Goal: Task Accomplishment & Management: Manage account settings

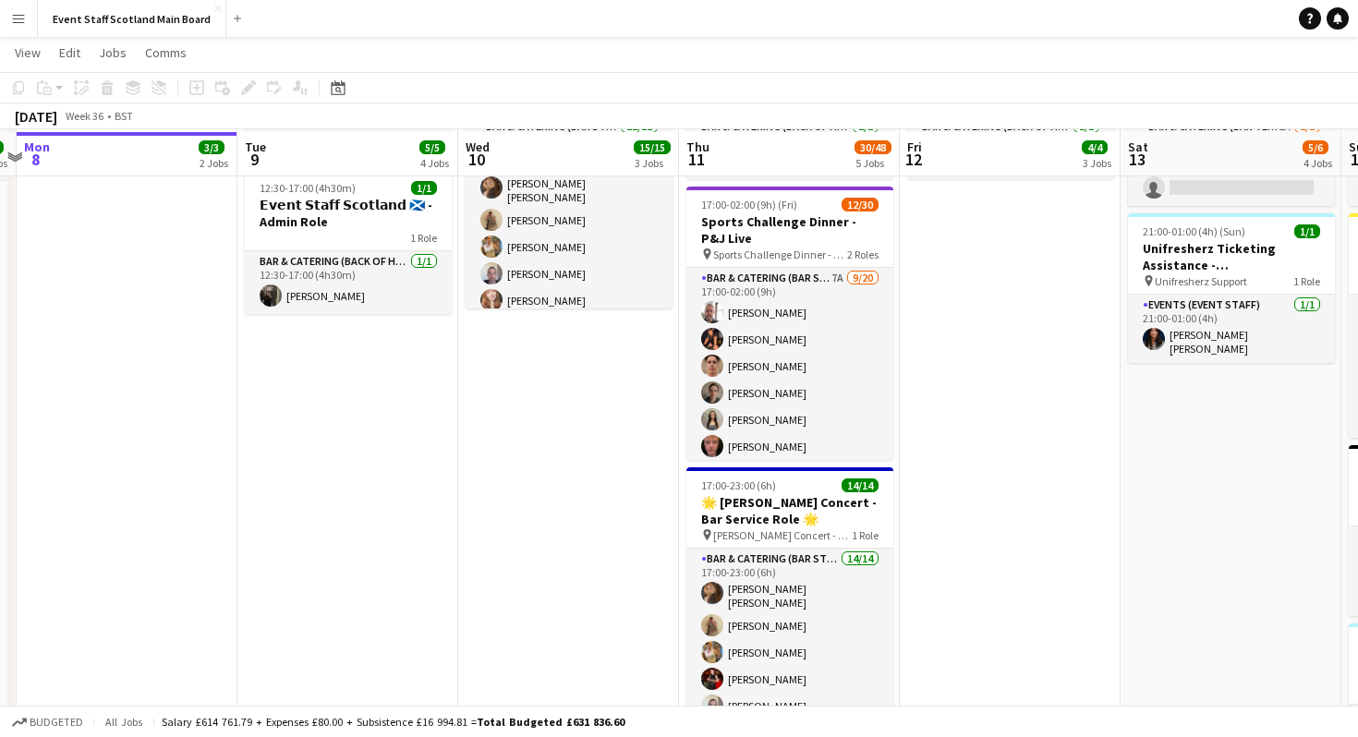
scroll to position [278, 0]
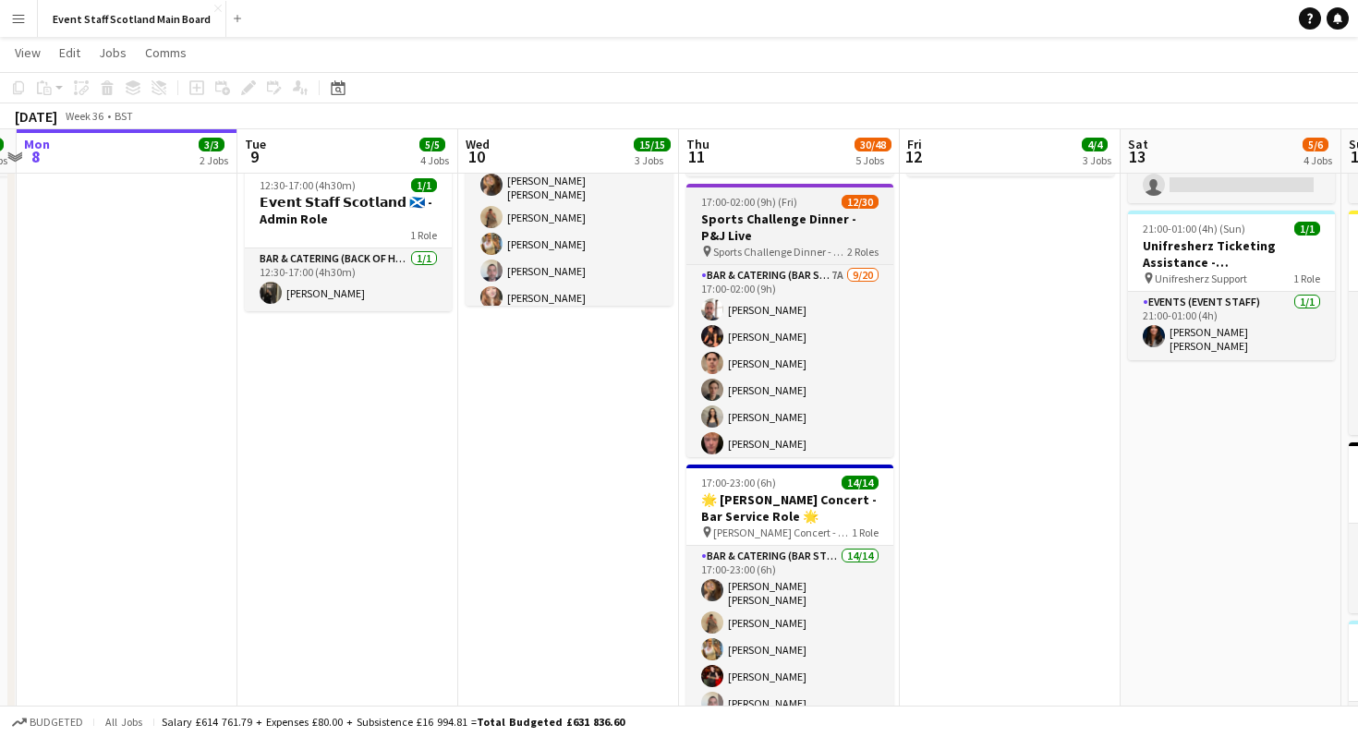
click at [804, 233] on h3 "Sports Challenge Dinner - P&J Live" at bounding box center [789, 227] width 207 height 33
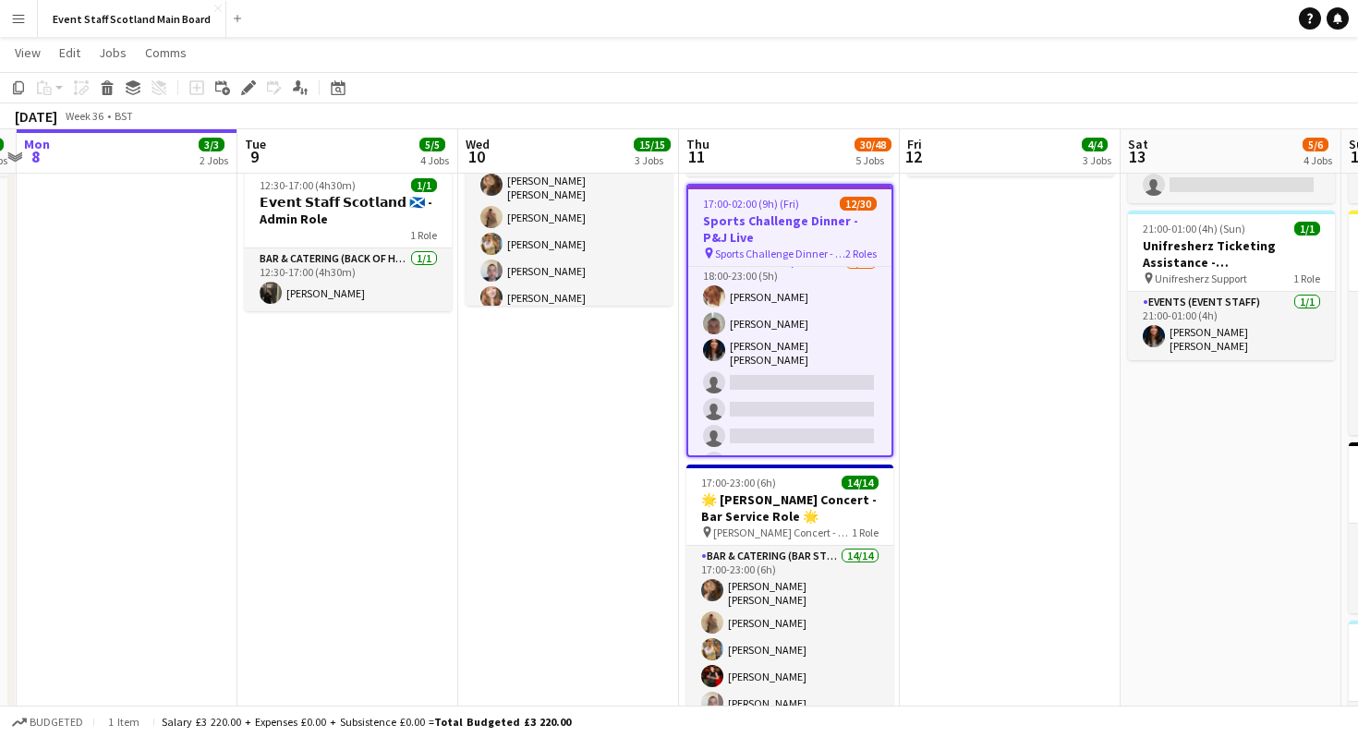
scroll to position [587, 0]
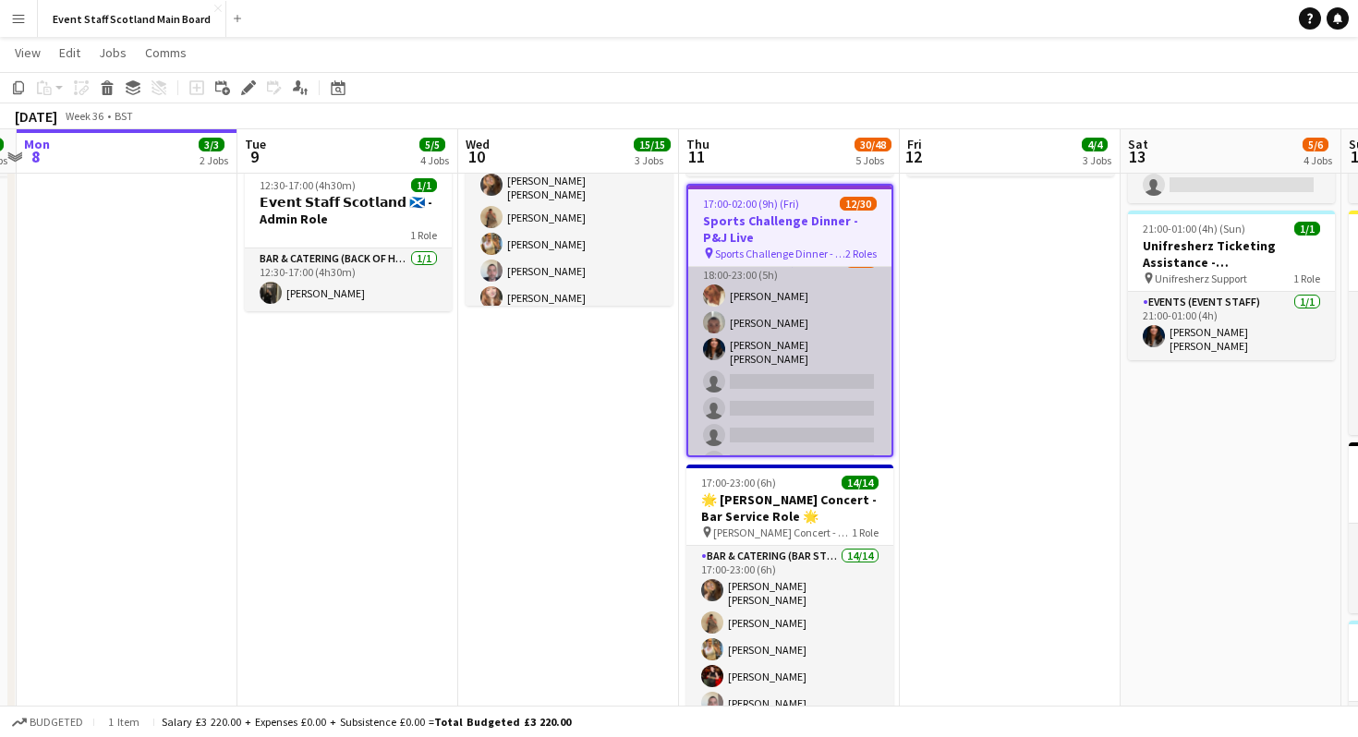
click at [766, 320] on app-card-role "Bar & Catering (Food & Beverage Service) 1I 1A 3/10 18:00-23:00 (5h) Chantel Br…" at bounding box center [789, 405] width 203 height 309
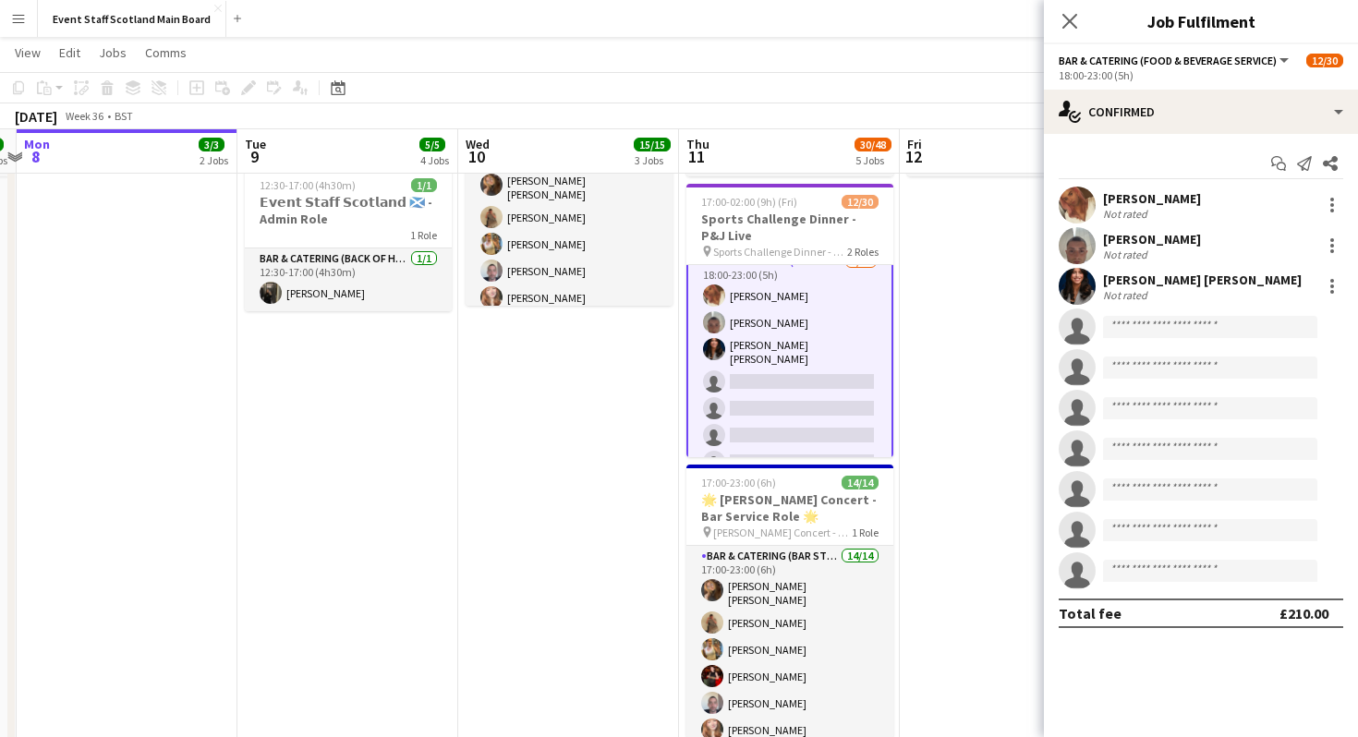
scroll to position [589, 0]
click at [1321, 242] on div at bounding box center [1332, 246] width 22 height 22
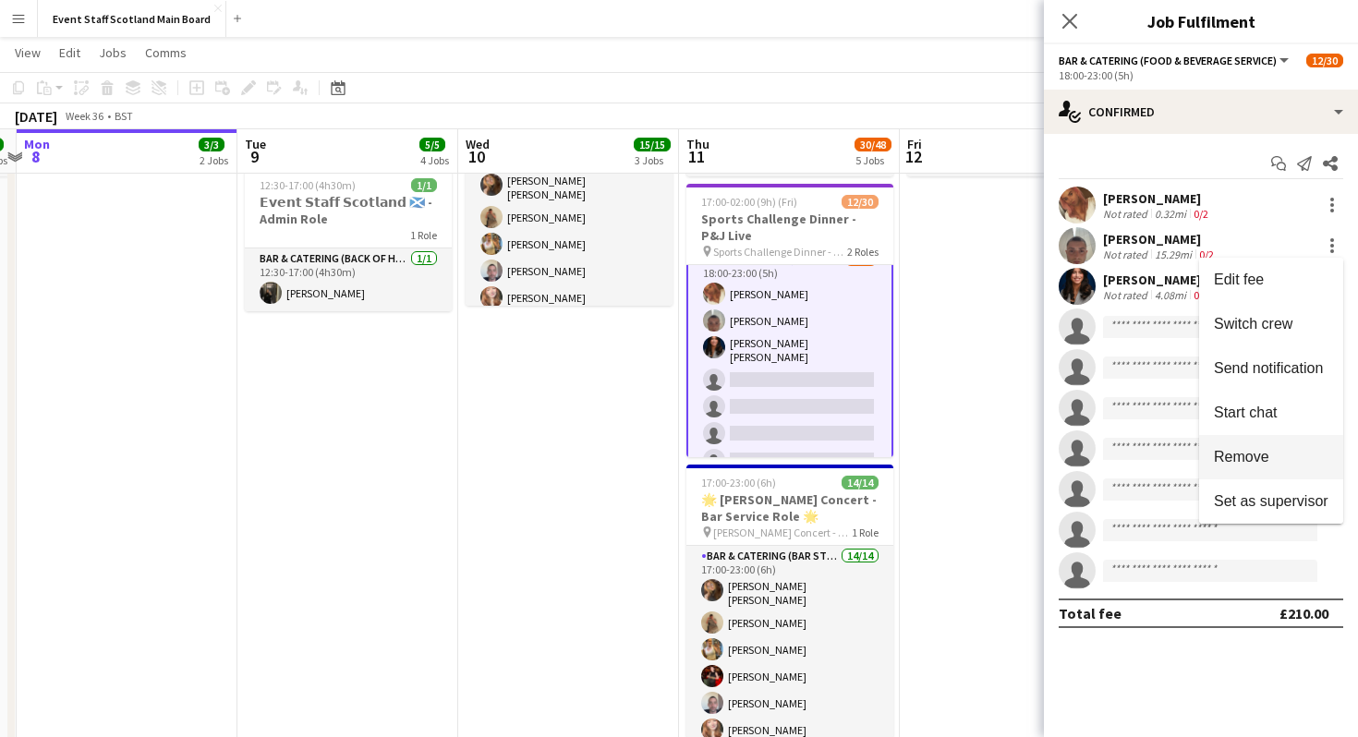
click at [1277, 456] on span "Remove" at bounding box center [1270, 457] width 115 height 17
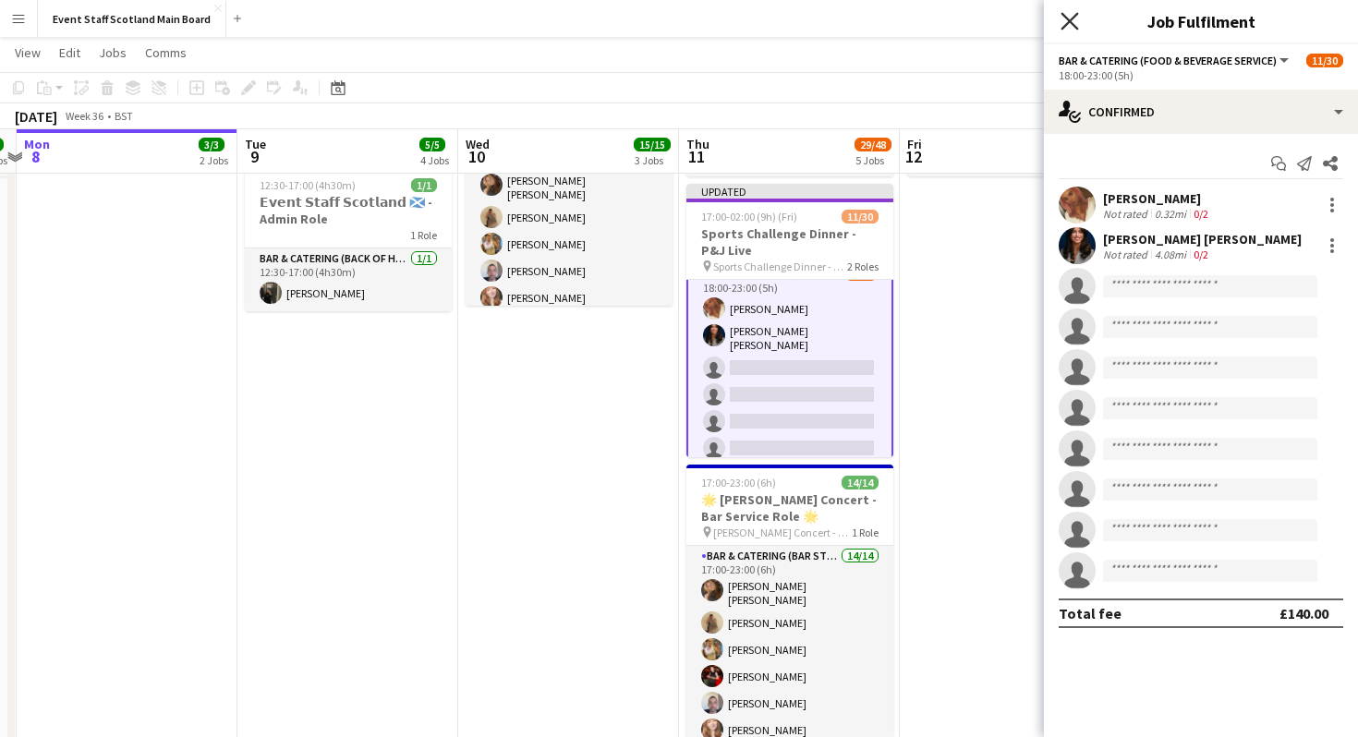
click at [1065, 21] on icon "Close pop-in" at bounding box center [1069, 21] width 18 height 18
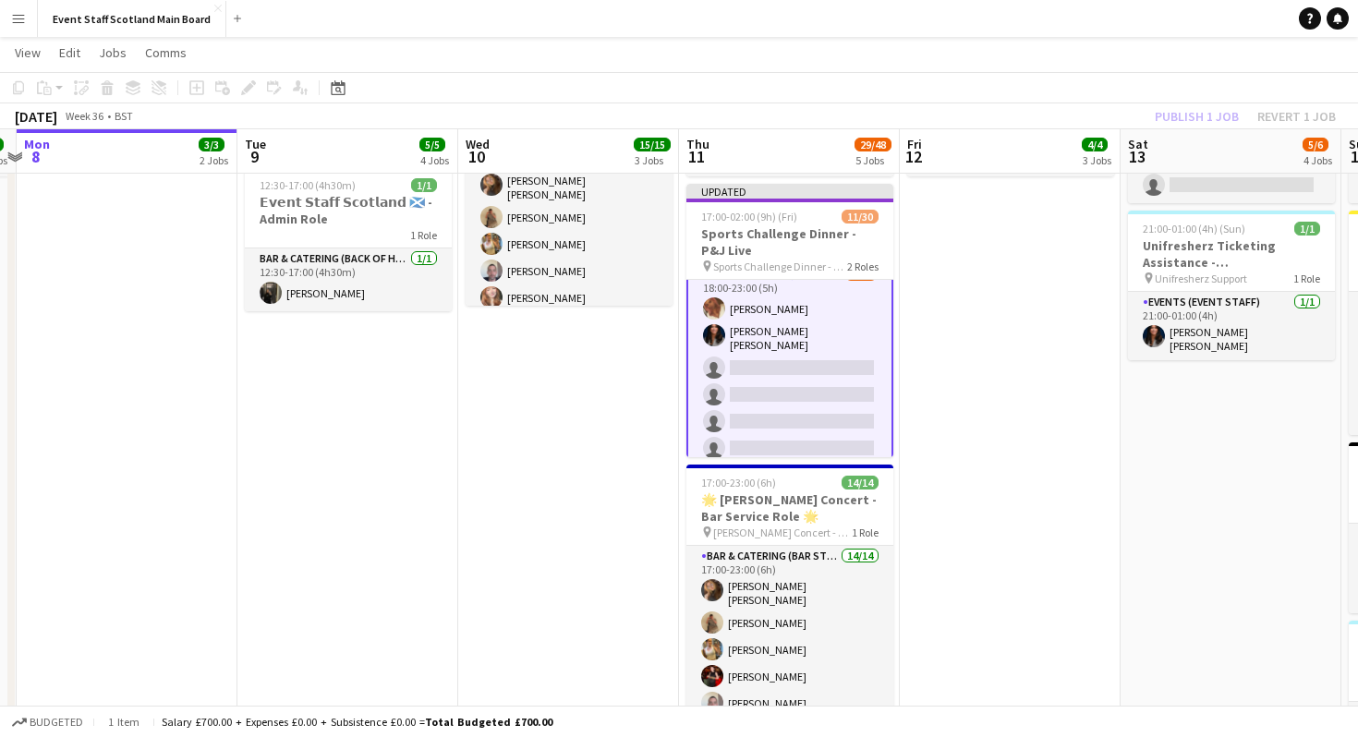
click at [1201, 113] on div "Publish 1 job Revert 1 job" at bounding box center [1244, 116] width 225 height 24
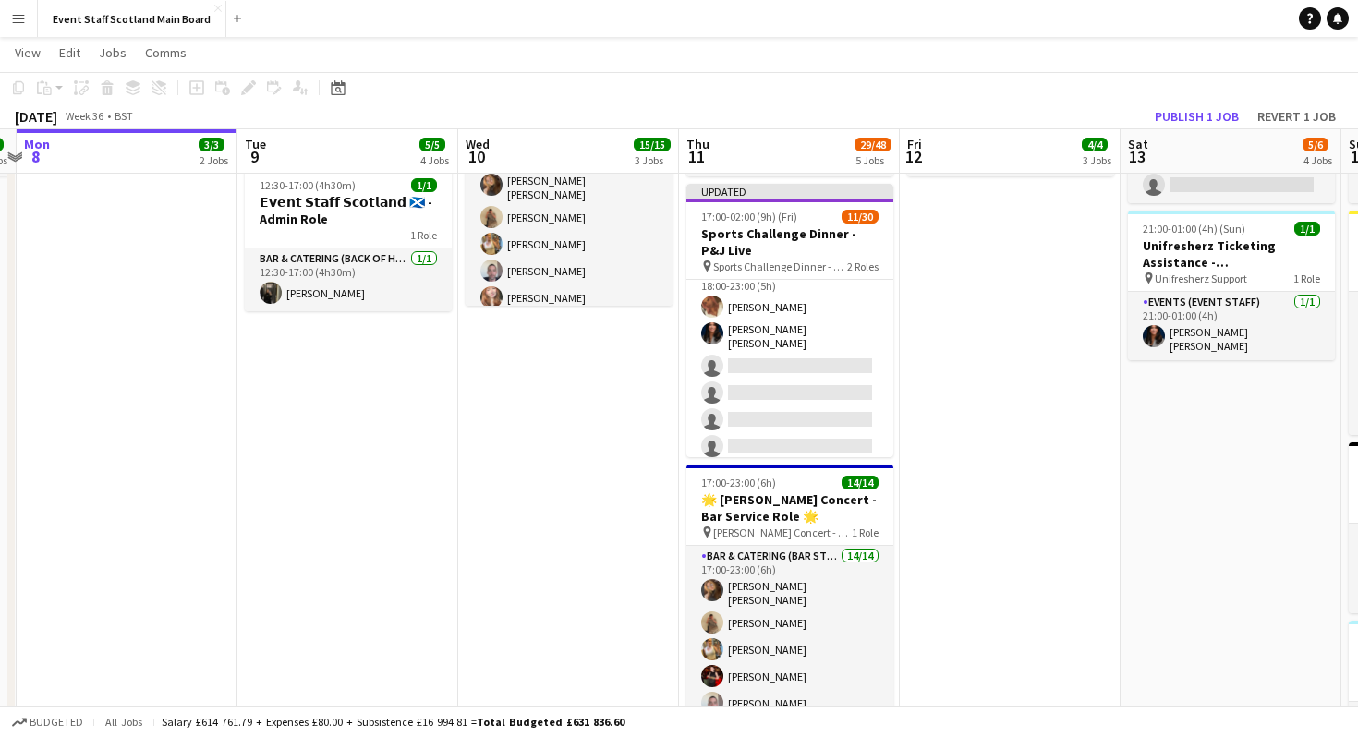
scroll to position [587, 0]
click at [1201, 113] on button "Publish 1 job" at bounding box center [1196, 116] width 99 height 24
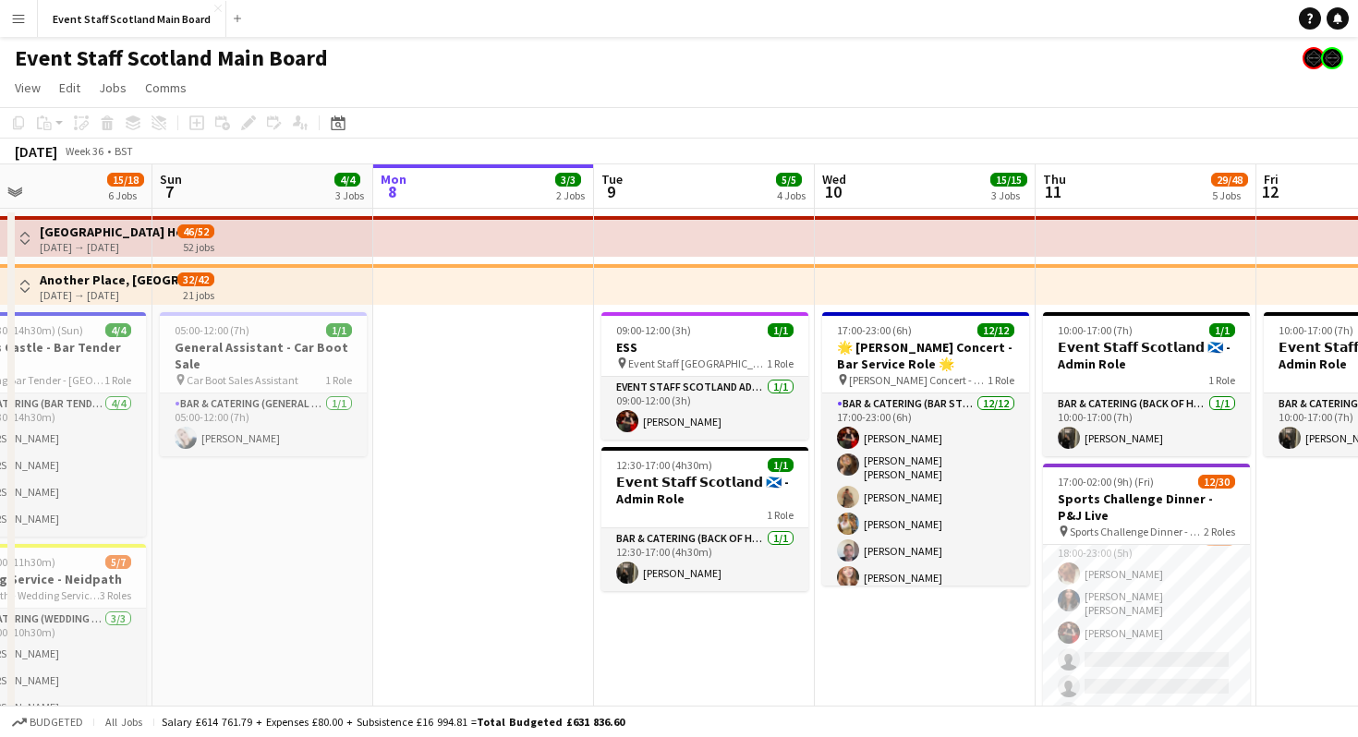
scroll to position [0, 509]
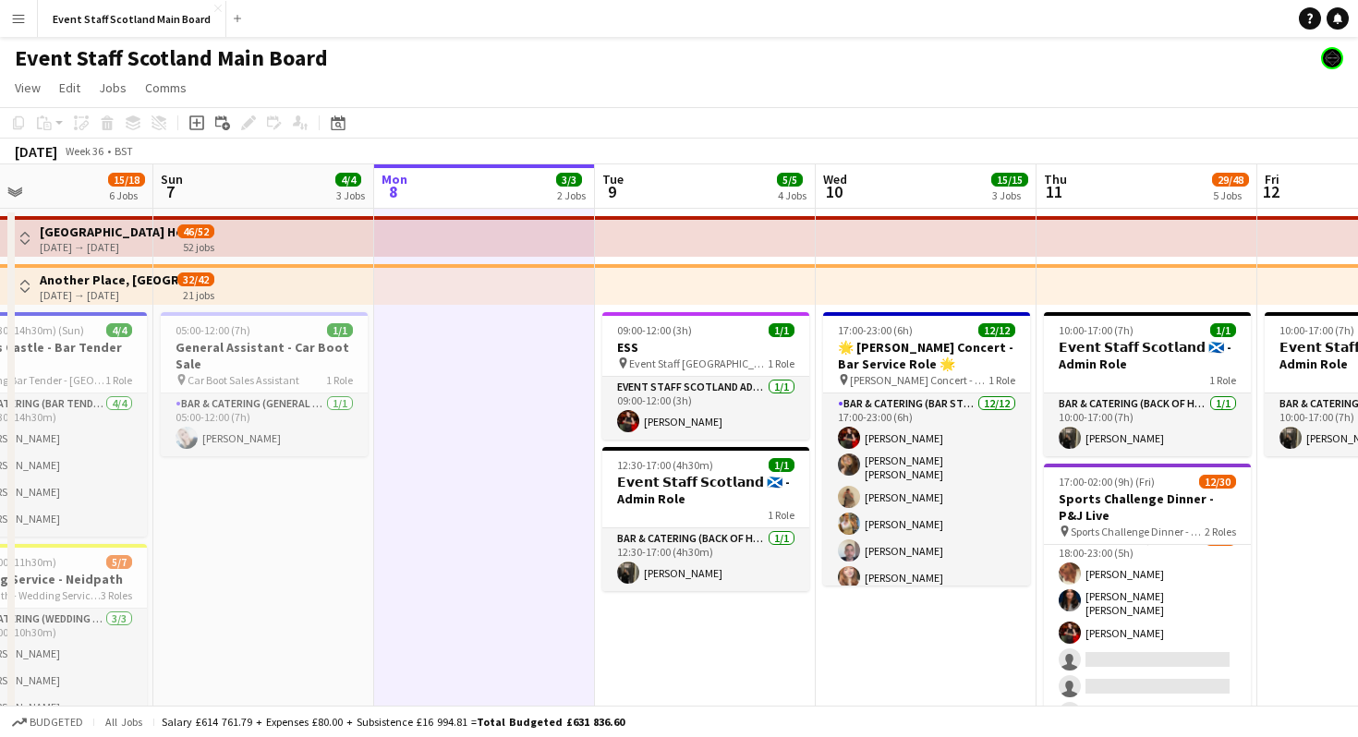
click at [29, 0] on button "Menu" at bounding box center [18, 18] width 37 height 37
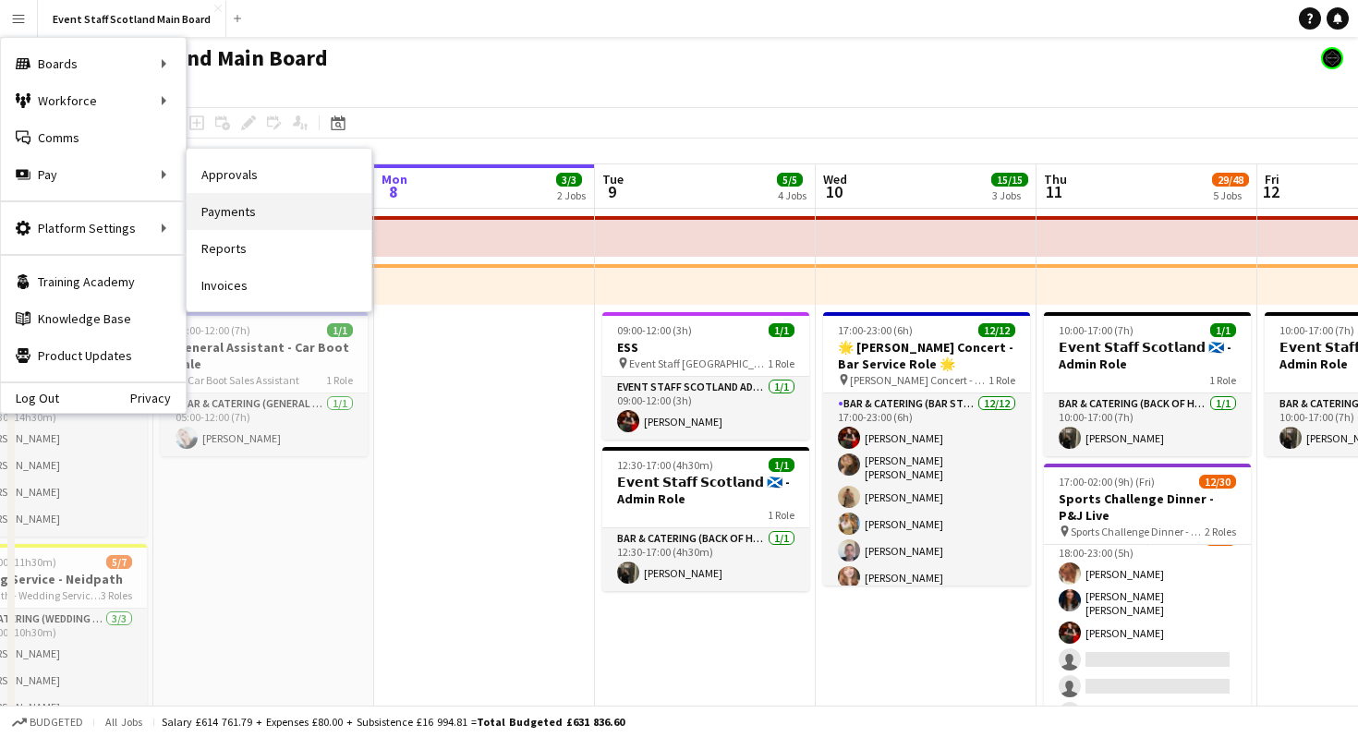
click at [268, 210] on link "Payments" at bounding box center [279, 211] width 185 height 37
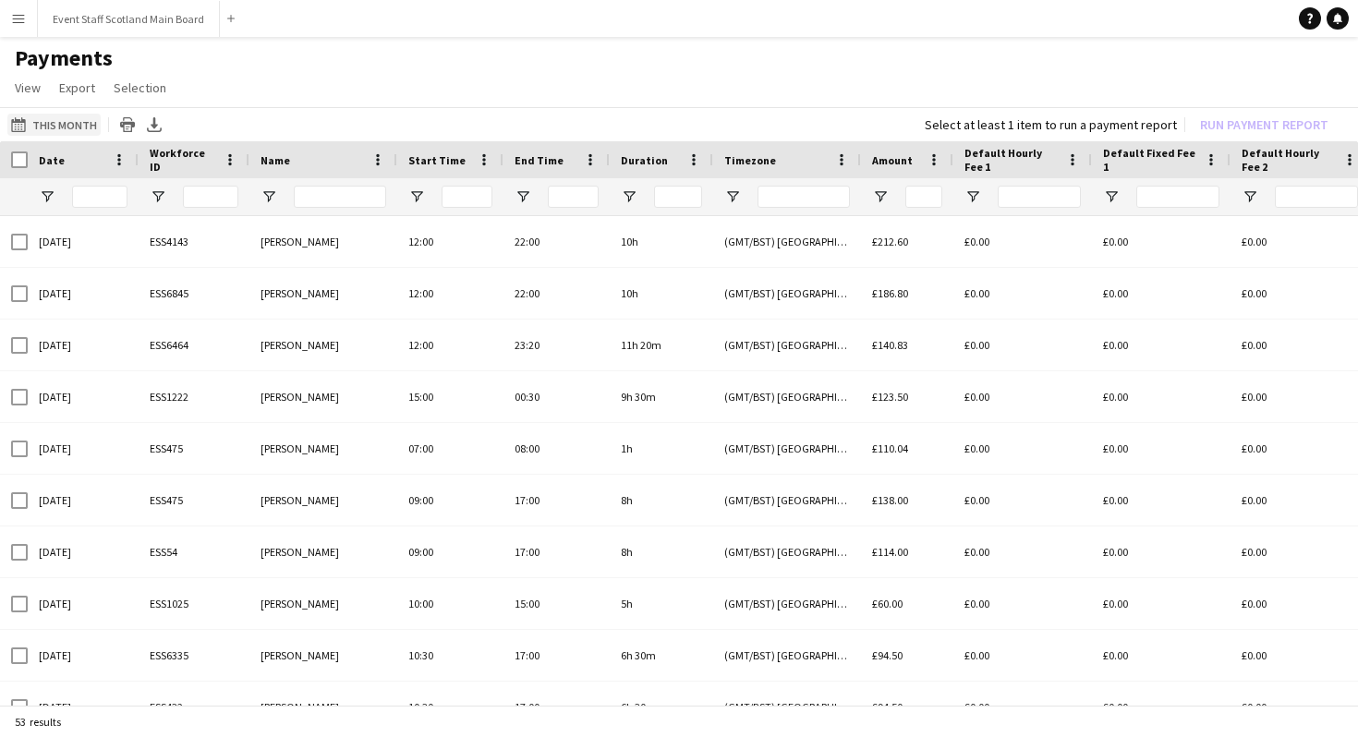
click at [63, 123] on button "This Month This Month" at bounding box center [53, 125] width 93 height 22
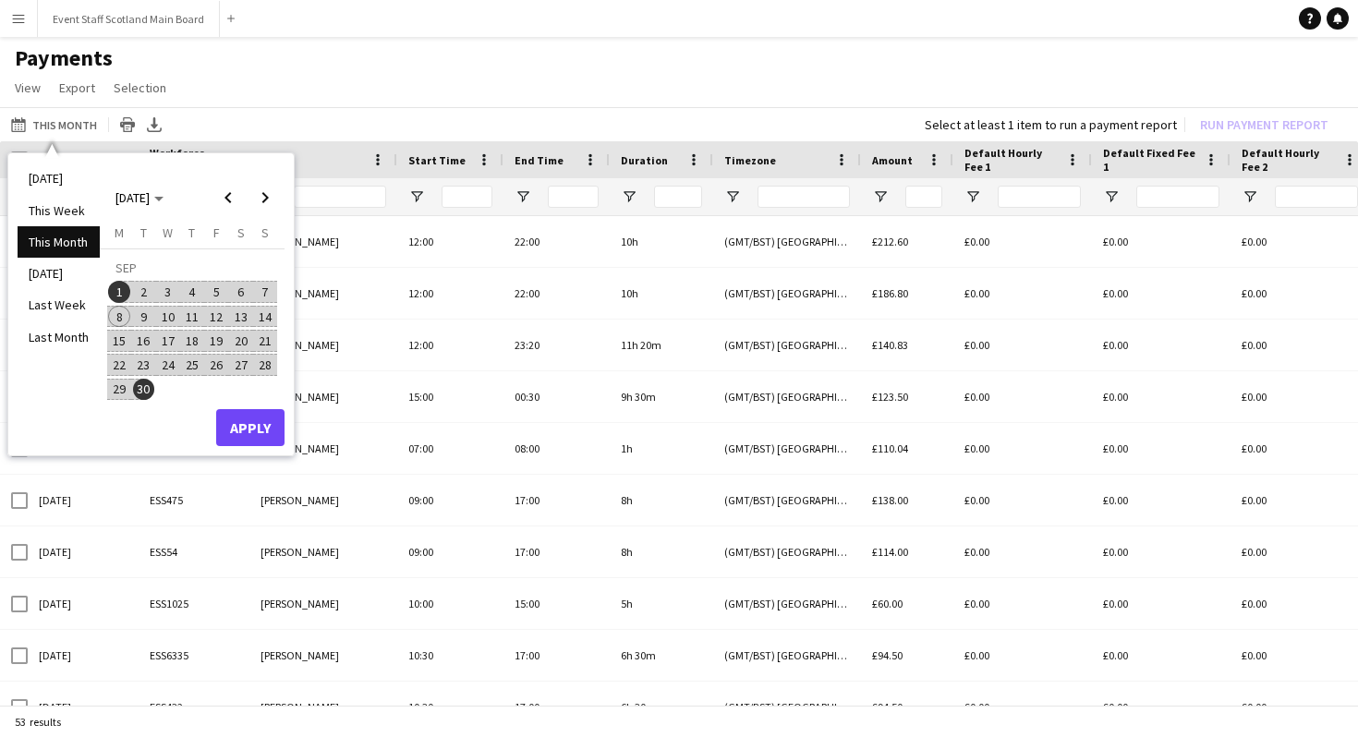
click at [123, 284] on span "1" at bounding box center [119, 292] width 22 height 22
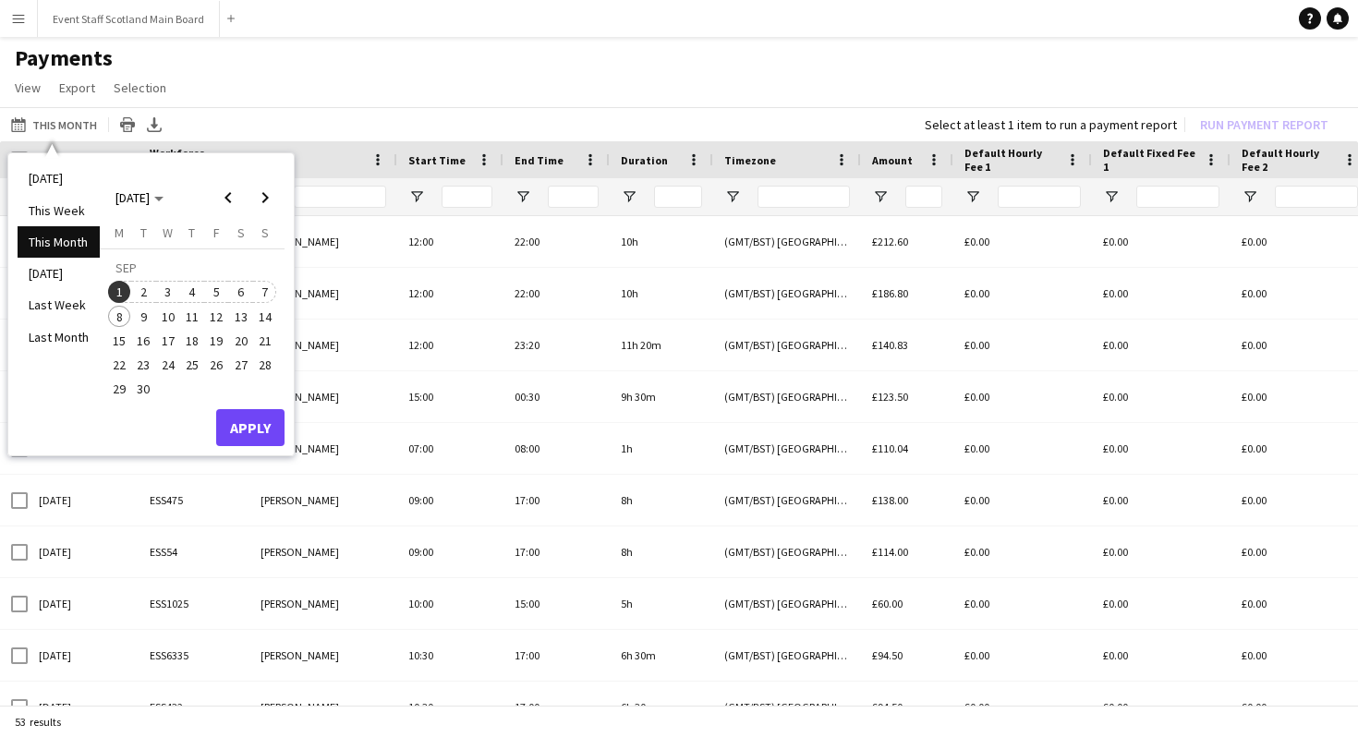
click at [269, 291] on span "7" at bounding box center [265, 292] width 22 height 22
click at [251, 417] on button "Apply" at bounding box center [250, 427] width 68 height 37
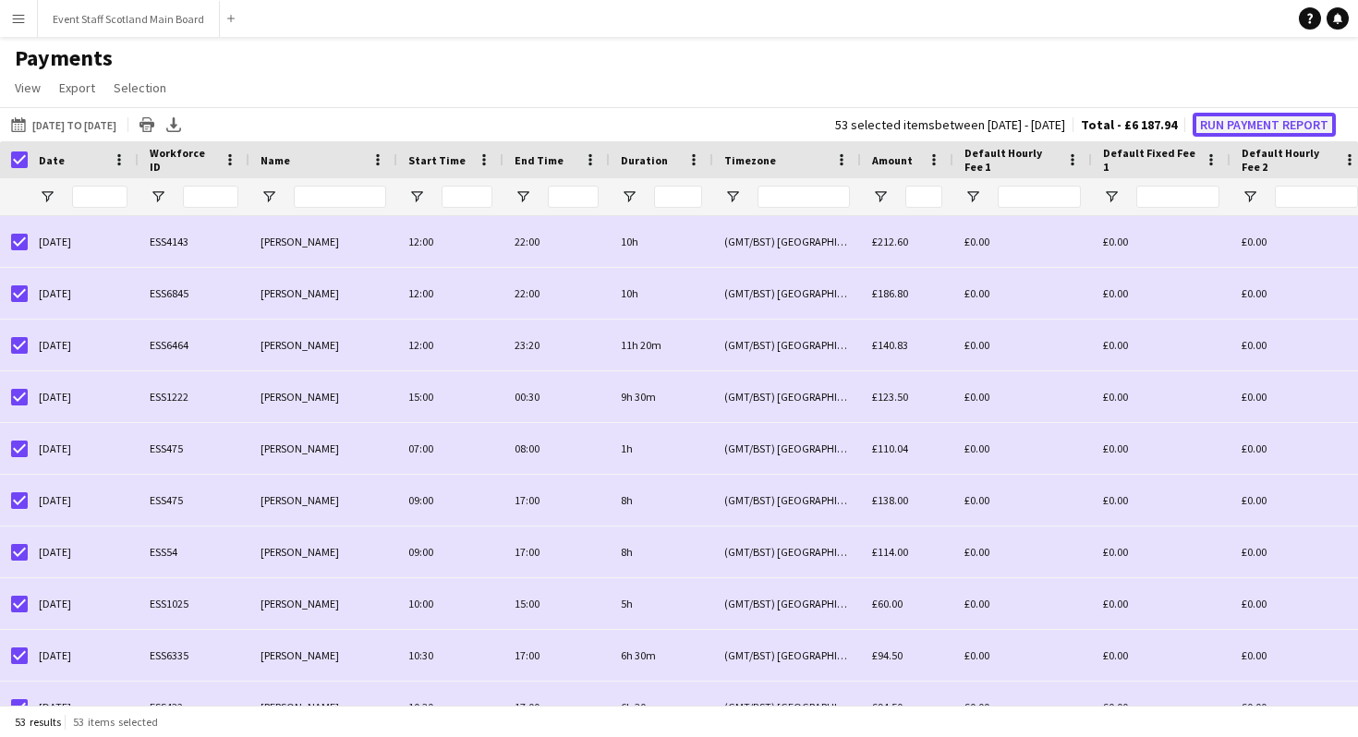
click at [1234, 121] on button "Run Payment Report" at bounding box center [1263, 125] width 143 height 24
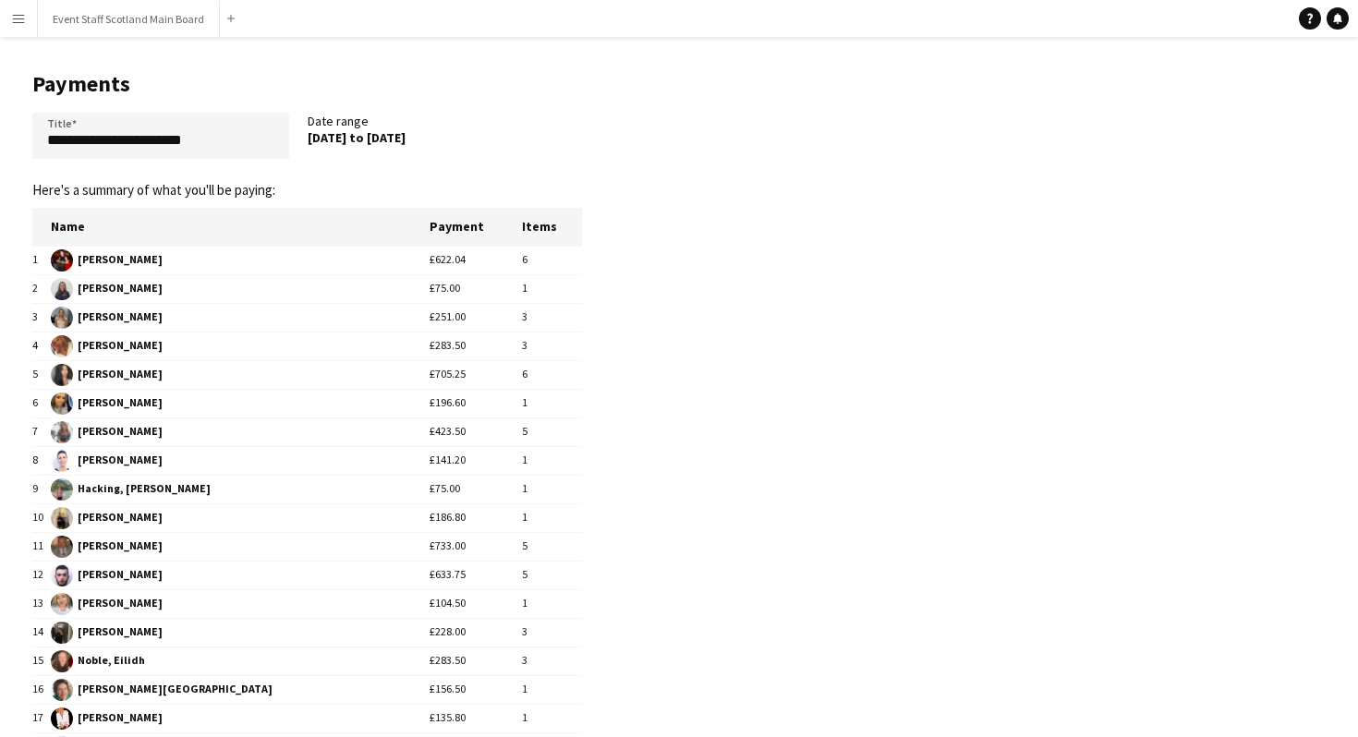
click at [16, 15] on app-icon "Menu" at bounding box center [18, 18] width 15 height 15
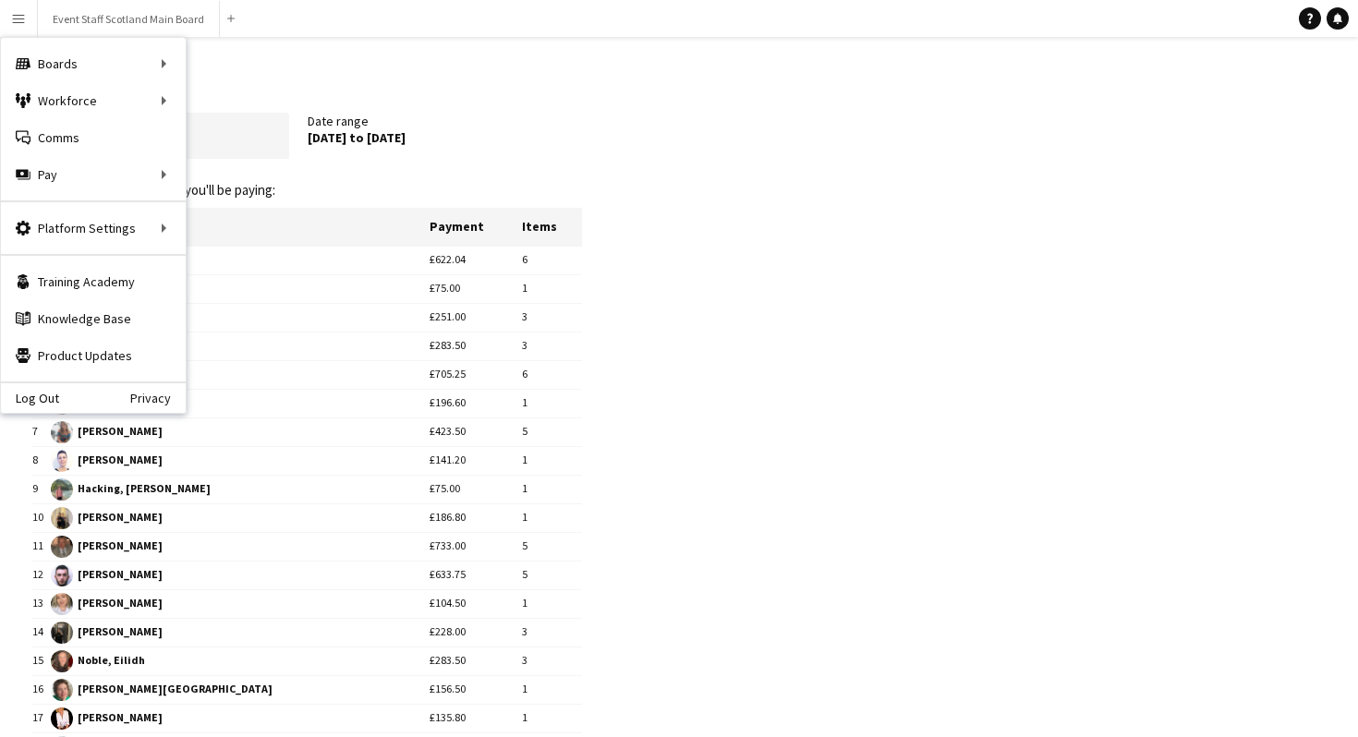
click at [809, 253] on app-pay-new-report "**********" at bounding box center [679, 526] width 1358 height 978
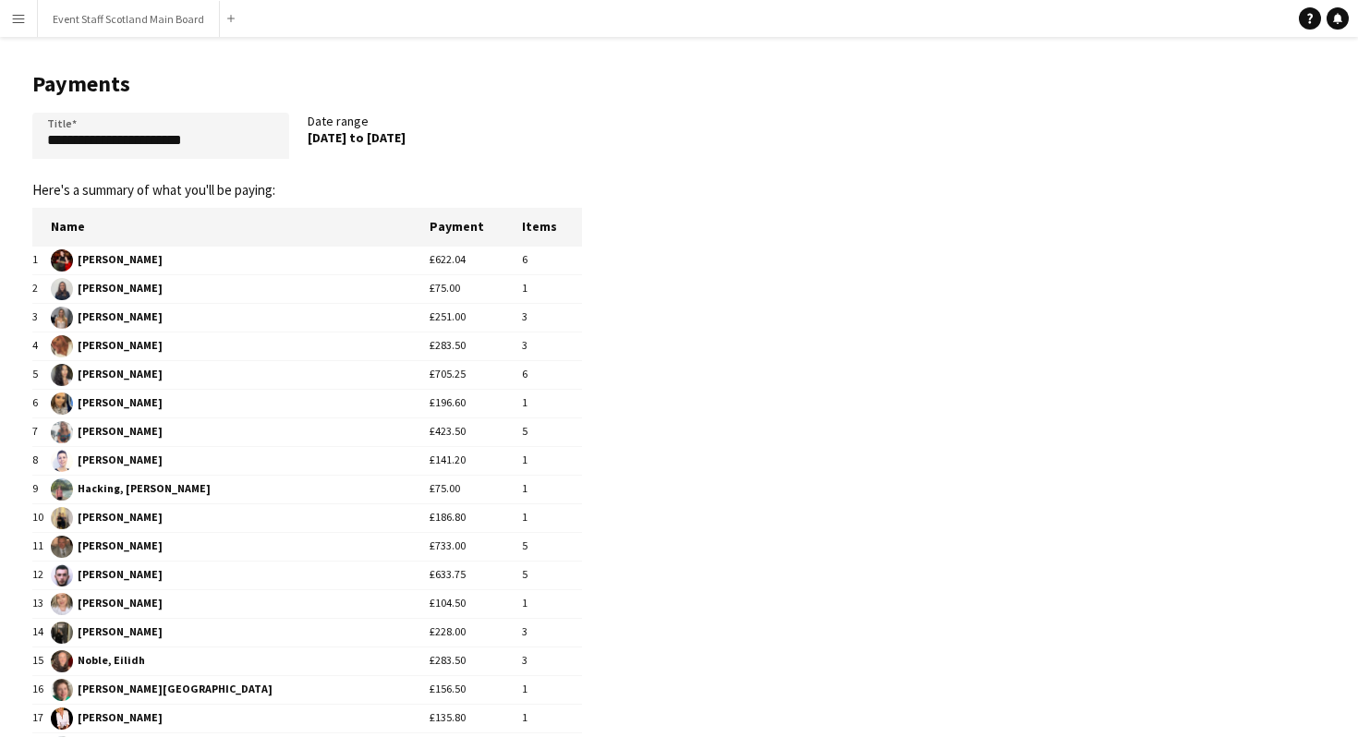
click at [107, 37] on main "**********" at bounding box center [300, 526] width 600 height 978
click at [108, 23] on button "Event Staff Scotland Main Board Close" at bounding box center [129, 19] width 182 height 36
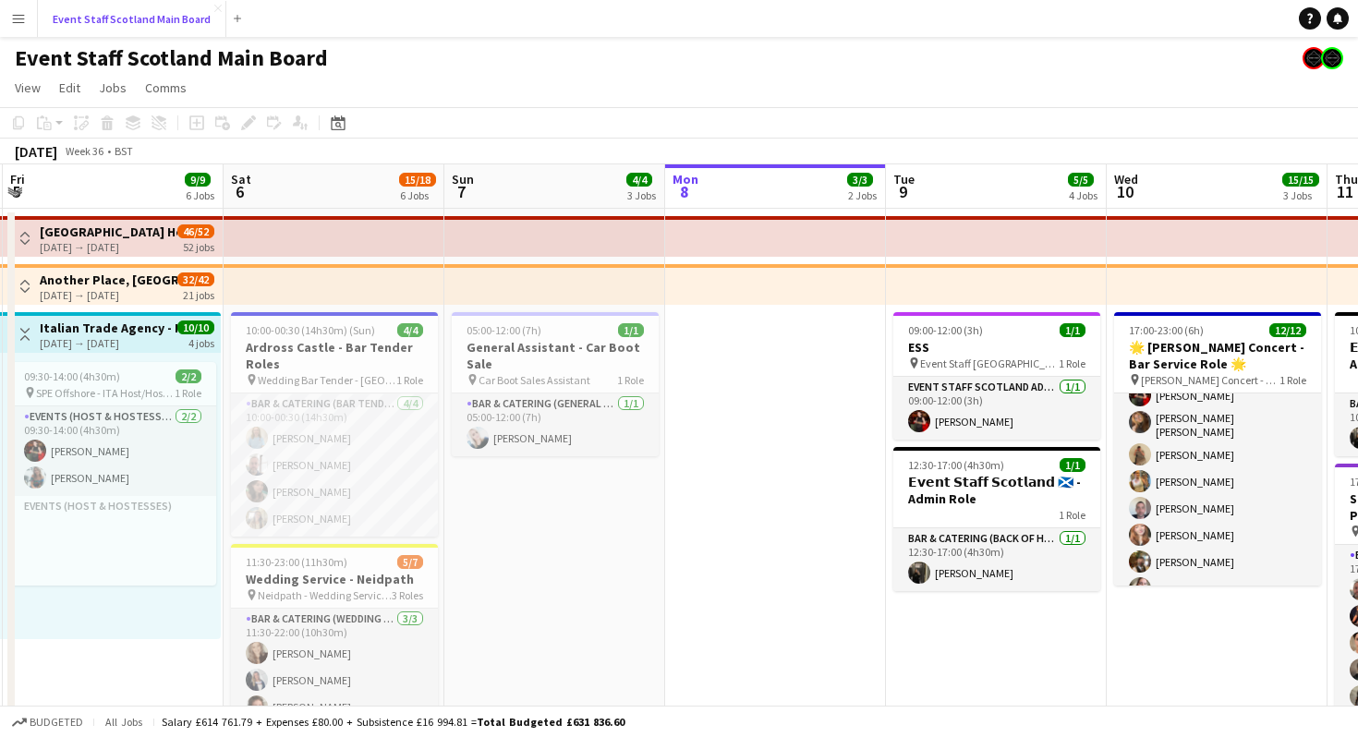
scroll to position [0, 392]
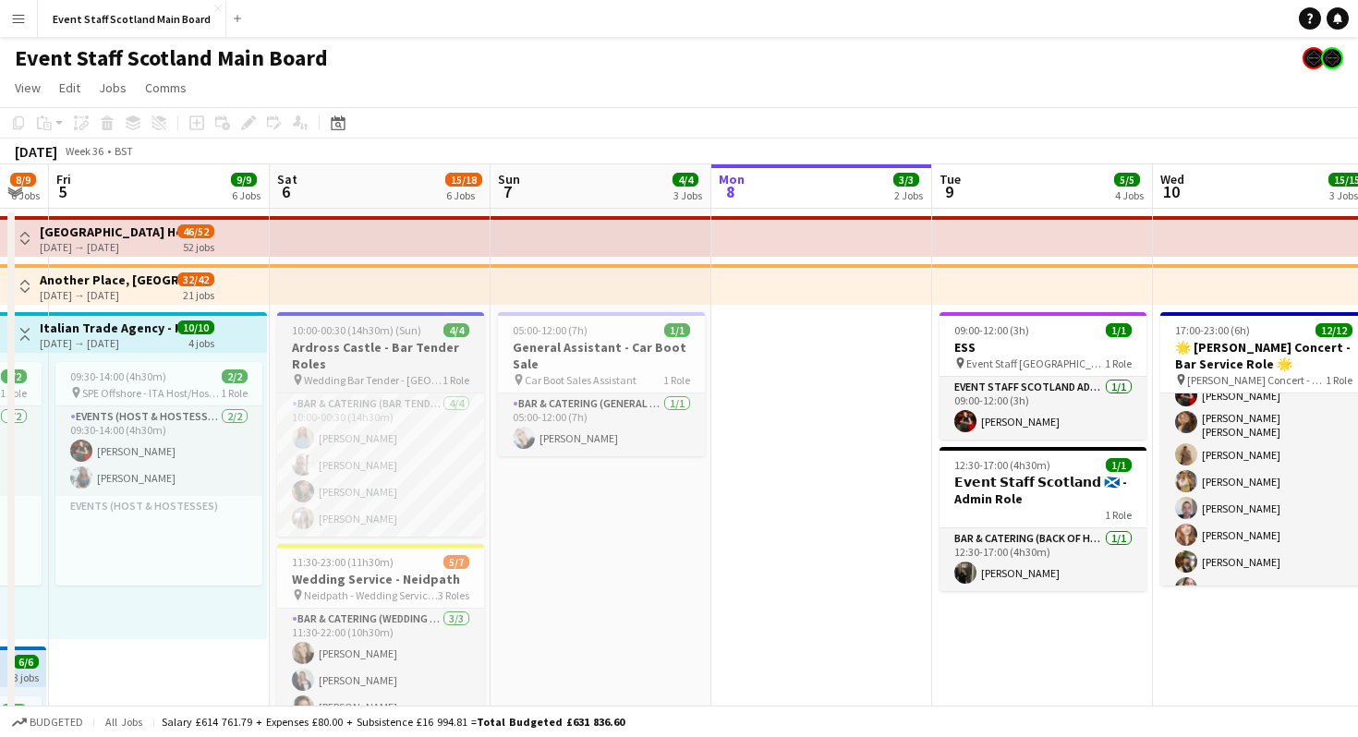
click at [386, 365] on h3 "Ardross Castle - Bar Tender Roles" at bounding box center [380, 355] width 207 height 33
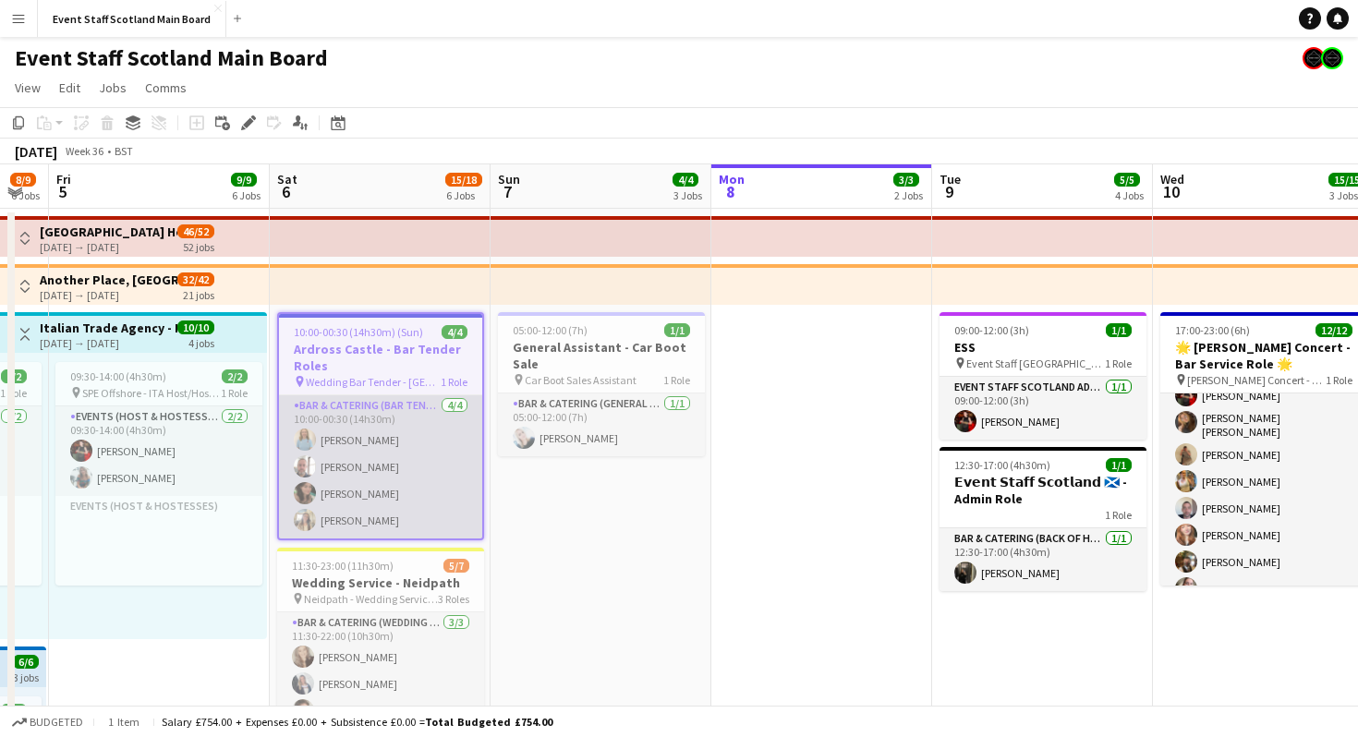
scroll to position [0, 392]
click at [434, 496] on app-card-role "Bar & Catering (Bar Tender) 4/4 10:00-00:30 (14h30m) Molly Kitson David Valenti…" at bounding box center [381, 466] width 203 height 143
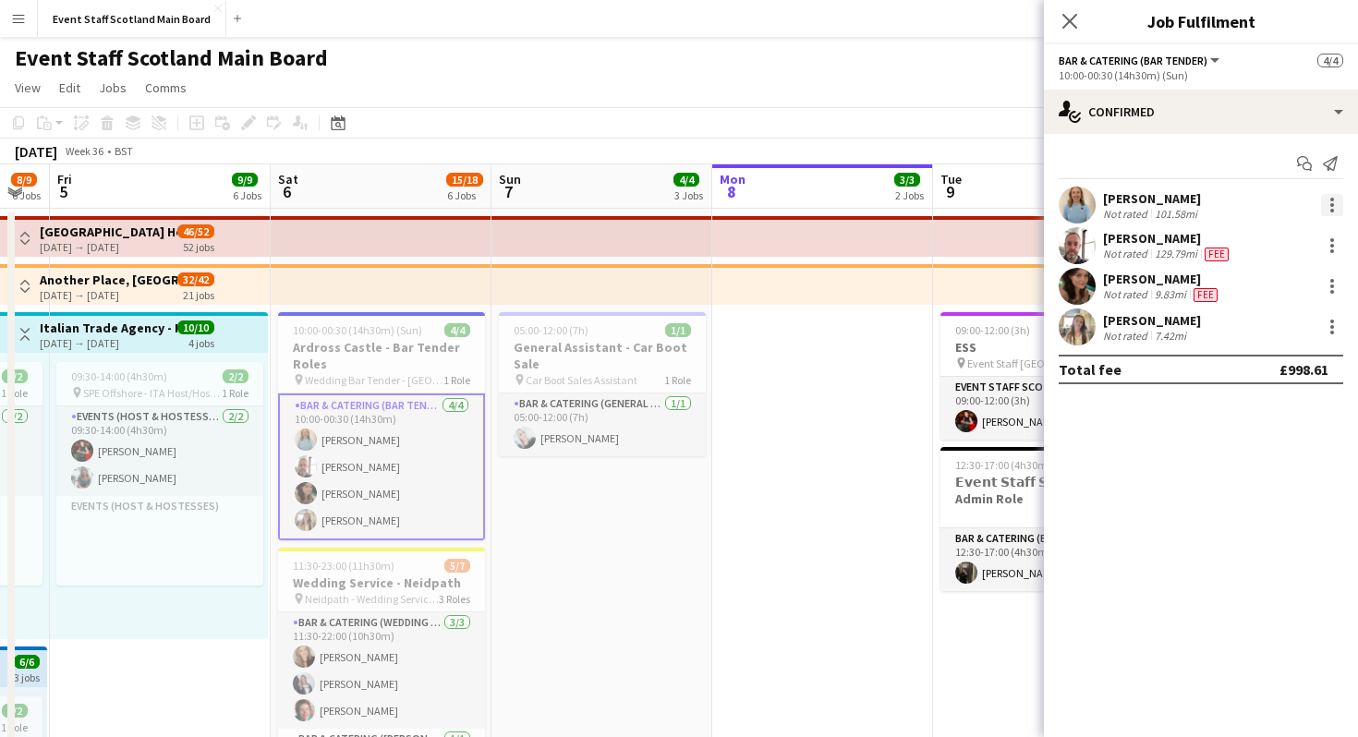
click at [1330, 205] on div at bounding box center [1332, 205] width 4 height 4
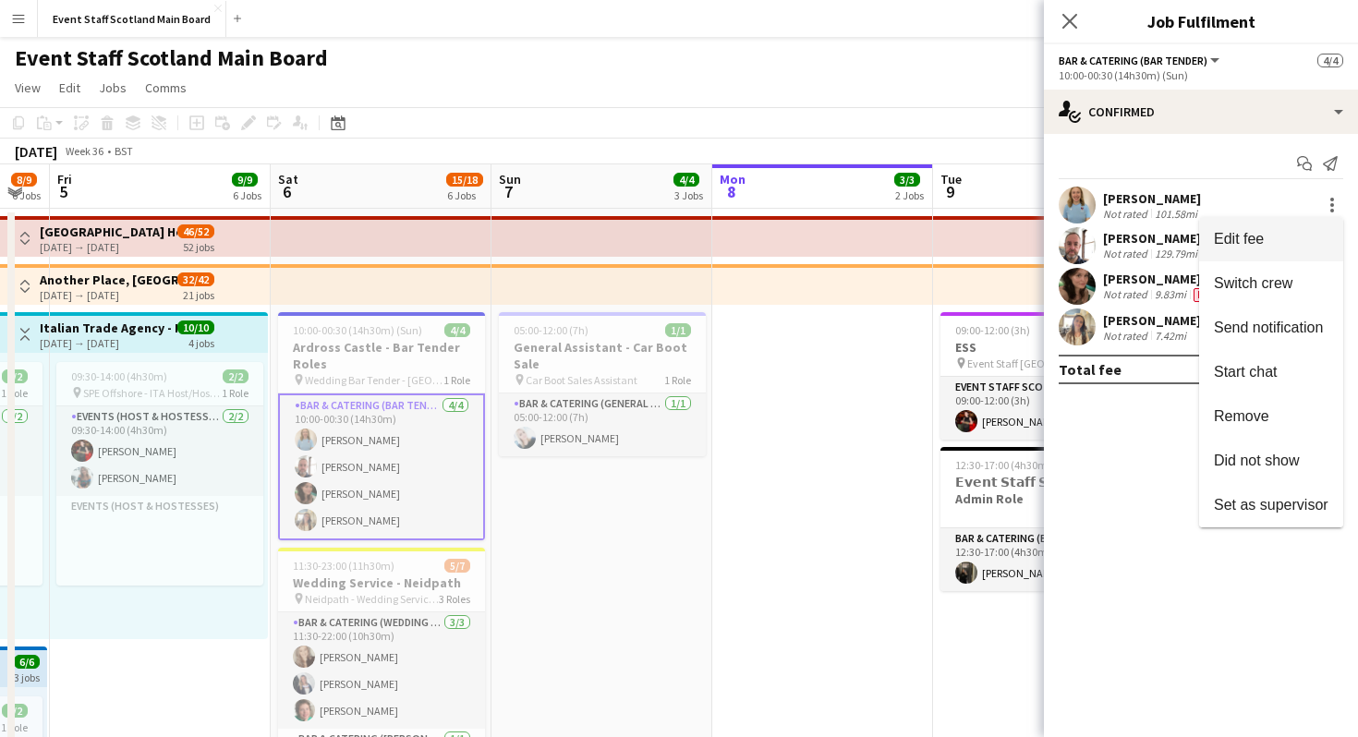
click at [1263, 236] on span "Edit fee" at bounding box center [1238, 239] width 50 height 16
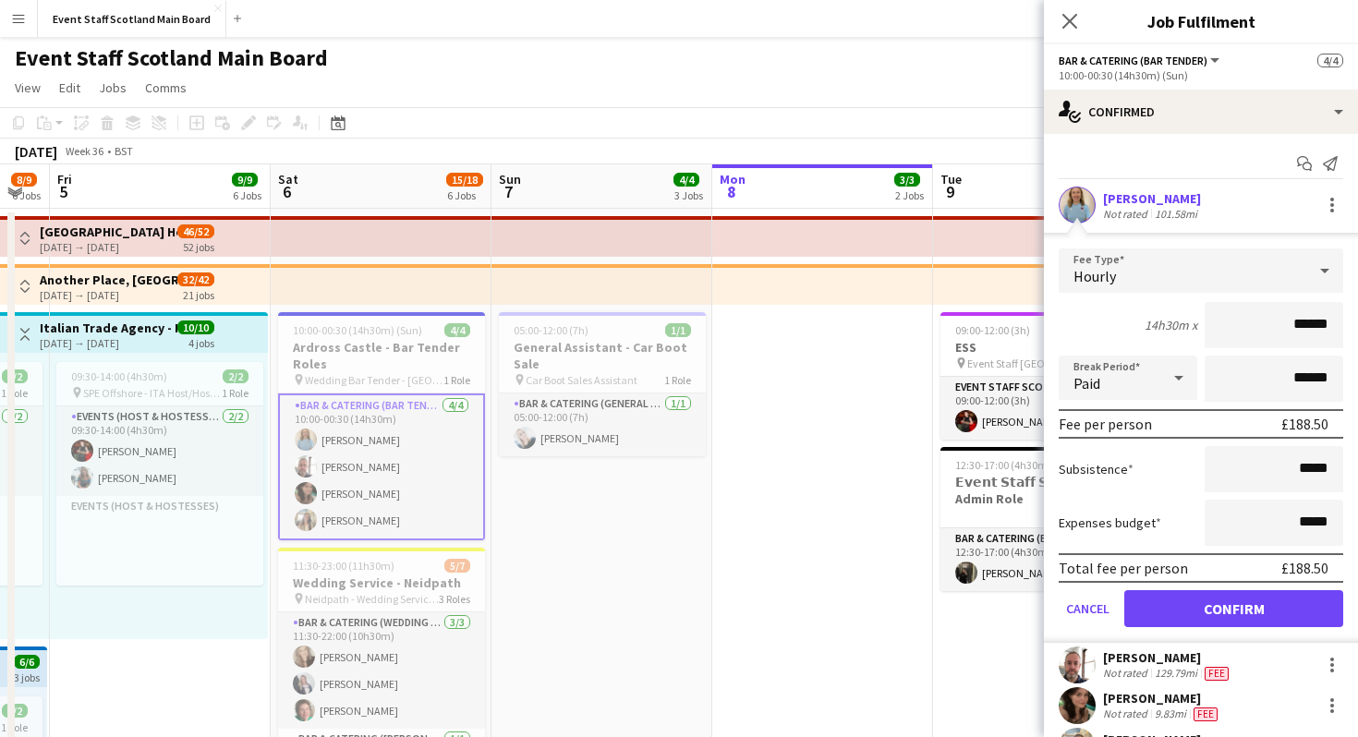
scroll to position [81, 0]
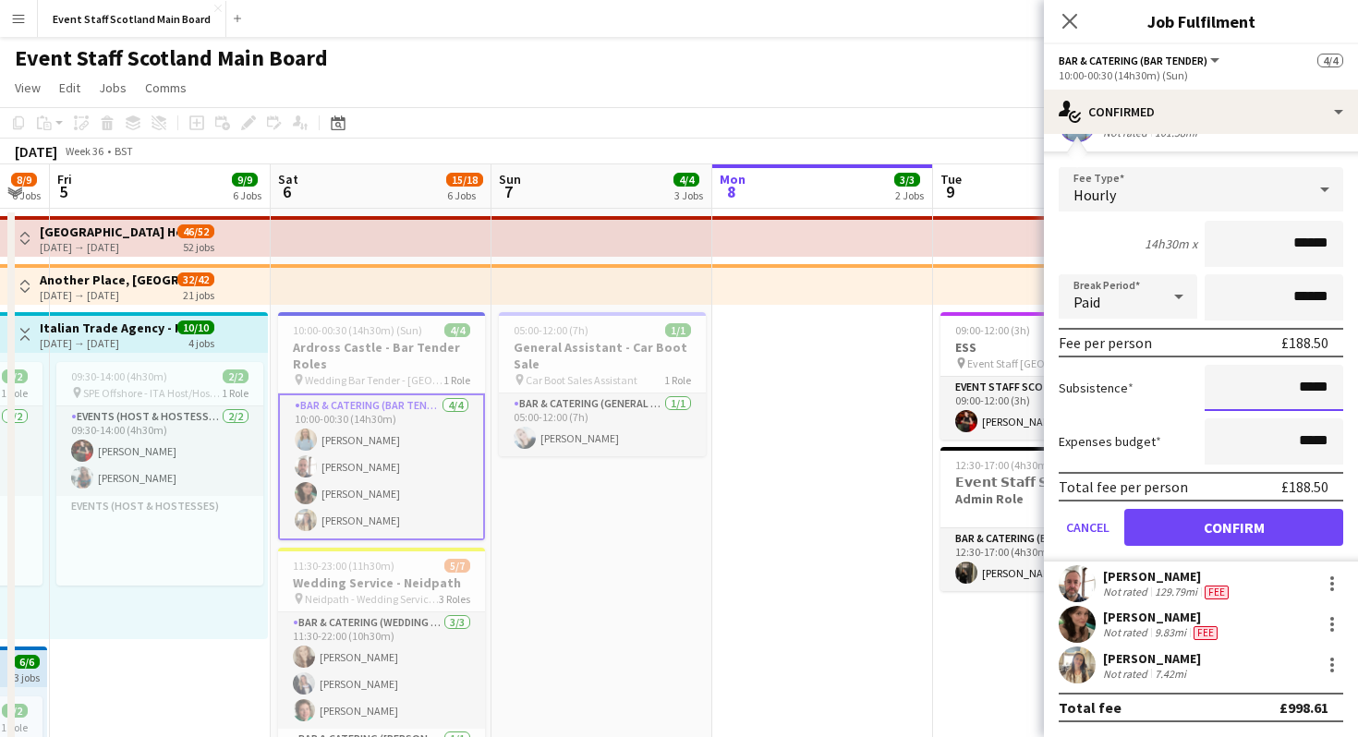
click at [1314, 384] on input "*****" at bounding box center [1273, 388] width 139 height 46
click at [1330, 385] on input "*****" at bounding box center [1273, 388] width 139 height 46
type input "**"
type input "*****"
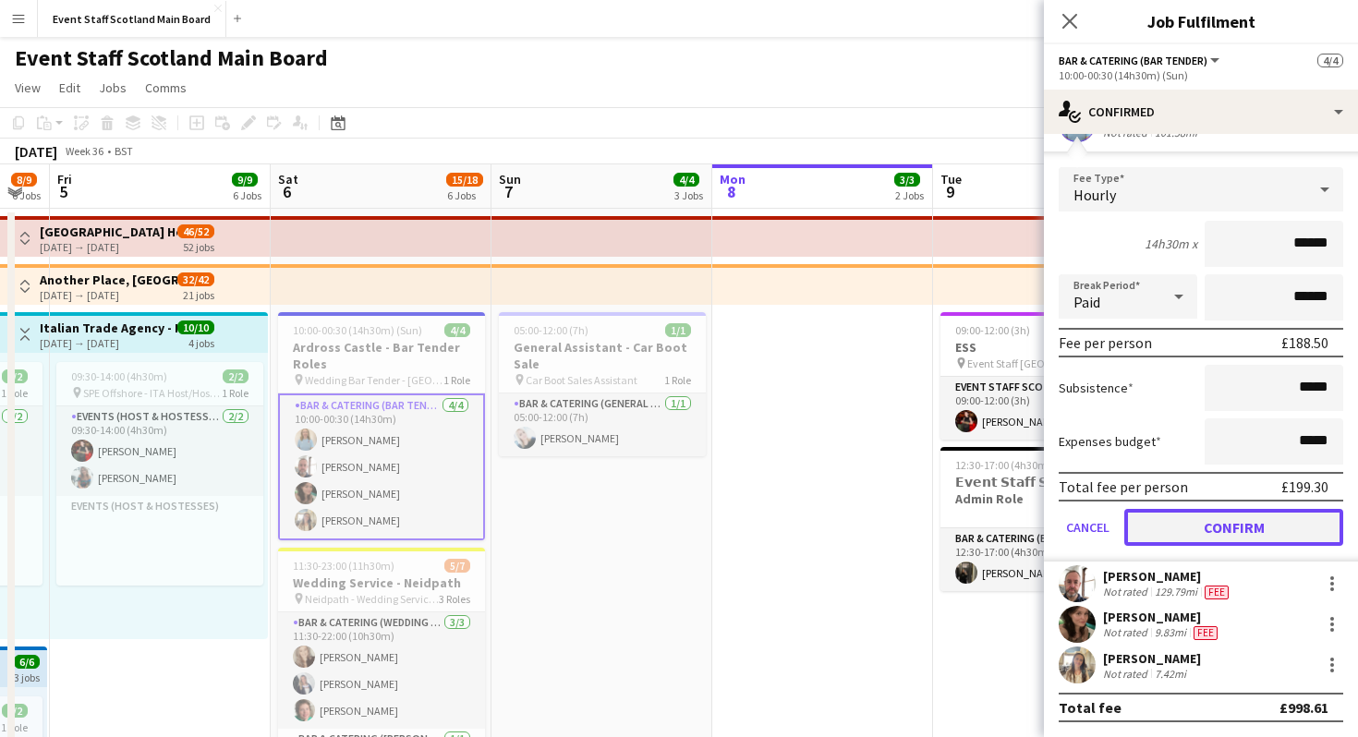
click at [1252, 526] on button "Confirm" at bounding box center [1233, 527] width 219 height 37
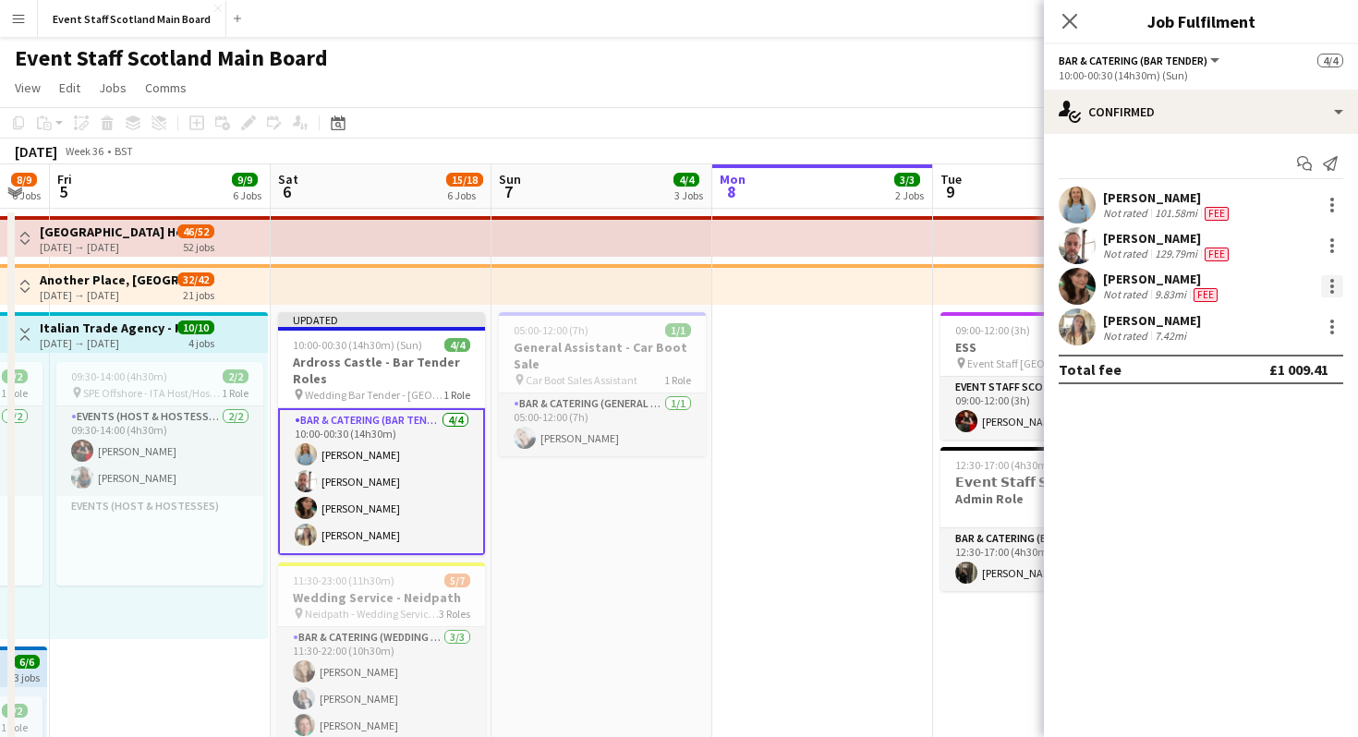
click at [1330, 285] on div at bounding box center [1332, 286] width 4 height 4
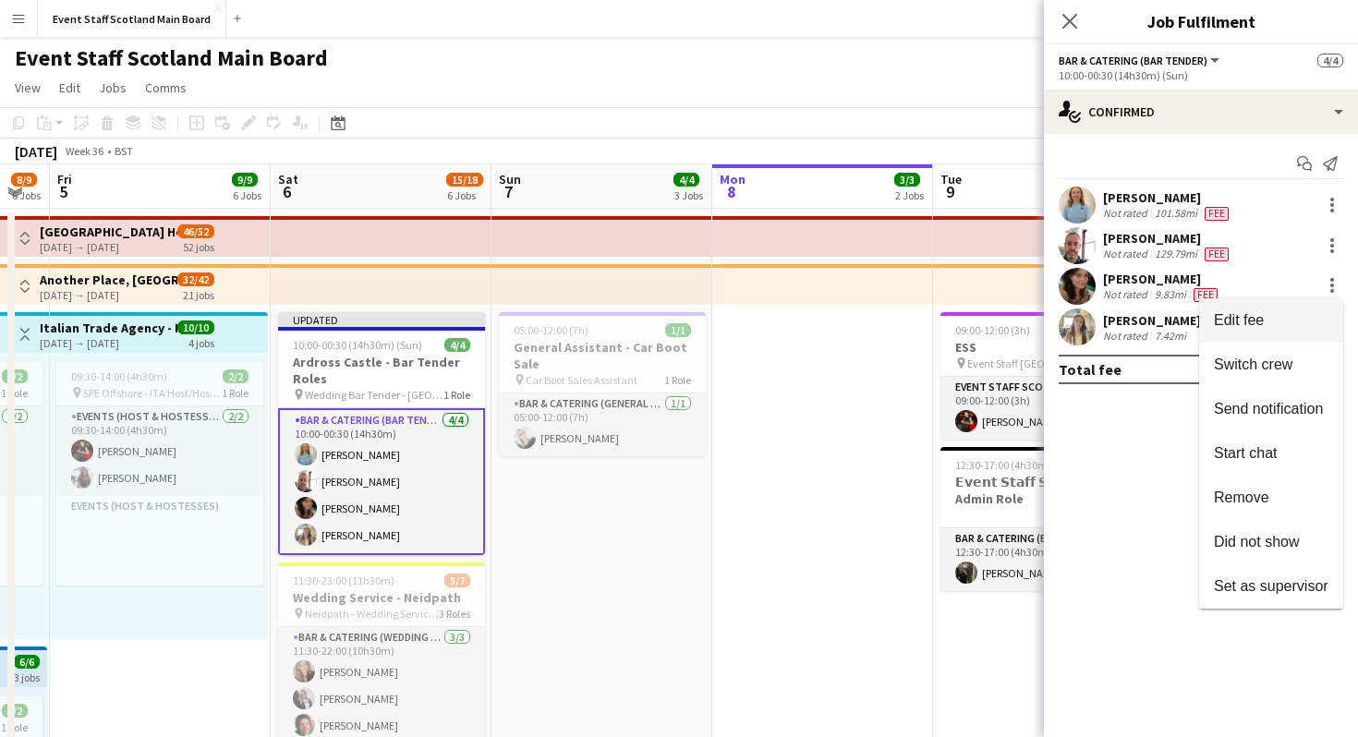
click at [1250, 320] on span "Edit fee" at bounding box center [1238, 320] width 50 height 16
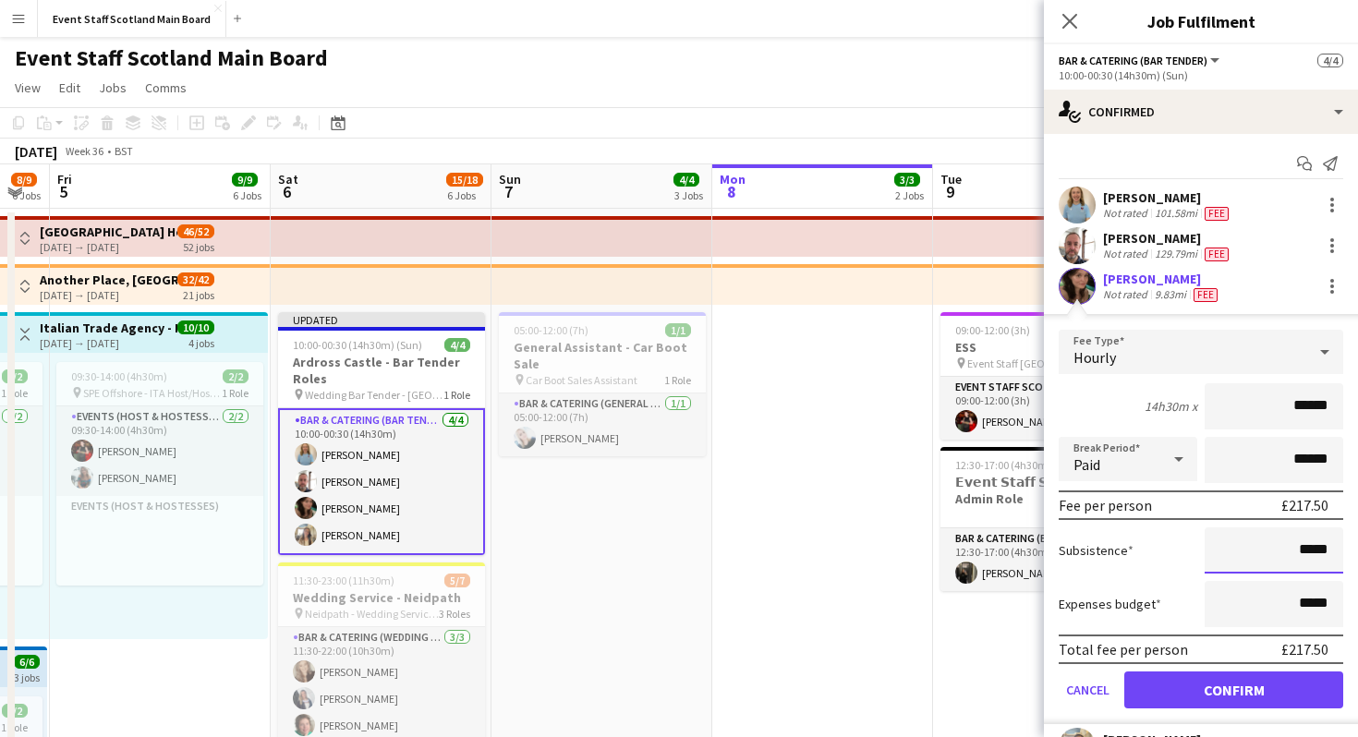
click at [1320, 551] on input "*****" at bounding box center [1273, 550] width 139 height 46
click at [1329, 552] on input "*****" at bounding box center [1273, 550] width 139 height 46
type input "**"
click at [1237, 698] on button "Confirm" at bounding box center [1233, 689] width 219 height 37
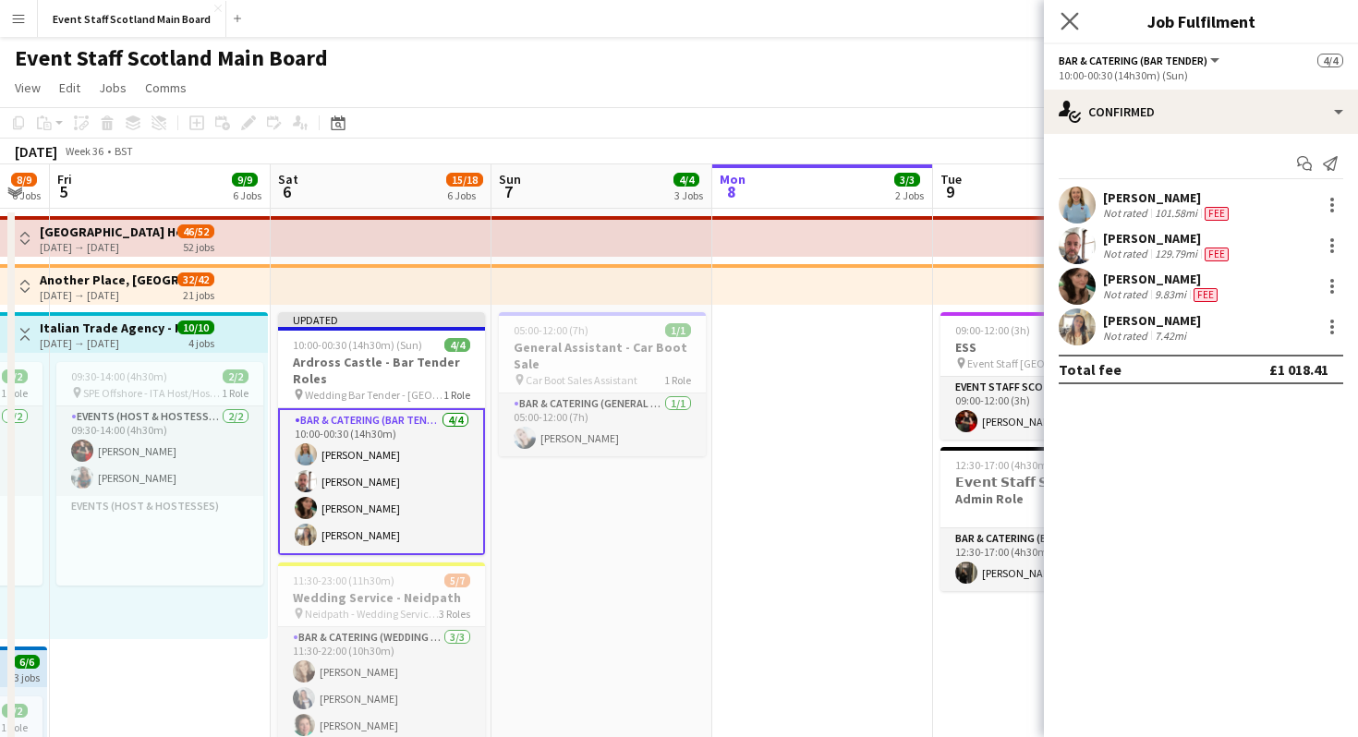
click at [1066, 9] on app-icon "Close pop-in" at bounding box center [1069, 21] width 27 height 27
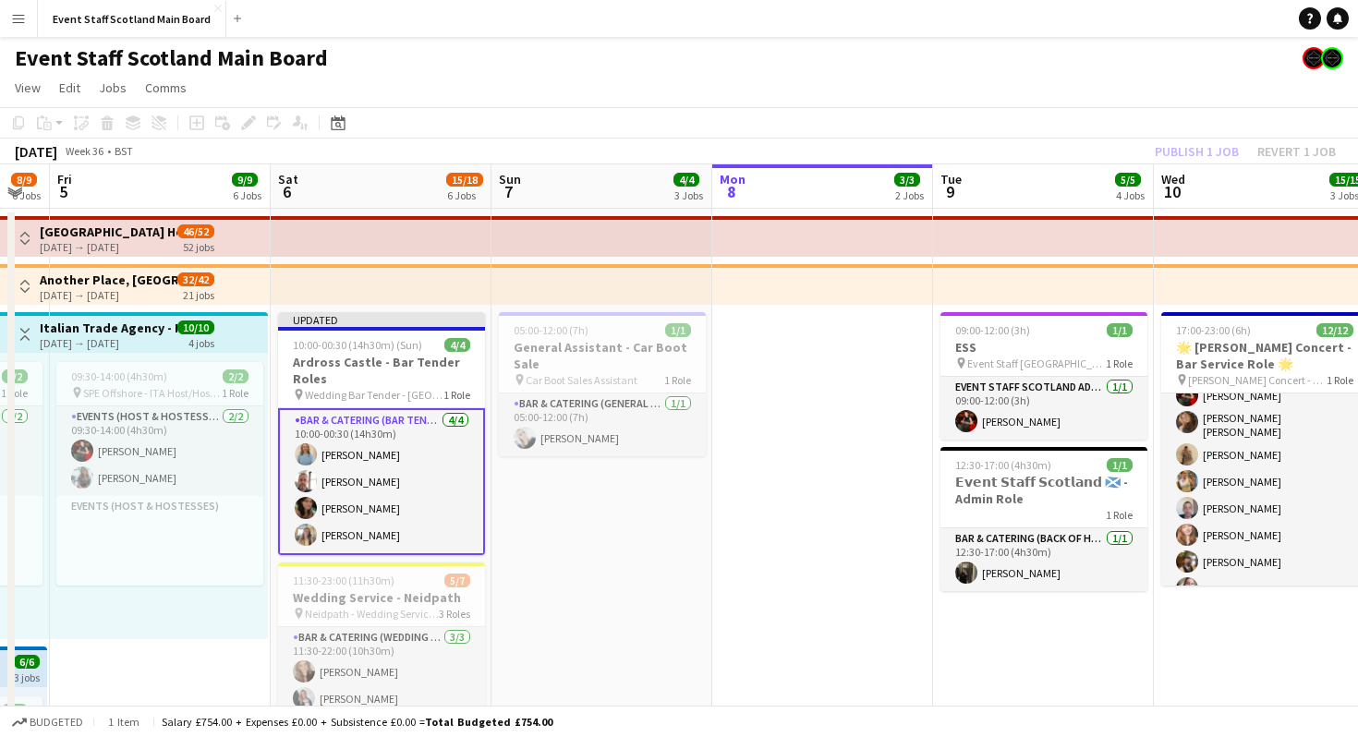
click at [1213, 147] on div "Publish 1 job Revert 1 job" at bounding box center [1244, 151] width 225 height 24
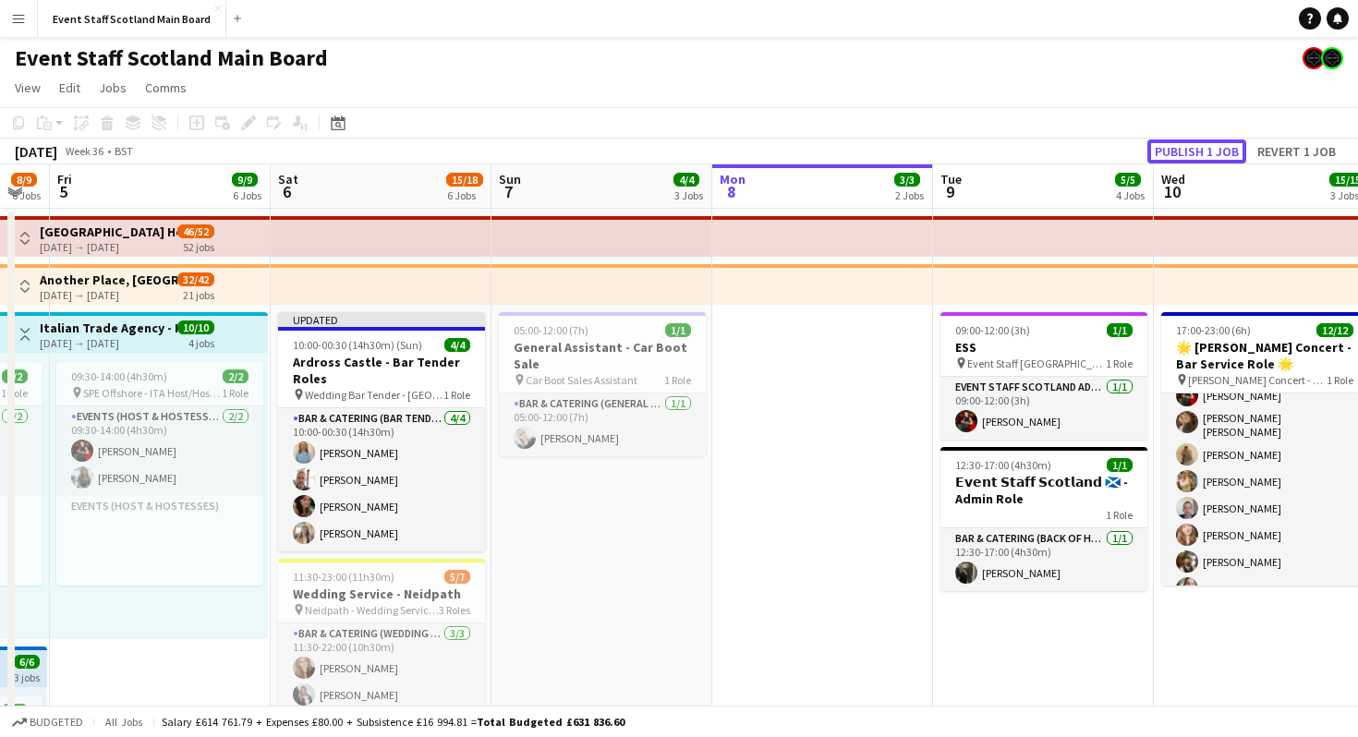
click at [1213, 147] on button "Publish 1 job" at bounding box center [1196, 151] width 99 height 24
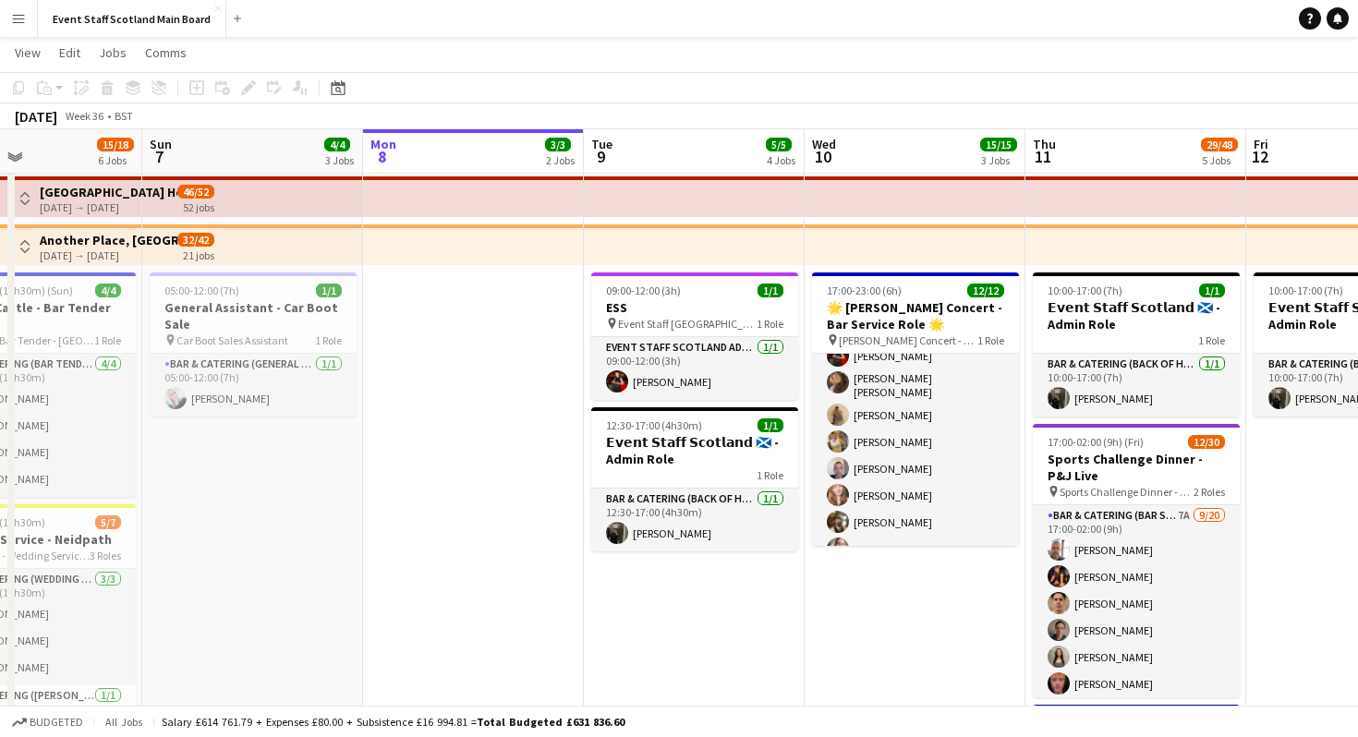
scroll to position [0, 750]
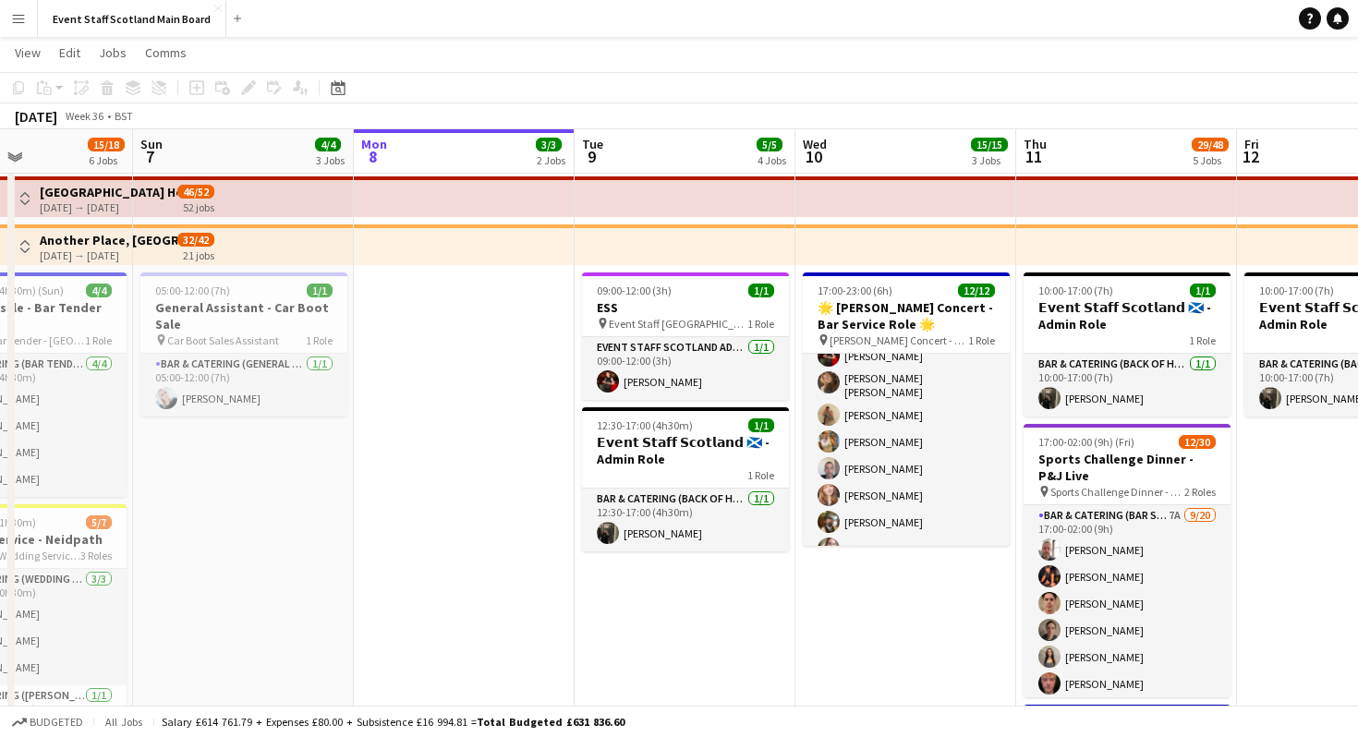
click at [674, 120] on div "September 2025 Week 36 • BST" at bounding box center [679, 116] width 1358 height 26
click at [674, 147] on app-board-header-date "Tue 9 5/5 4 Jobs" at bounding box center [685, 151] width 221 height 44
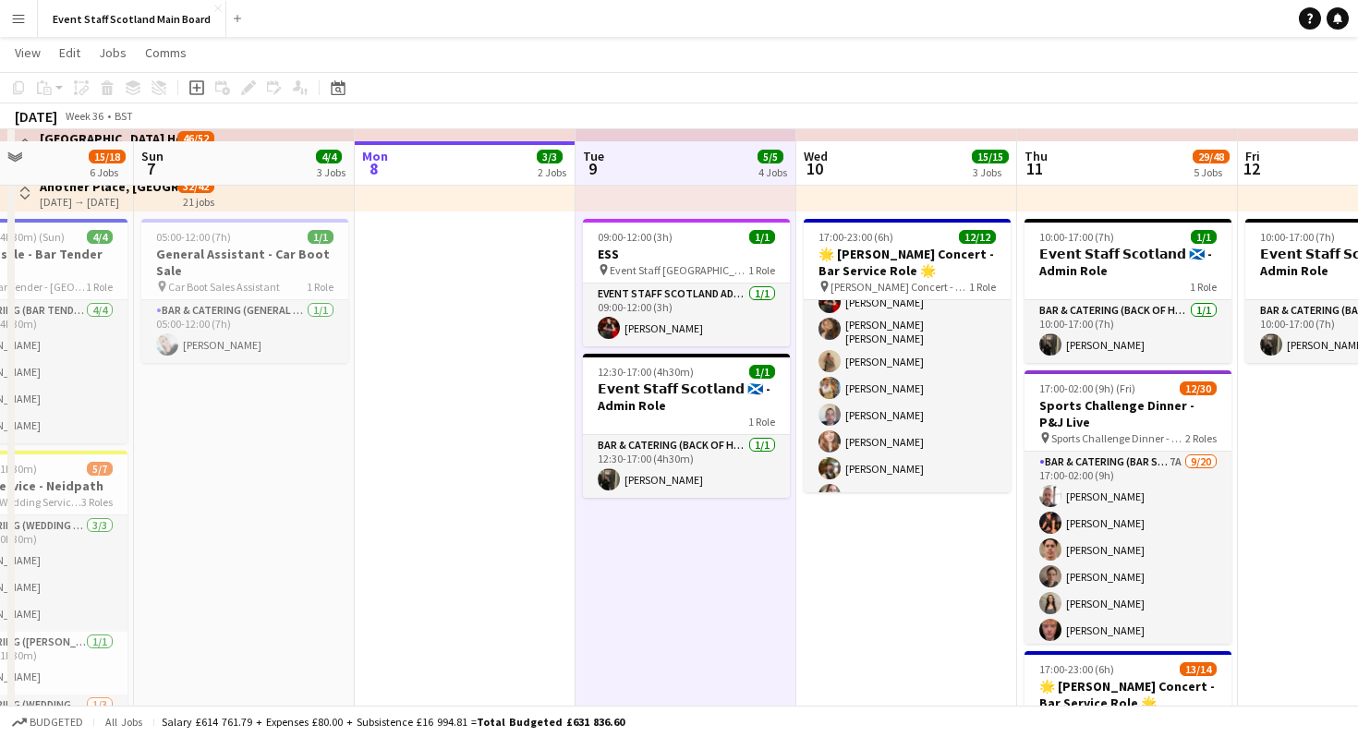
scroll to position [109, 0]
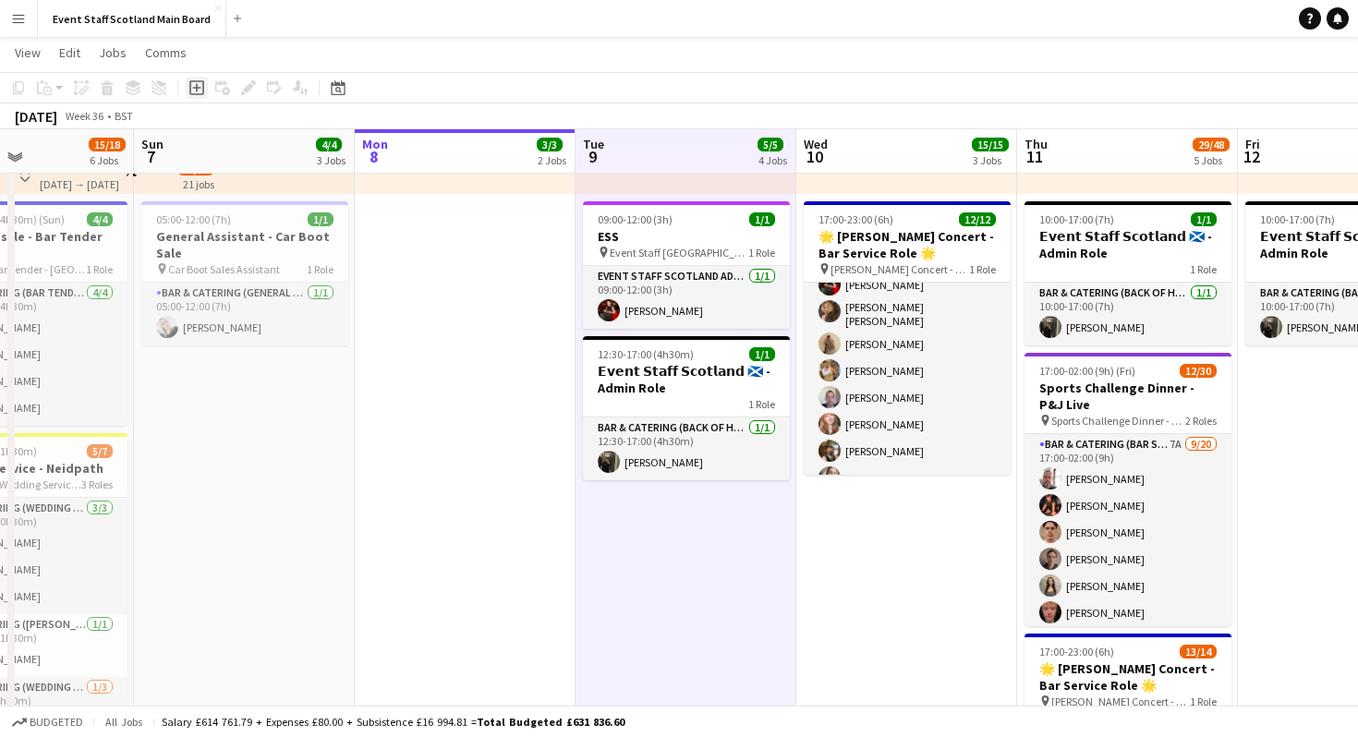
click at [196, 82] on icon "Add job" at bounding box center [196, 87] width 15 height 15
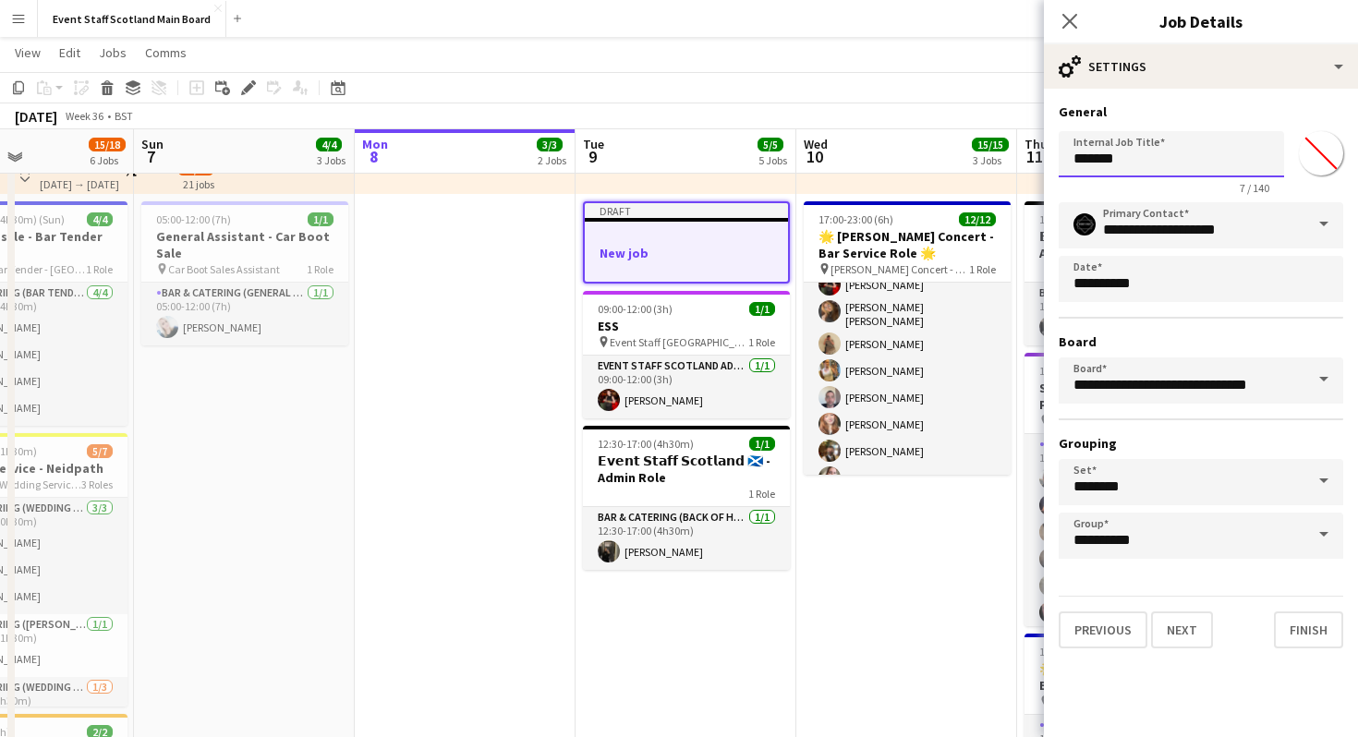
click at [1177, 152] on input "*******" at bounding box center [1170, 154] width 225 height 46
type input "*"
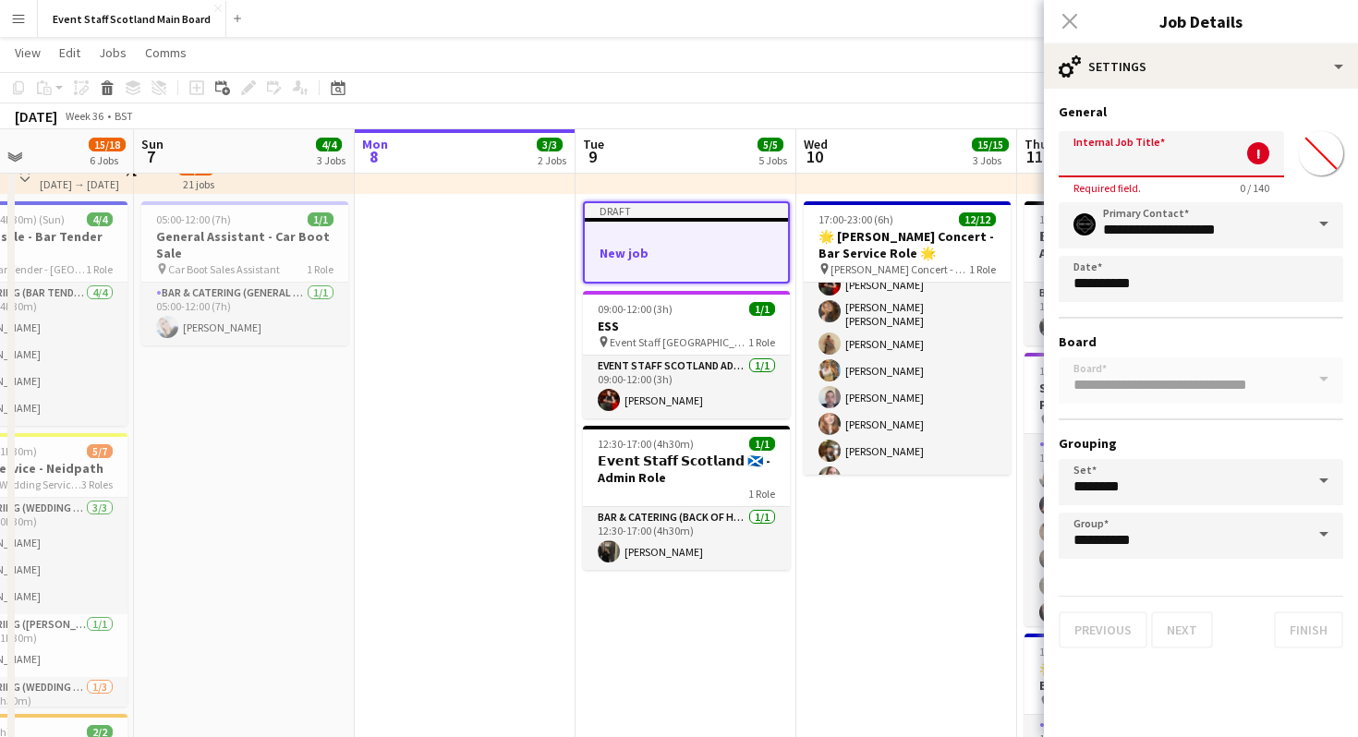
type input "*"
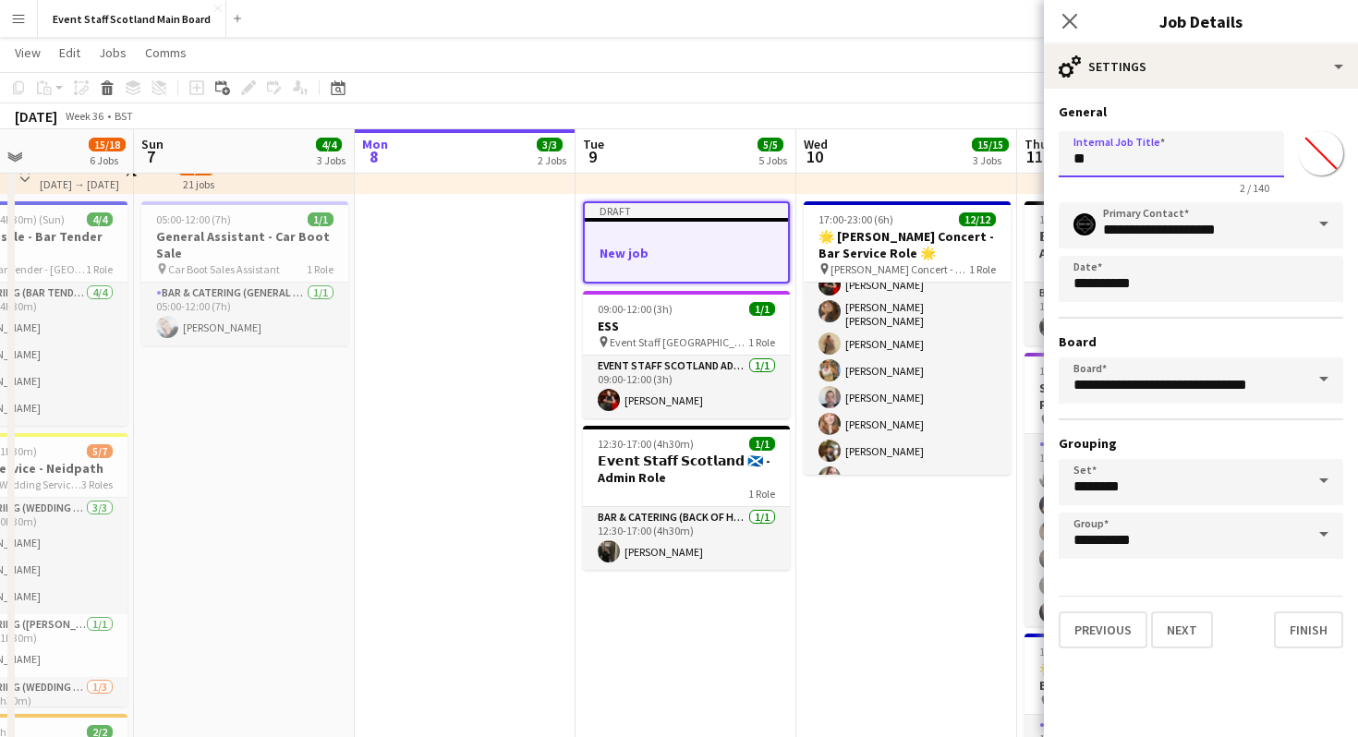
type input "*"
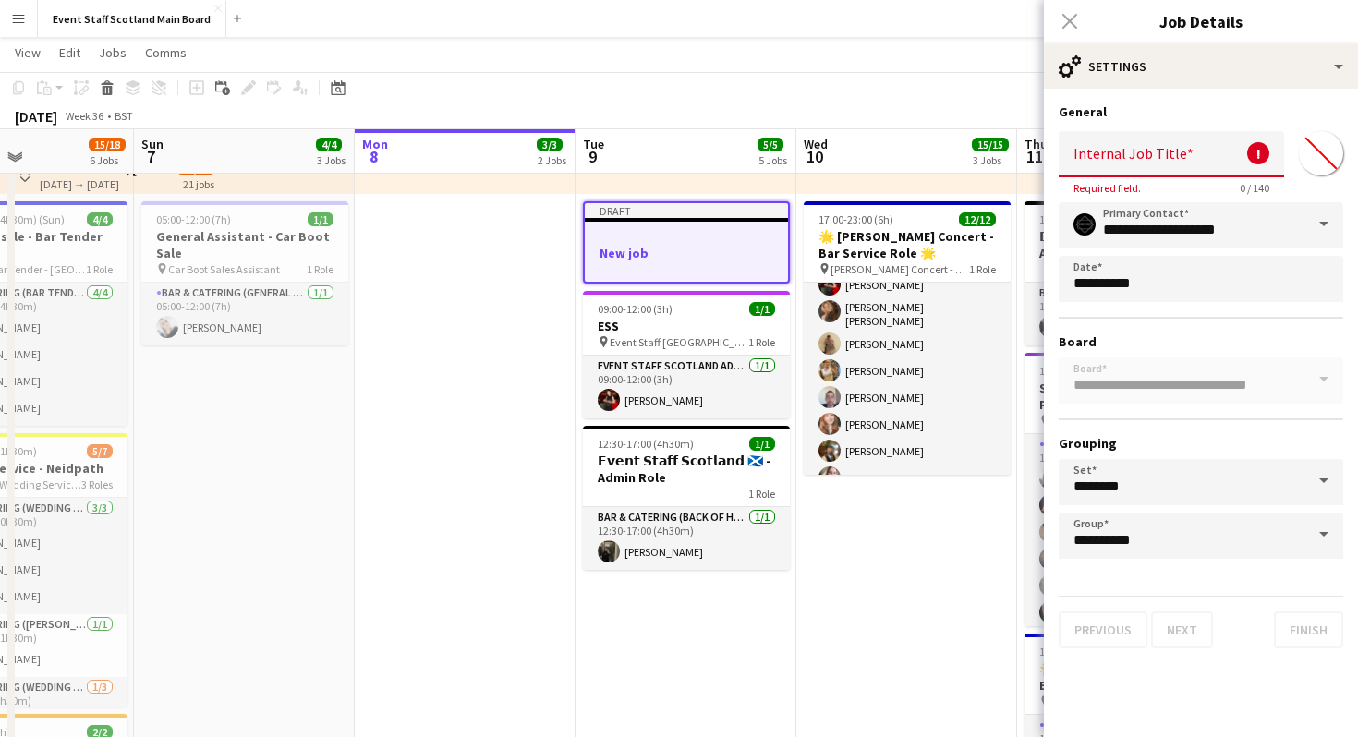
click at [1068, 10] on div "Close pop-in" at bounding box center [1070, 21] width 52 height 42
click at [1068, 31] on div "Close pop-in" at bounding box center [1070, 21] width 52 height 42
click at [1068, 19] on div "Close pop-in" at bounding box center [1070, 21] width 52 height 42
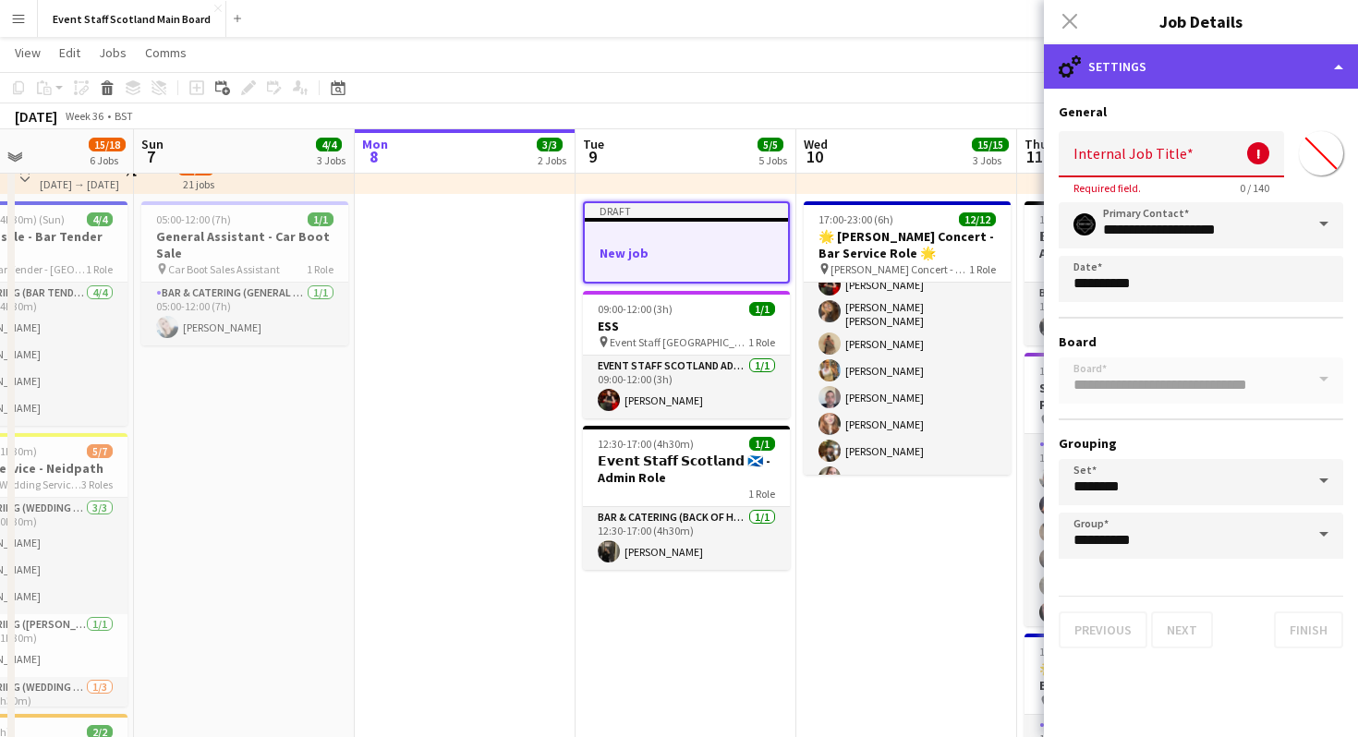
click at [1339, 57] on div "cog-double-3 Settings" at bounding box center [1201, 66] width 314 height 44
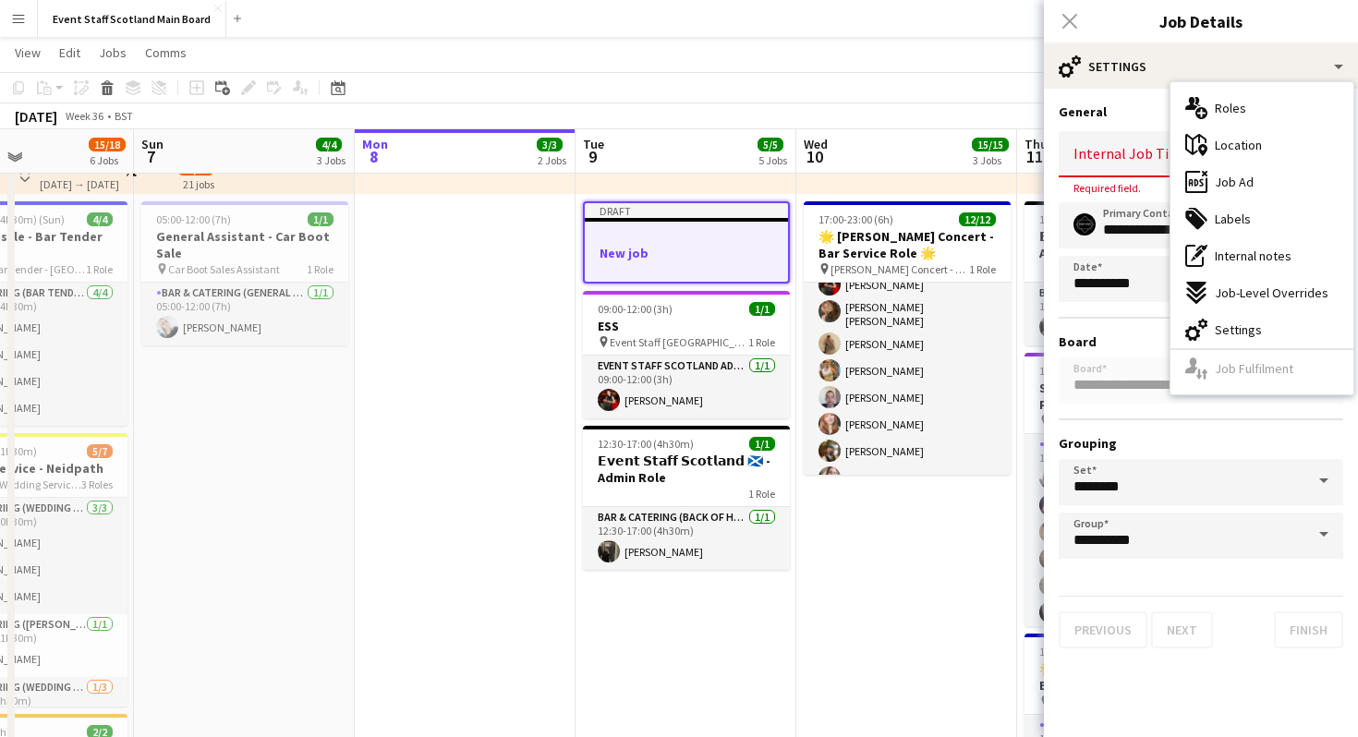
click at [1073, 12] on div "Close pop-in" at bounding box center [1070, 21] width 52 height 42
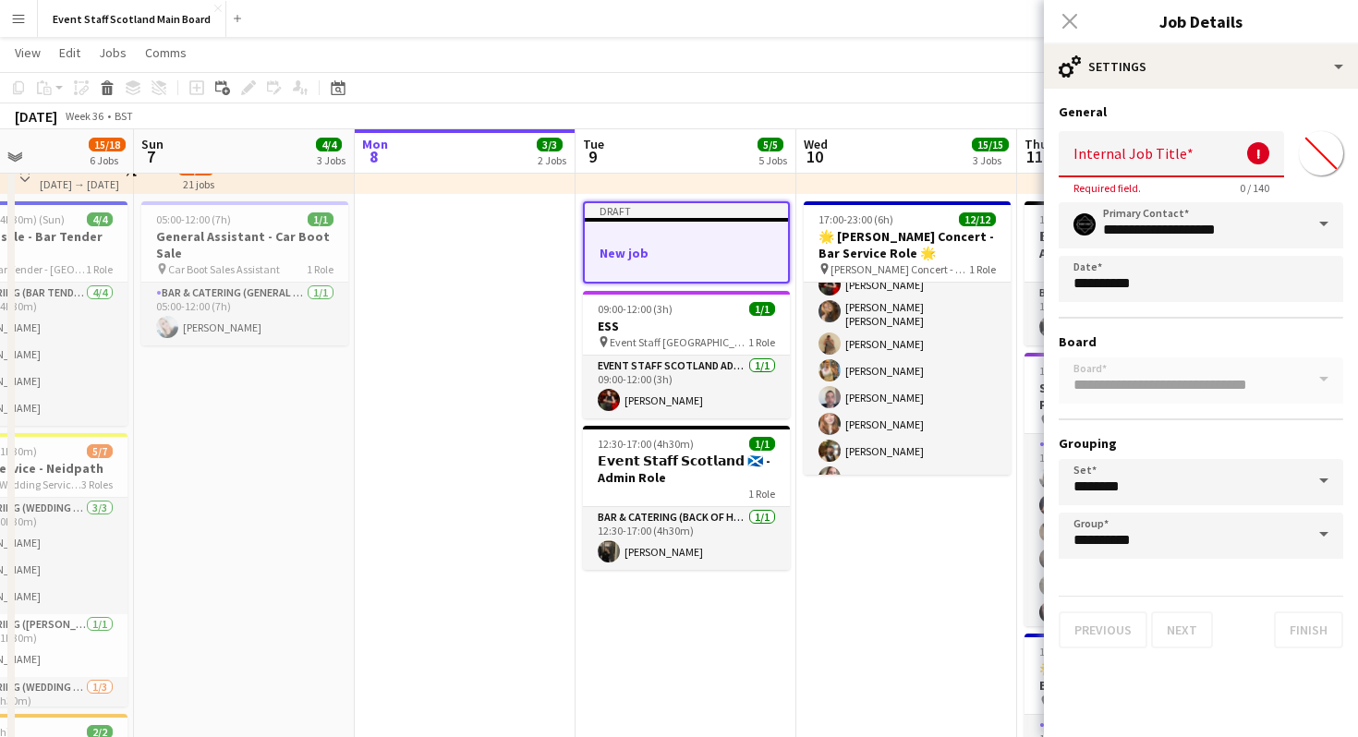
click at [1068, 21] on div "Close pop-in" at bounding box center [1070, 21] width 52 height 42
click at [1070, 13] on div "Close pop-in" at bounding box center [1070, 21] width 52 height 42
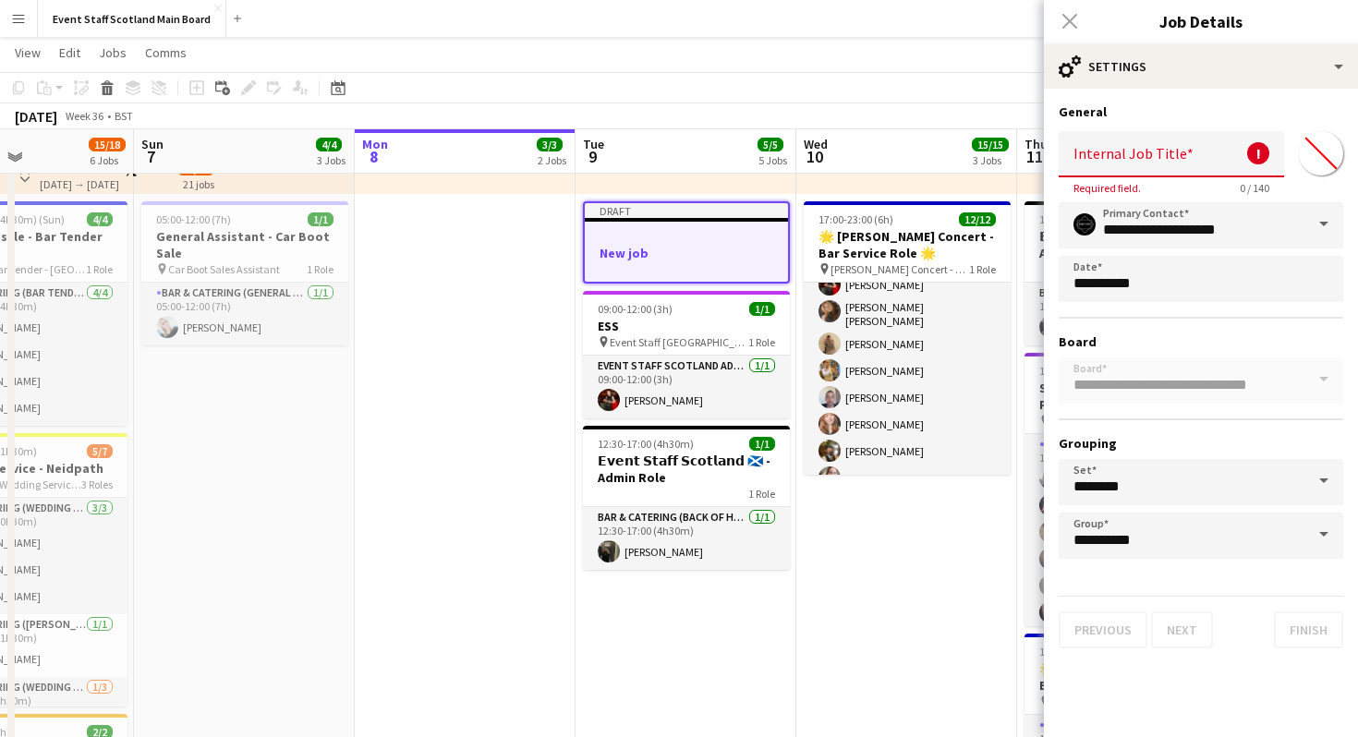
click at [1070, 13] on div "Close pop-in" at bounding box center [1070, 21] width 52 height 42
click at [708, 55] on app-page-menu "View Day view expanded Day view collapsed Month view Date picker Jump to [DATE]…" at bounding box center [679, 54] width 1358 height 35
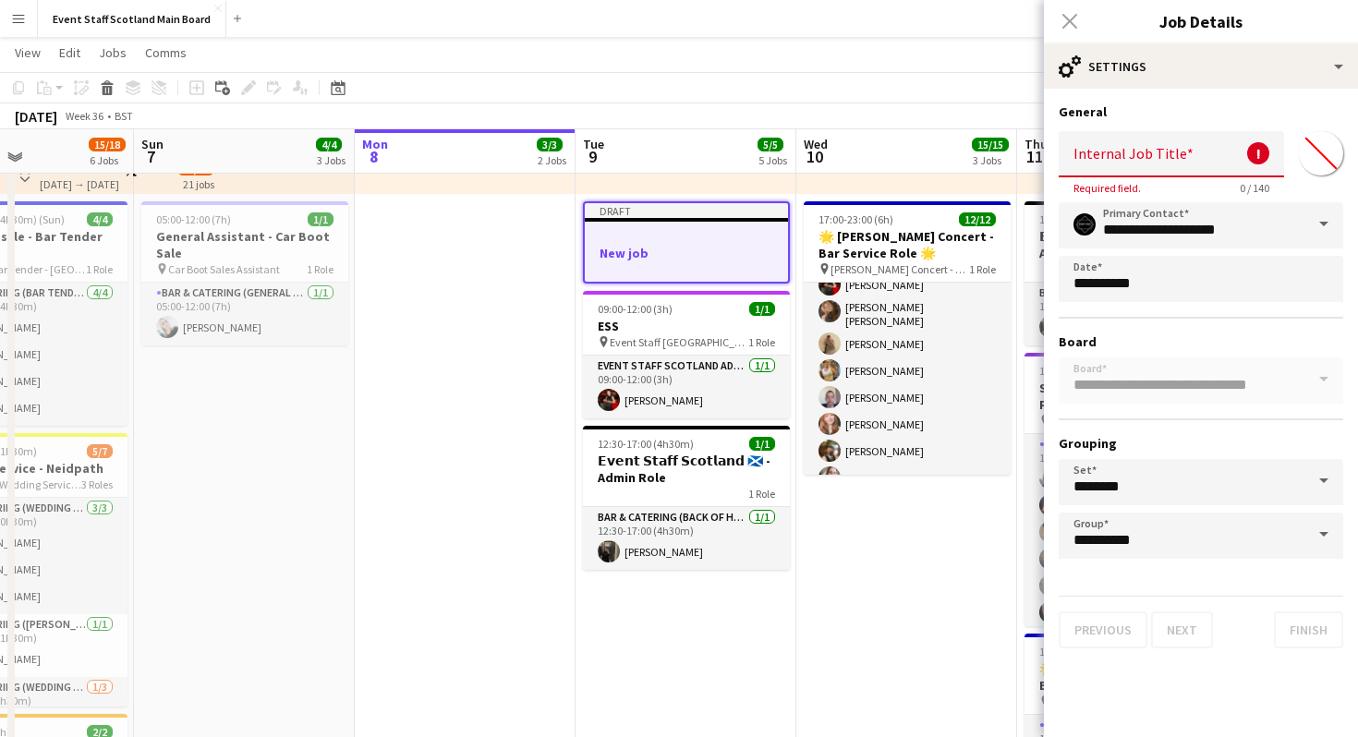
click at [1156, 687] on mat-expansion-panel "**********" at bounding box center [1201, 413] width 314 height 648
click at [1068, 23] on div "Close pop-in" at bounding box center [1070, 21] width 52 height 42
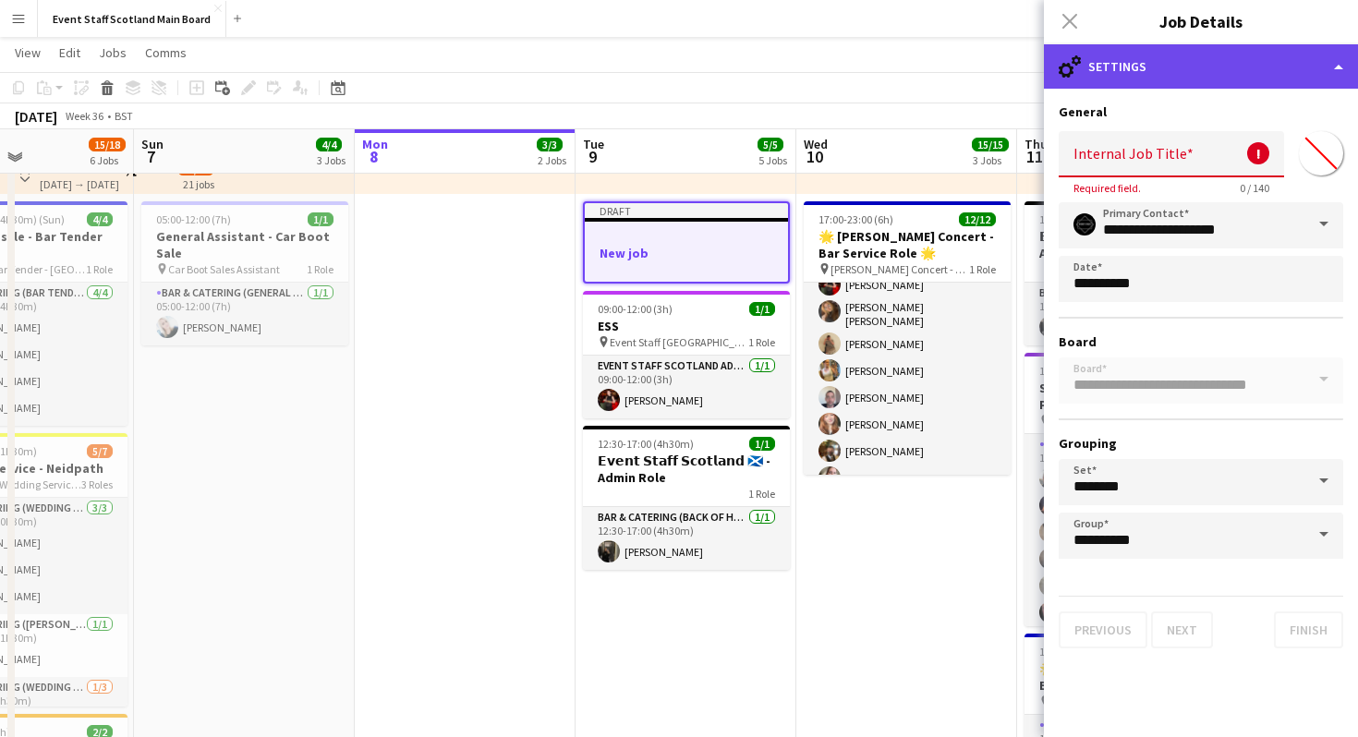
click at [1342, 66] on div "cog-double-3 Settings" at bounding box center [1201, 66] width 314 height 44
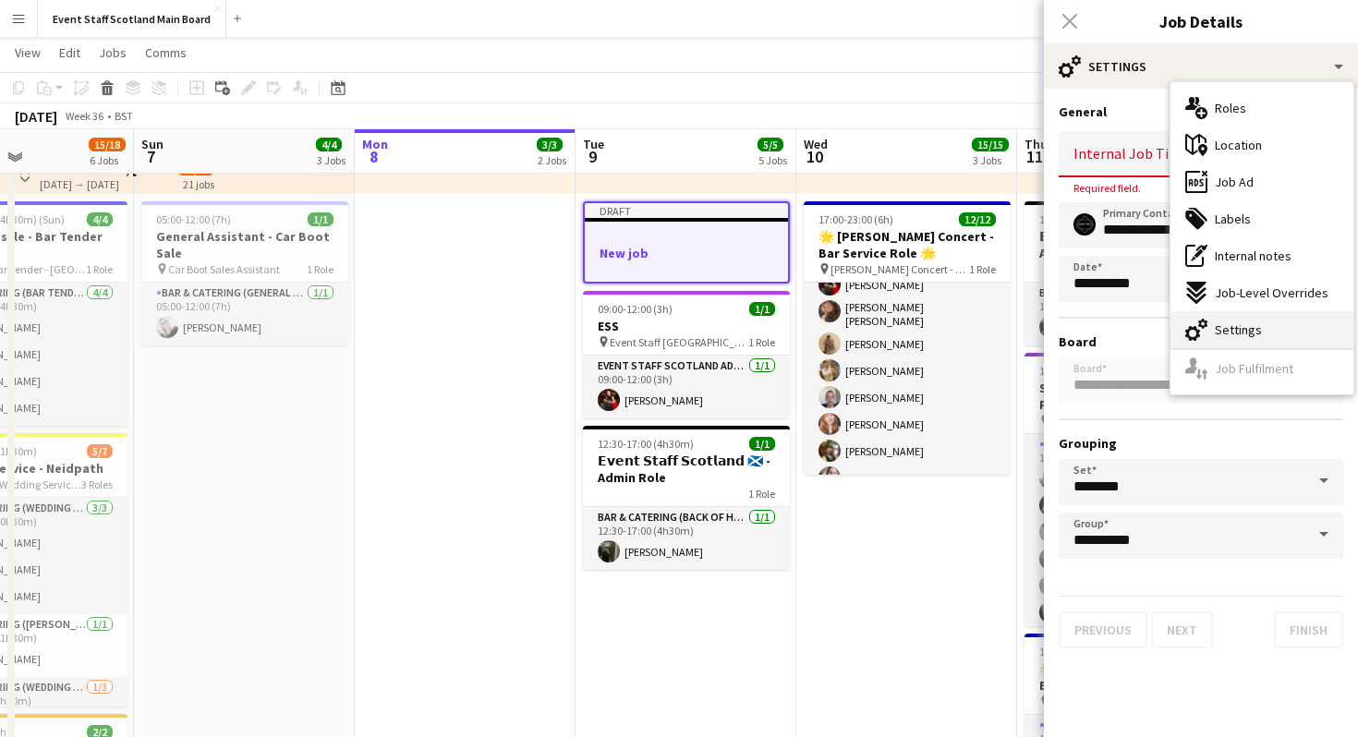
click at [1239, 333] on span "Settings" at bounding box center [1237, 329] width 47 height 17
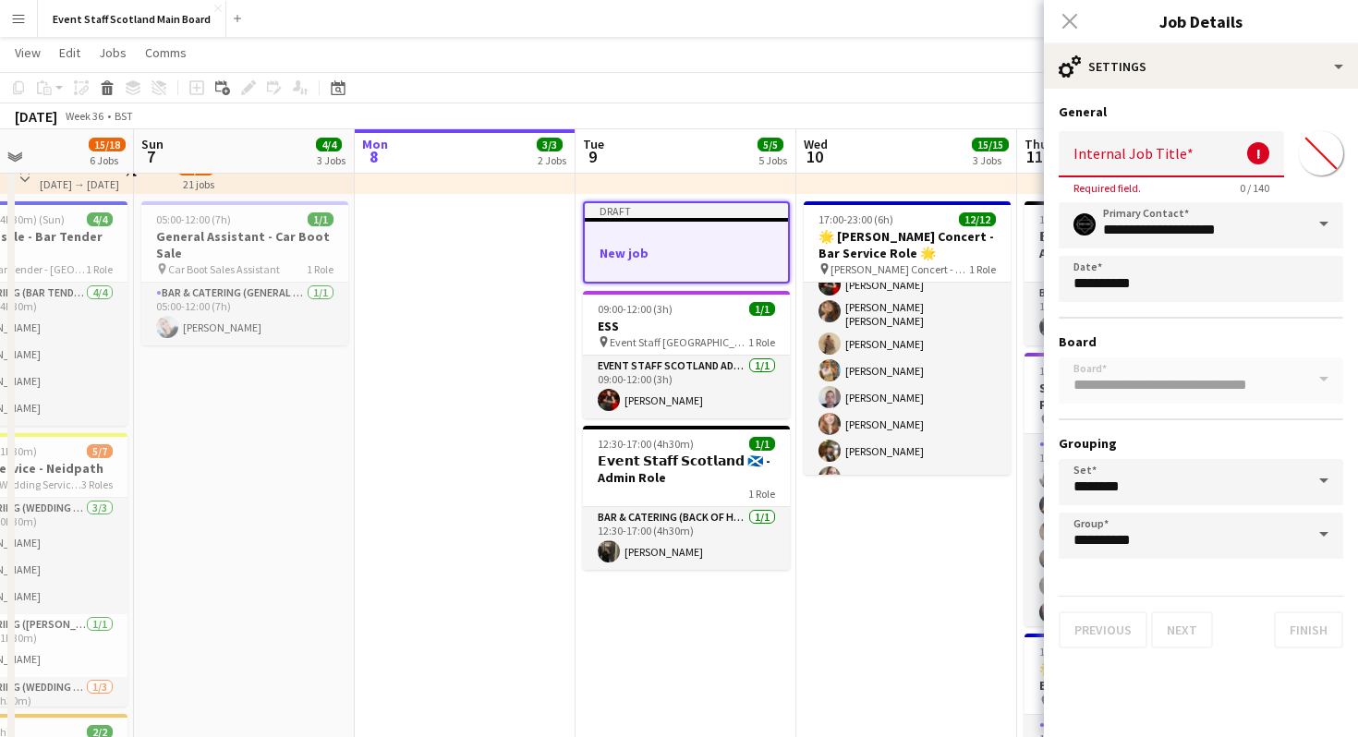
click at [1073, 15] on div "Close pop-in" at bounding box center [1070, 21] width 52 height 42
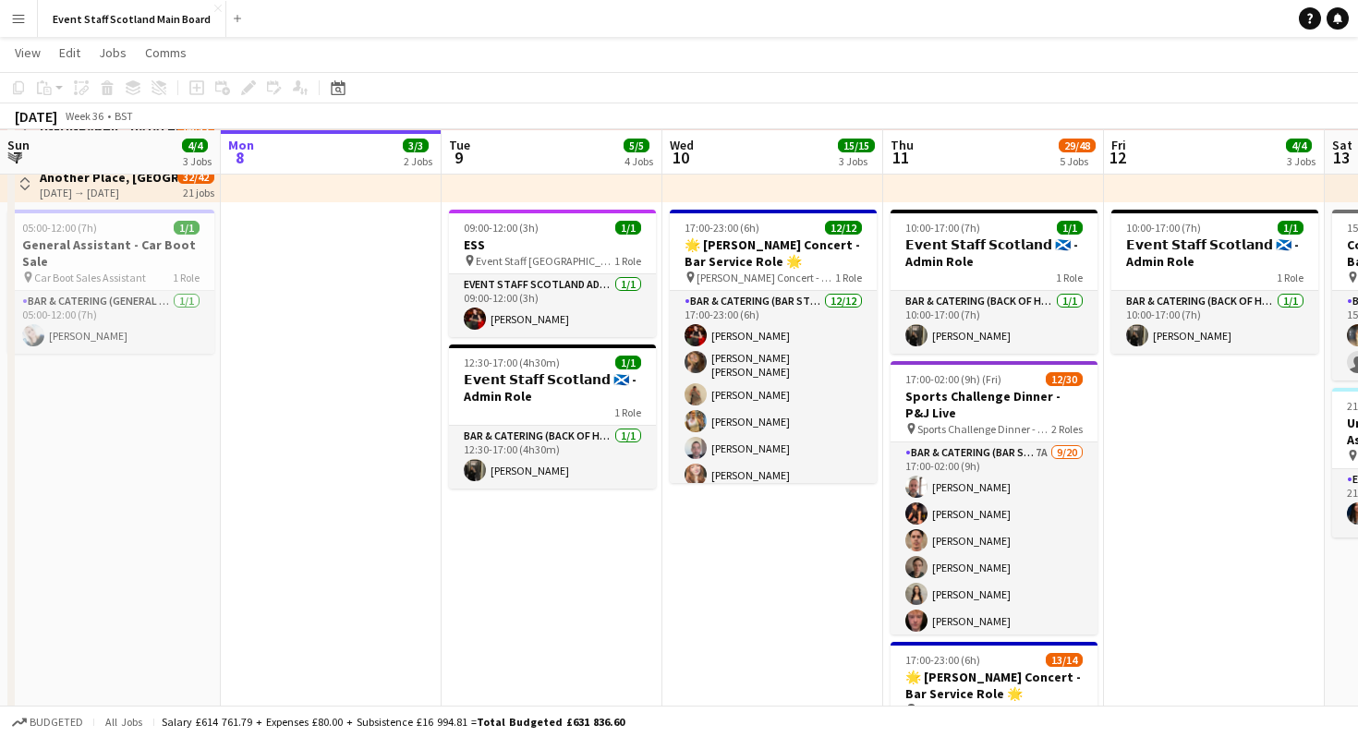
scroll to position [103, 0]
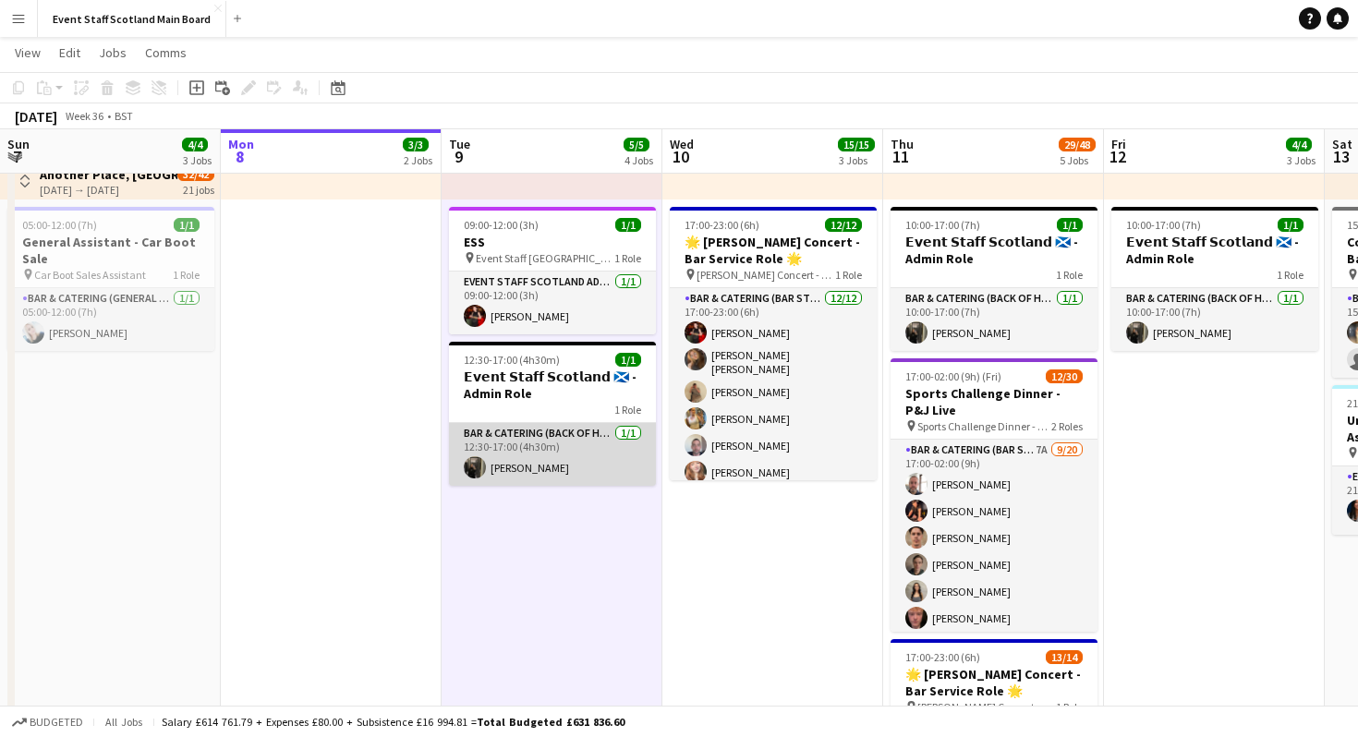
click at [576, 454] on app-card-role "Bar & Catering (Back of House) 1/1 12:30-17:00 (4h30m) Shannon Molloy" at bounding box center [552, 454] width 207 height 63
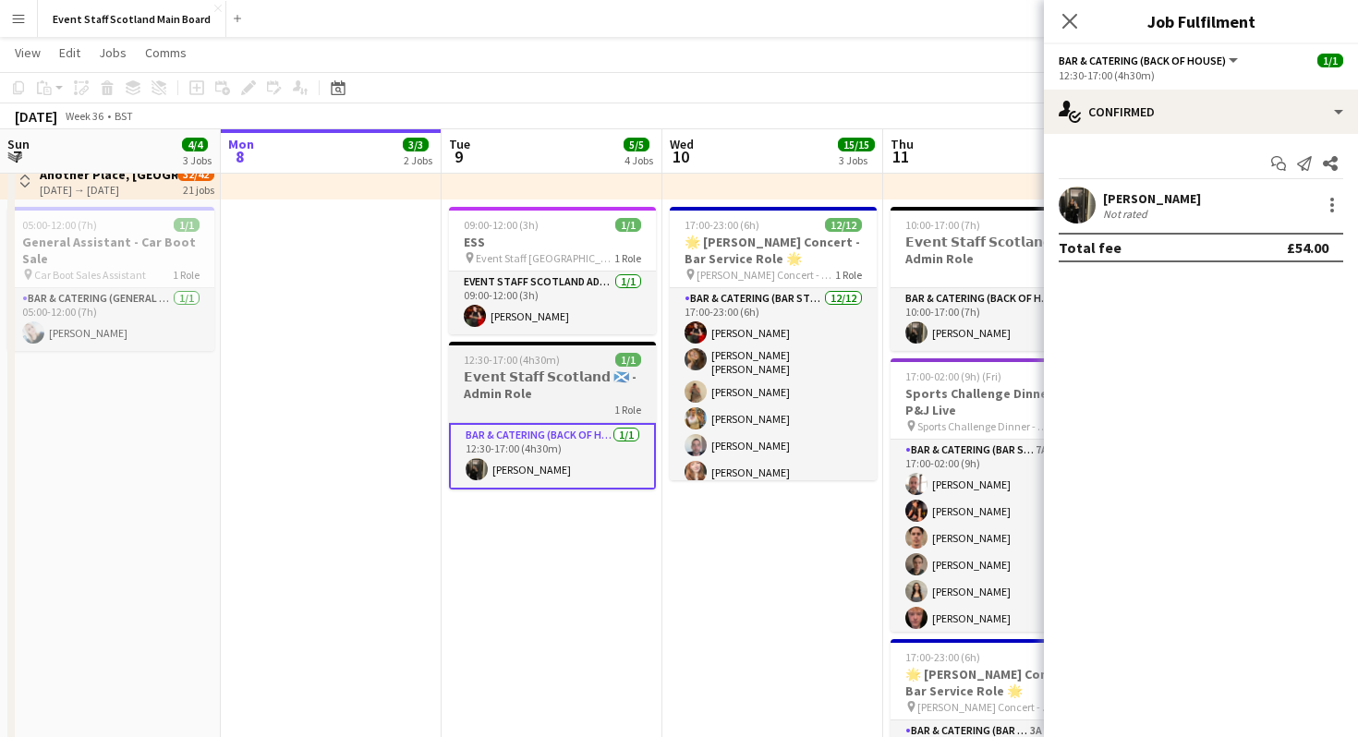
click at [543, 400] on h3 "𝗘𝘃𝗲𝗻𝘁 𝗦𝘁𝗮𝗳𝗳 𝗦𝗰𝗼𝘁𝗹𝗮𝗻𝗱 🏴󠁧󠁢󠁳󠁣󠁴󠁿 - Admin Role" at bounding box center [552, 384] width 207 height 33
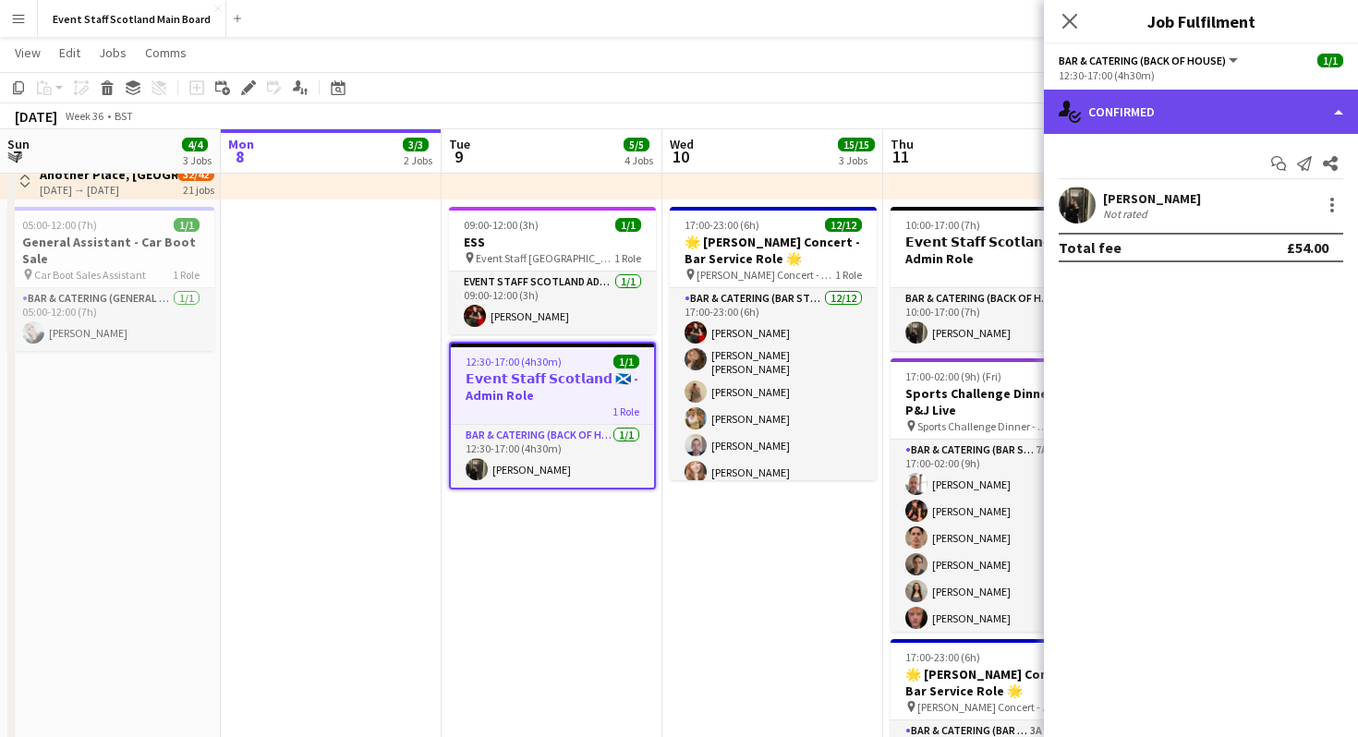
click at [1336, 105] on div "single-neutral-actions-check-2 Confirmed" at bounding box center [1201, 112] width 314 height 44
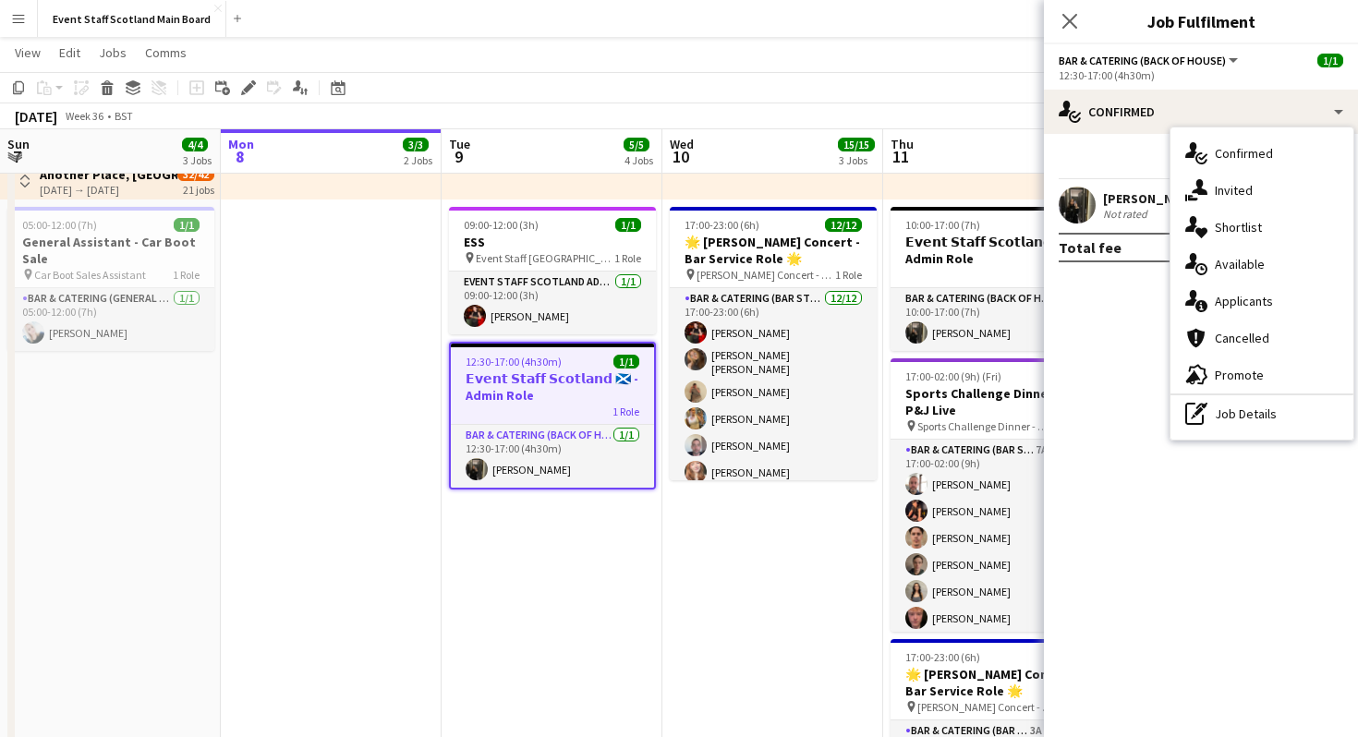
click at [1092, 442] on mat-expansion-panel "check Confirmed Start chat Send notification Share Shannon Molloy Not rated Tot…" at bounding box center [1201, 435] width 314 height 603
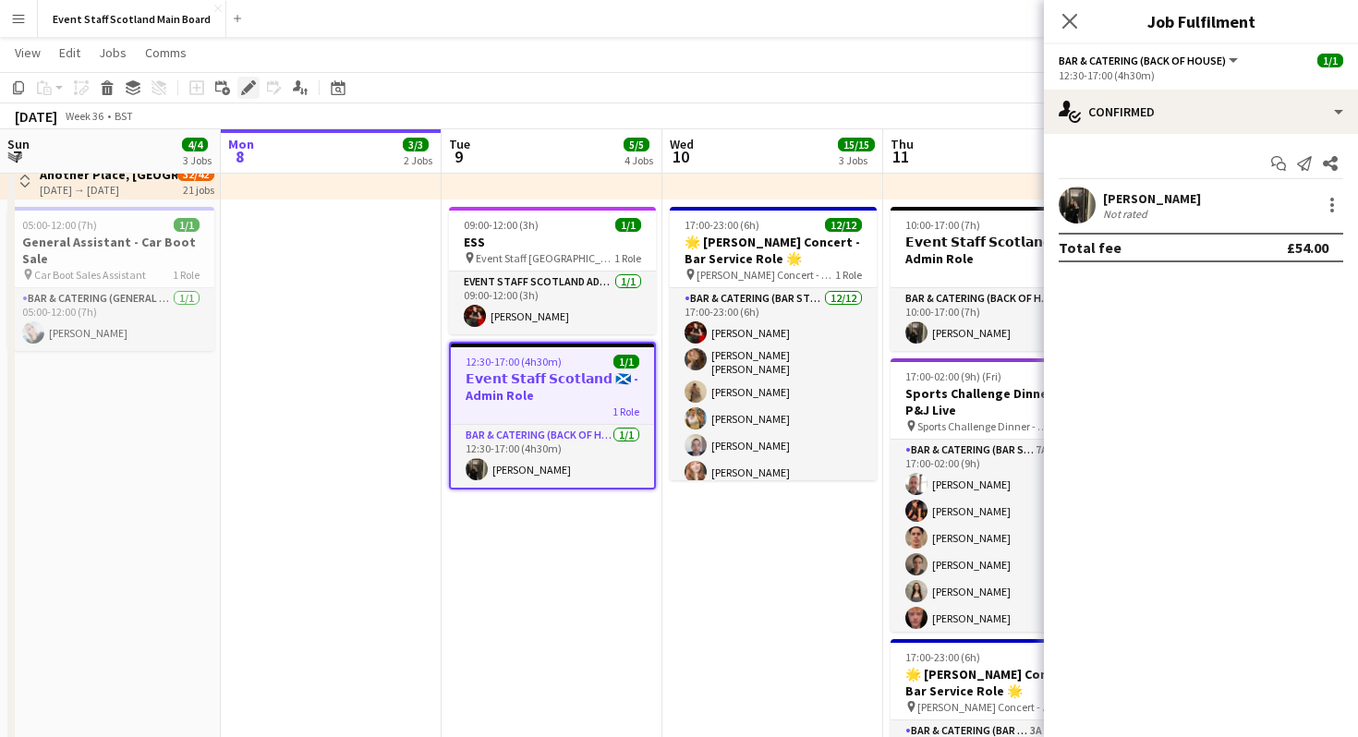
click at [245, 91] on icon at bounding box center [248, 88] width 10 height 10
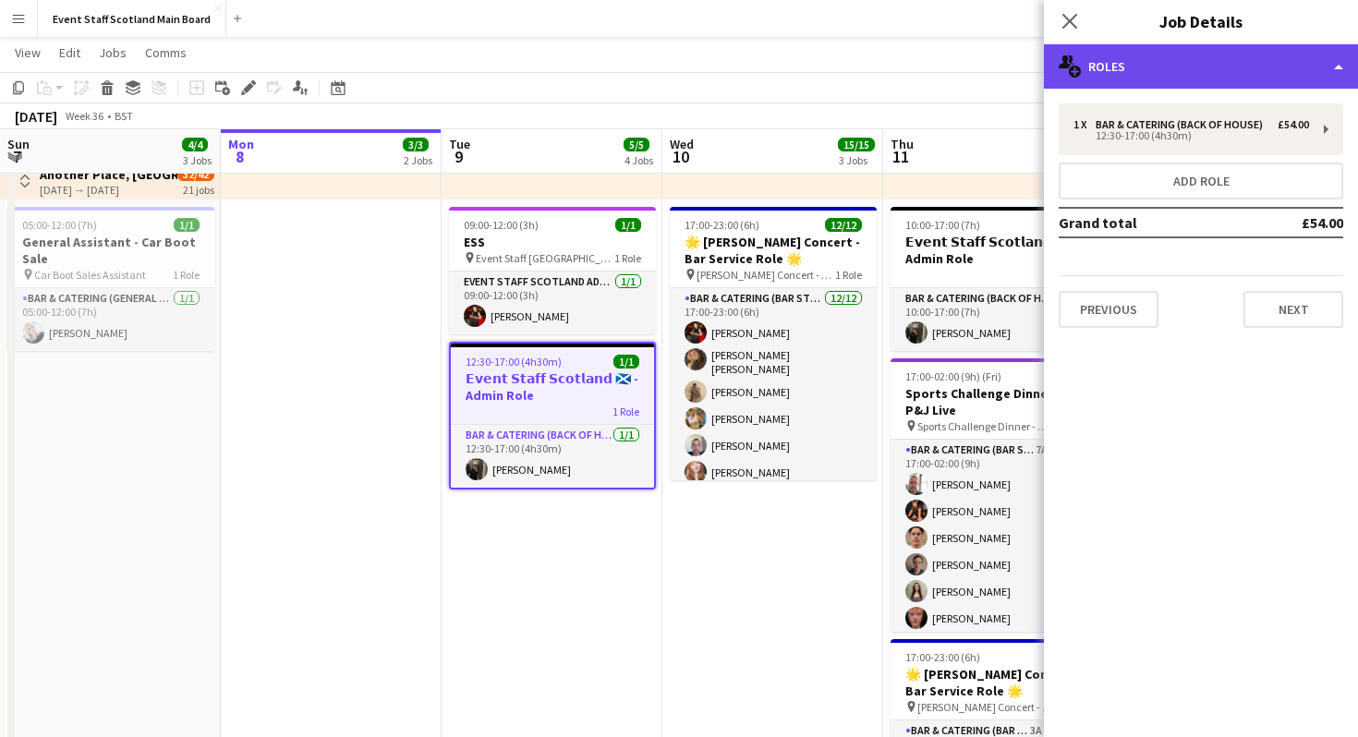
click at [1334, 58] on div "multiple-users-add Roles" at bounding box center [1201, 66] width 314 height 44
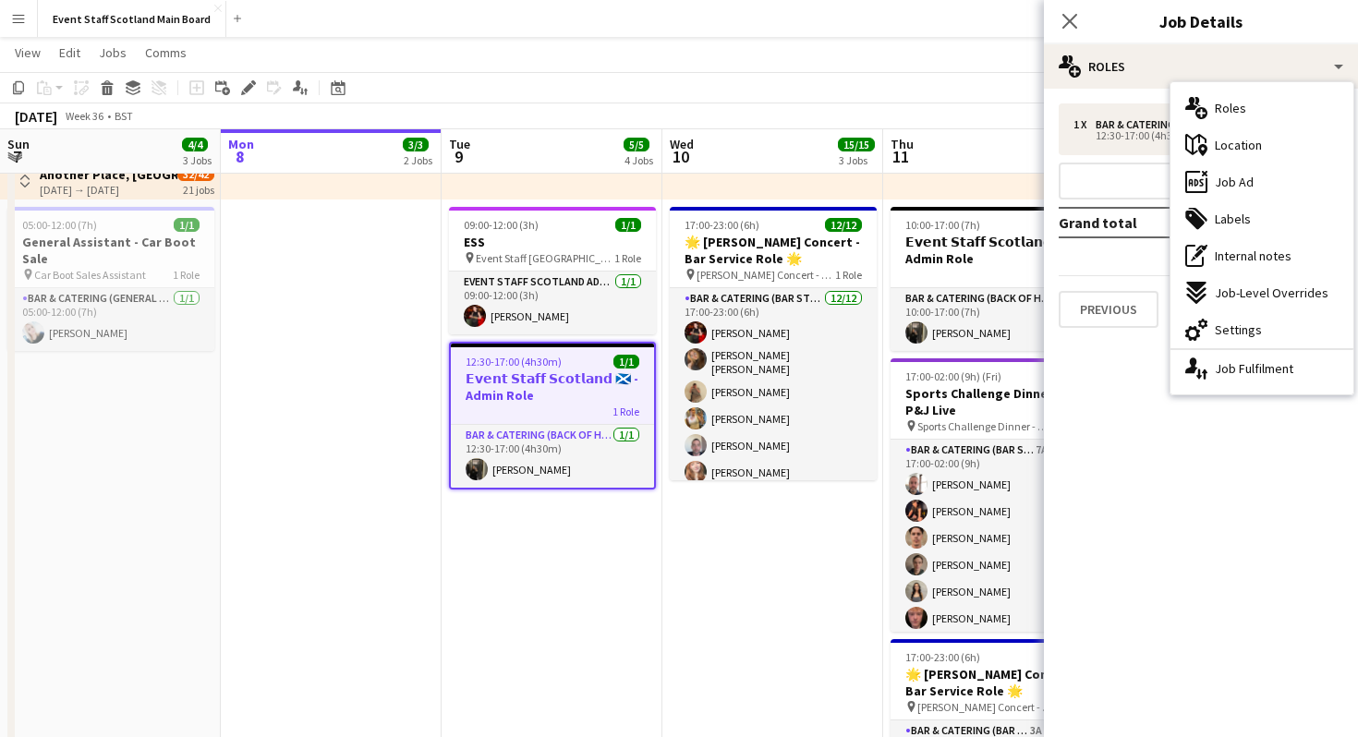
click at [1174, 492] on mat-expansion-panel "pencil3 General details 1 x Bar & Catering (Back of House) £54.00 12:30-17:00 (…" at bounding box center [1201, 413] width 314 height 648
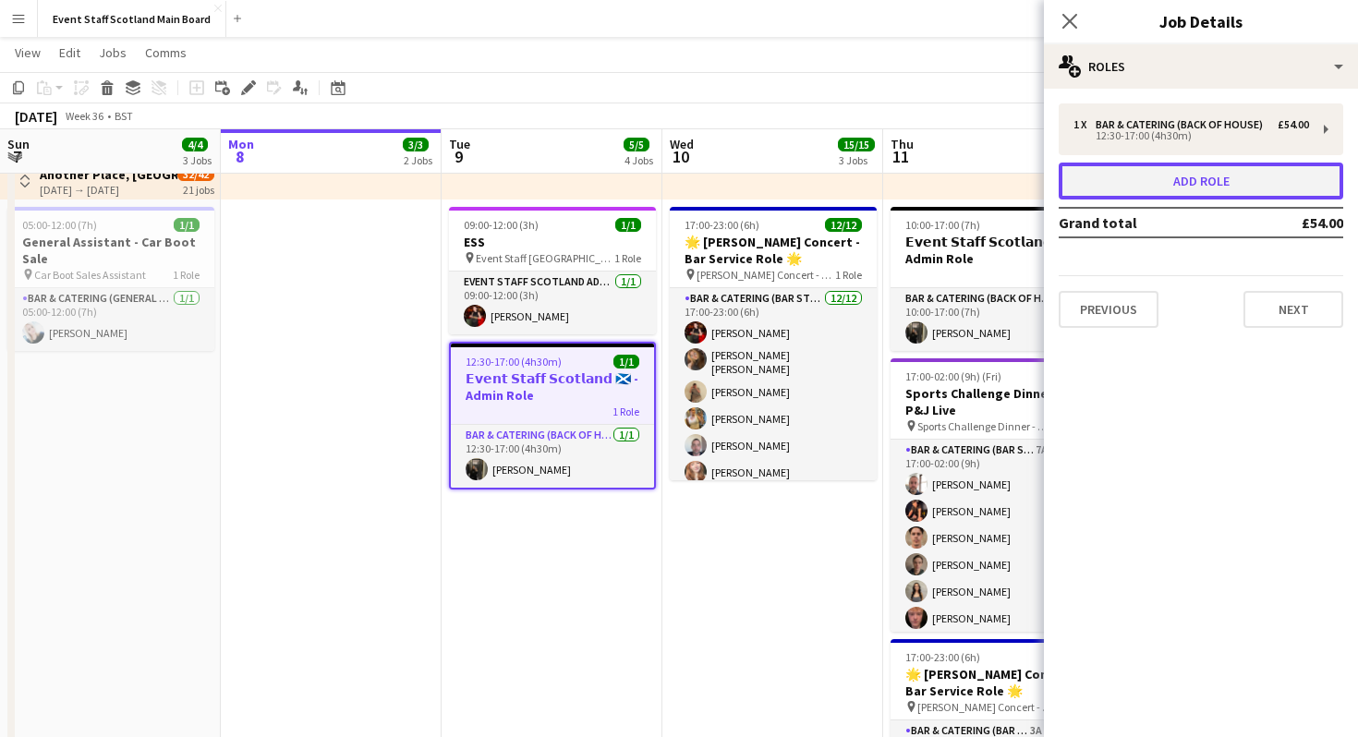
click at [1202, 169] on button "Add role" at bounding box center [1200, 181] width 284 height 37
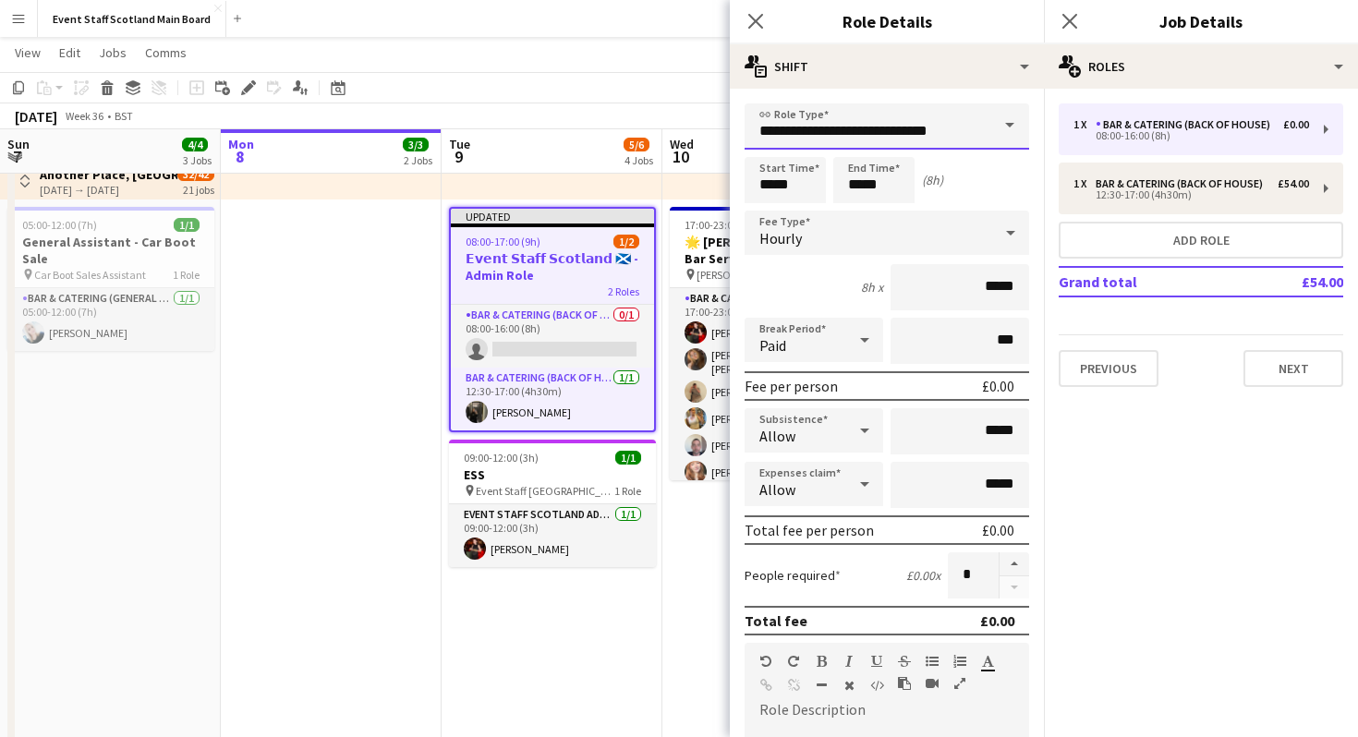
click at [973, 126] on input "**********" at bounding box center [886, 126] width 284 height 46
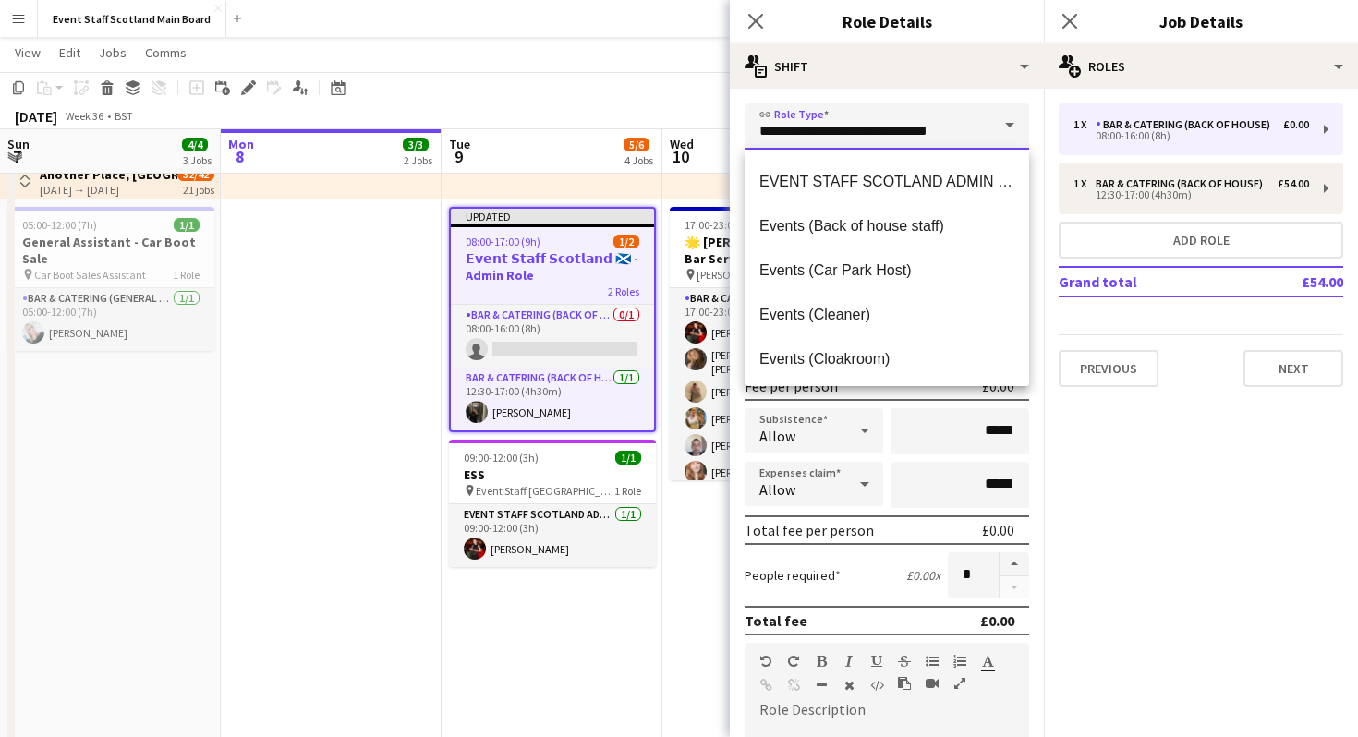
scroll to position [1466, 0]
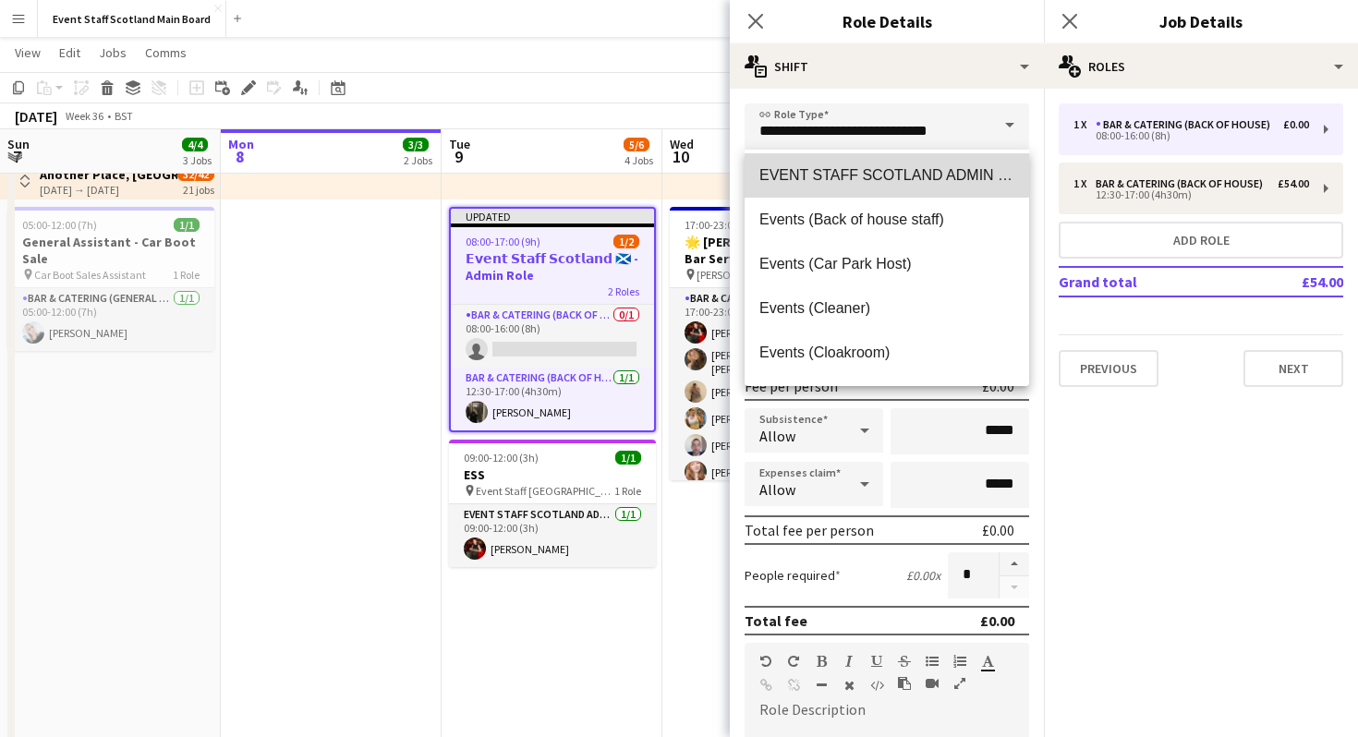
click at [858, 170] on span "EVENT STAFF SCOTLAND ADMIN ROLE" at bounding box center [886, 175] width 255 height 18
type input "**********"
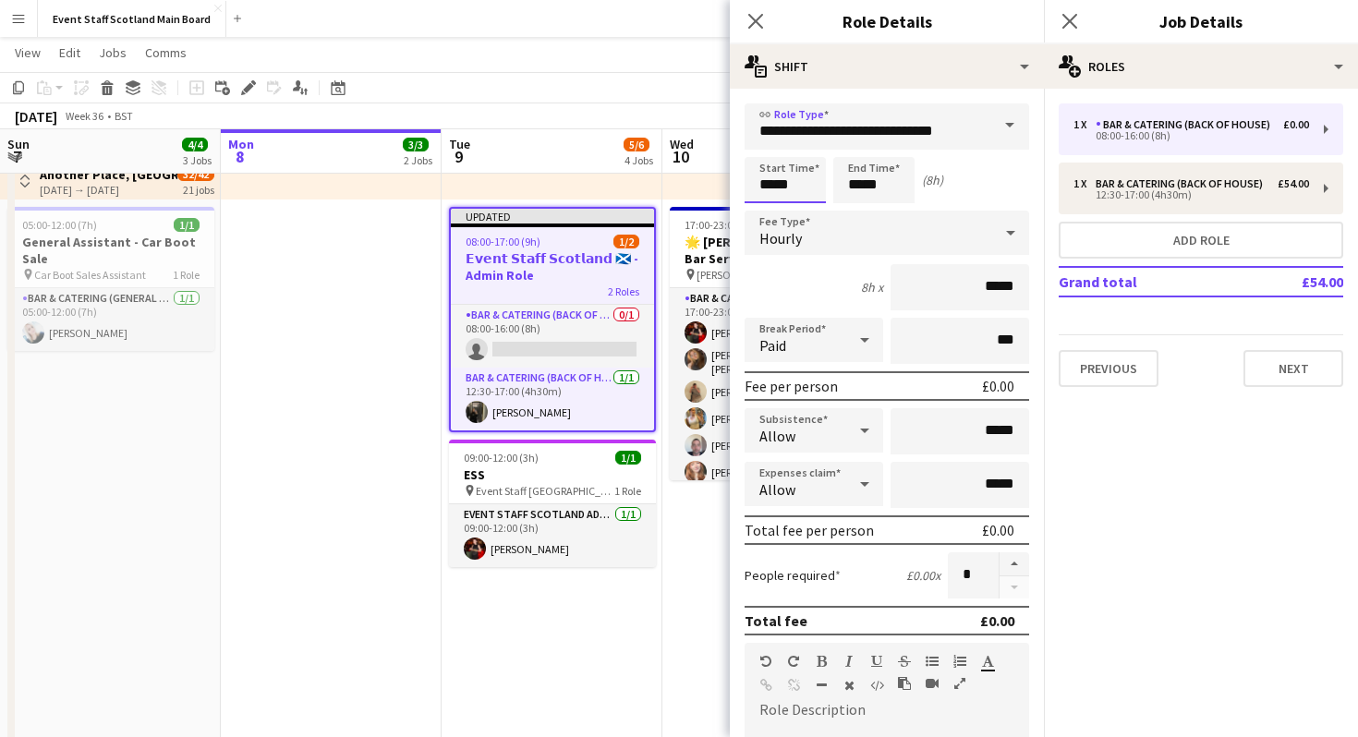
scroll to position [0, 0]
click at [794, 185] on input "*****" at bounding box center [784, 180] width 81 height 46
click at [890, 187] on input "*****" at bounding box center [873, 180] width 81 height 46
type input "*****"
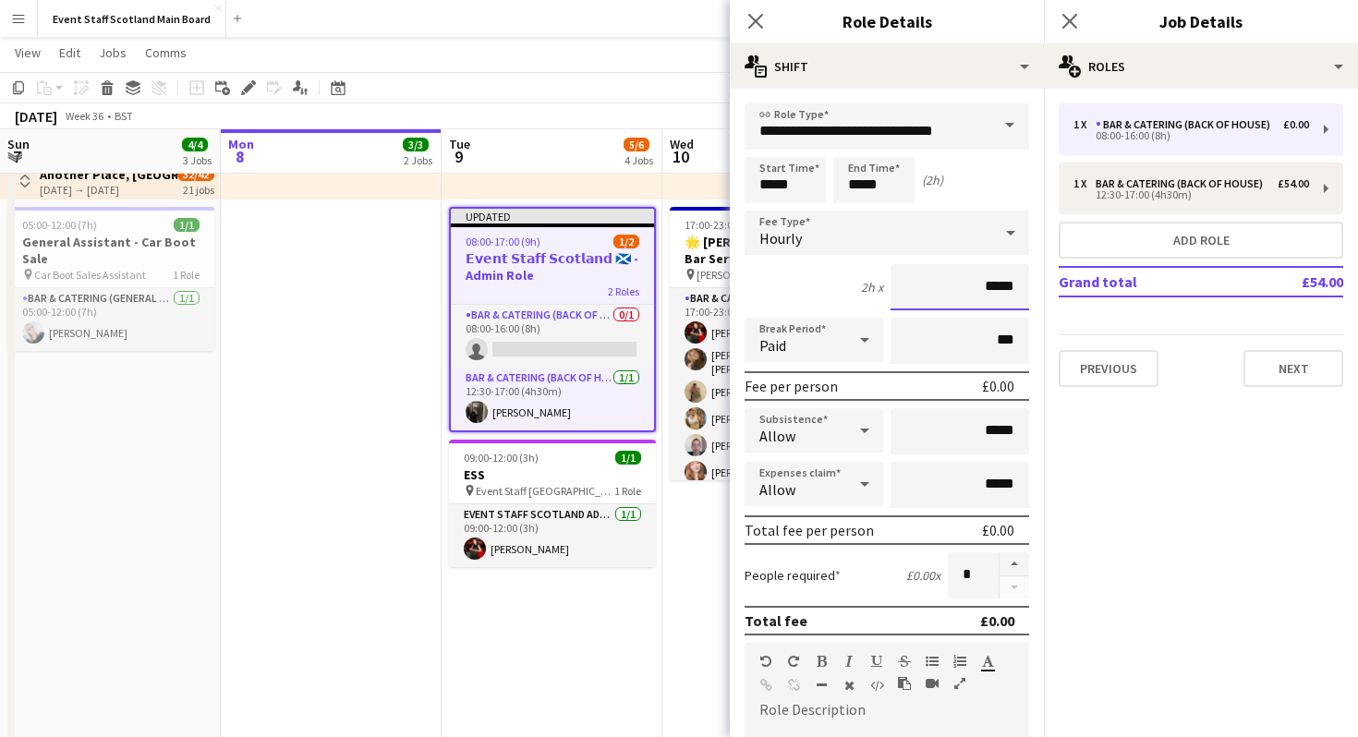
click at [1008, 288] on input "*****" at bounding box center [959, 287] width 139 height 46
click at [1025, 291] on input "*****" at bounding box center [959, 287] width 139 height 46
type input "**"
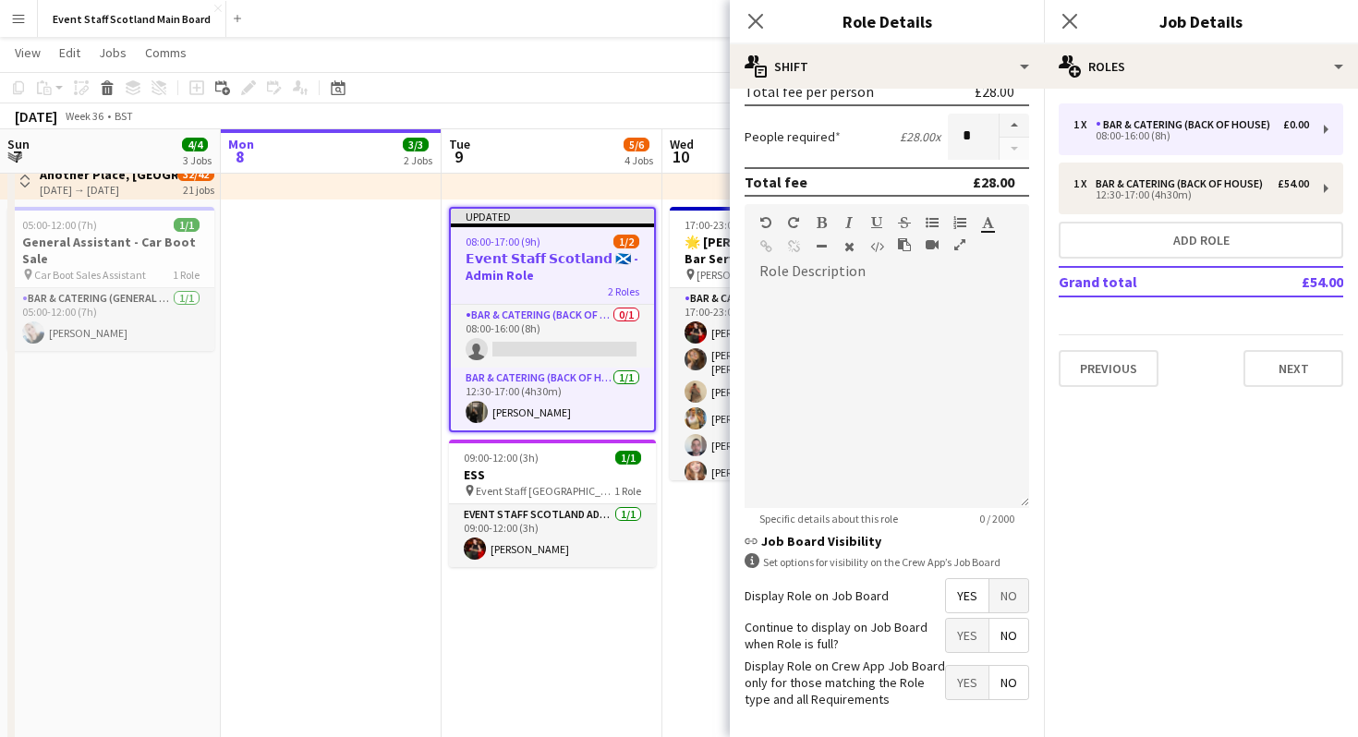
scroll to position [449, 0]
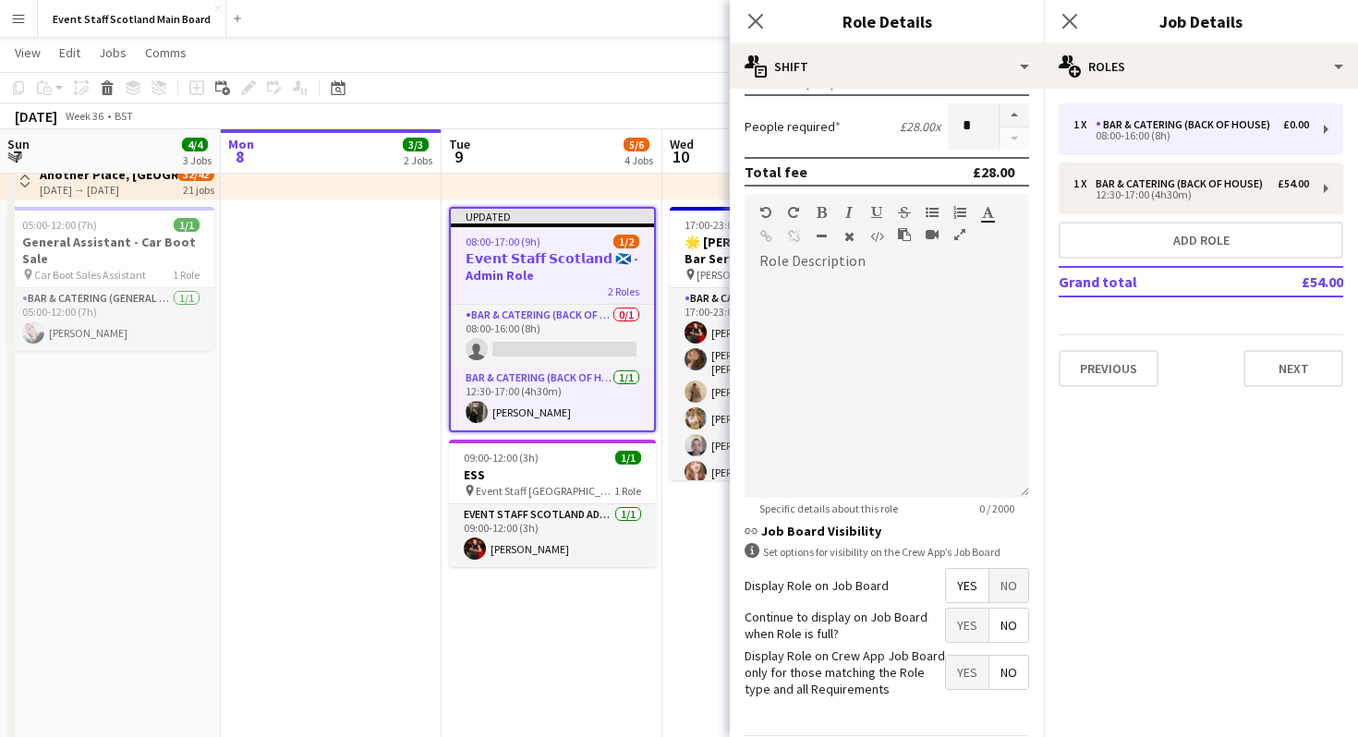
type input "***"
click at [928, 316] on div at bounding box center [886, 387] width 284 height 222
click at [1016, 590] on span "No" at bounding box center [1008, 585] width 39 height 33
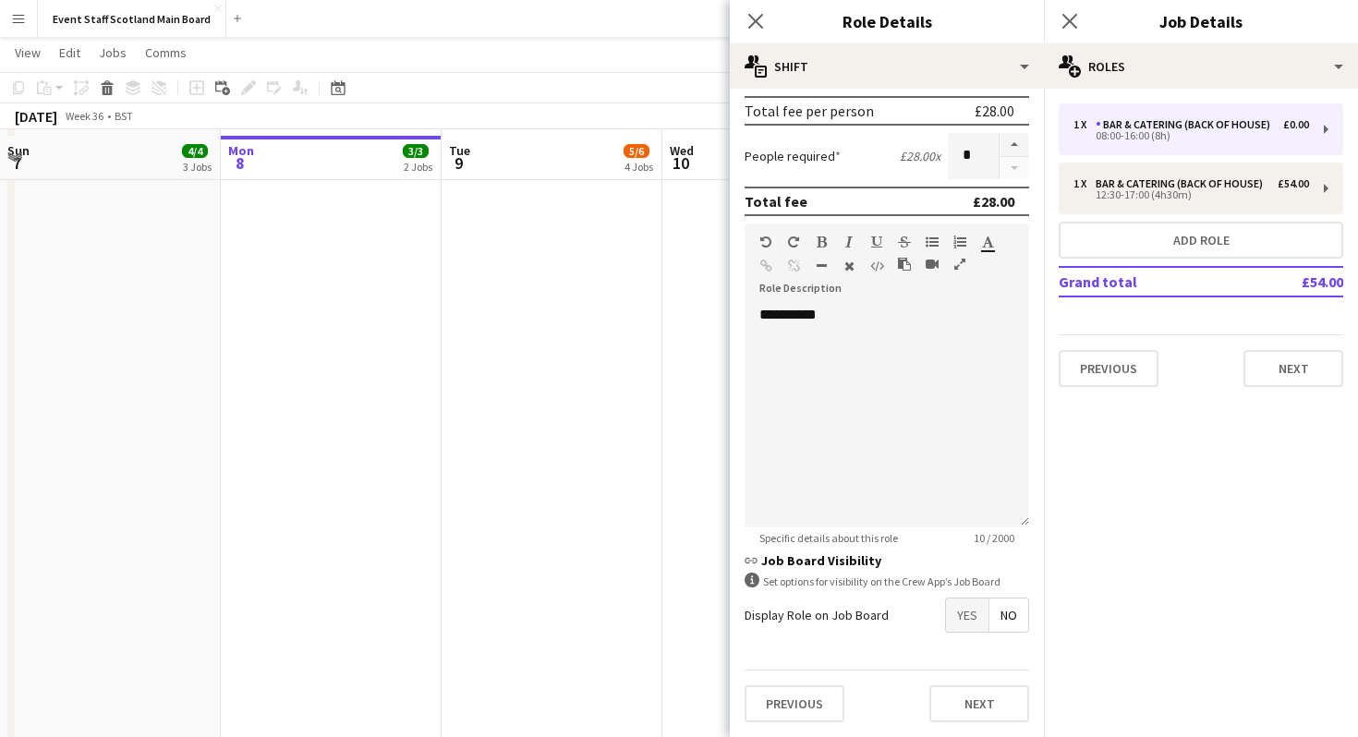
scroll to position [739, 0]
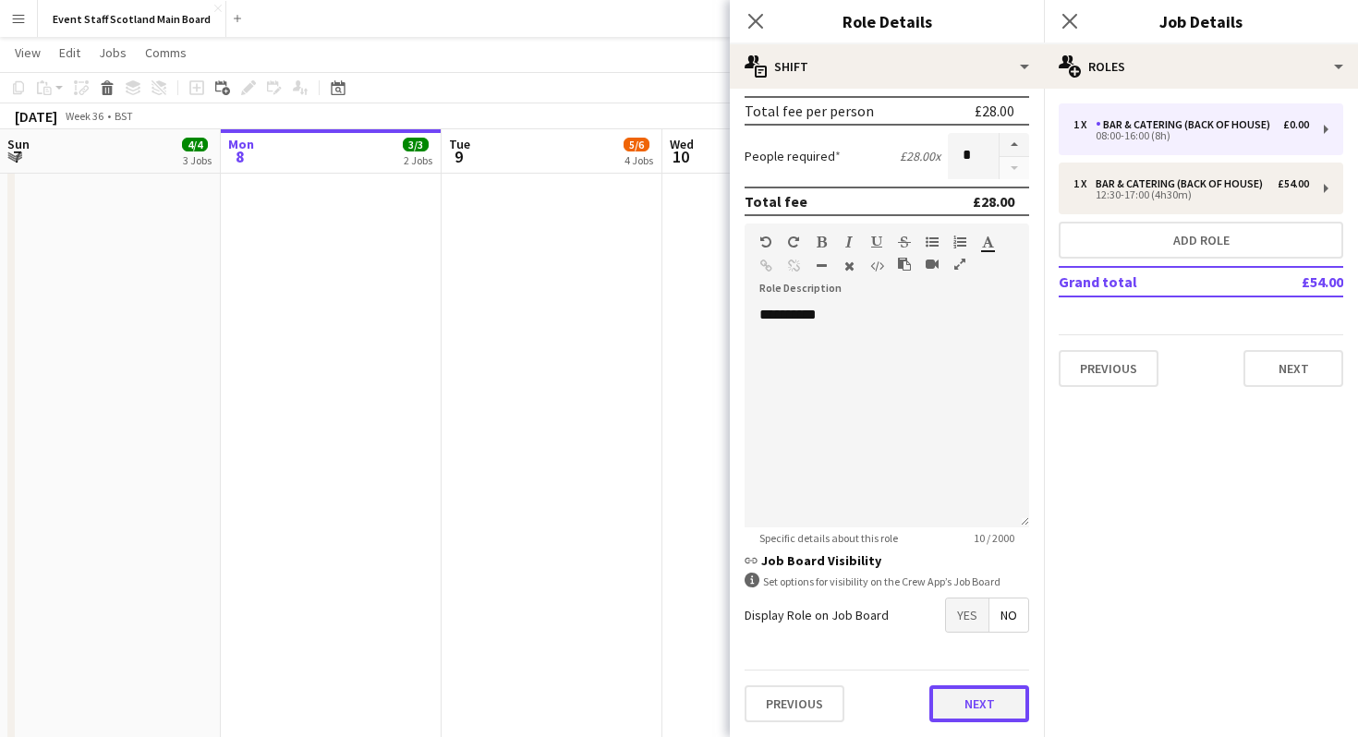
click at [979, 685] on button "Next" at bounding box center [979, 703] width 100 height 37
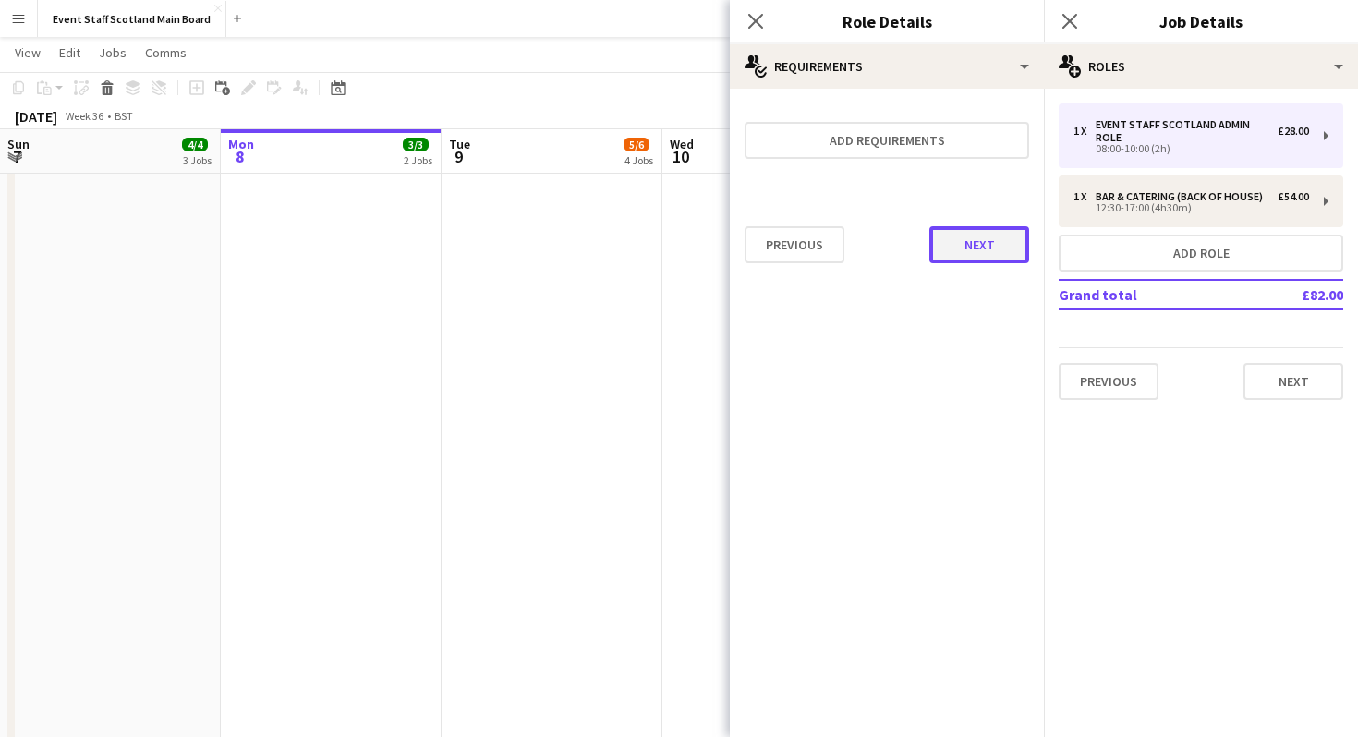
click at [986, 240] on button "Next" at bounding box center [979, 244] width 100 height 37
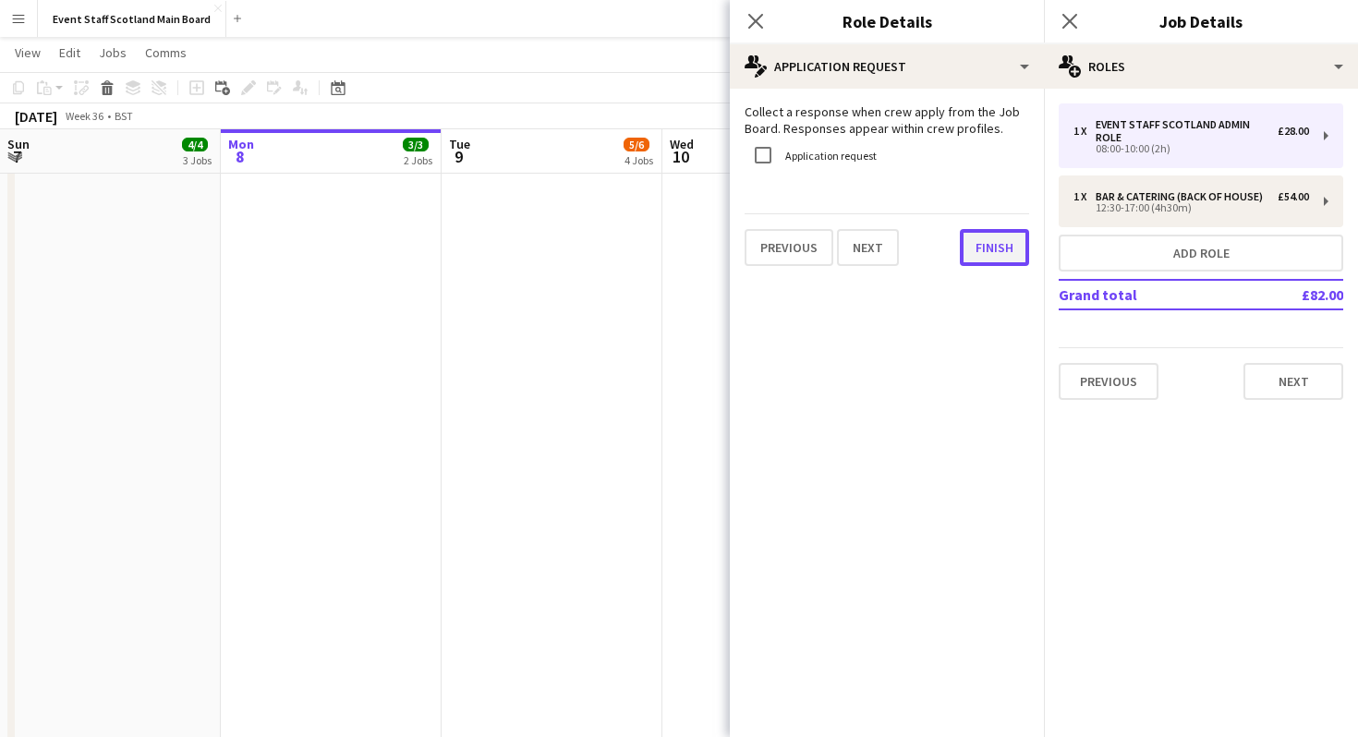
click at [988, 243] on button "Finish" at bounding box center [993, 247] width 69 height 37
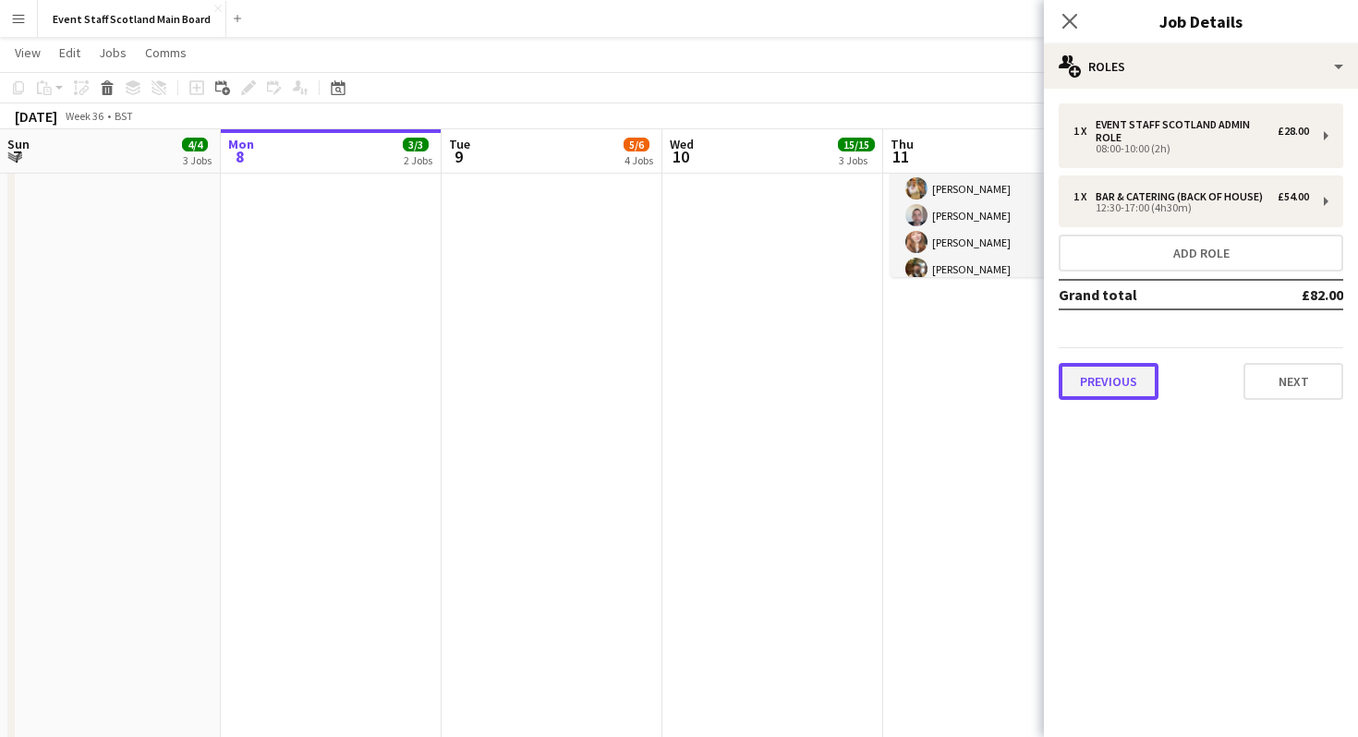
click at [1128, 381] on button "Previous" at bounding box center [1108, 381] width 100 height 37
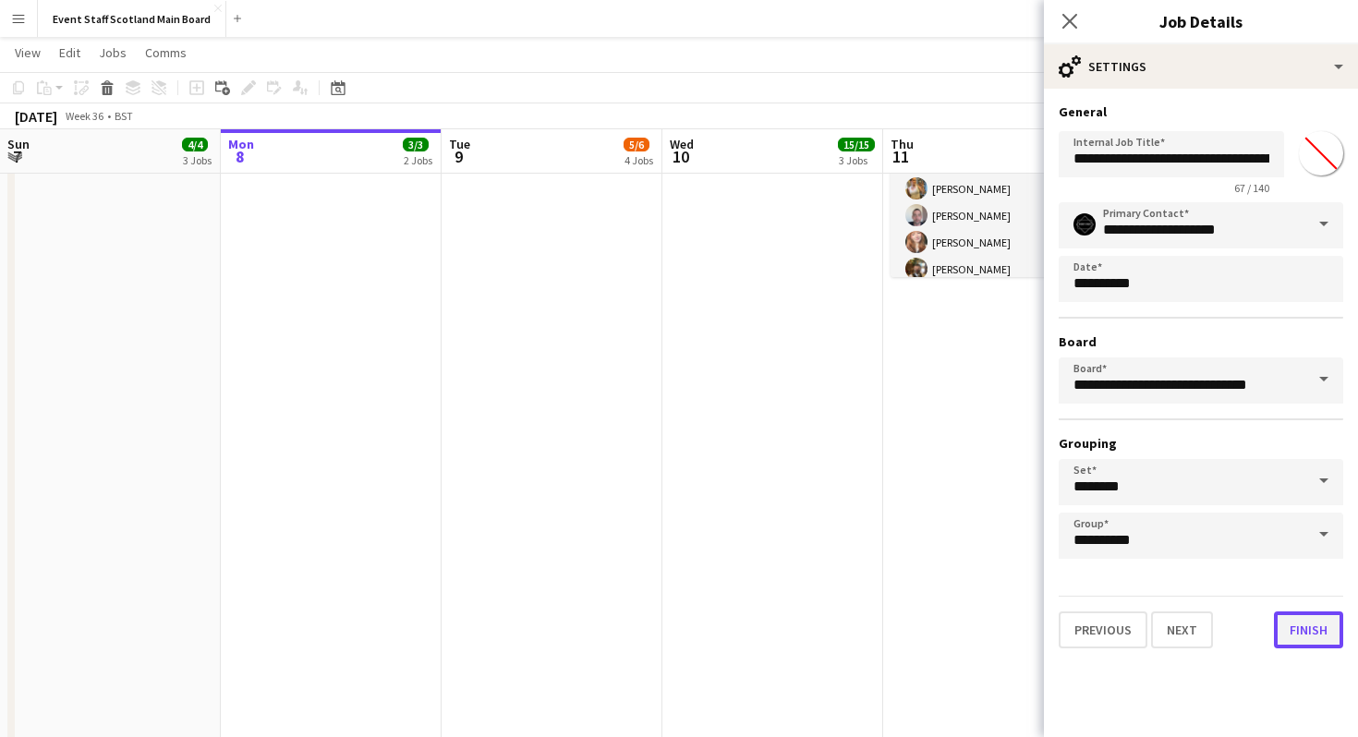
click at [1298, 629] on button "Finish" at bounding box center [1307, 629] width 69 height 37
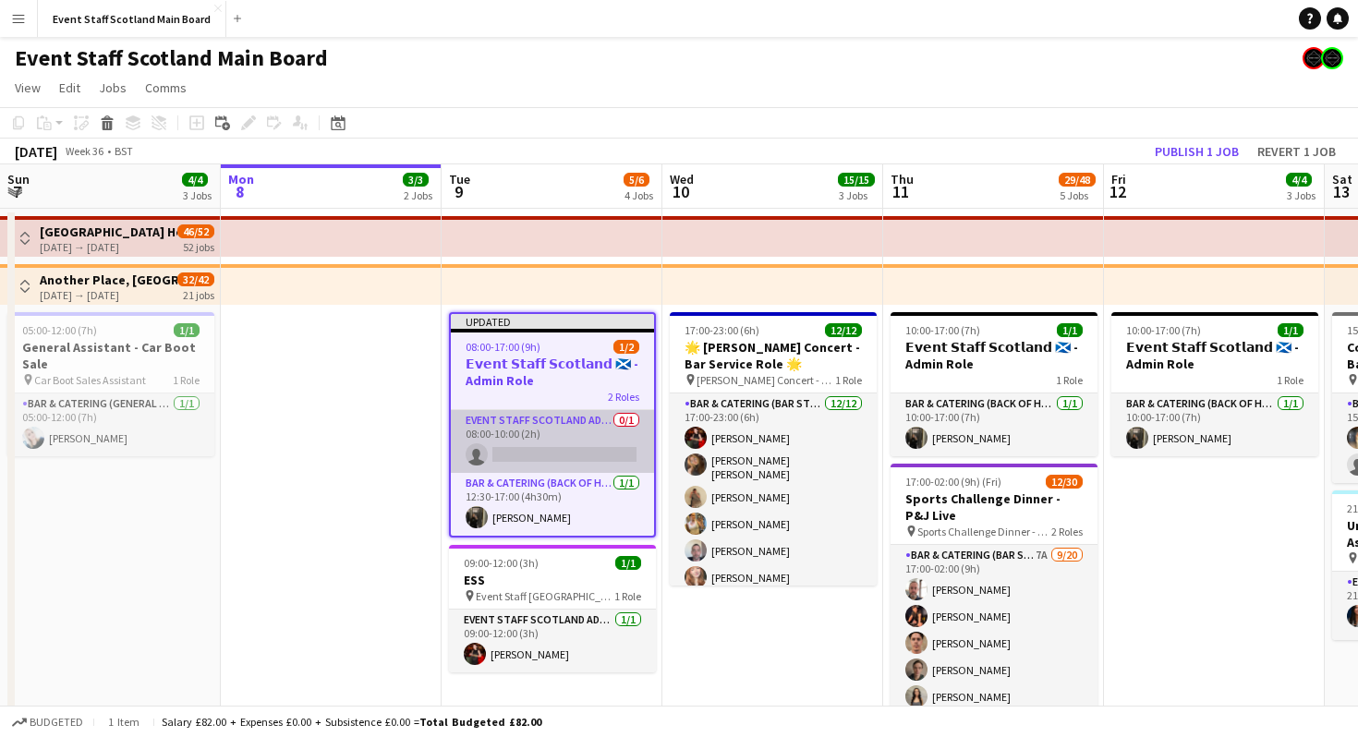
click at [543, 454] on app-card-role "EVENT STAFF SCOTLAND ADMIN ROLE 0/1 08:00-10:00 (2h) single-neutral-actions" at bounding box center [552, 441] width 203 height 63
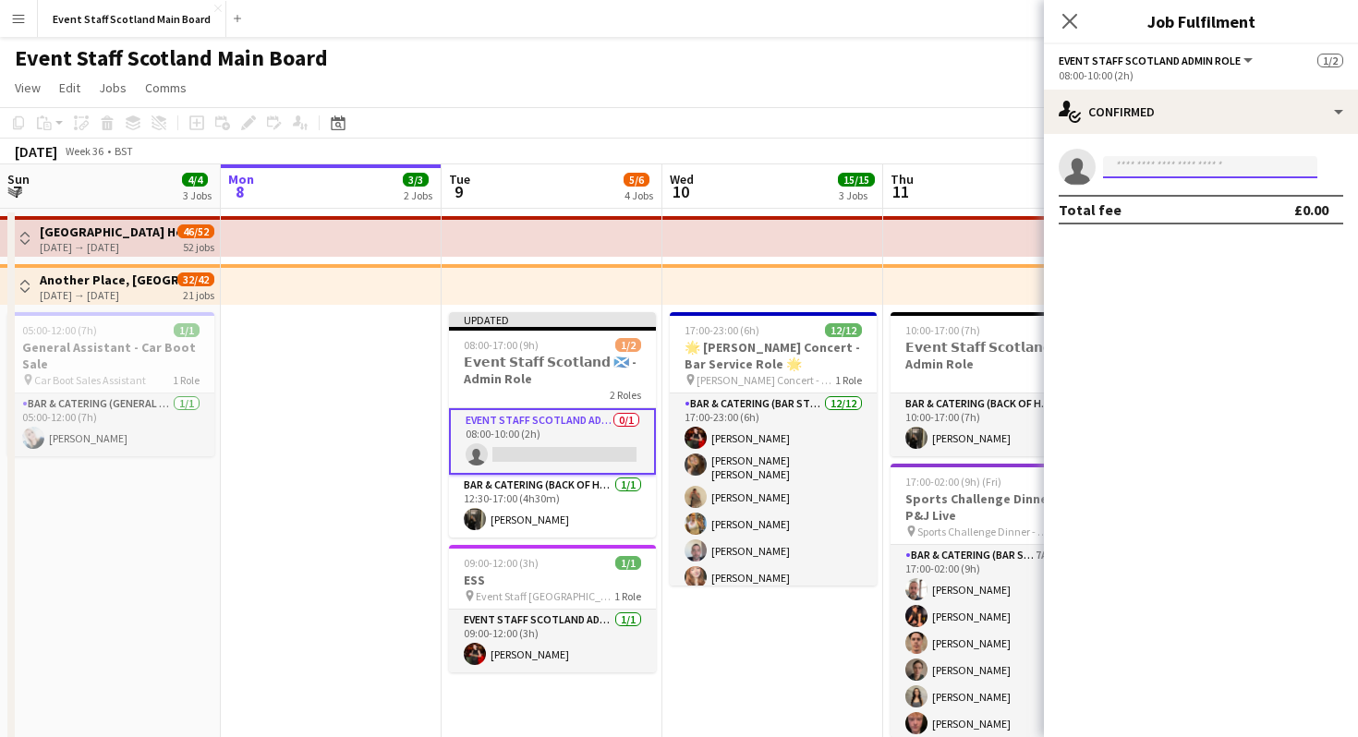
click at [1172, 173] on input at bounding box center [1210, 167] width 214 height 22
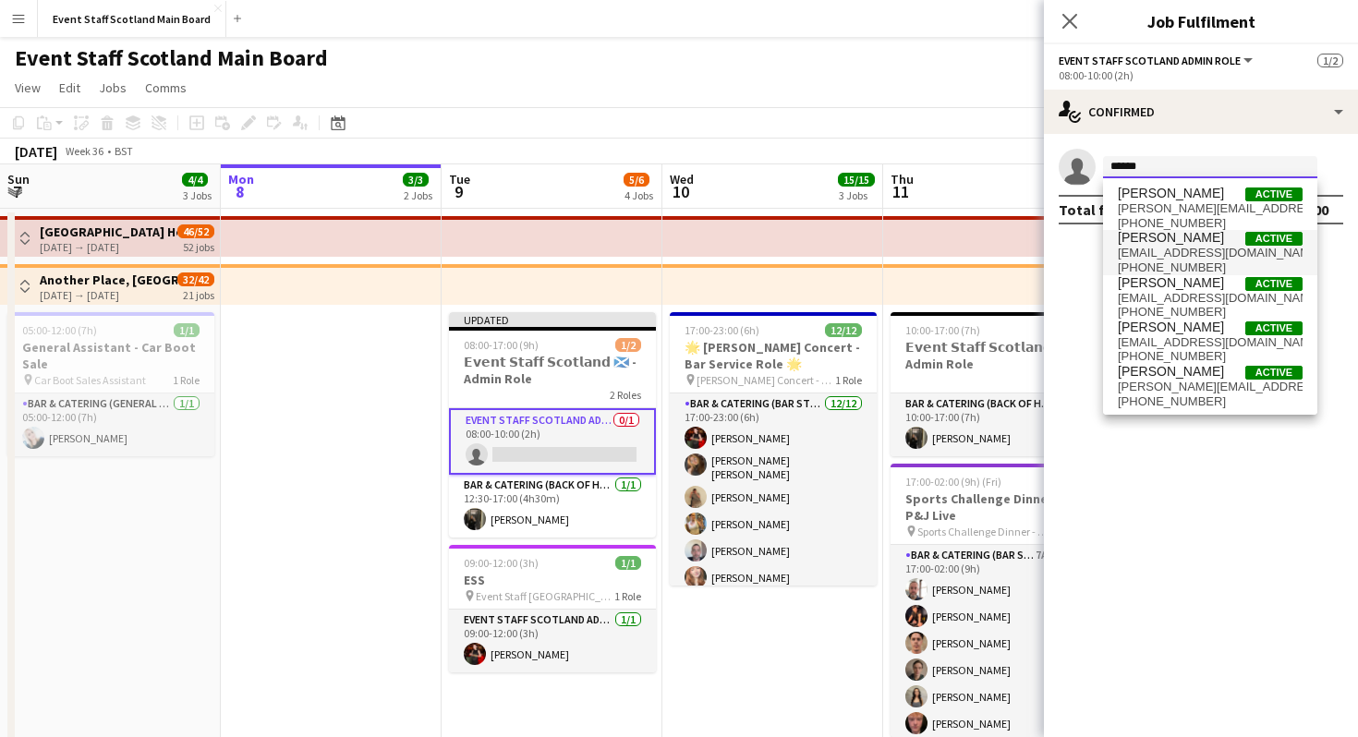
type input "******"
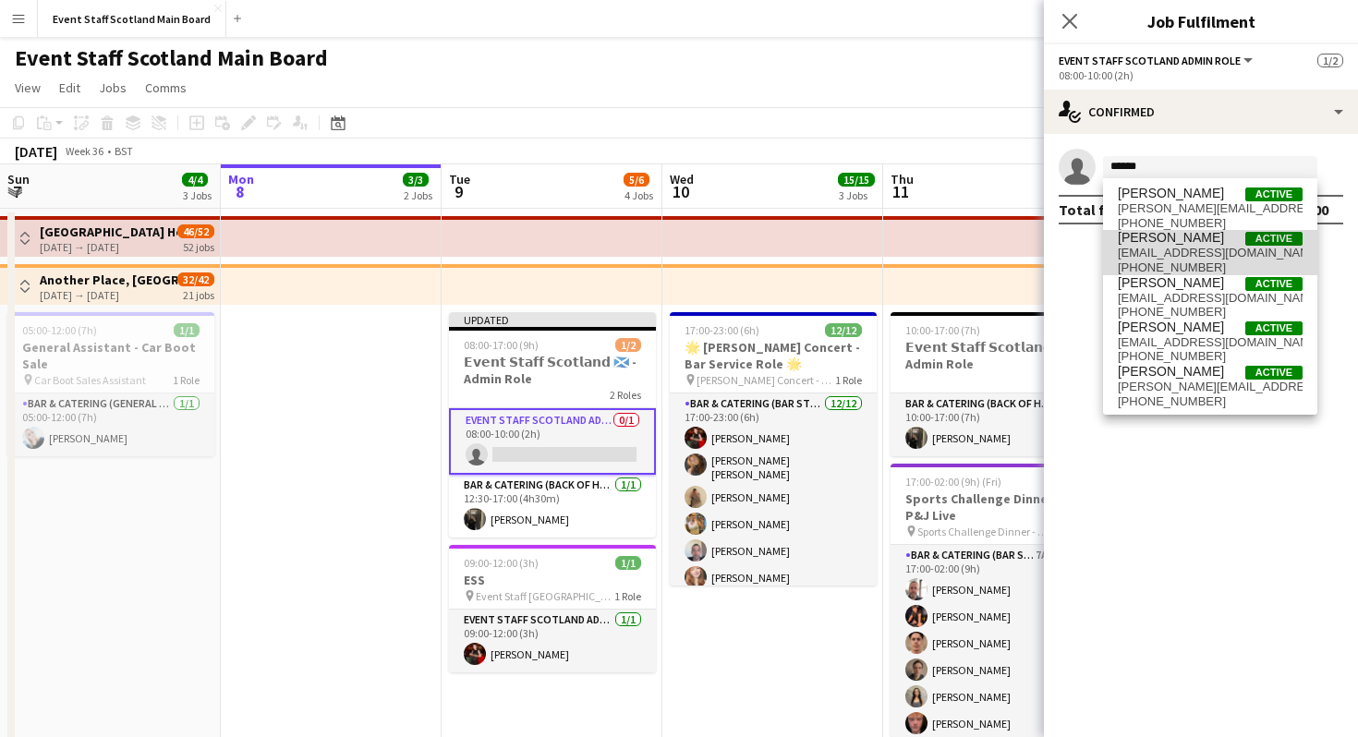
click at [1184, 243] on span "[PERSON_NAME]" at bounding box center [1170, 238] width 106 height 16
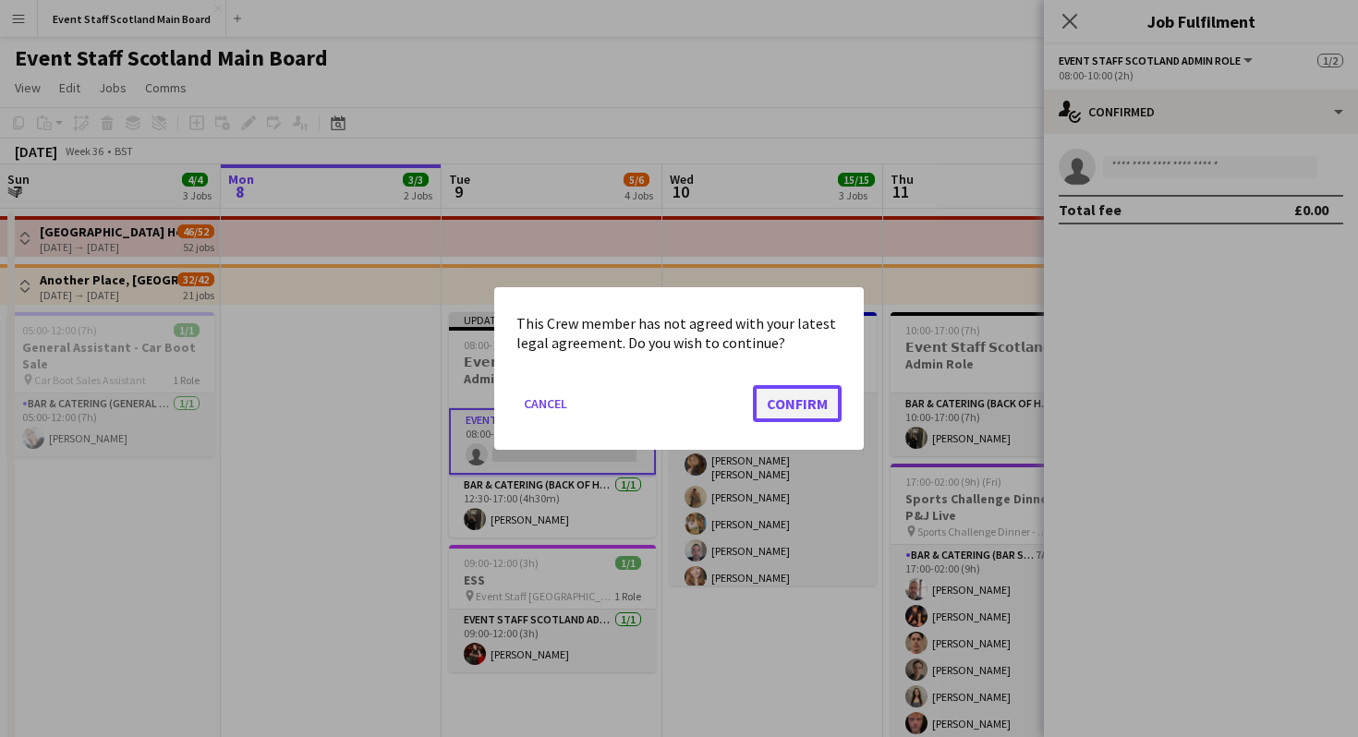
click at [794, 408] on button "Confirm" at bounding box center [797, 403] width 89 height 37
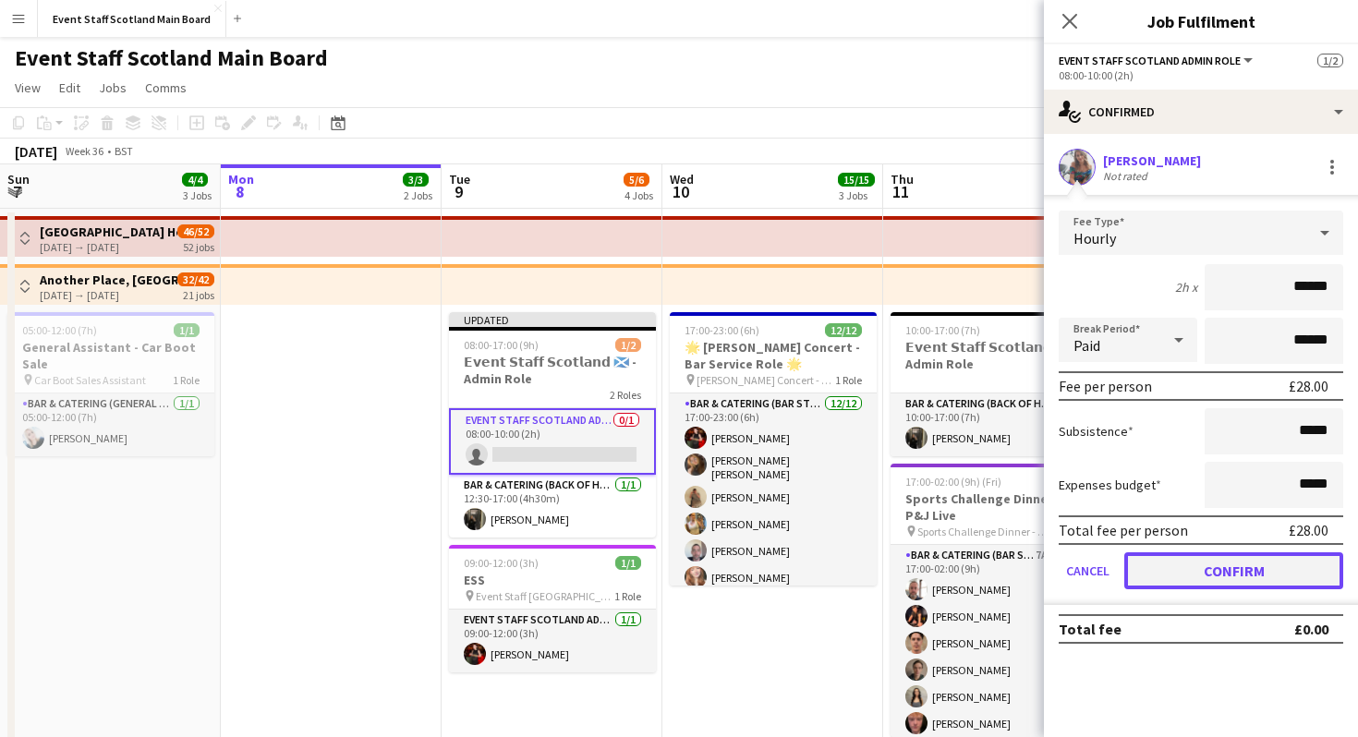
click at [1201, 571] on button "Confirm" at bounding box center [1233, 570] width 219 height 37
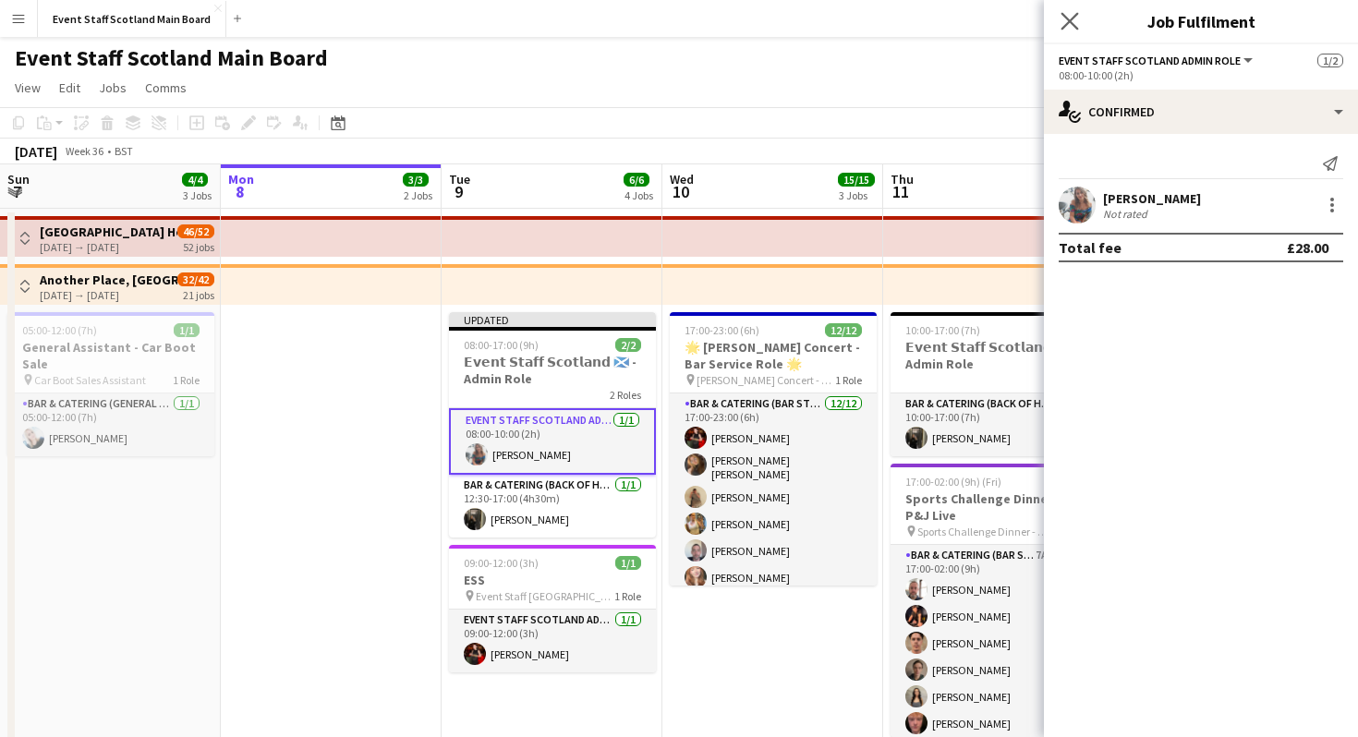
click at [1063, 11] on app-icon "Close pop-in" at bounding box center [1069, 21] width 27 height 27
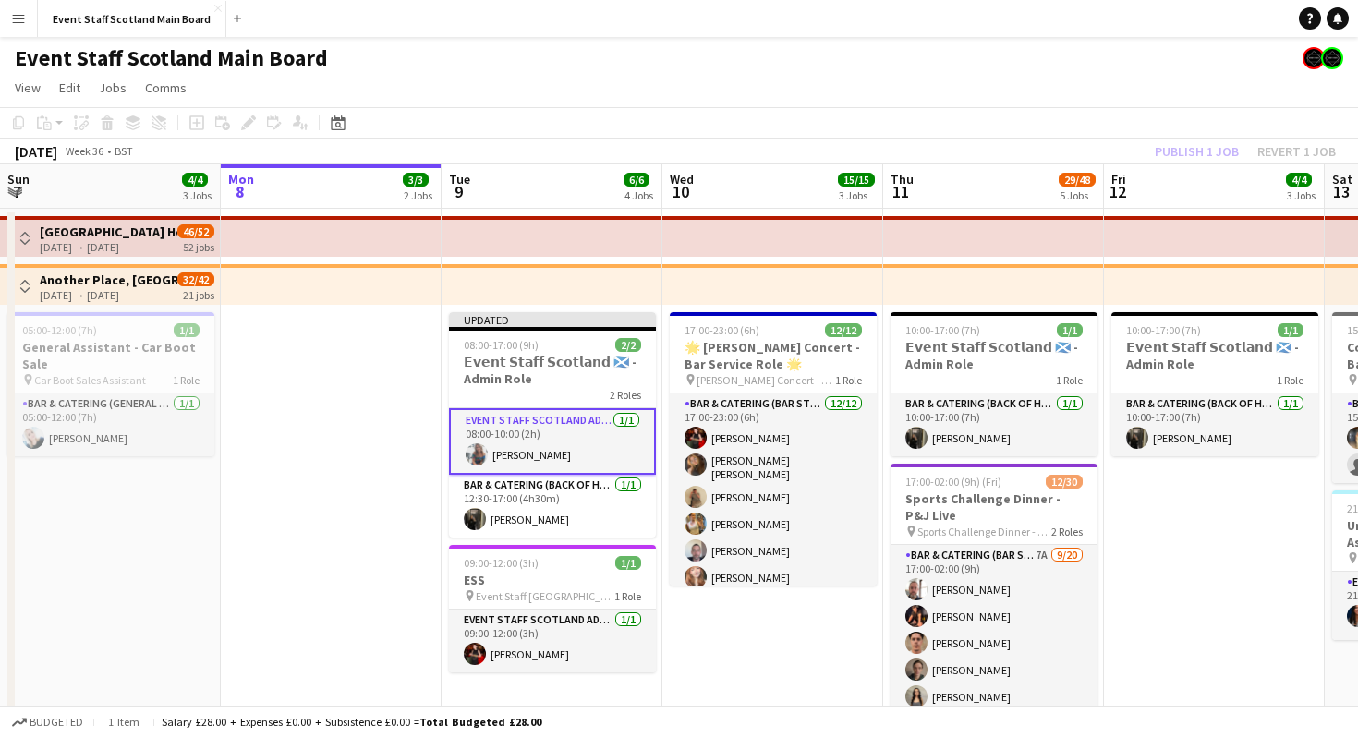
click at [1194, 151] on div "Publish 1 job Revert 1 job" at bounding box center [1244, 151] width 225 height 24
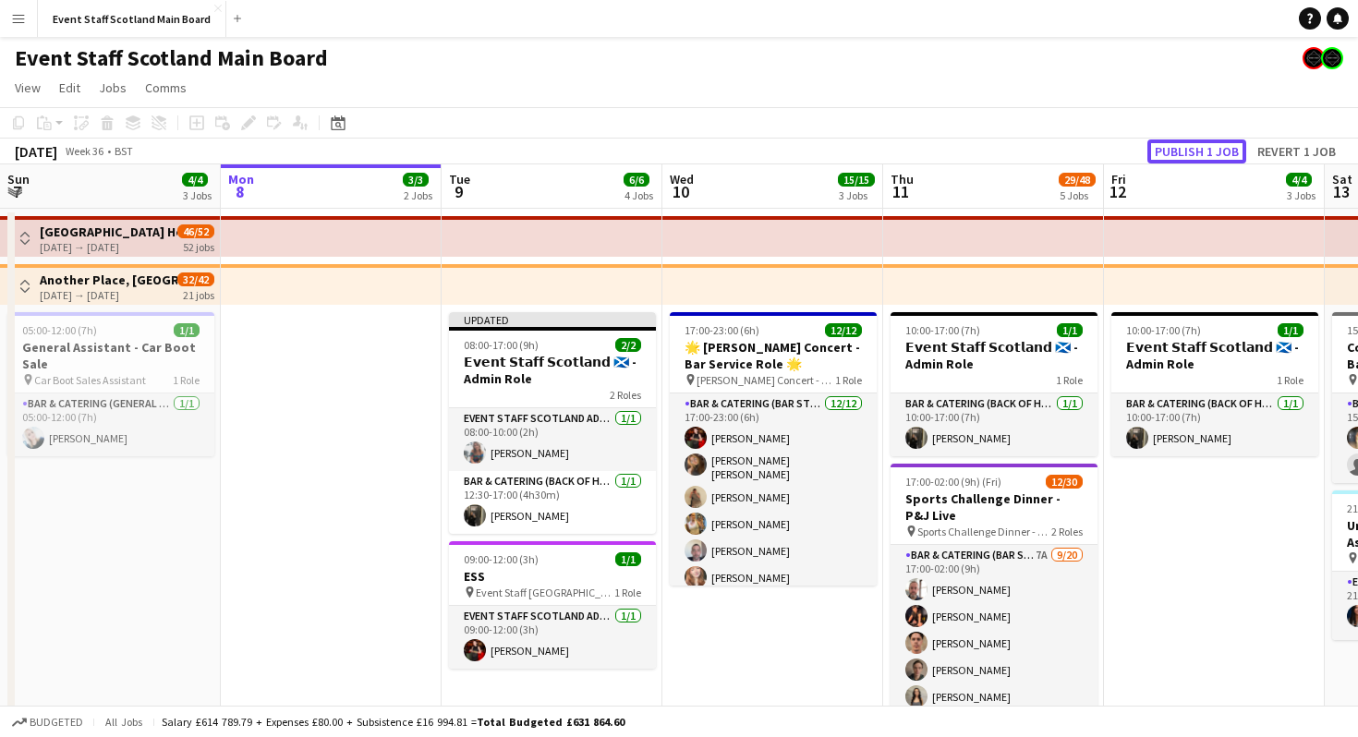
click at [1194, 151] on button "Publish 1 job" at bounding box center [1196, 151] width 99 height 24
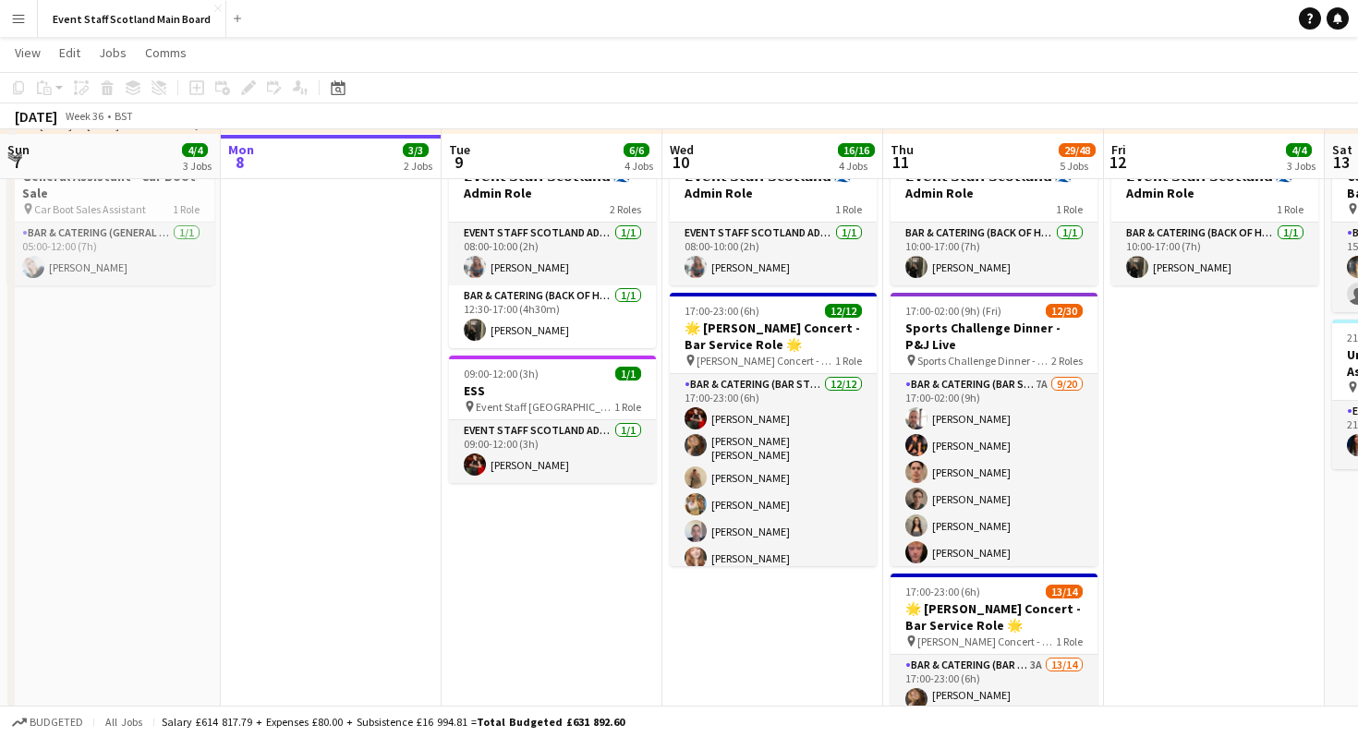
scroll to position [175, 0]
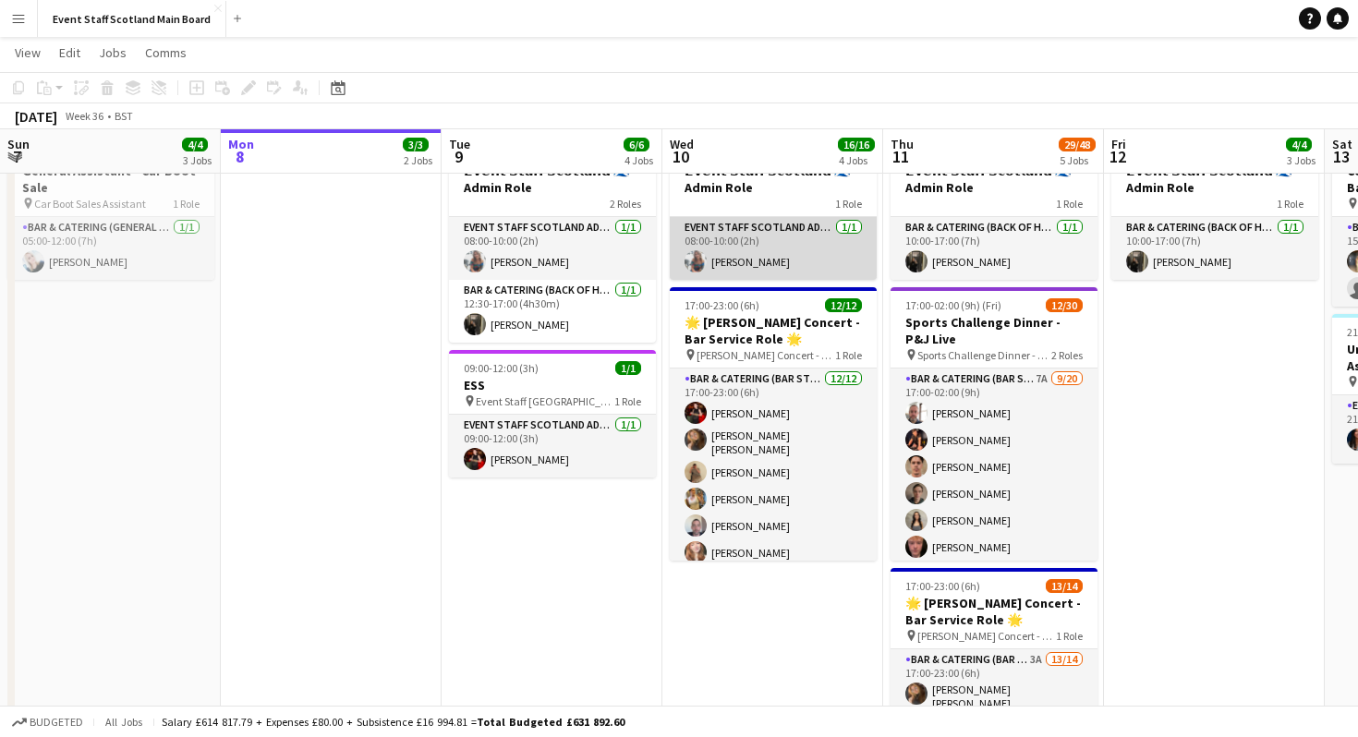
click at [803, 250] on app-card-role "EVENT STAFF SCOTLAND ADMIN ROLE 1/1 08:00-10:00 (2h) Melissa Georgi" at bounding box center [773, 248] width 207 height 63
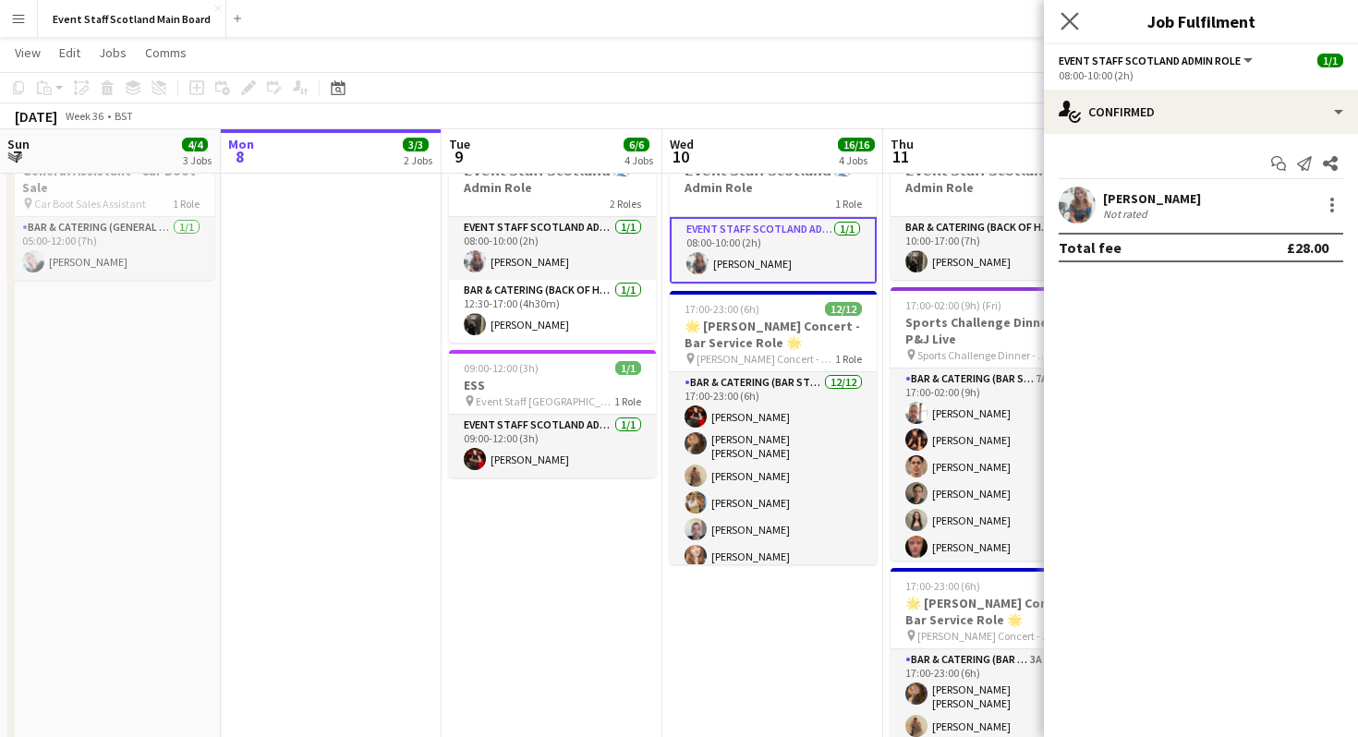
click at [1068, 32] on app-icon "Close pop-in" at bounding box center [1069, 21] width 27 height 27
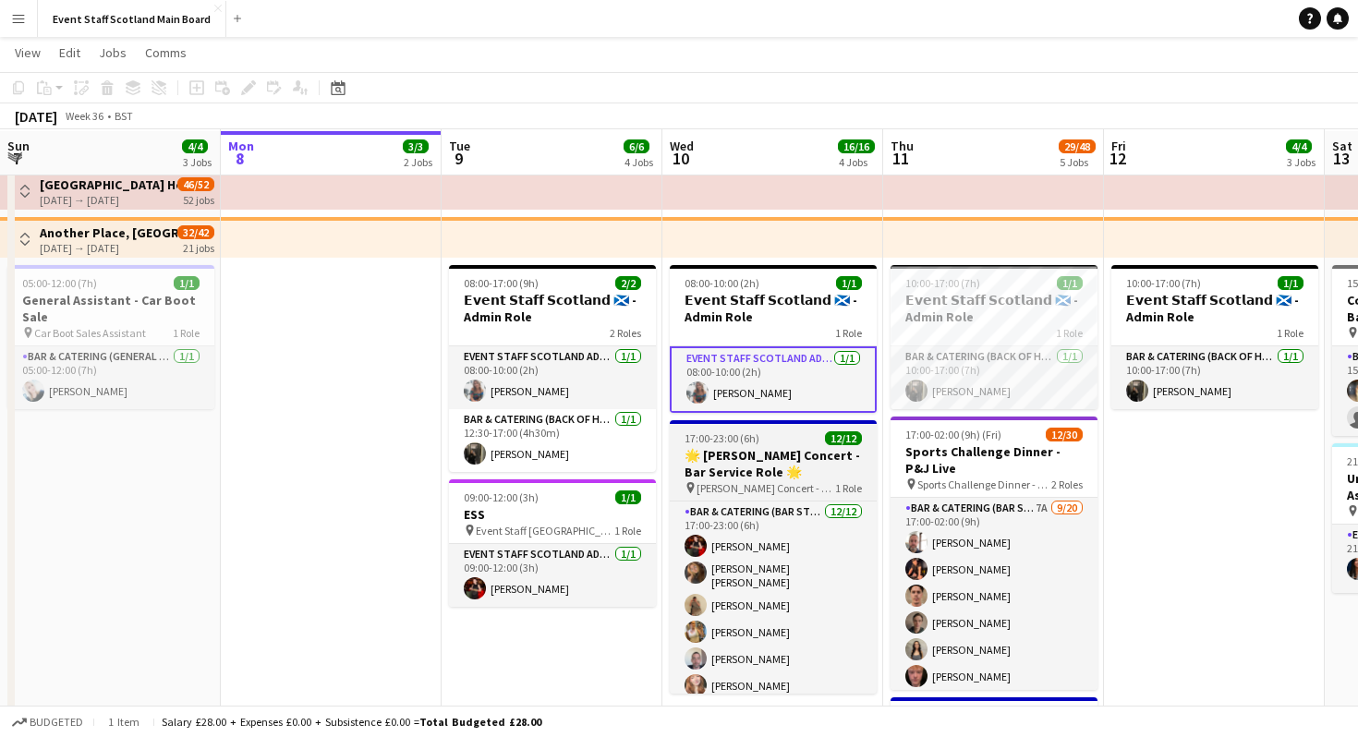
scroll to position [44, 0]
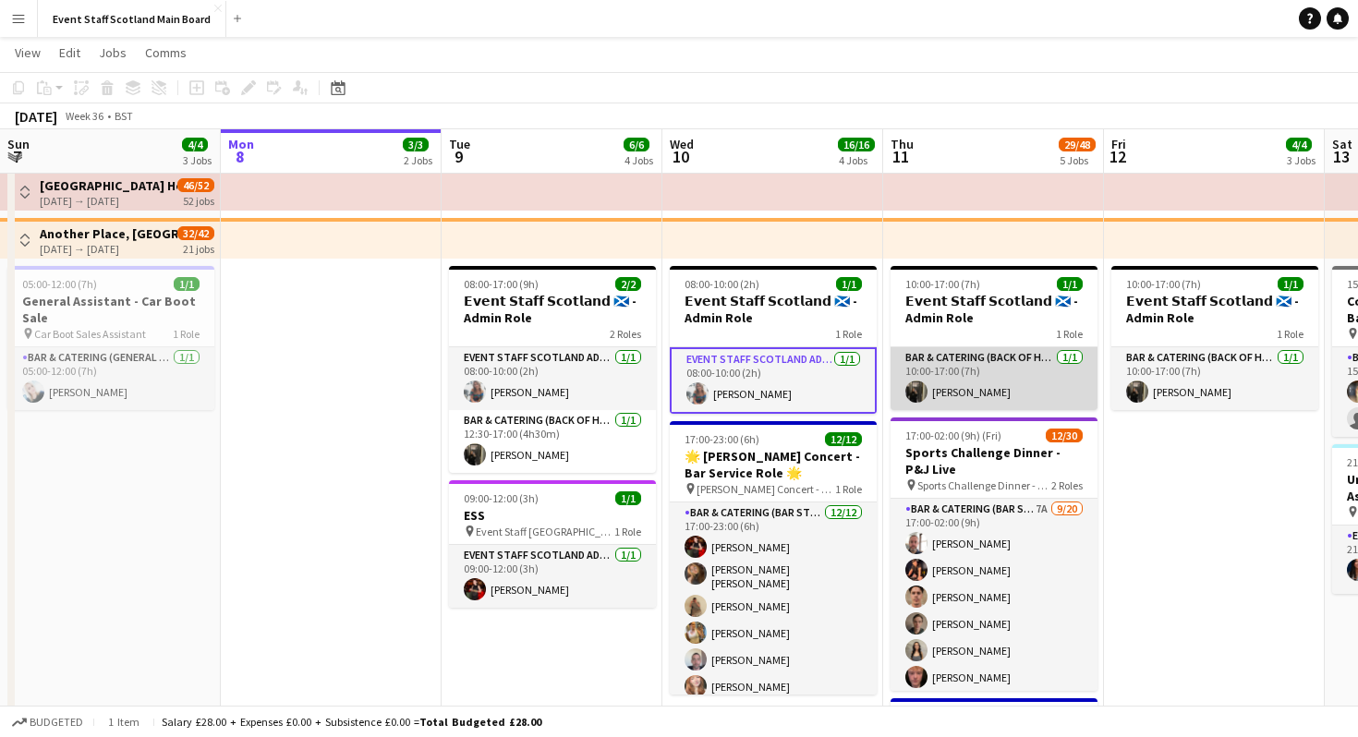
click at [1024, 370] on app-card-role "Bar & Catering (Back of House) 1/1 10:00-17:00 (7h) Shannon Molloy" at bounding box center [993, 378] width 207 height 63
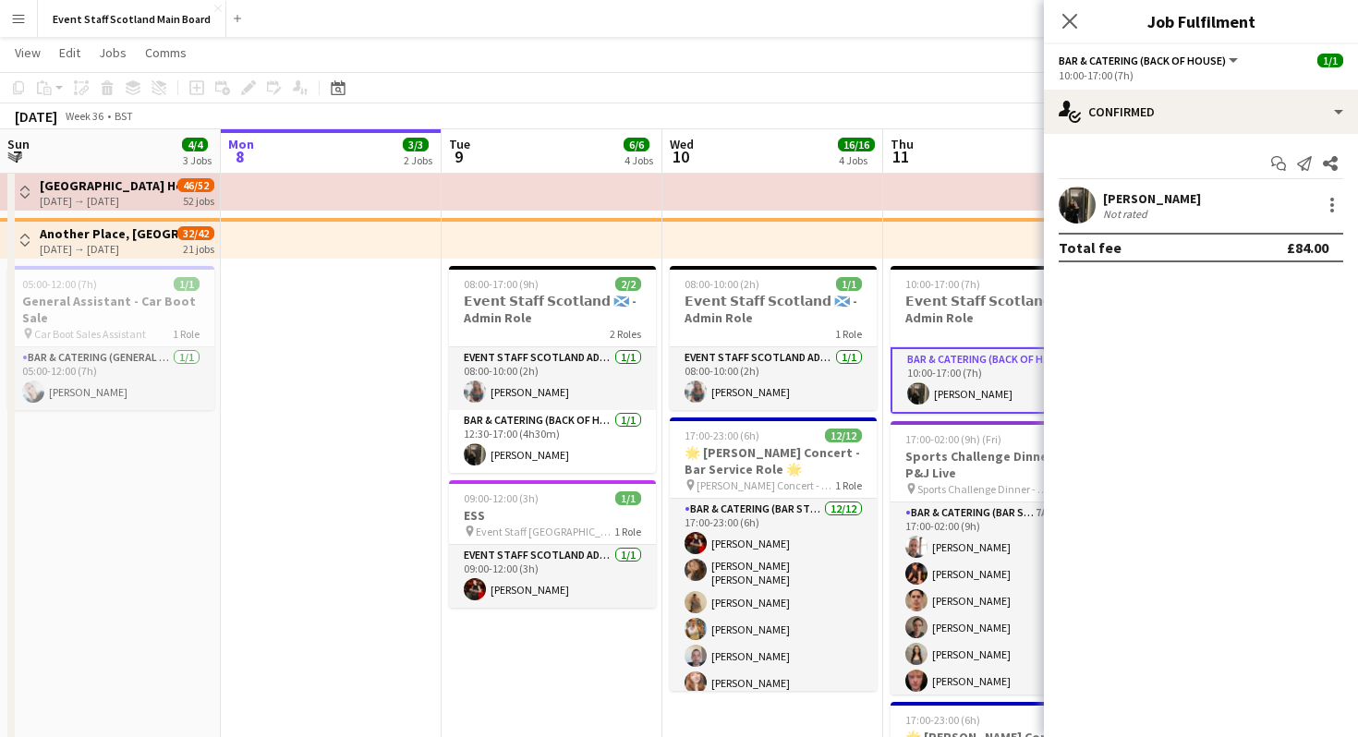
click at [1080, 21] on div "Close pop-in" at bounding box center [1070, 21] width 52 height 42
click at [1062, 23] on icon "Close pop-in" at bounding box center [1069, 21] width 18 height 18
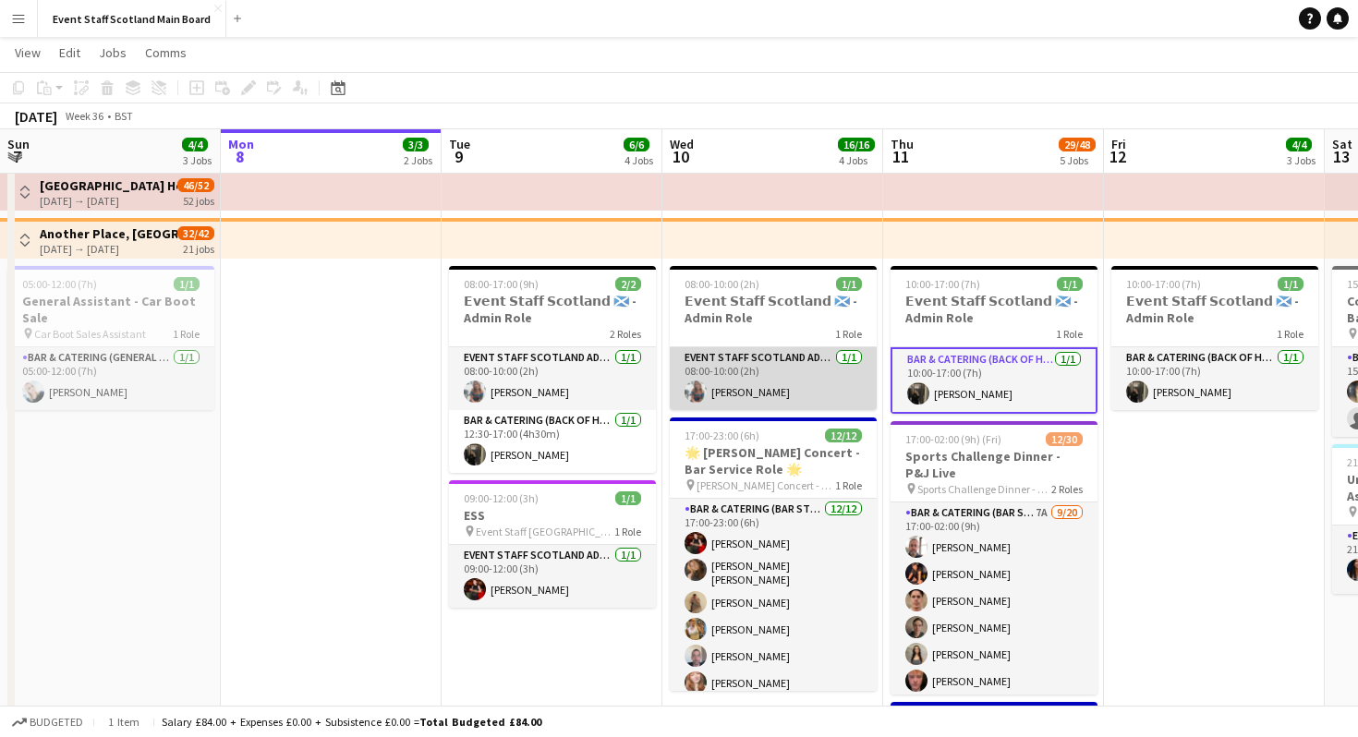
click at [807, 389] on app-card-role "EVENT STAFF SCOTLAND ADMIN ROLE 1/1 08:00-10:00 (2h) Melissa Georgi" at bounding box center [773, 378] width 207 height 63
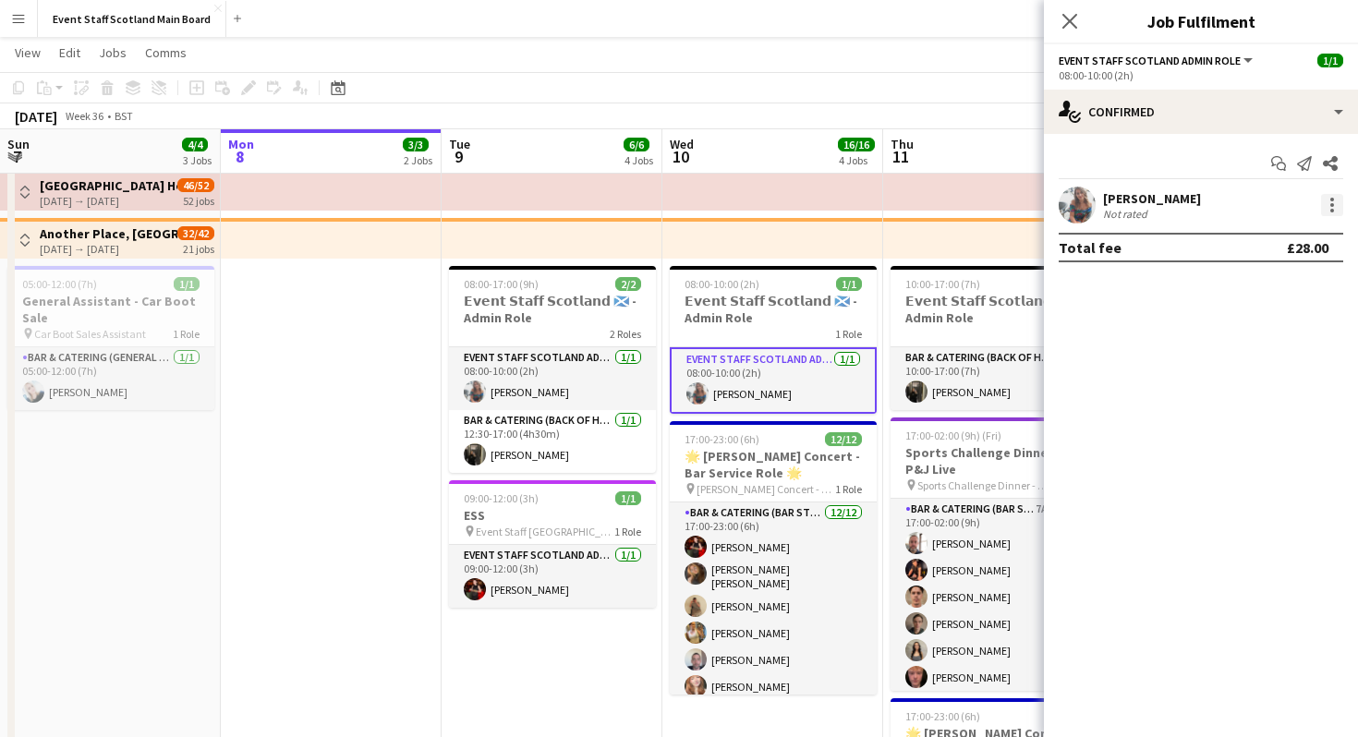
click at [1332, 211] on div at bounding box center [1332, 211] width 4 height 4
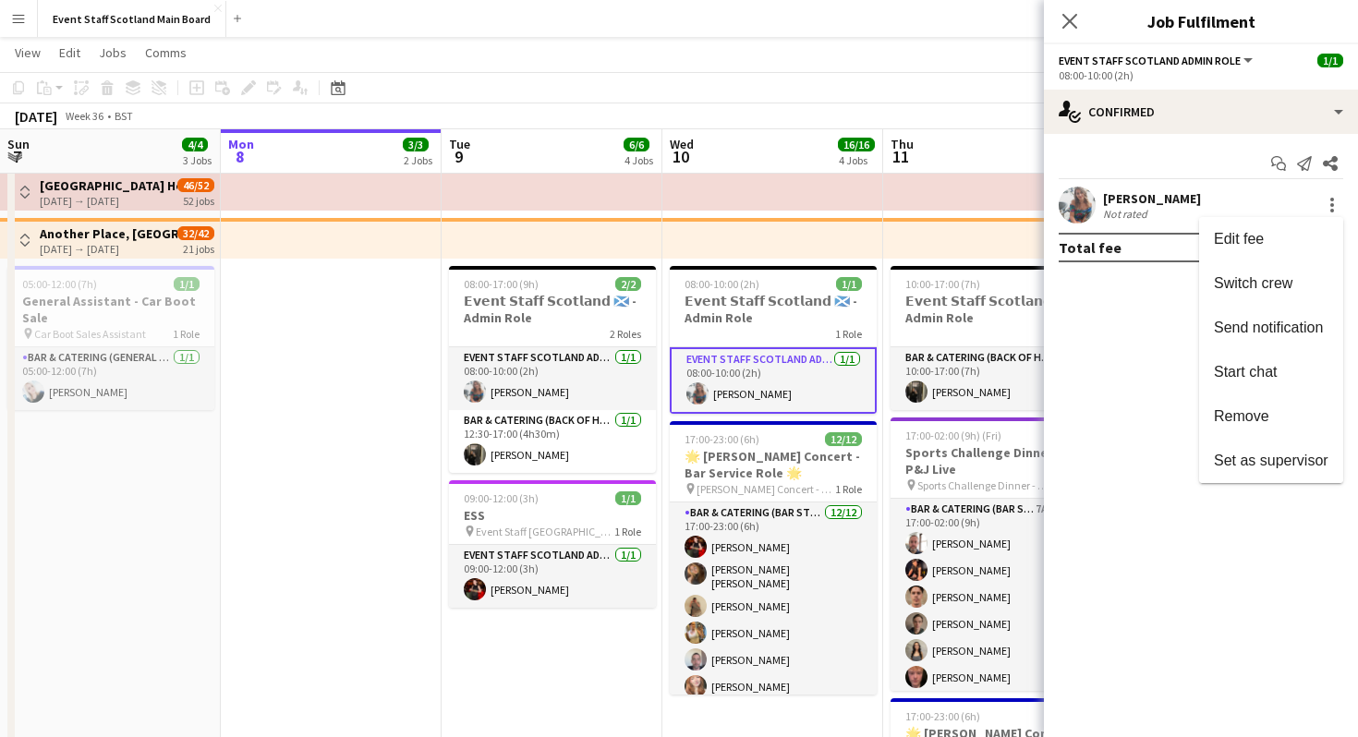
click at [1102, 365] on div at bounding box center [679, 368] width 1358 height 737
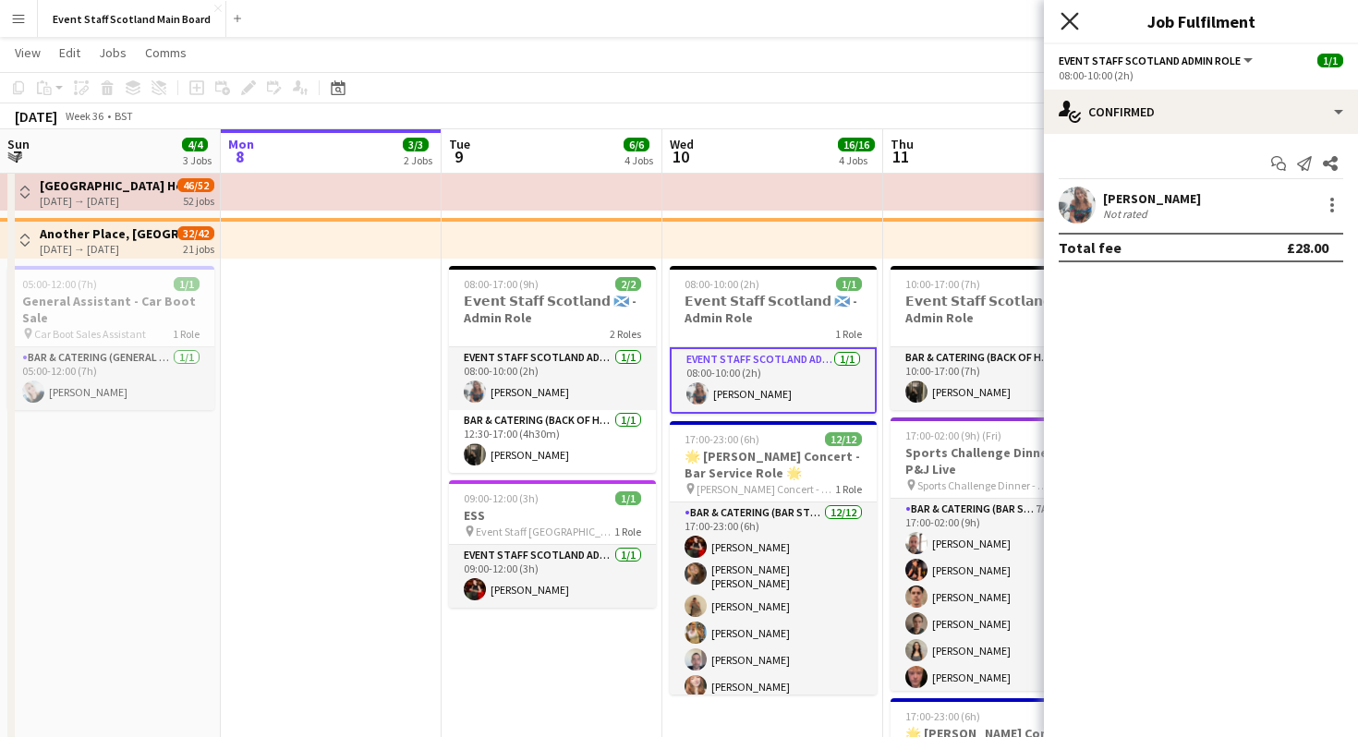
click at [1068, 18] on icon "Close pop-in" at bounding box center [1069, 21] width 18 height 18
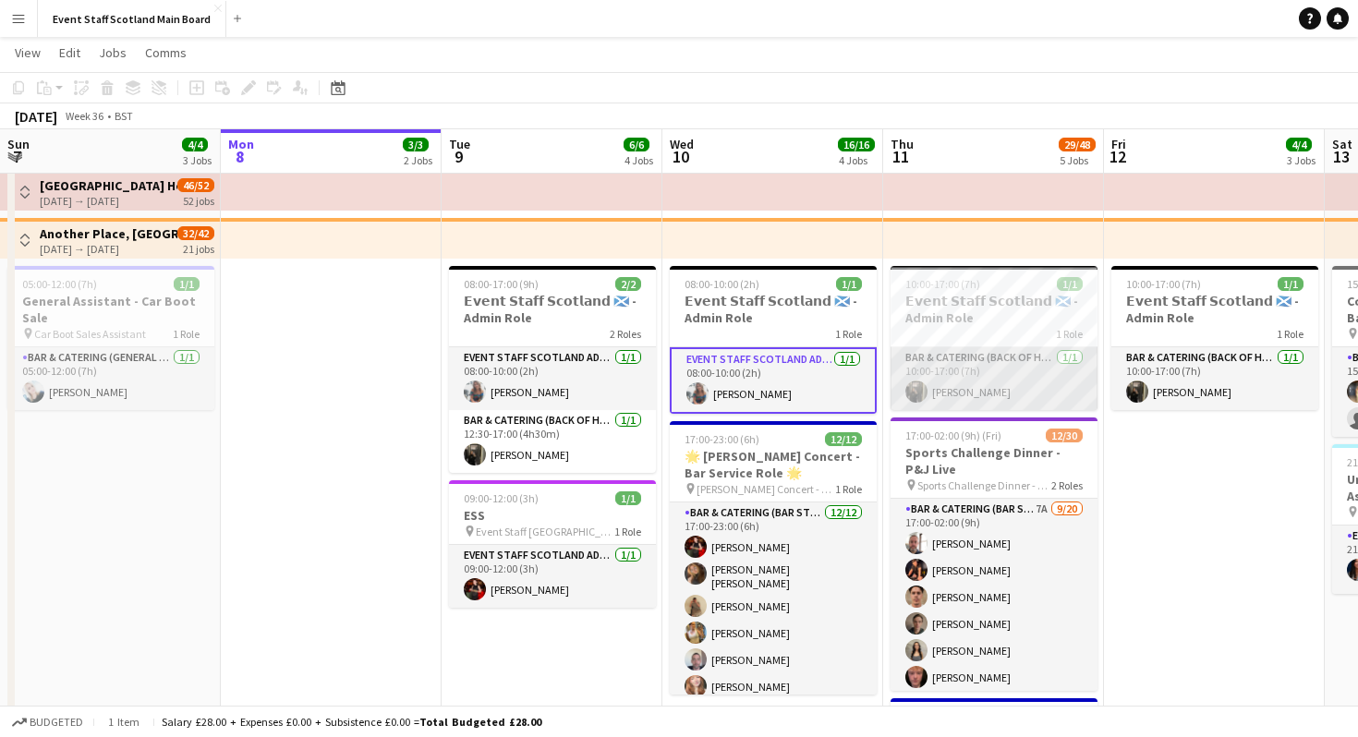
click at [1026, 384] on app-card-role "Bar & Catering (Back of House) 1/1 10:00-17:00 (7h) Shannon Molloy" at bounding box center [993, 378] width 207 height 63
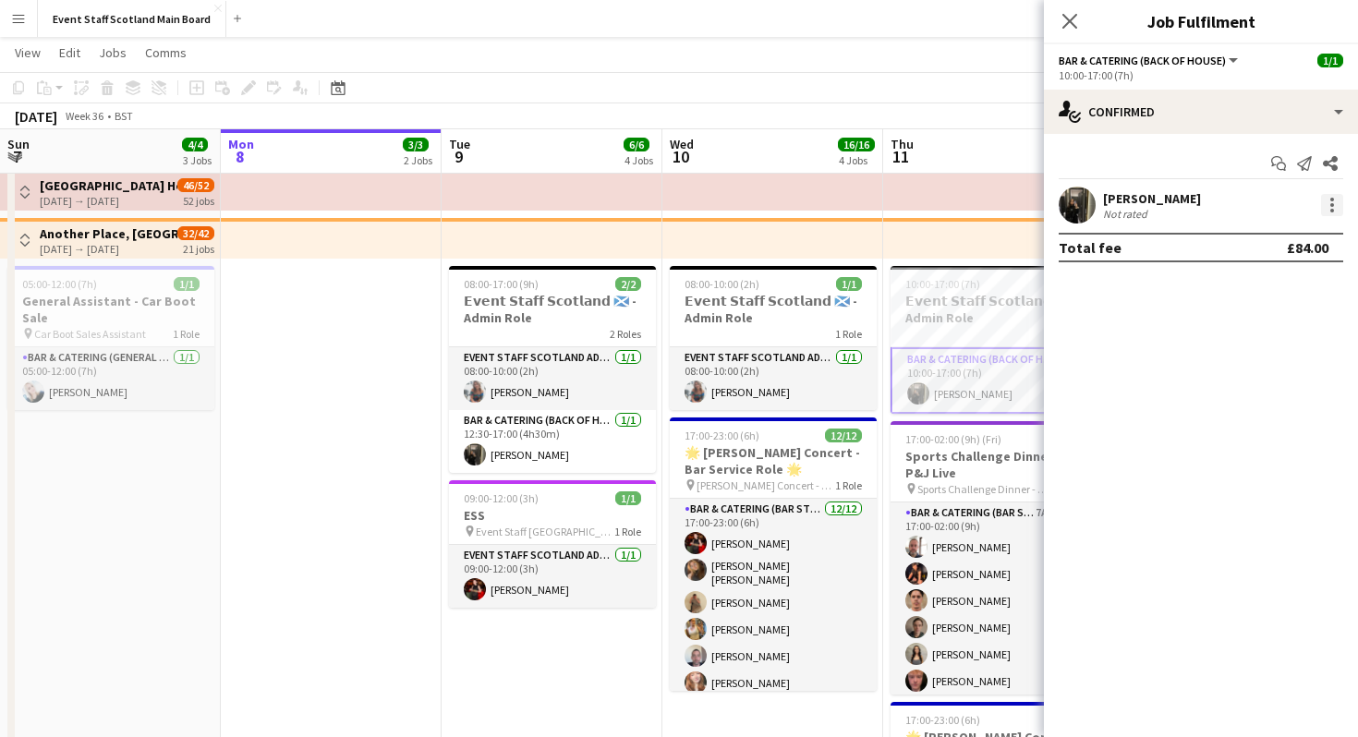
click at [1335, 202] on div at bounding box center [1332, 205] width 22 height 22
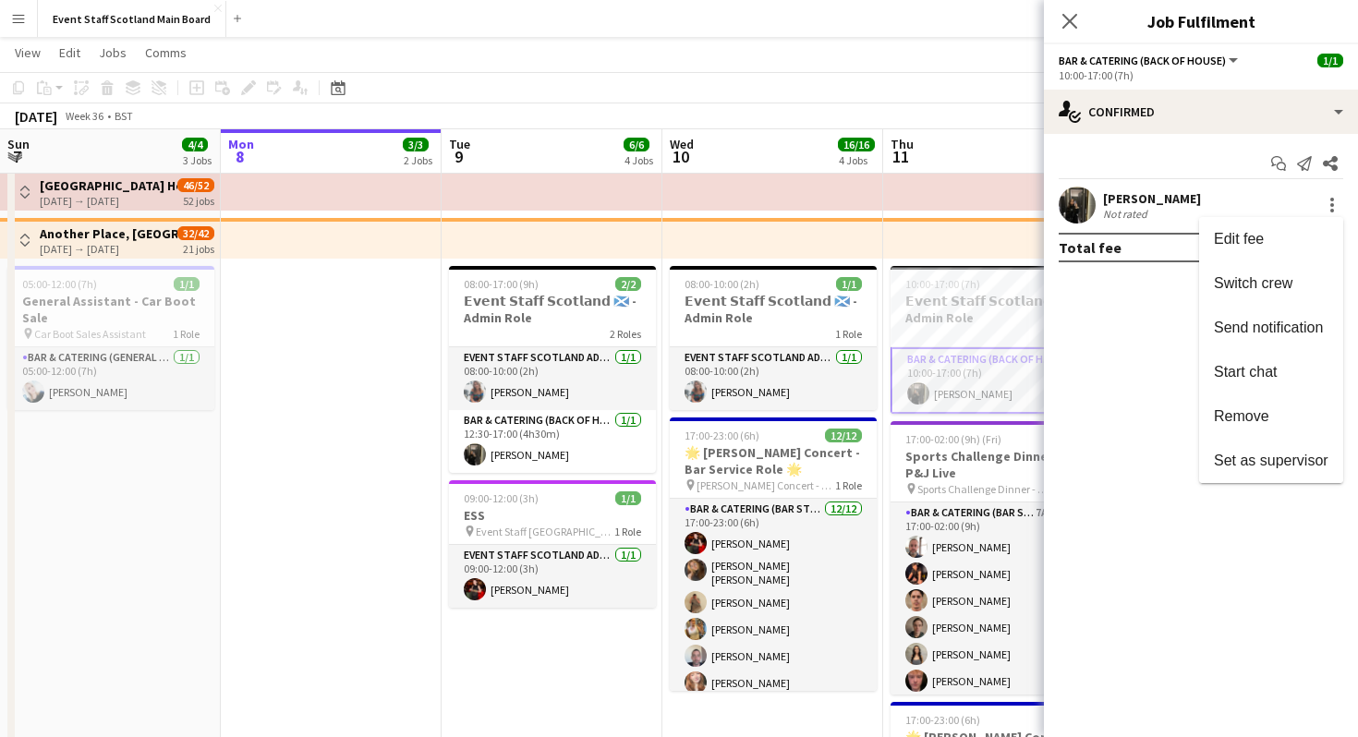
click at [1142, 381] on div at bounding box center [679, 368] width 1358 height 737
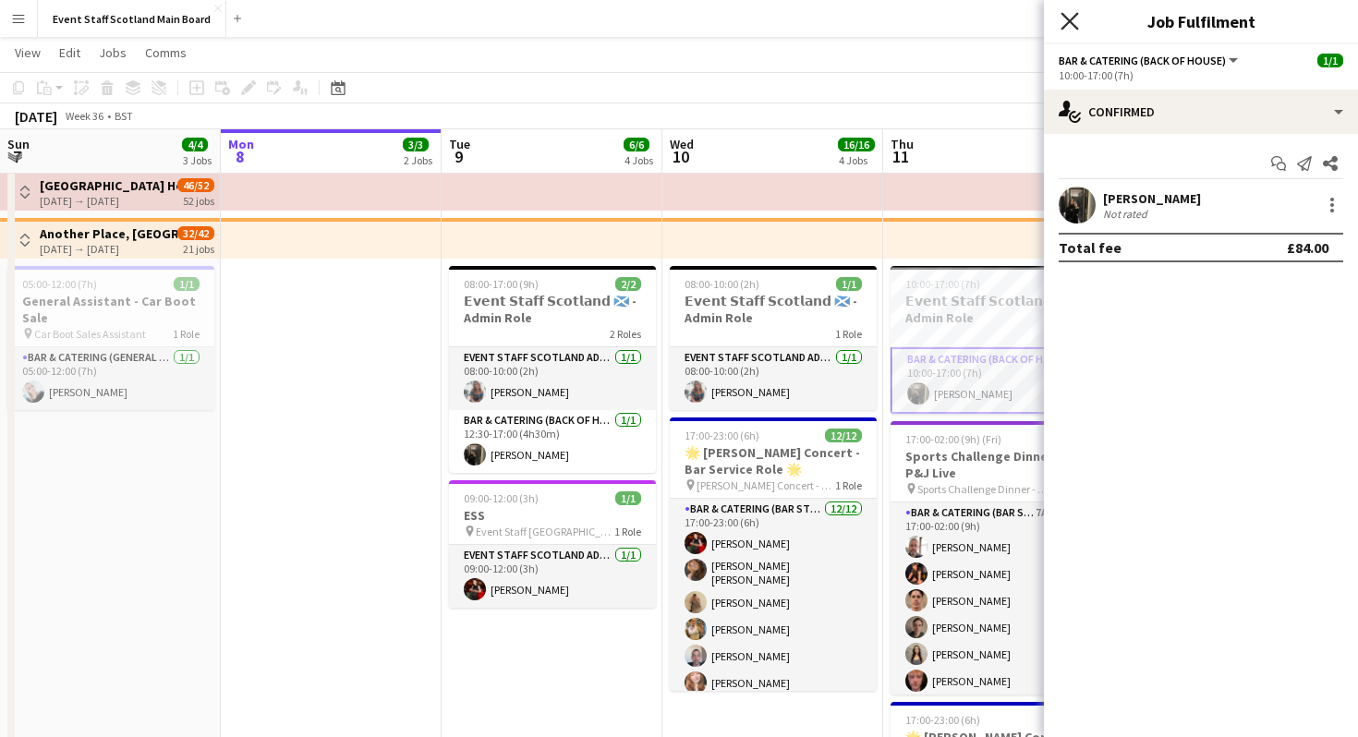
click at [1073, 17] on icon at bounding box center [1069, 21] width 18 height 18
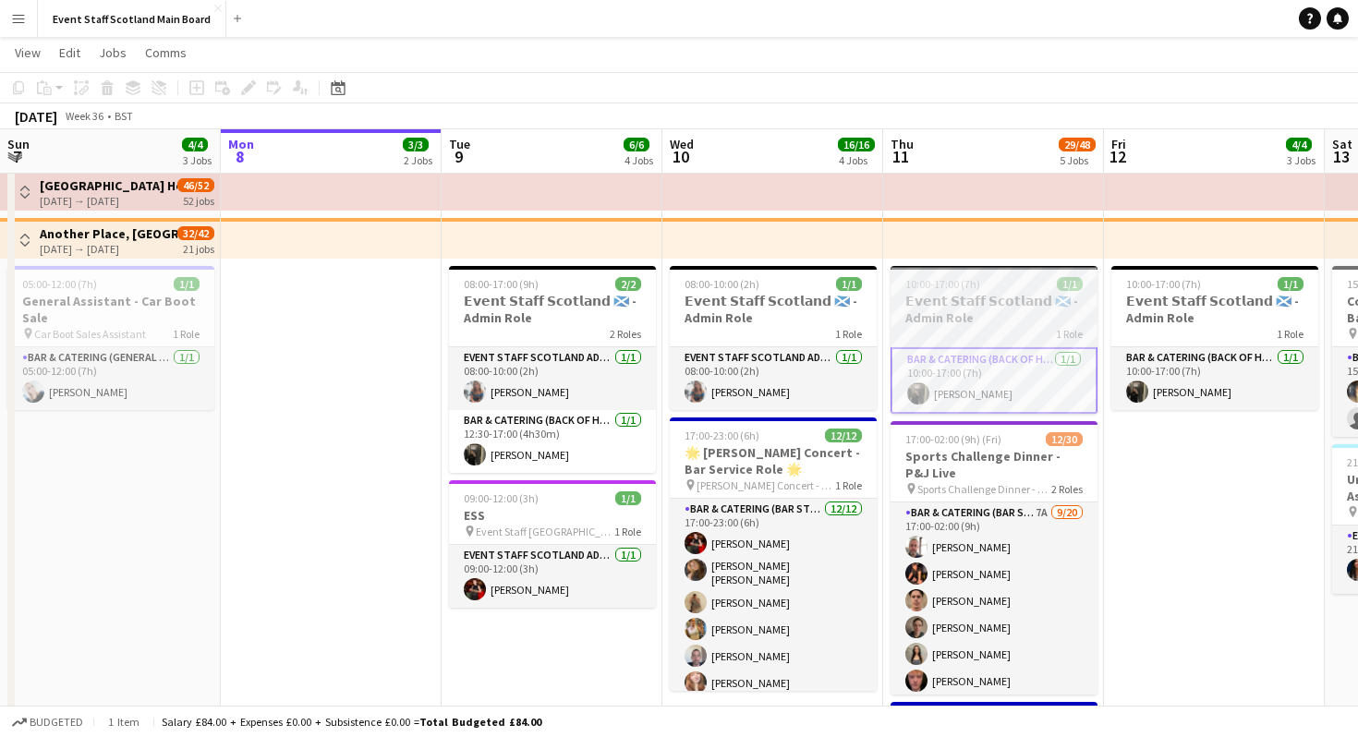
click at [1039, 311] on h3 "𝗘𝘃𝗲𝗻𝘁 𝗦𝘁𝗮𝗳𝗳 𝗦𝗰𝗼𝘁𝗹𝗮𝗻𝗱 🏴󠁧󠁢󠁳󠁣󠁴󠁿 - Admin Role" at bounding box center [993, 309] width 207 height 33
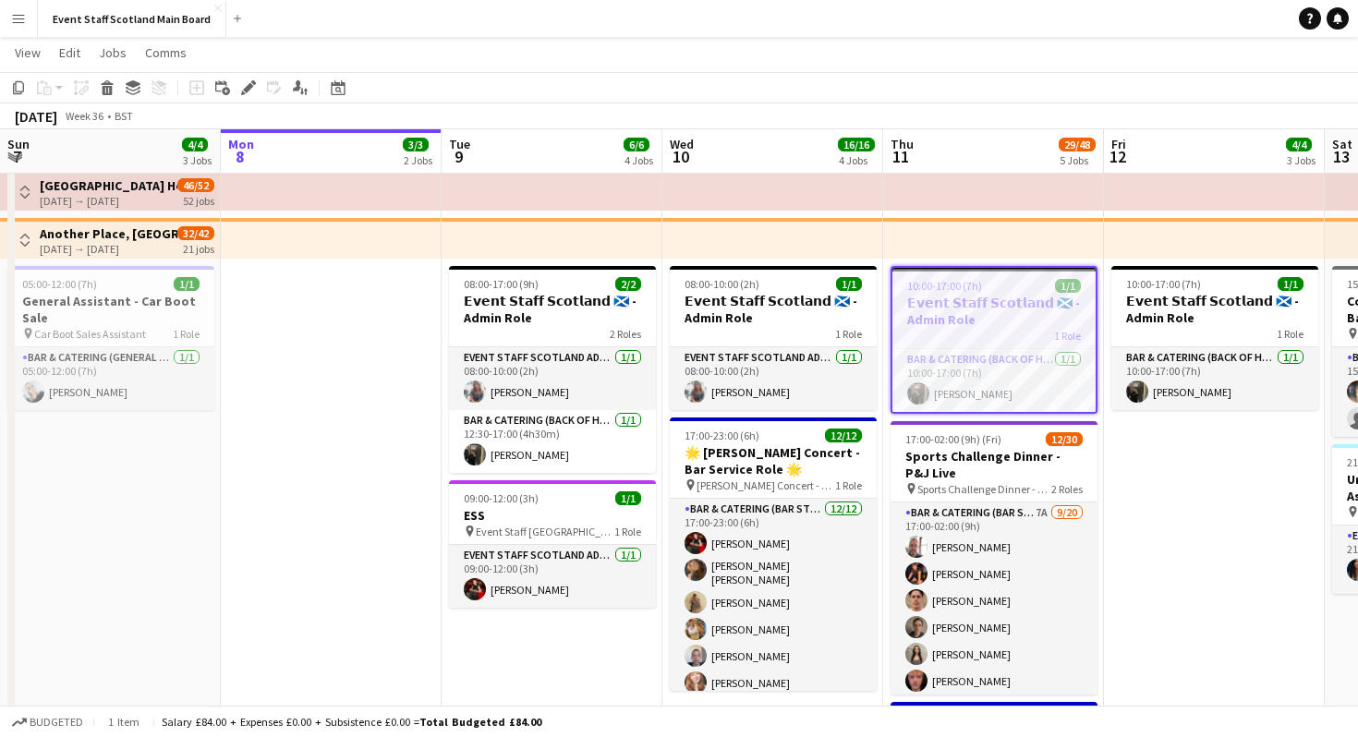
click at [999, 323] on h3 "𝗘𝘃𝗲𝗻𝘁 𝗦𝘁𝗮𝗳𝗳 𝗦𝗰𝗼𝘁𝗹𝗮𝗻𝗱 🏴󠁧󠁢󠁳󠁣󠁴󠁿 - Admin Role" at bounding box center [993, 311] width 203 height 33
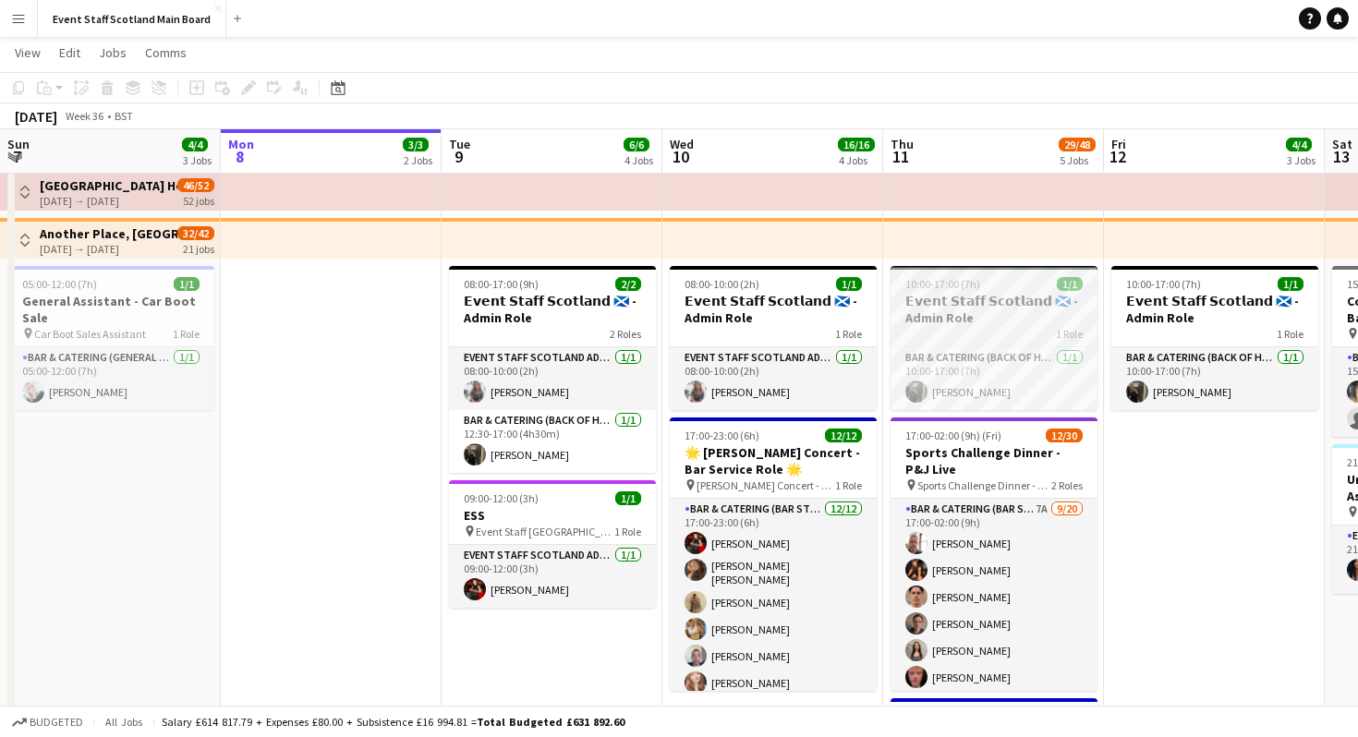
click at [999, 323] on h3 "𝗘𝘃𝗲𝗻𝘁 𝗦𝘁𝗮𝗳𝗳 𝗦𝗰𝗼𝘁𝗹𝗮𝗻𝗱 🏴󠁧󠁢󠁳󠁣󠁴󠁿 - Admin Role" at bounding box center [993, 309] width 207 height 33
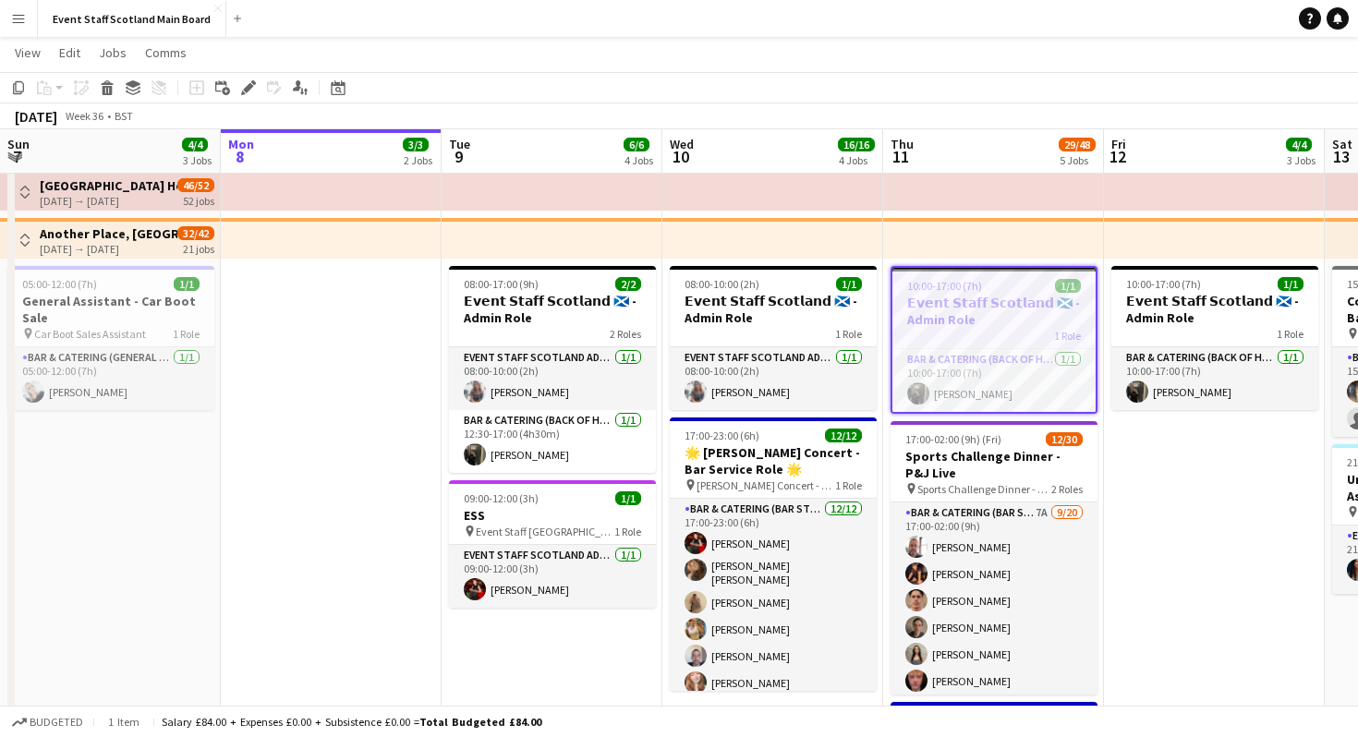
click at [1029, 318] on h3 "𝗘𝘃𝗲𝗻𝘁 𝗦𝘁𝗮𝗳𝗳 𝗦𝗰𝗼𝘁𝗹𝗮𝗻𝗱 🏴󠁧󠁢󠁳󠁣󠁴󠁿 - Admin Role" at bounding box center [993, 311] width 203 height 33
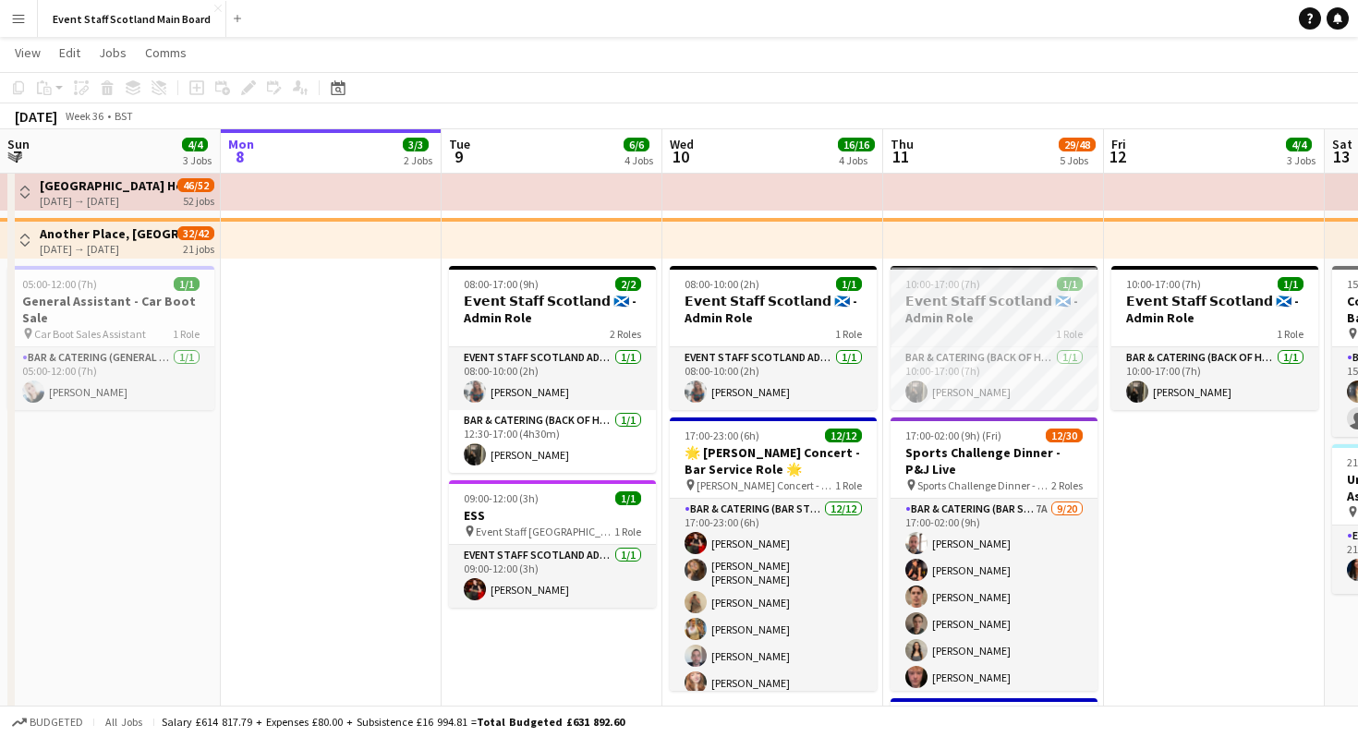
click at [1029, 318] on h3 "𝗘𝘃𝗲𝗻𝘁 𝗦𝘁𝗮𝗳𝗳 𝗦𝗰𝗼𝘁𝗹𝗮𝗻𝗱 🏴󠁧󠁢󠁳󠁣󠁴󠁿 - Admin Role" at bounding box center [993, 309] width 207 height 33
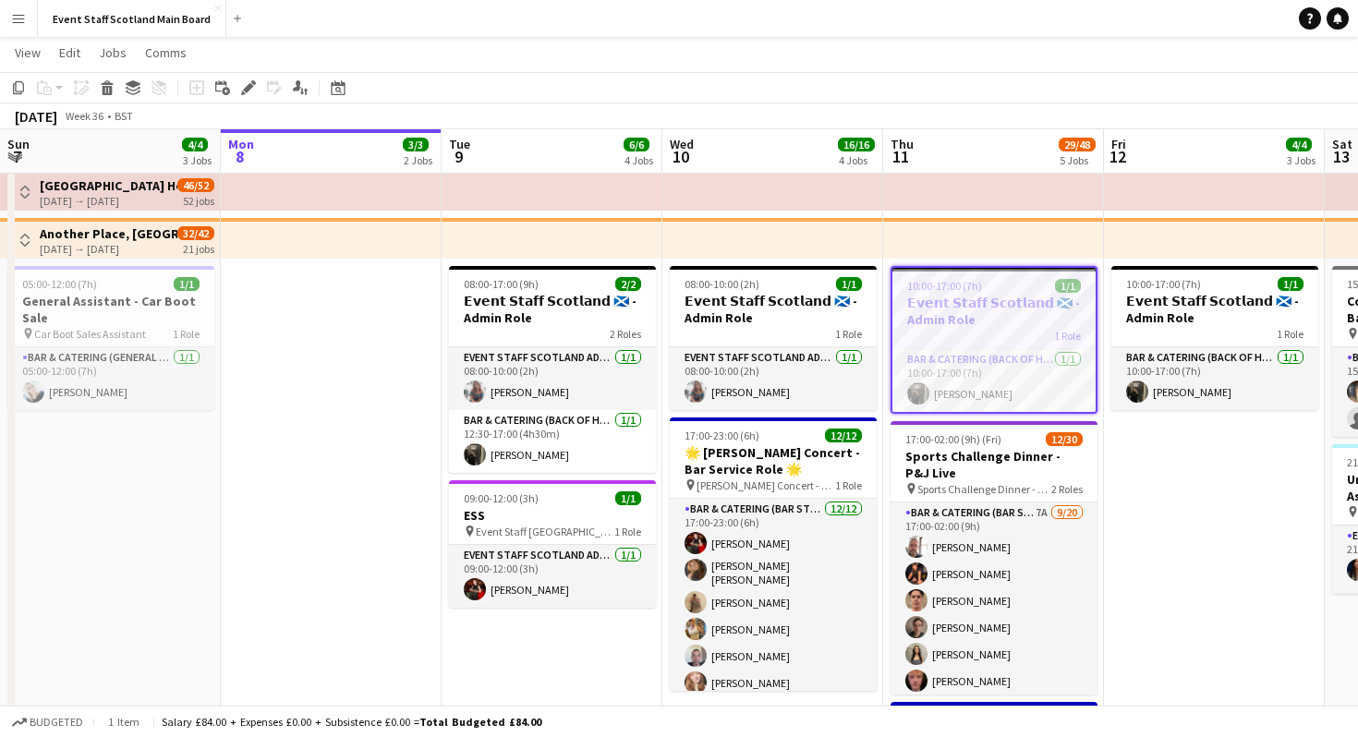
click at [1029, 318] on h3 "𝗘𝘃𝗲𝗻𝘁 𝗦𝘁𝗮𝗳𝗳 𝗦𝗰𝗼𝘁𝗹𝗮𝗻𝗱 🏴󠁧󠁢󠁳󠁣󠁴󠁿 - Admin Role" at bounding box center [993, 311] width 203 height 33
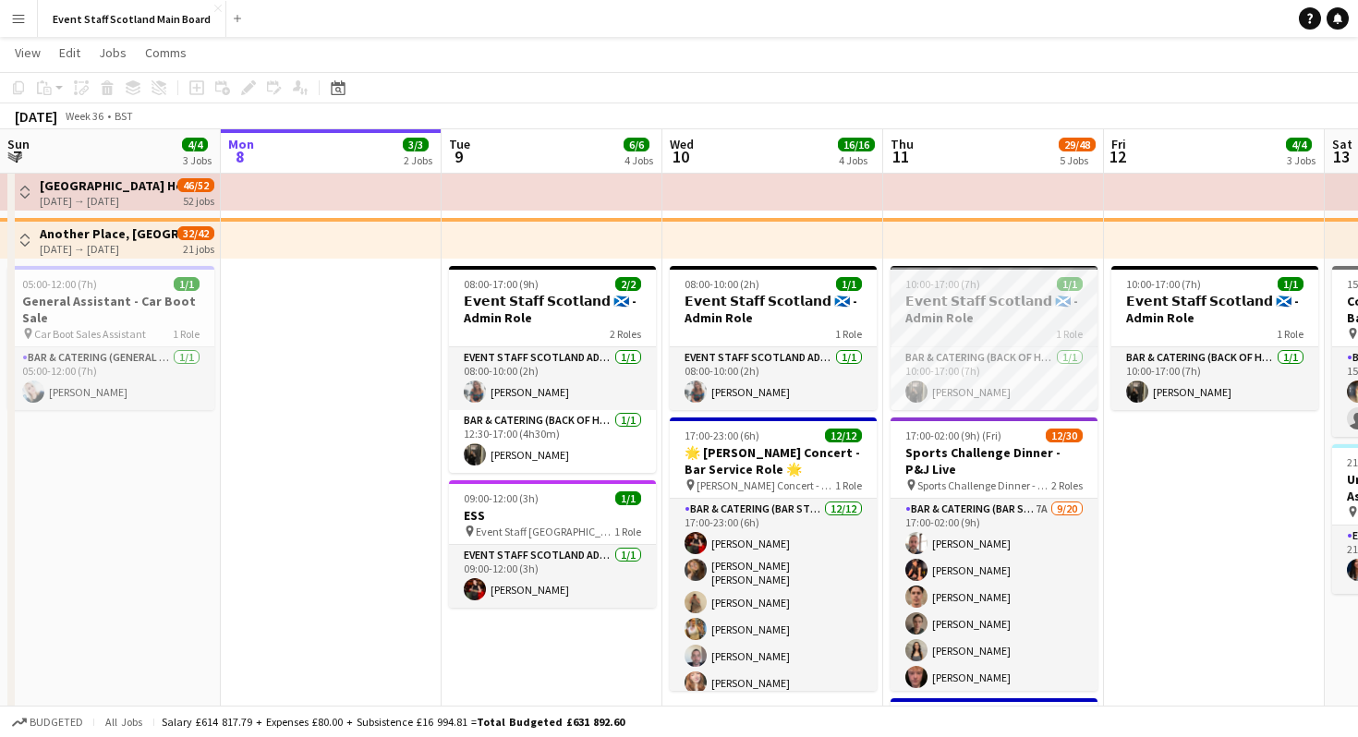
click at [1029, 318] on h3 "𝗘𝘃𝗲𝗻𝘁 𝗦𝘁𝗮𝗳𝗳 𝗦𝗰𝗼𝘁𝗹𝗮𝗻𝗱 🏴󠁧󠁢󠁳󠁣󠁴󠁿 - Admin Role" at bounding box center [993, 309] width 207 height 33
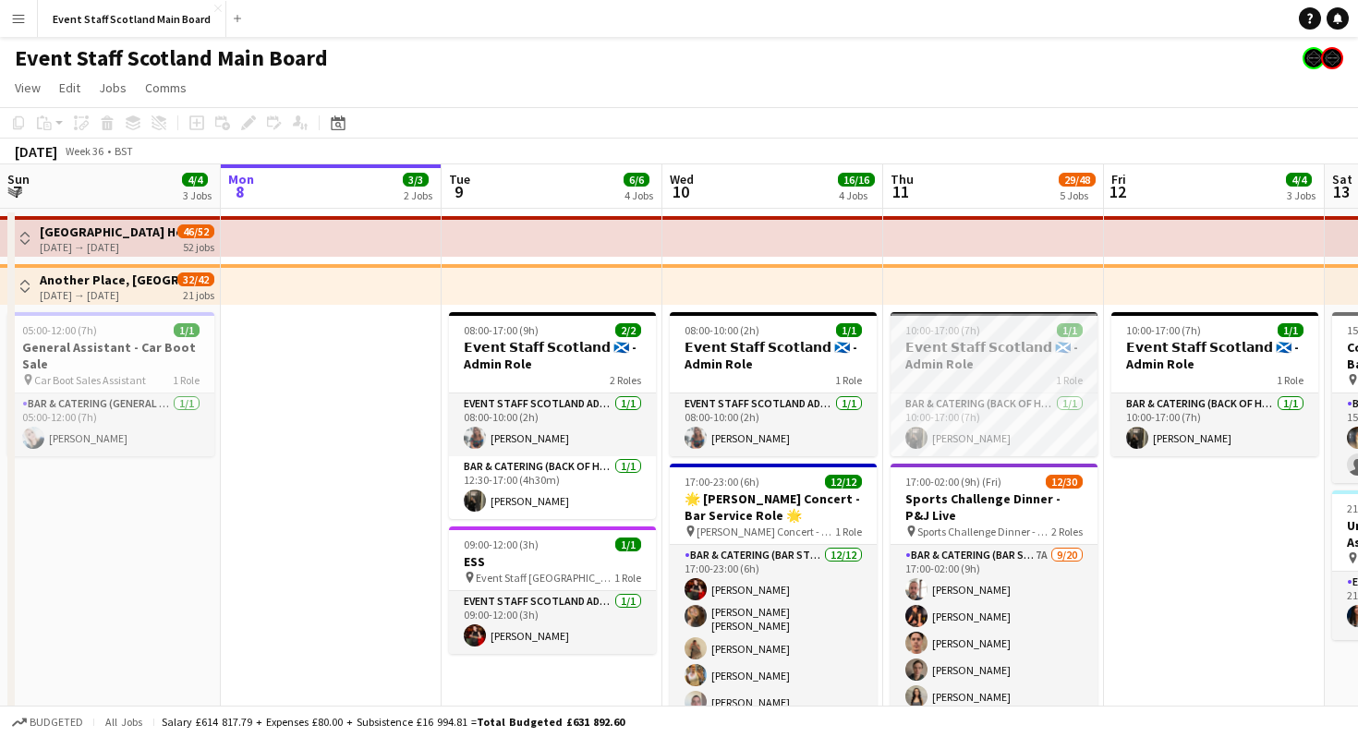
click at [1026, 365] on h3 "𝗘𝘃𝗲𝗻𝘁 𝗦𝘁𝗮𝗳𝗳 𝗦𝗰𝗼𝘁𝗹𝗮𝗻𝗱 🏴󠁧󠁢󠁳󠁣󠁴󠁿 - Admin Role" at bounding box center [993, 355] width 207 height 33
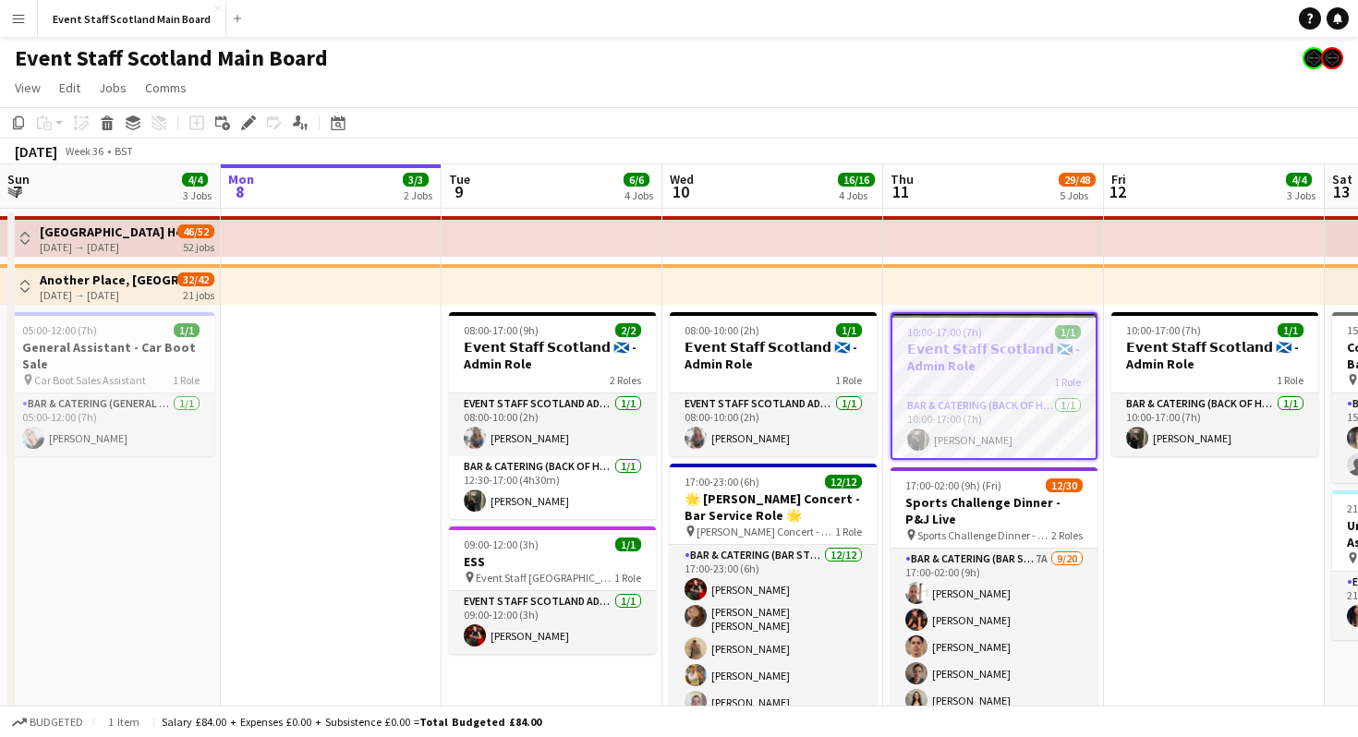
click at [1026, 365] on h3 "𝗘𝘃𝗲𝗻𝘁 𝗦𝘁𝗮𝗳𝗳 𝗦𝗰𝗼𝘁𝗹𝗮𝗻𝗱 🏴󠁧󠁢󠁳󠁣󠁴󠁿 - Admin Role" at bounding box center [993, 357] width 203 height 33
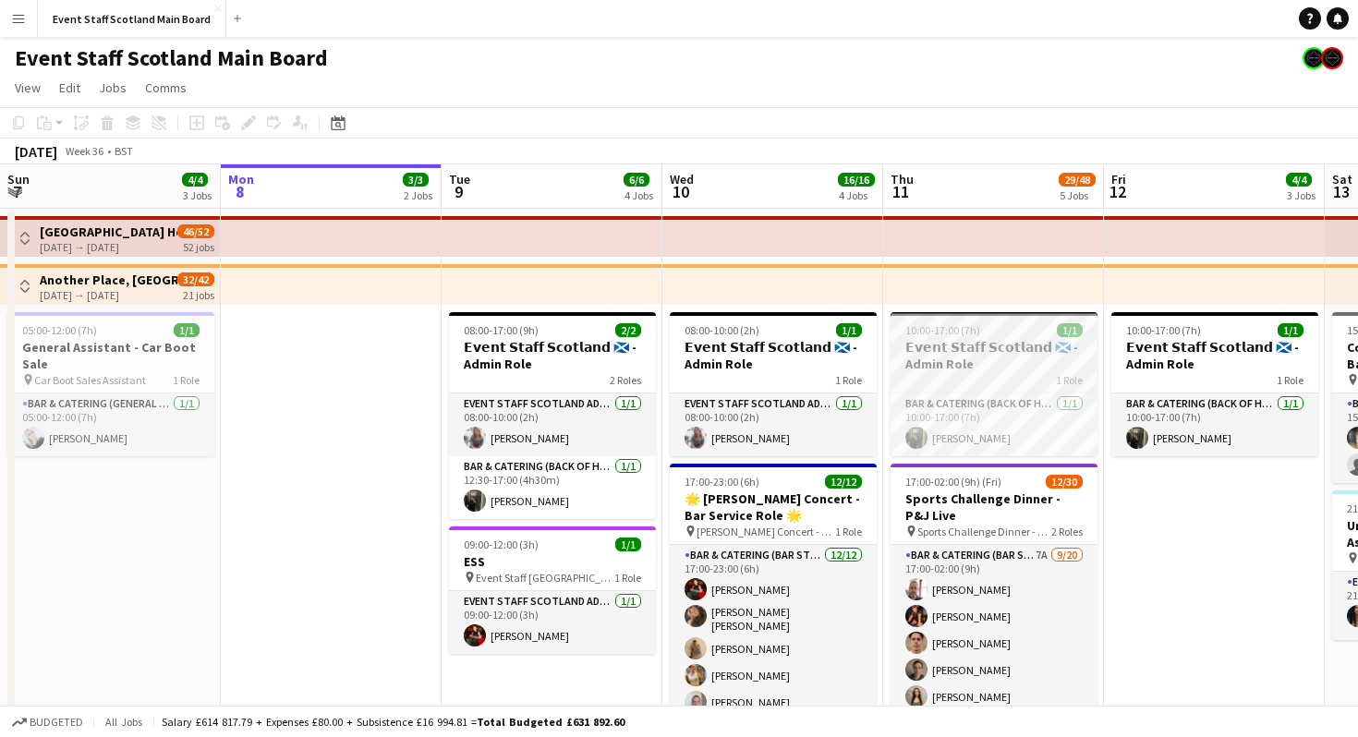
click at [1026, 365] on h3 "𝗘𝘃𝗲𝗻𝘁 𝗦𝘁𝗮𝗳𝗳 𝗦𝗰𝗼𝘁𝗹𝗮𝗻𝗱 🏴󠁧󠁢󠁳󠁣󠁴󠁿 - Admin Role" at bounding box center [993, 355] width 207 height 33
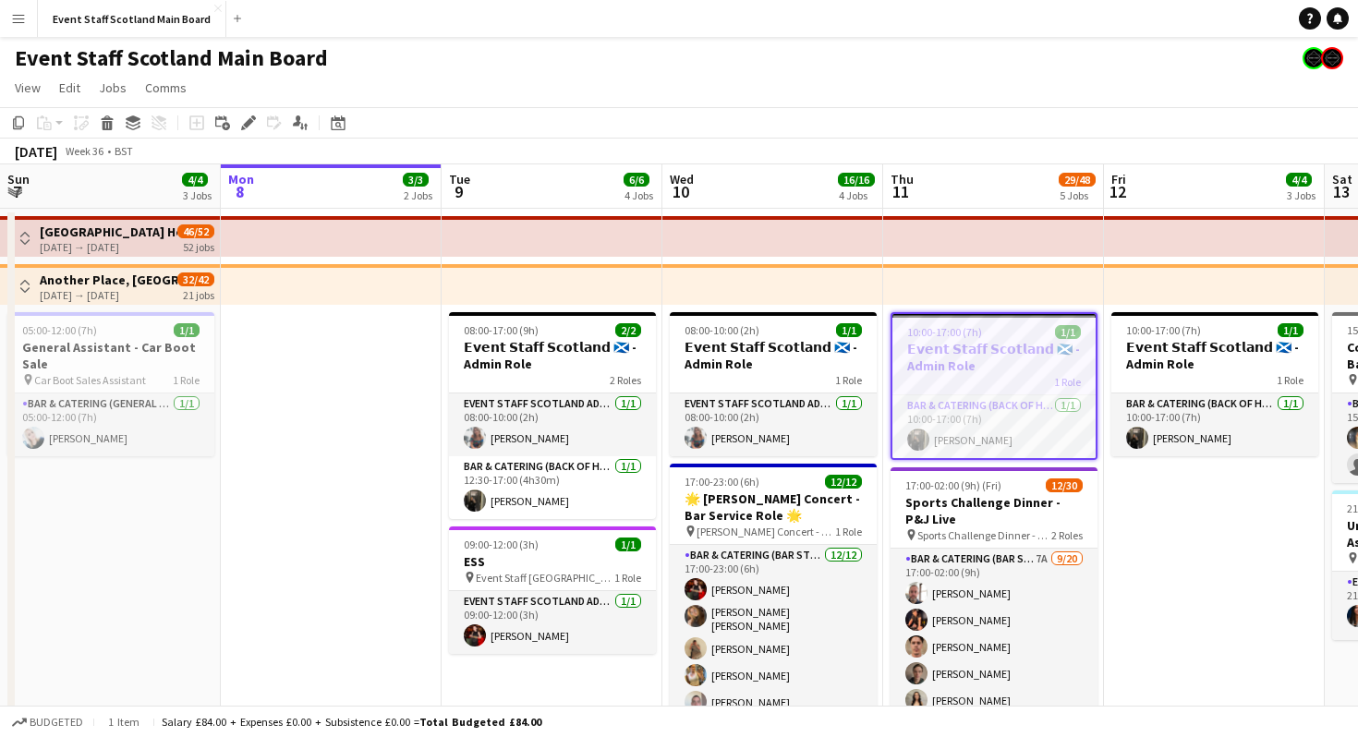
click at [1026, 365] on h3 "𝗘𝘃𝗲𝗻𝘁 𝗦𝘁𝗮𝗳𝗳 𝗦𝗰𝗼𝘁𝗹𝗮𝗻𝗱 🏴󠁧󠁢󠁳󠁣󠁴󠁿 - Admin Role" at bounding box center [993, 357] width 203 height 33
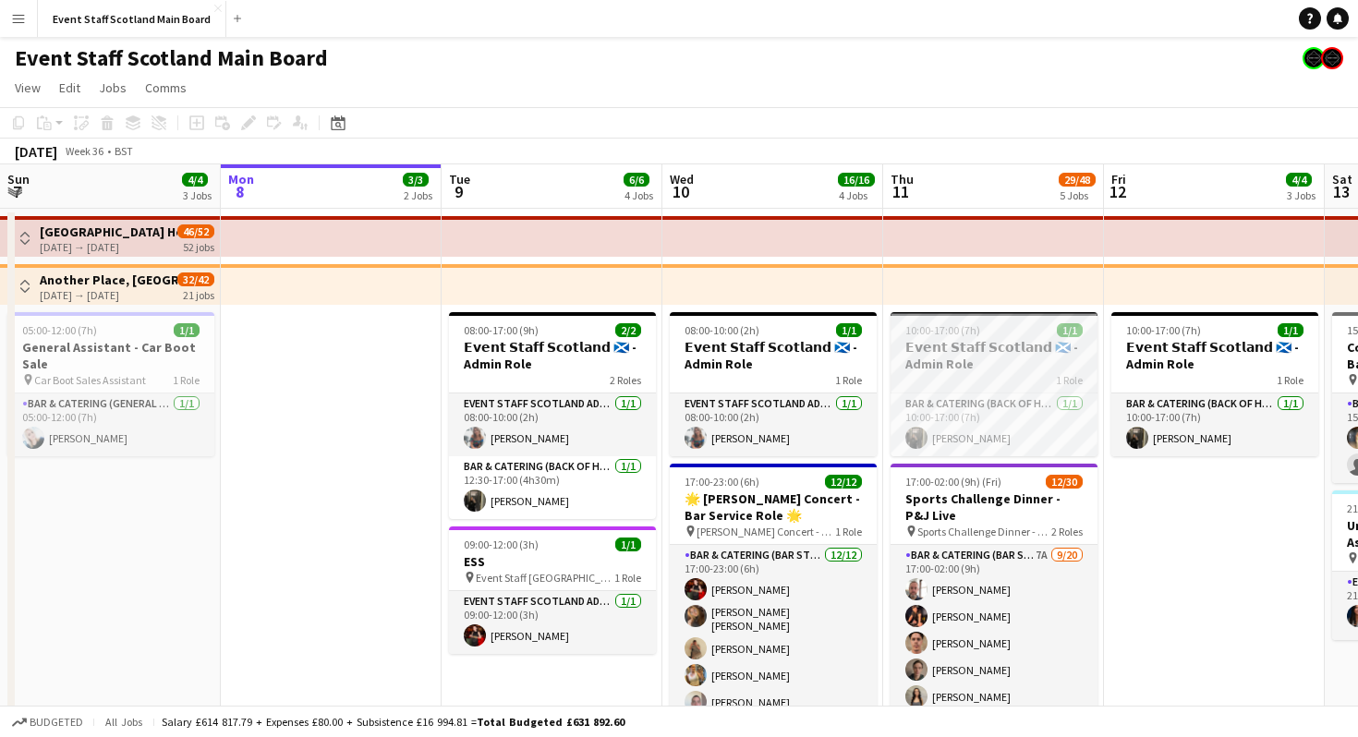
click at [1026, 365] on h3 "𝗘𝘃𝗲𝗻𝘁 𝗦𝘁𝗮𝗳𝗳 𝗦𝗰𝗼𝘁𝗹𝗮𝗻𝗱 🏴󠁧󠁢󠁳󠁣󠁴󠁿 - Admin Role" at bounding box center [993, 355] width 207 height 33
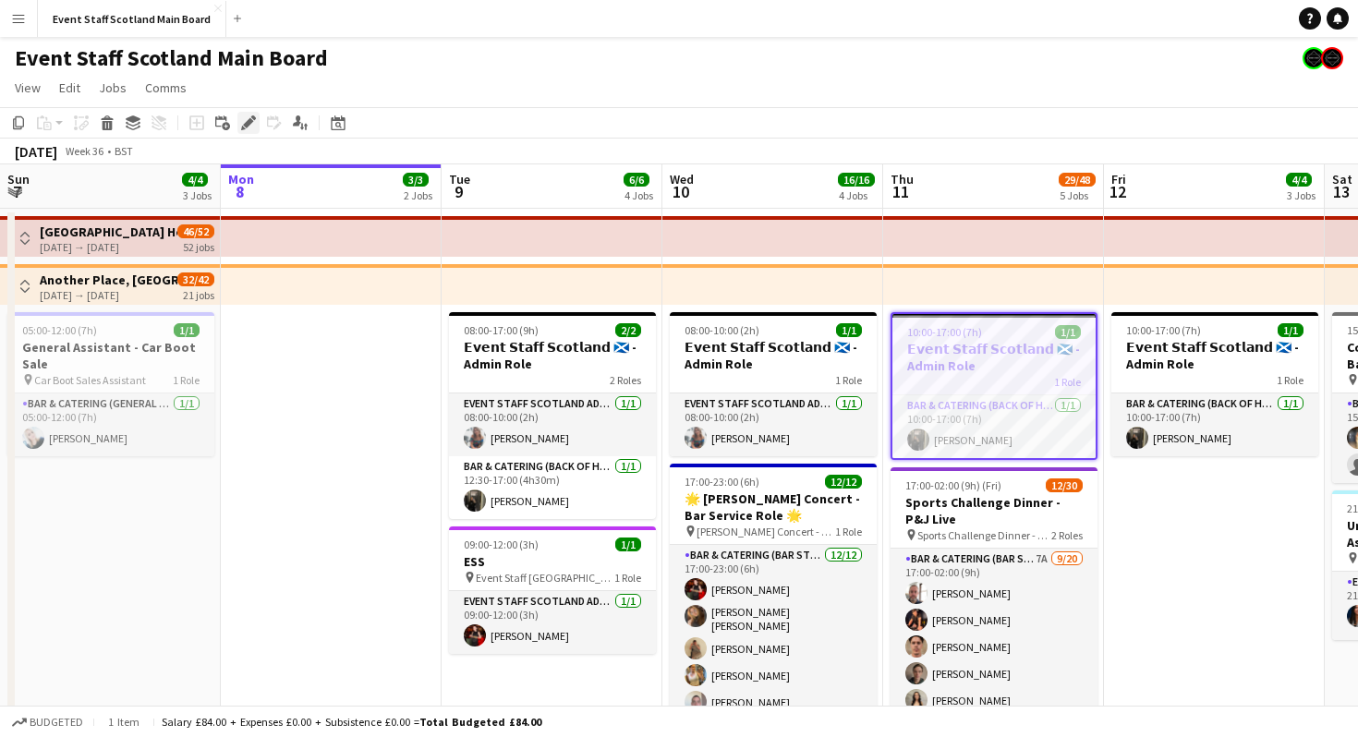
click at [247, 117] on icon "Edit" at bounding box center [248, 122] width 15 height 15
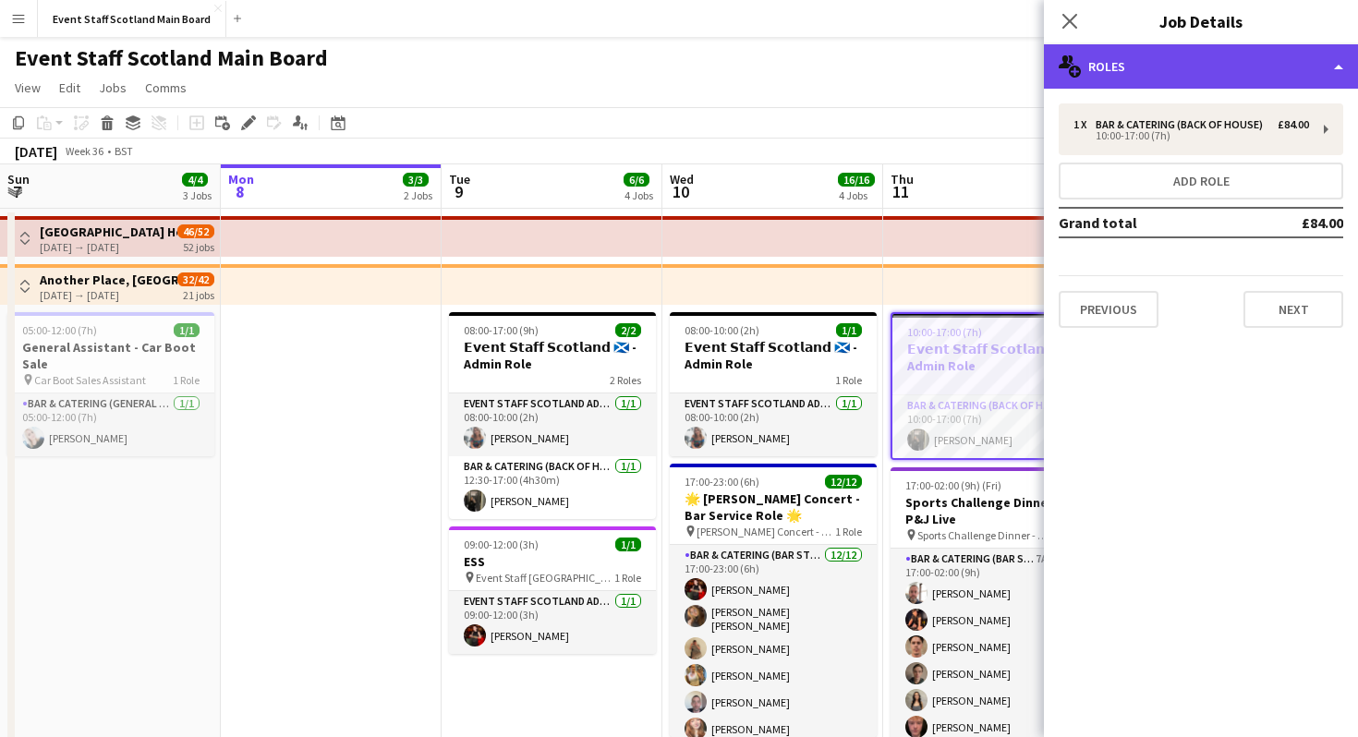
click at [1336, 68] on div "multiple-users-add Roles" at bounding box center [1201, 66] width 314 height 44
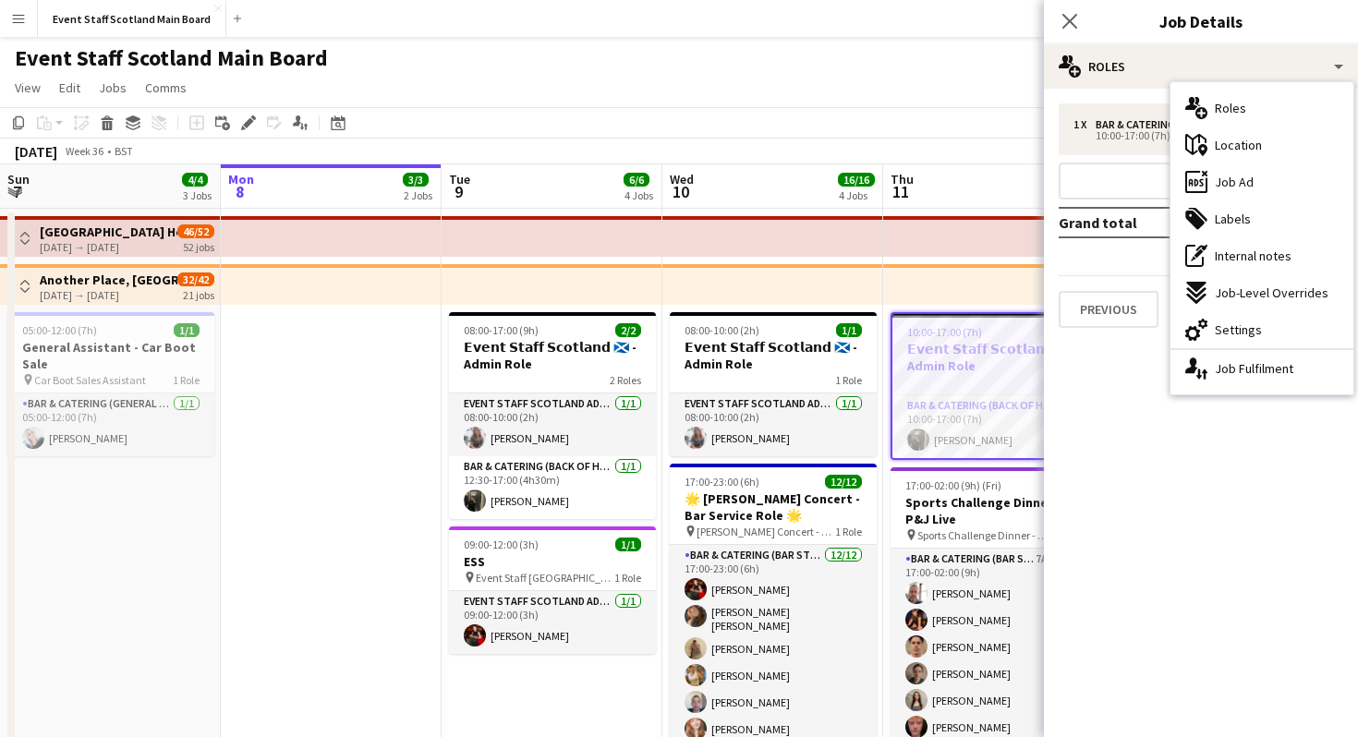
click at [1120, 514] on mat-expansion-panel "pencil3 General details 1 x Bar & Catering (Back of House) £84.00 10:00-17:00 (…" at bounding box center [1201, 413] width 314 height 648
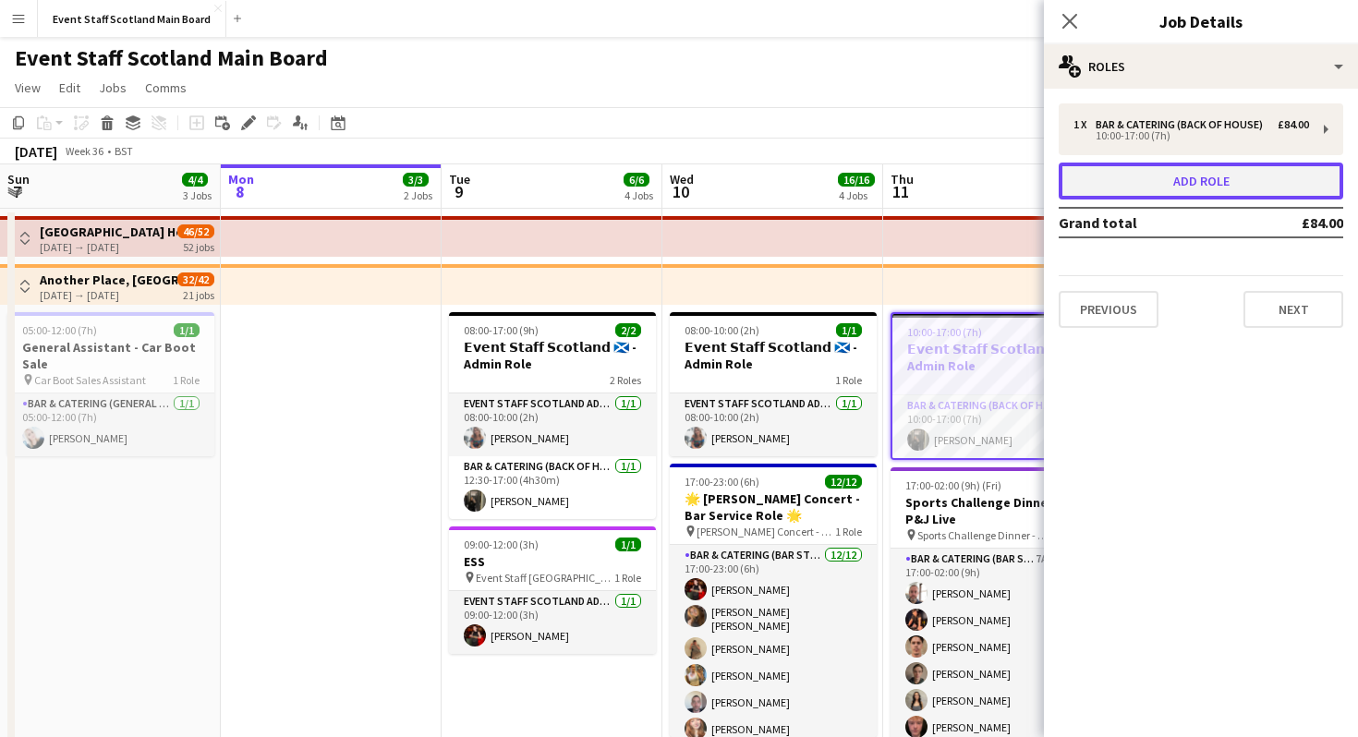
click at [1142, 175] on button "Add role" at bounding box center [1200, 181] width 284 height 37
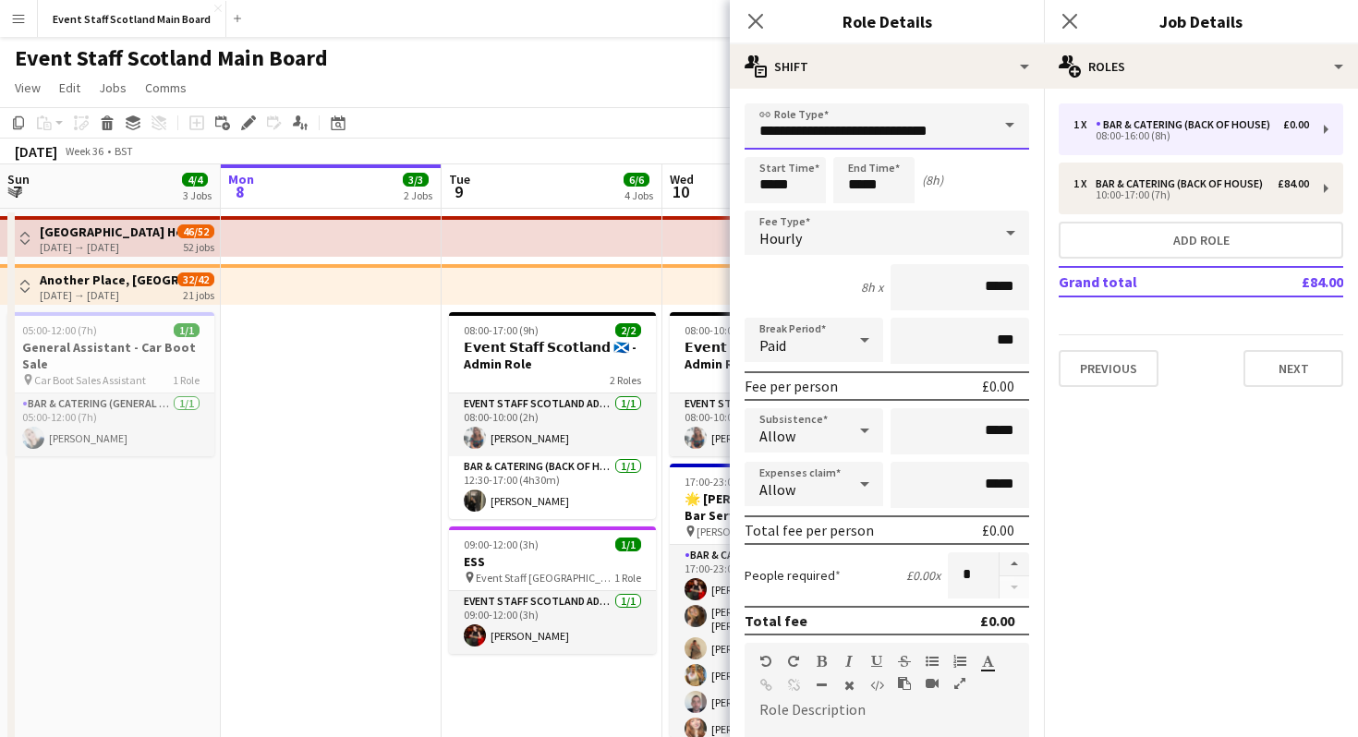
click at [984, 121] on input "**********" at bounding box center [886, 126] width 284 height 46
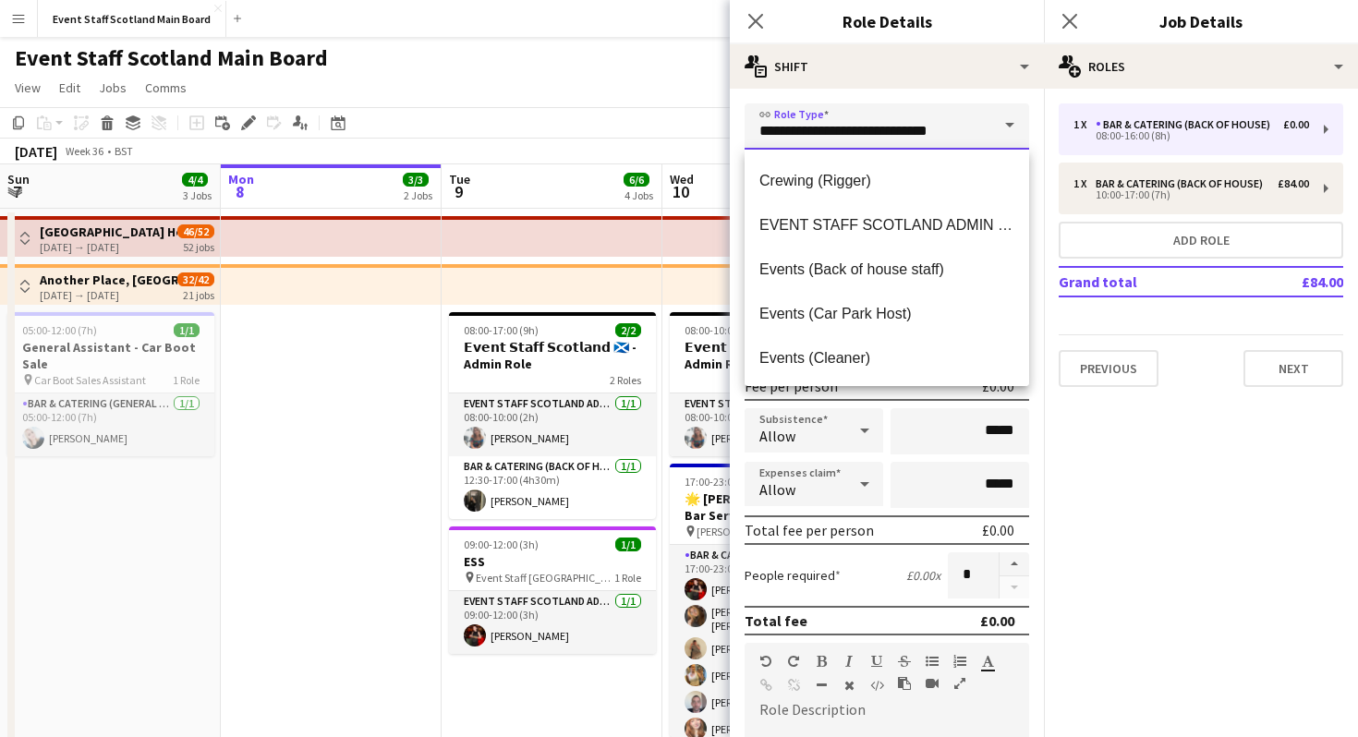
scroll to position [1416, 0]
click at [910, 231] on span "EVENT STAFF SCOTLAND ADMIN ROLE" at bounding box center [886, 226] width 255 height 18
type input "**********"
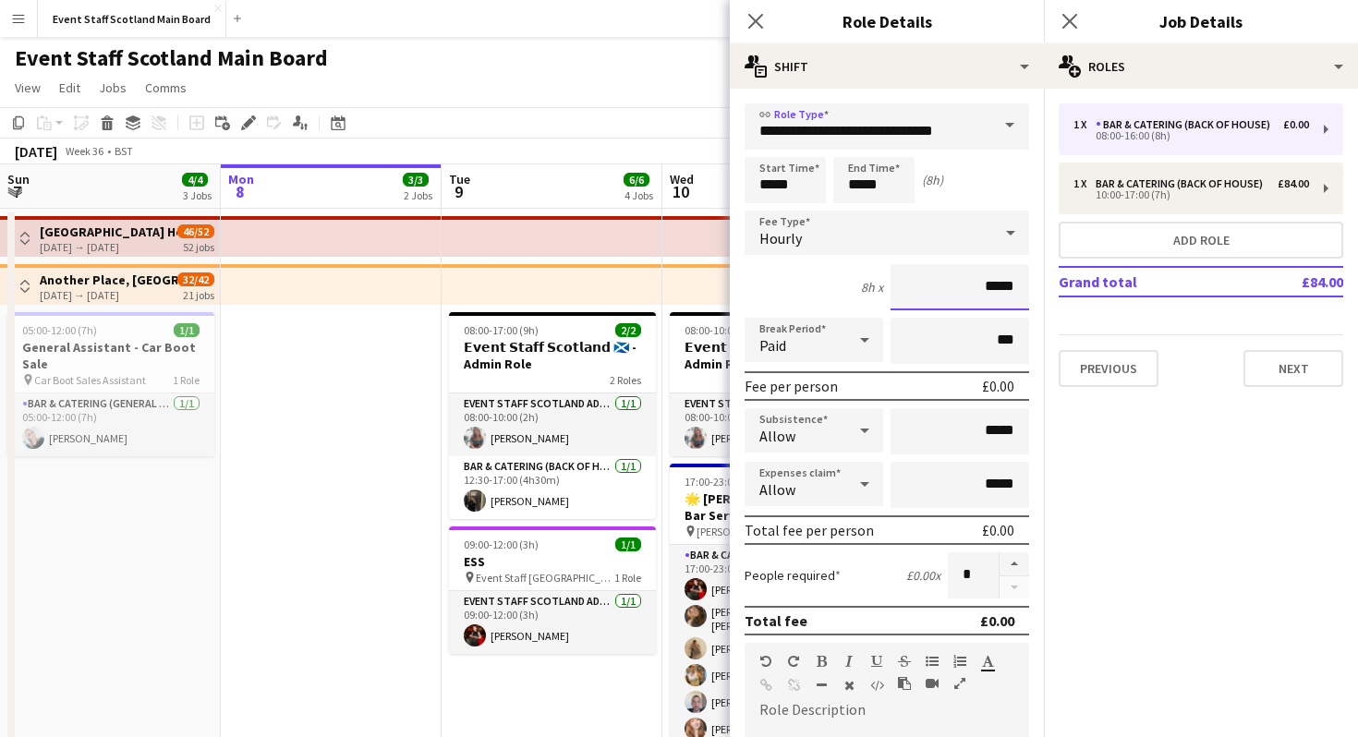
scroll to position [0, 0]
click at [1008, 288] on input "*****" at bounding box center [959, 287] width 139 height 46
click at [1016, 290] on input "*****" at bounding box center [959, 287] width 139 height 46
click at [800, 185] on input "*****" at bounding box center [784, 180] width 81 height 46
click at [896, 180] on input "*****" at bounding box center [873, 180] width 81 height 46
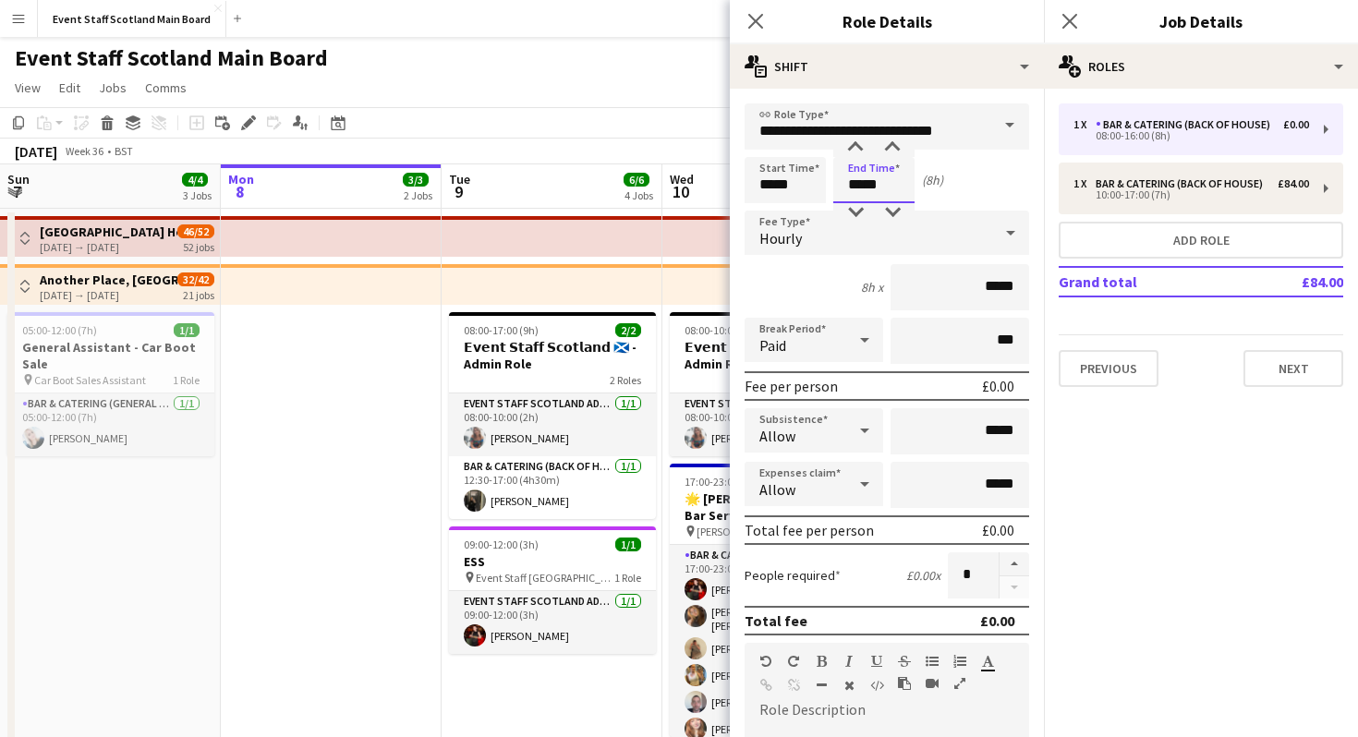
type input "*****"
click at [814, 283] on div "2h x *****" at bounding box center [886, 287] width 284 height 46
click at [987, 298] on input "*****" at bounding box center [959, 287] width 139 height 46
type input "**"
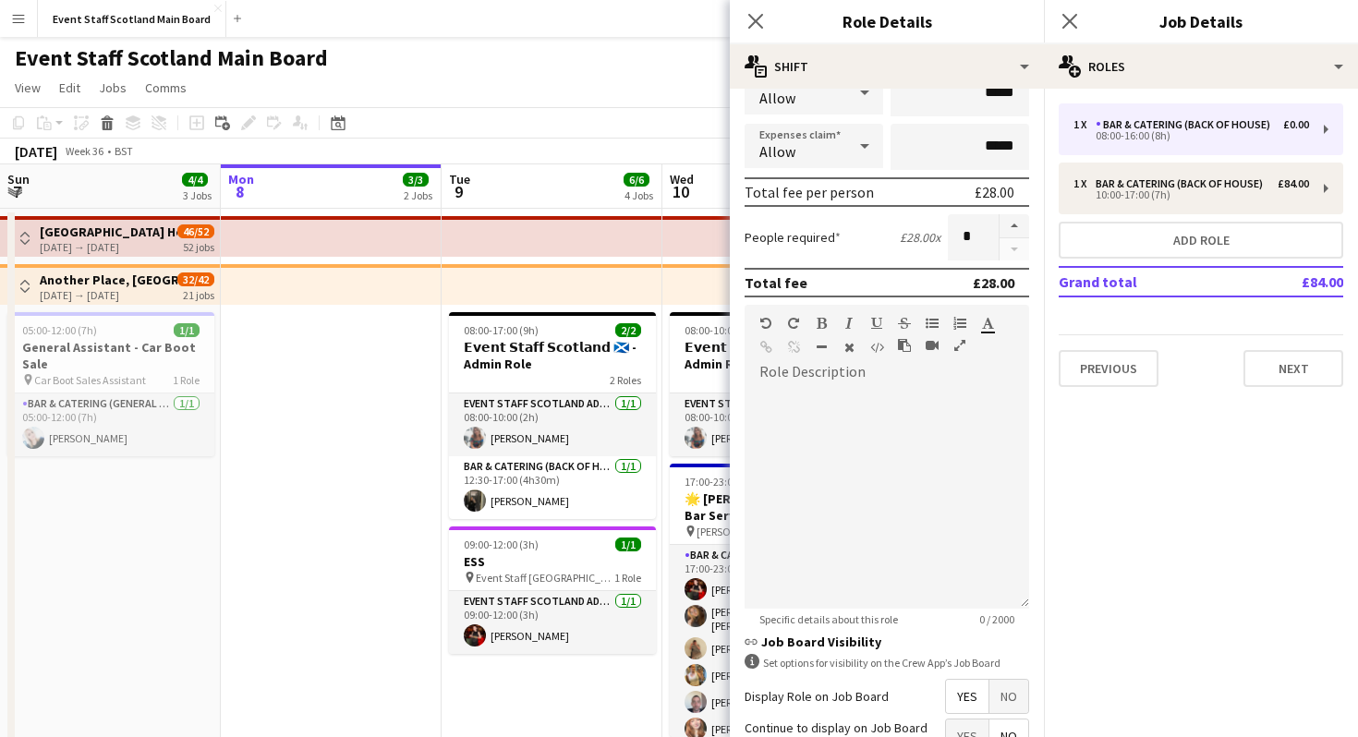
scroll to position [513, 0]
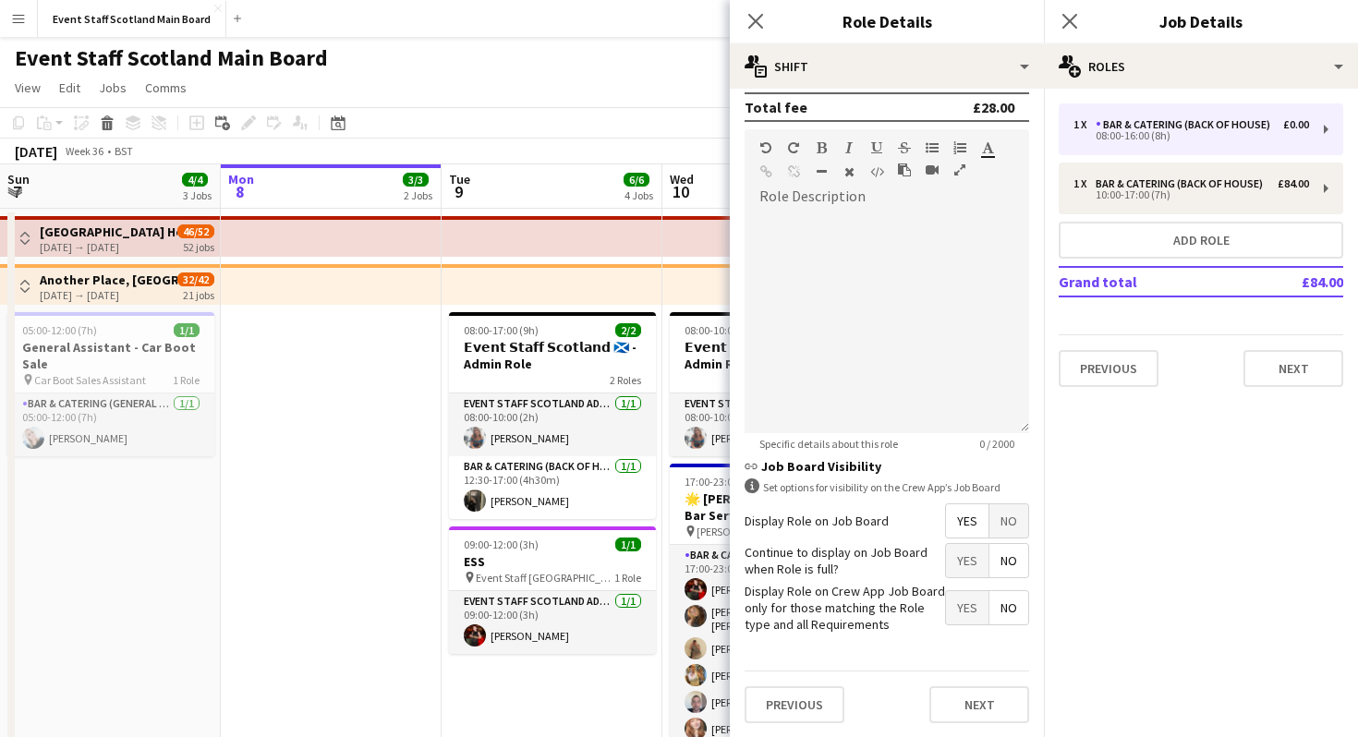
type input "***"
click at [851, 224] on div at bounding box center [886, 322] width 284 height 222
click at [1010, 524] on span "No" at bounding box center [1008, 520] width 39 height 33
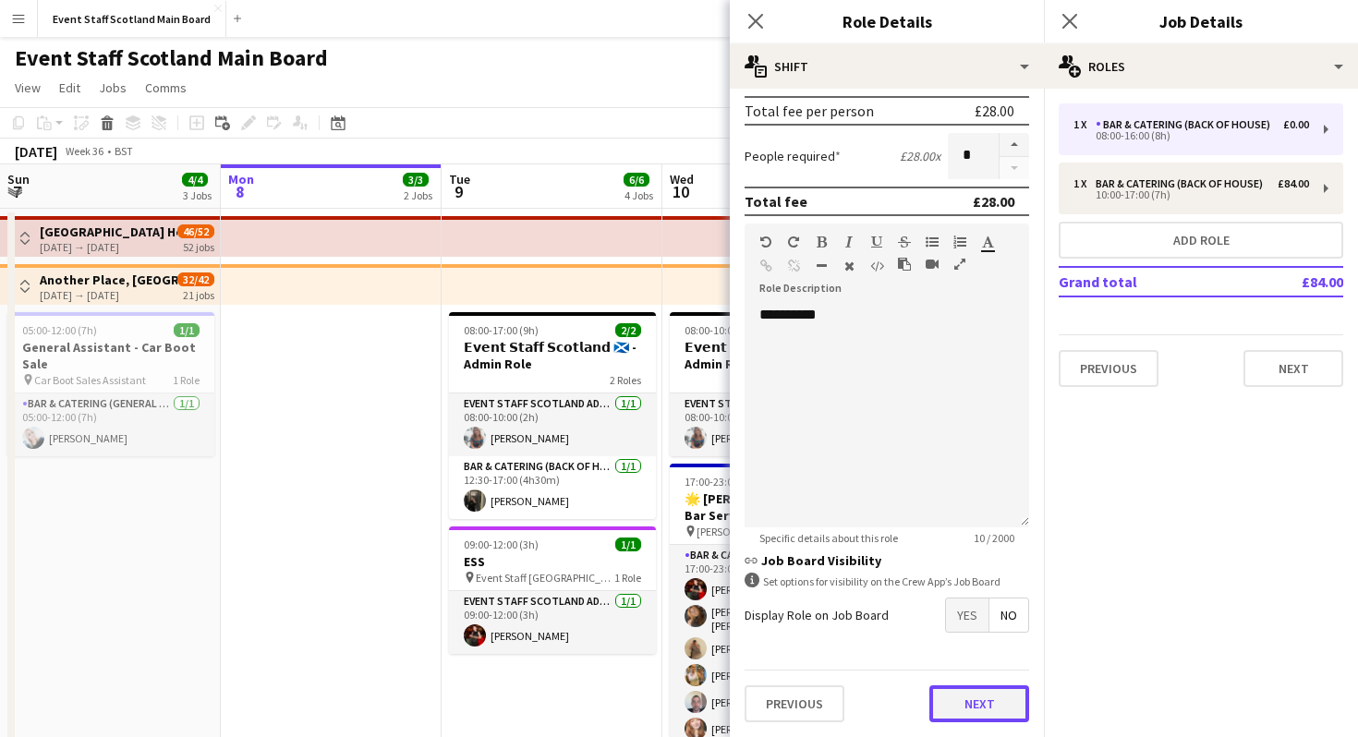
click at [985, 711] on button "Next" at bounding box center [979, 703] width 100 height 37
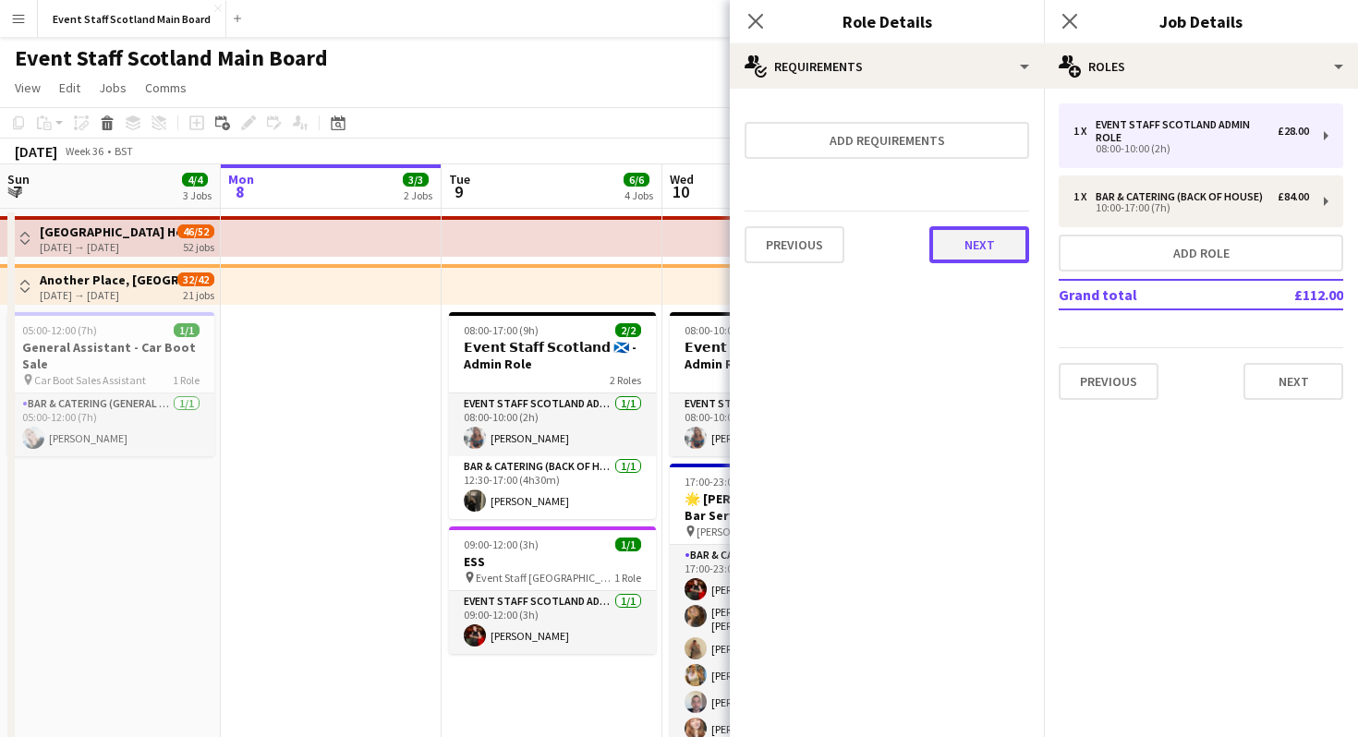
click at [979, 253] on button "Next" at bounding box center [979, 244] width 100 height 37
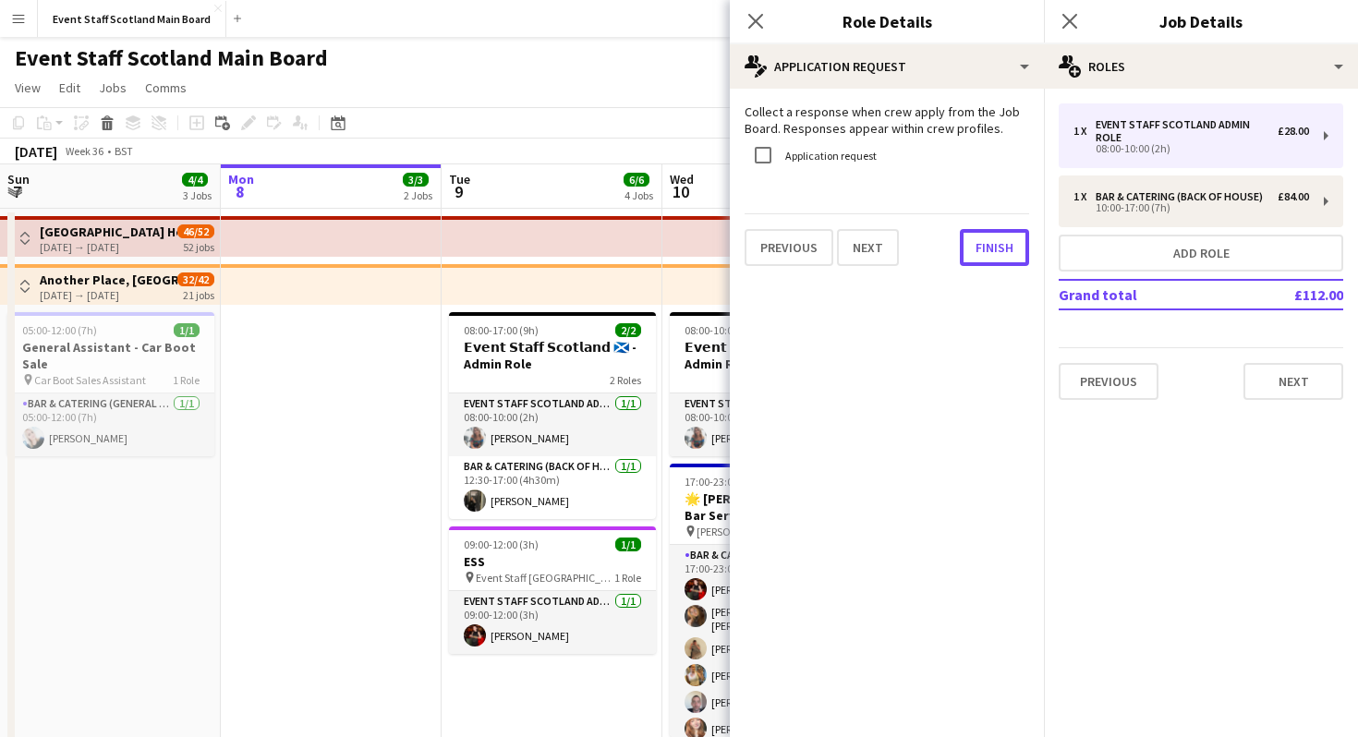
click at [979, 253] on button "Finish" at bounding box center [993, 247] width 69 height 37
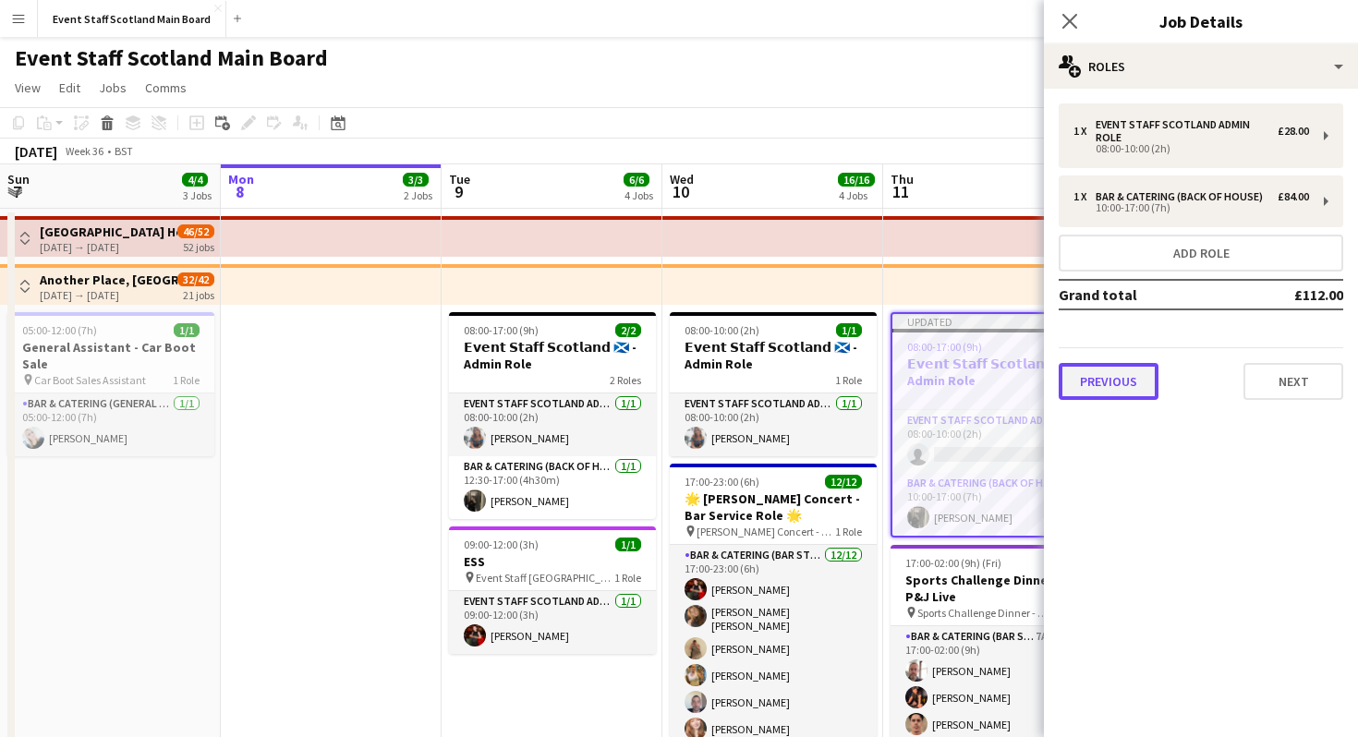
click at [1121, 380] on button "Previous" at bounding box center [1108, 381] width 100 height 37
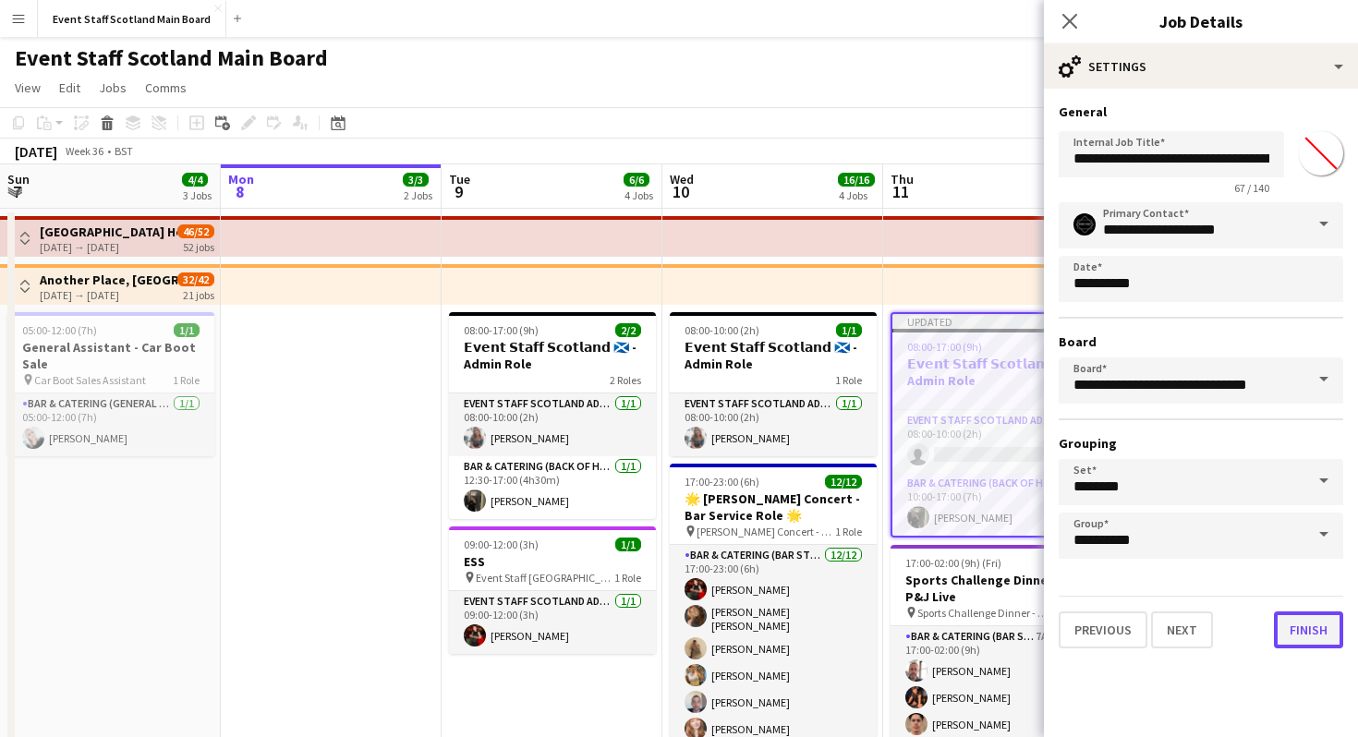
click at [1310, 630] on button "Finish" at bounding box center [1307, 629] width 69 height 37
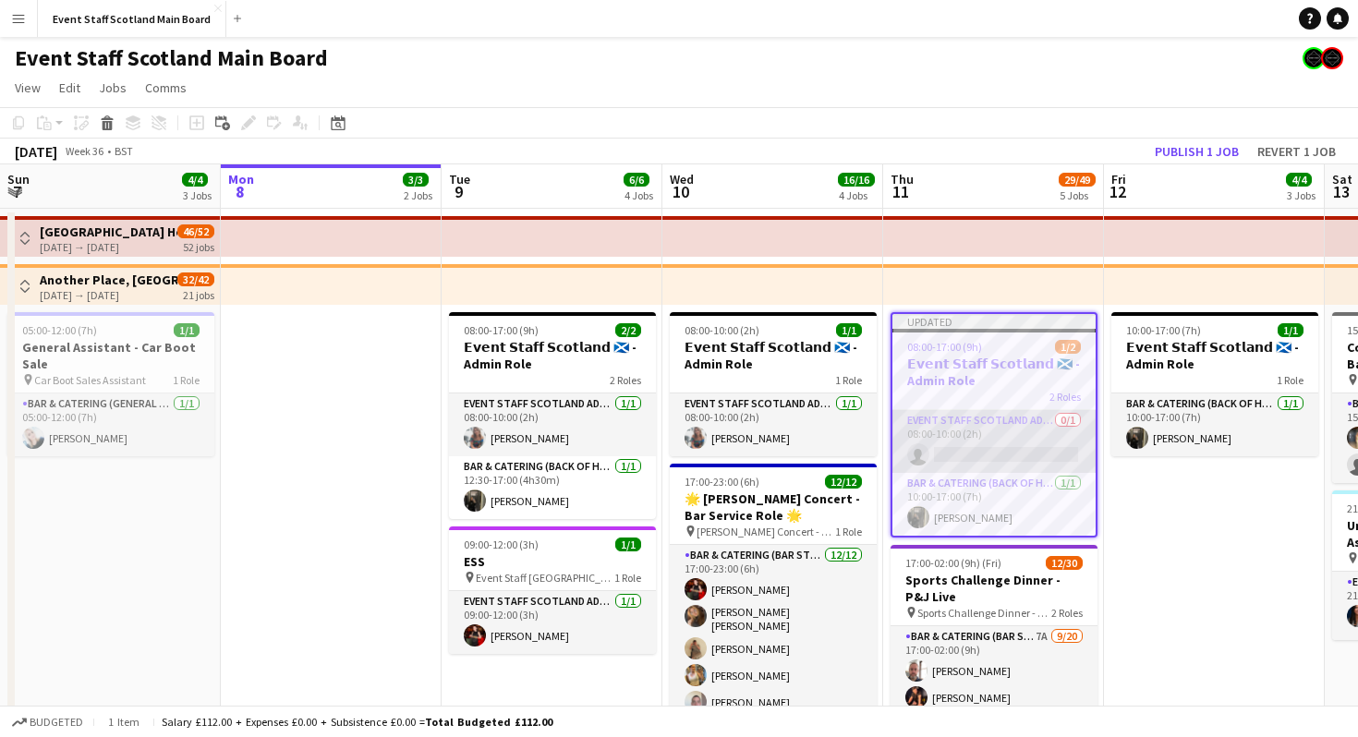
click at [997, 420] on app-card-role "EVENT STAFF SCOTLAND ADMIN ROLE 0/1 08:00-10:00 (2h) single-neutral-actions" at bounding box center [993, 441] width 203 height 63
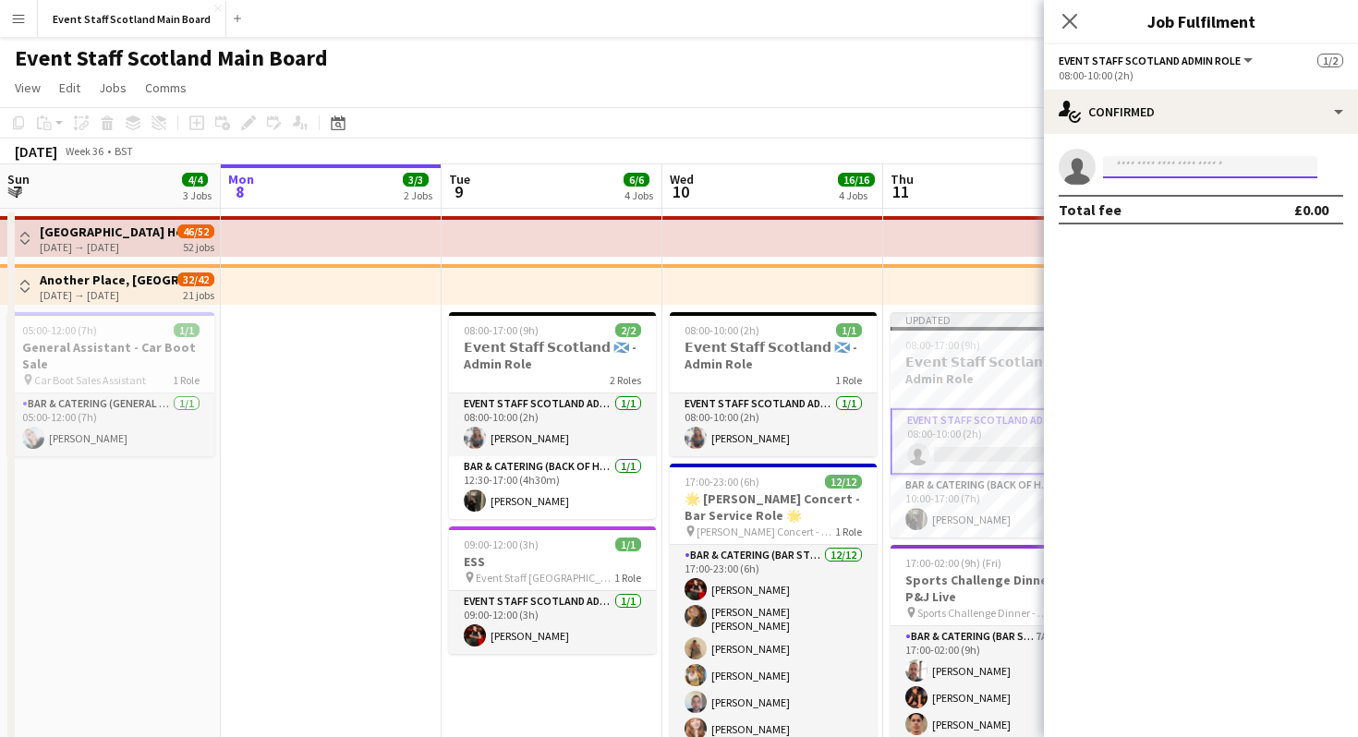
click at [1156, 173] on input at bounding box center [1210, 167] width 214 height 22
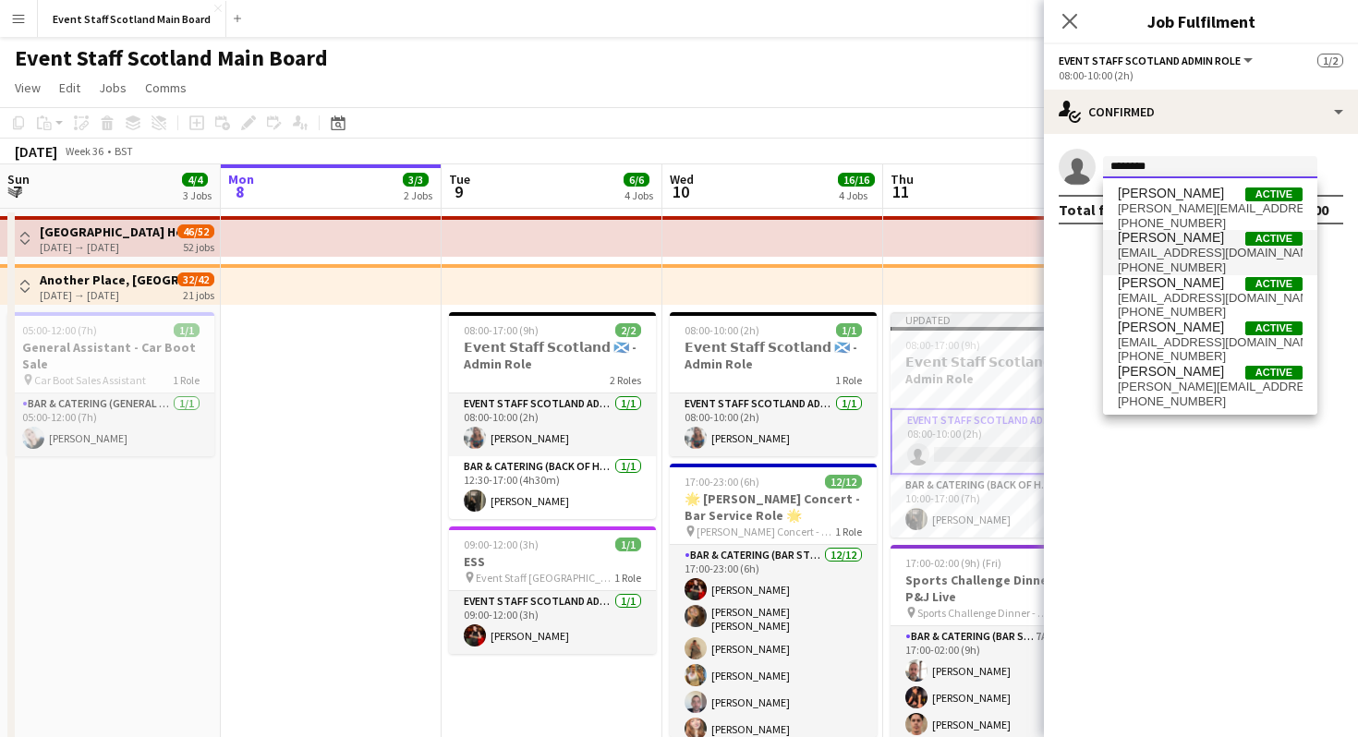
type input "*******"
click at [1140, 249] on span "[EMAIL_ADDRESS][DOMAIN_NAME]" at bounding box center [1209, 253] width 185 height 15
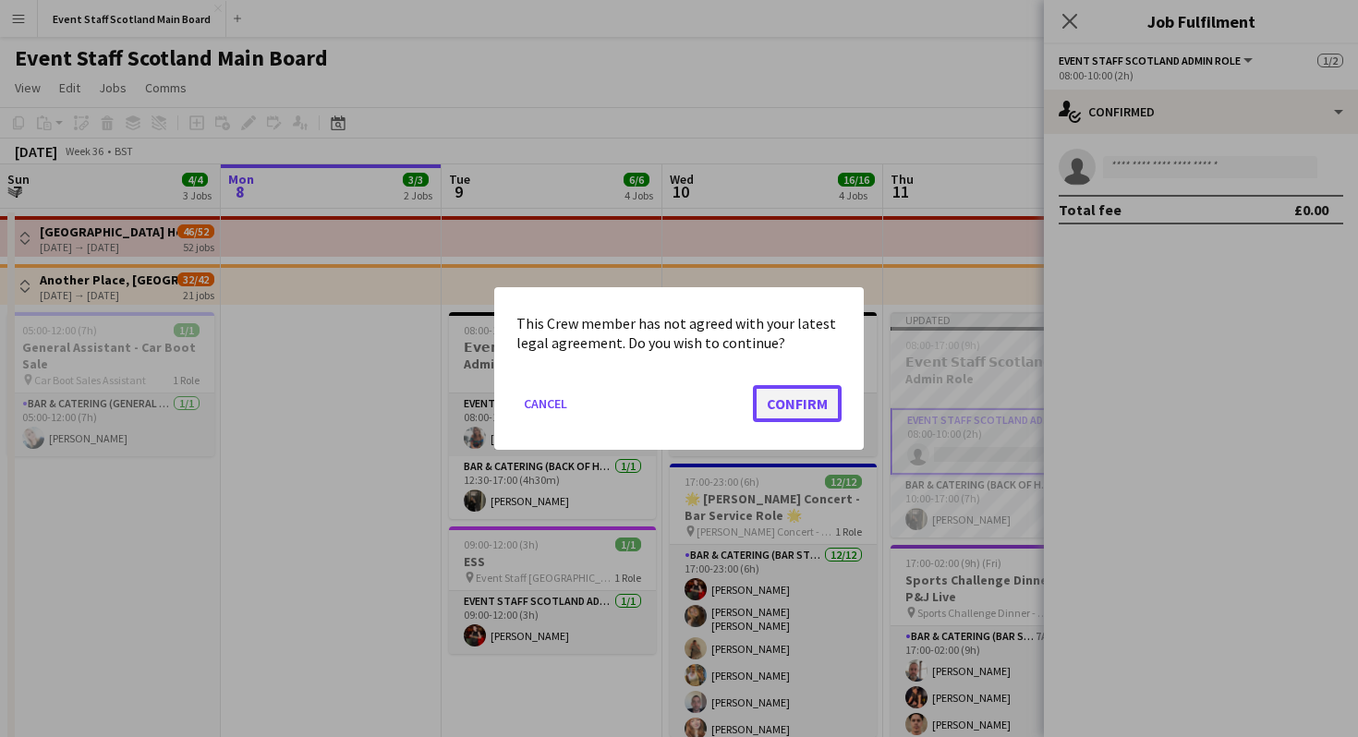
click at [795, 392] on button "Confirm" at bounding box center [797, 403] width 89 height 37
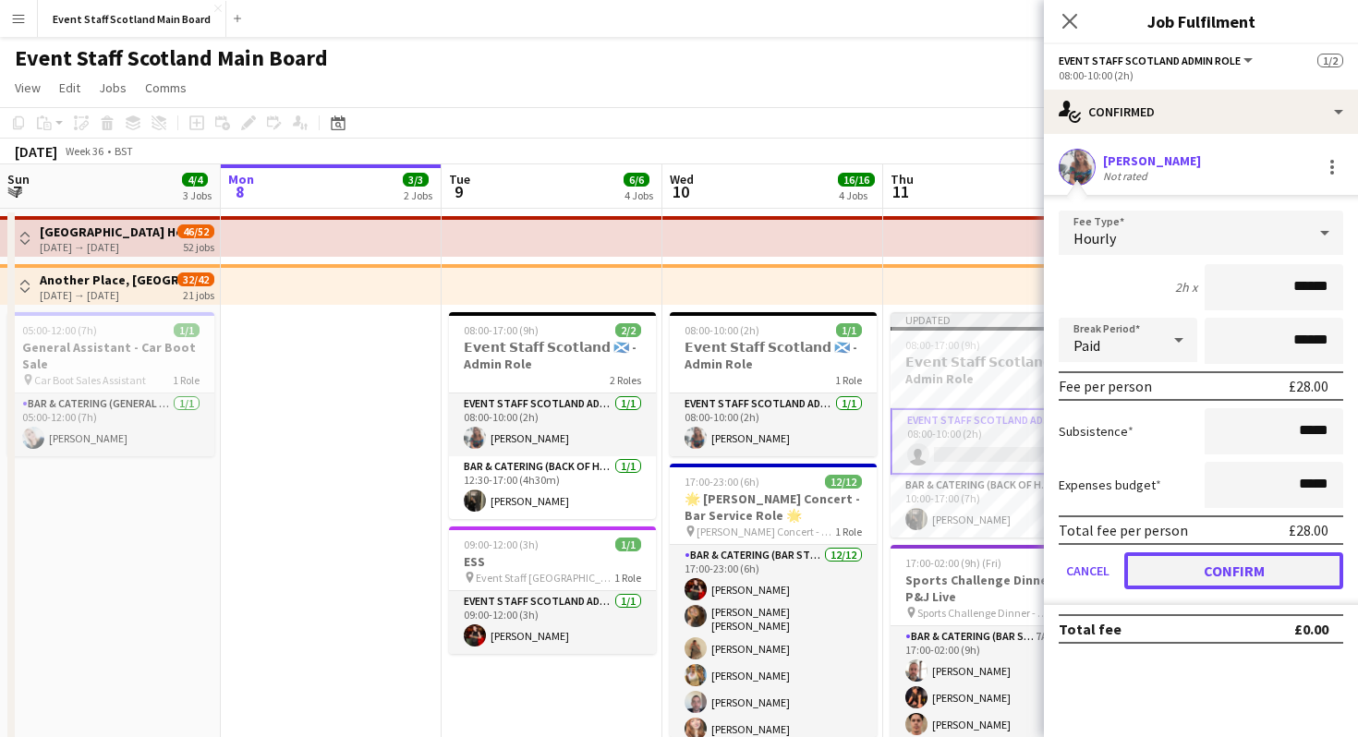
click at [1249, 579] on button "Confirm" at bounding box center [1233, 570] width 219 height 37
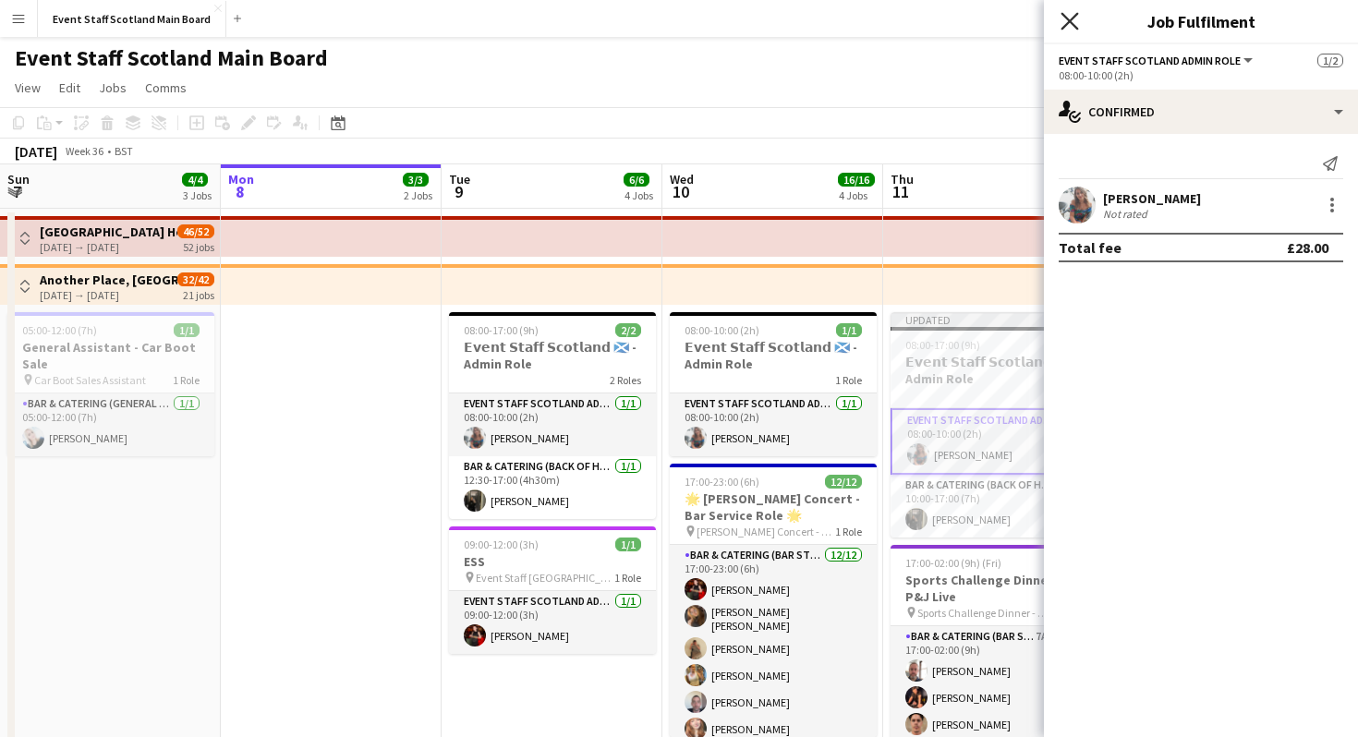
click at [1064, 13] on icon "Close pop-in" at bounding box center [1069, 21] width 18 height 18
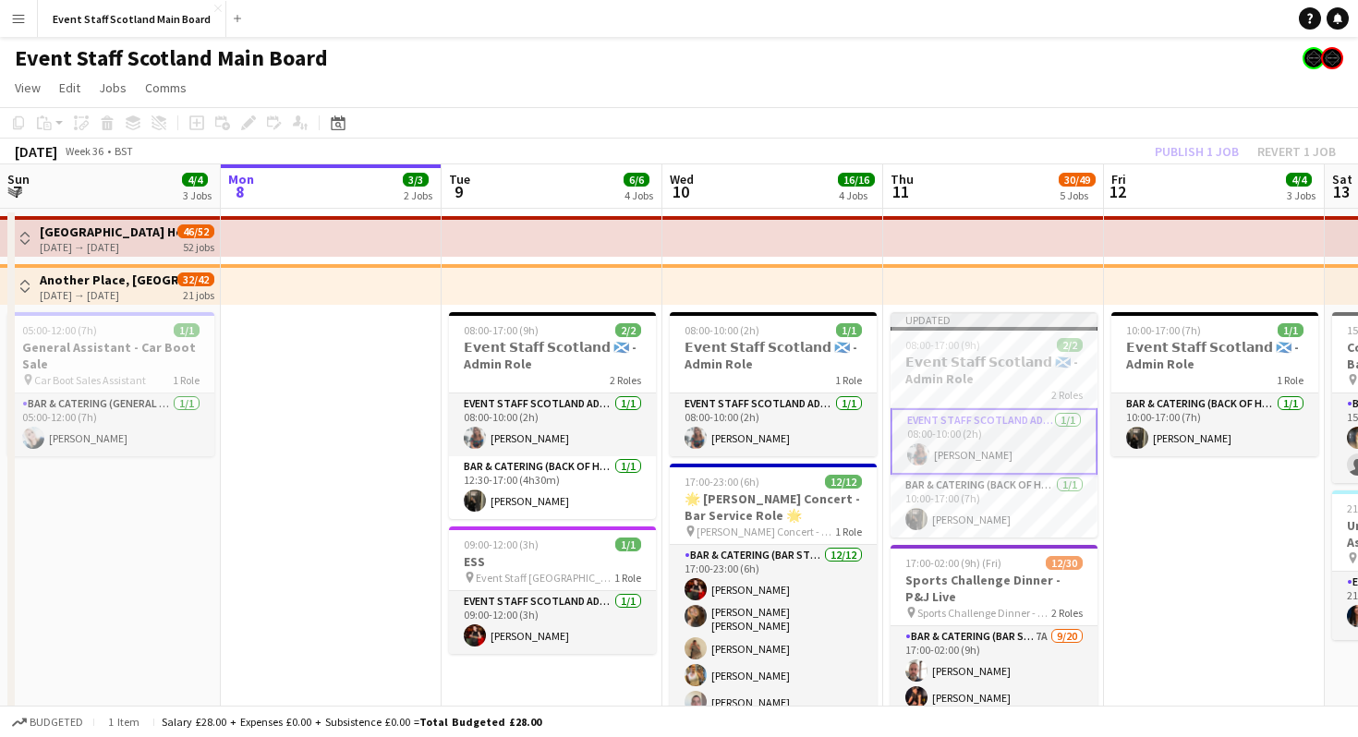
click at [1206, 150] on div "Publish 1 job Revert 1 job" at bounding box center [1244, 151] width 225 height 24
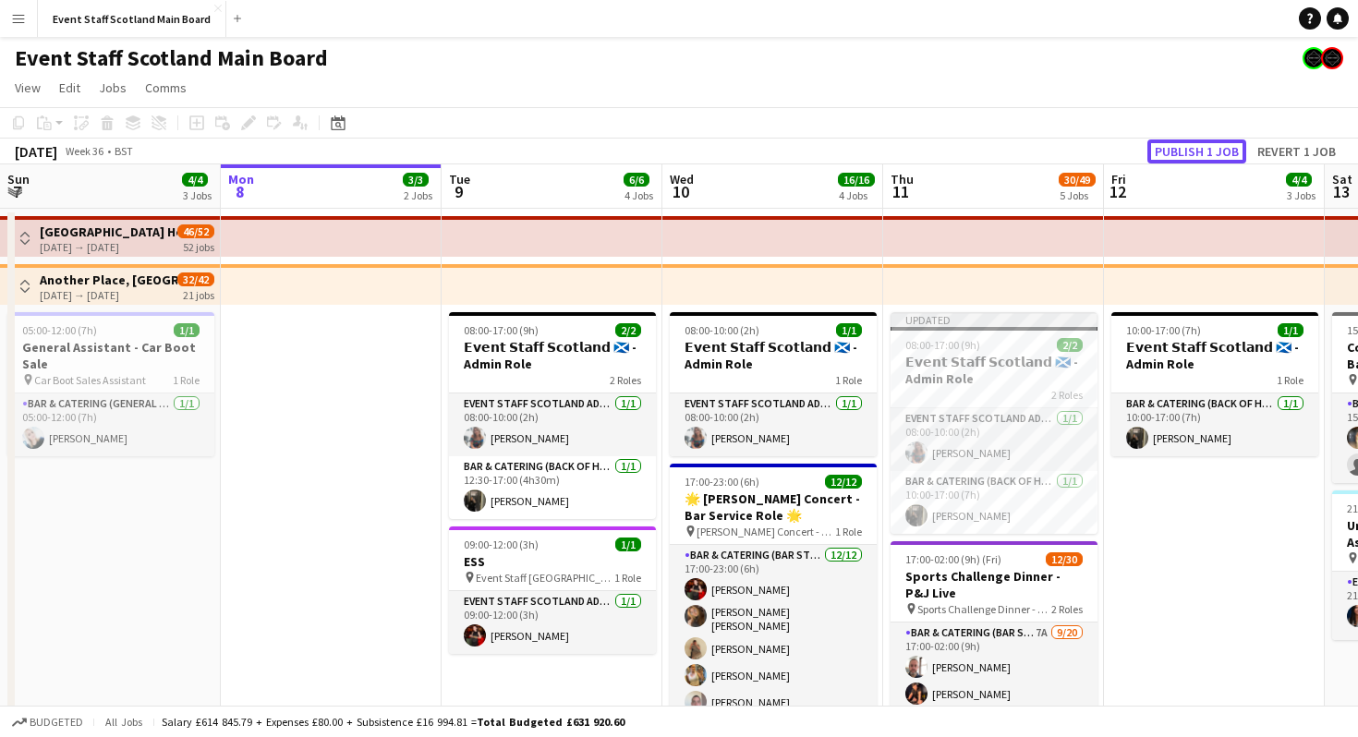
click at [1206, 150] on button "Publish 1 job" at bounding box center [1196, 151] width 99 height 24
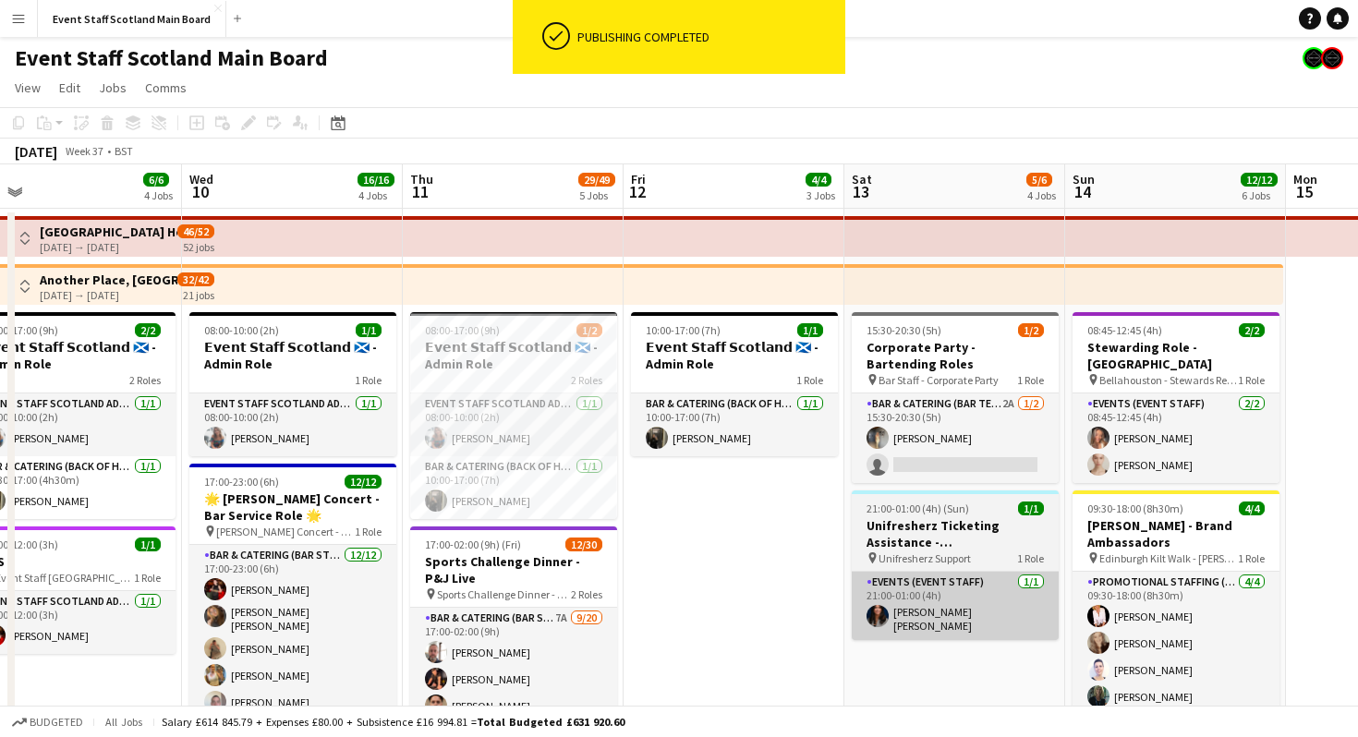
scroll to position [0, 480]
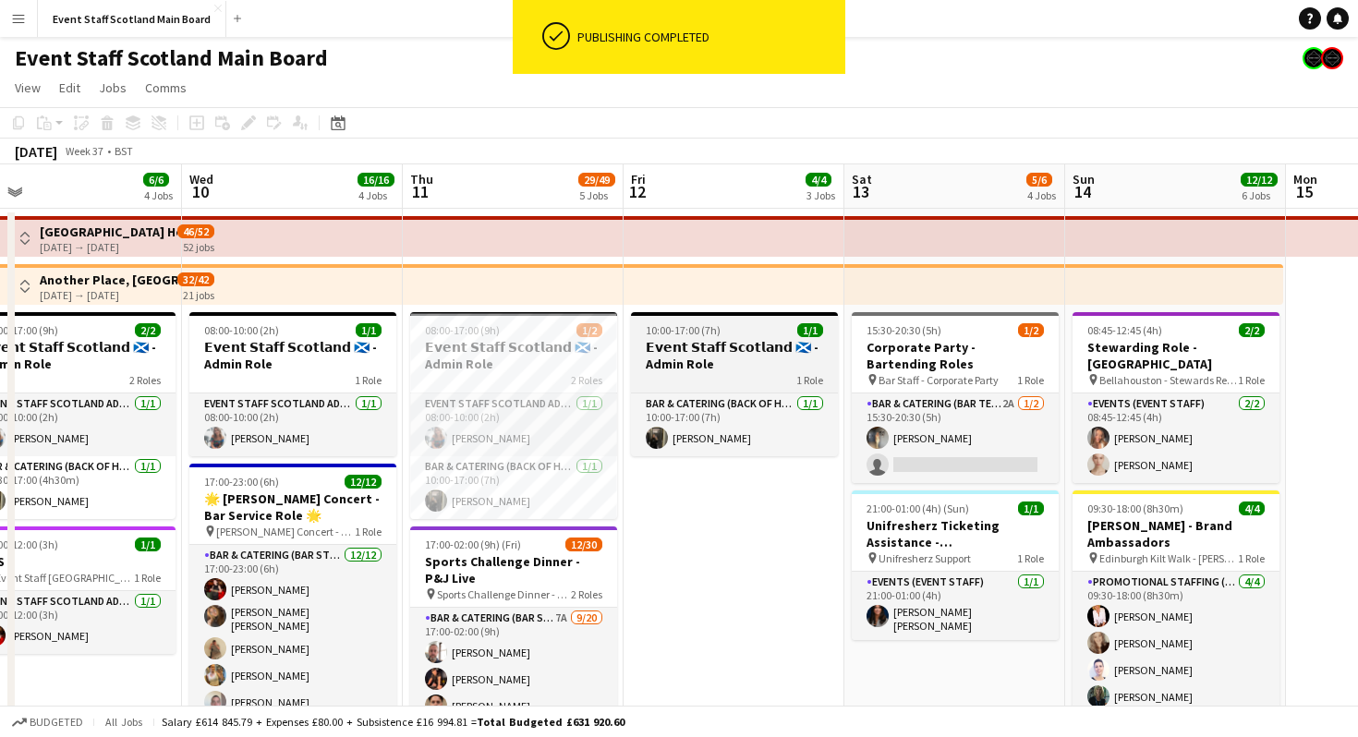
click at [727, 387] on app-job-card "10:00-17:00 (7h) 1/1 𝗘𝘃𝗲𝗻𝘁 𝗦𝘁𝗮𝗳𝗳 𝗦𝗰𝗼𝘁𝗹𝗮𝗻𝗱 🏴󠁧󠁢󠁳󠁣󠁴󠁿 - Admin Role 1 Role Bar & Cat…" at bounding box center [734, 384] width 207 height 144
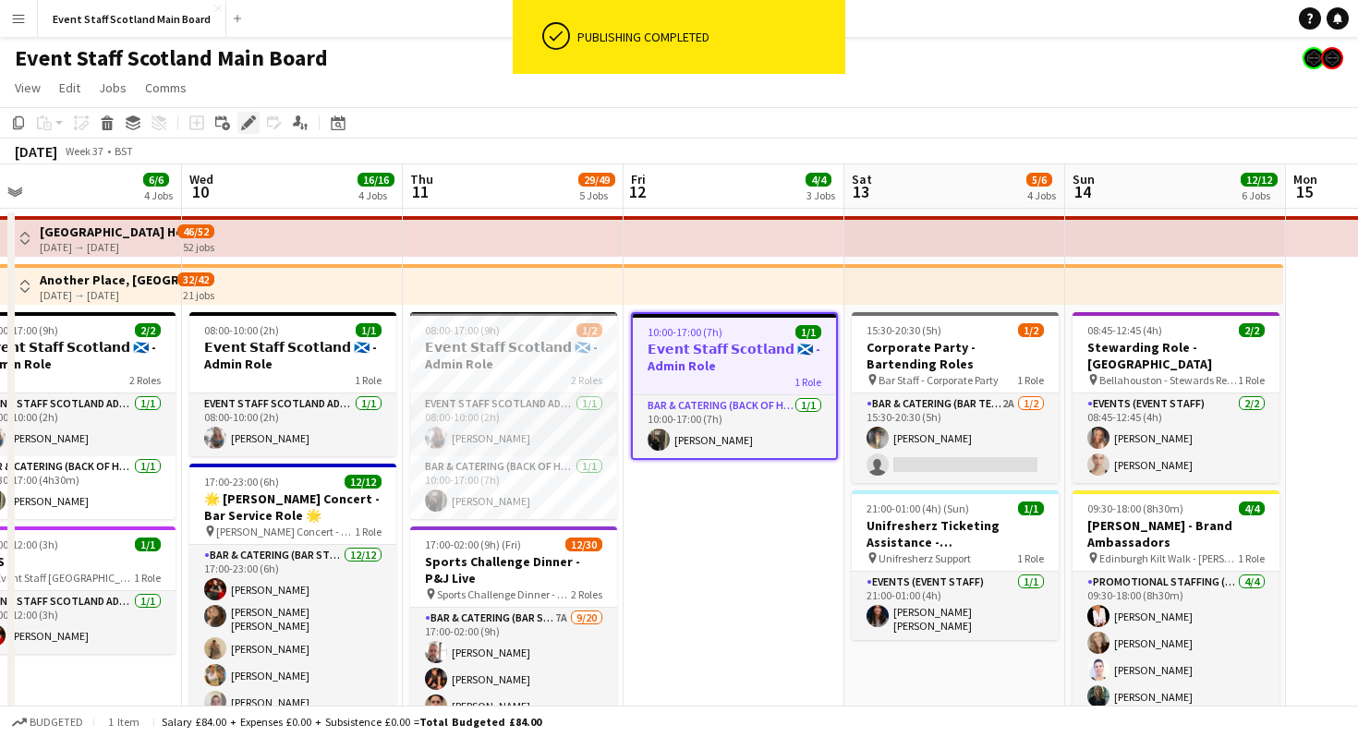
click at [246, 115] on icon "Edit" at bounding box center [248, 122] width 15 height 15
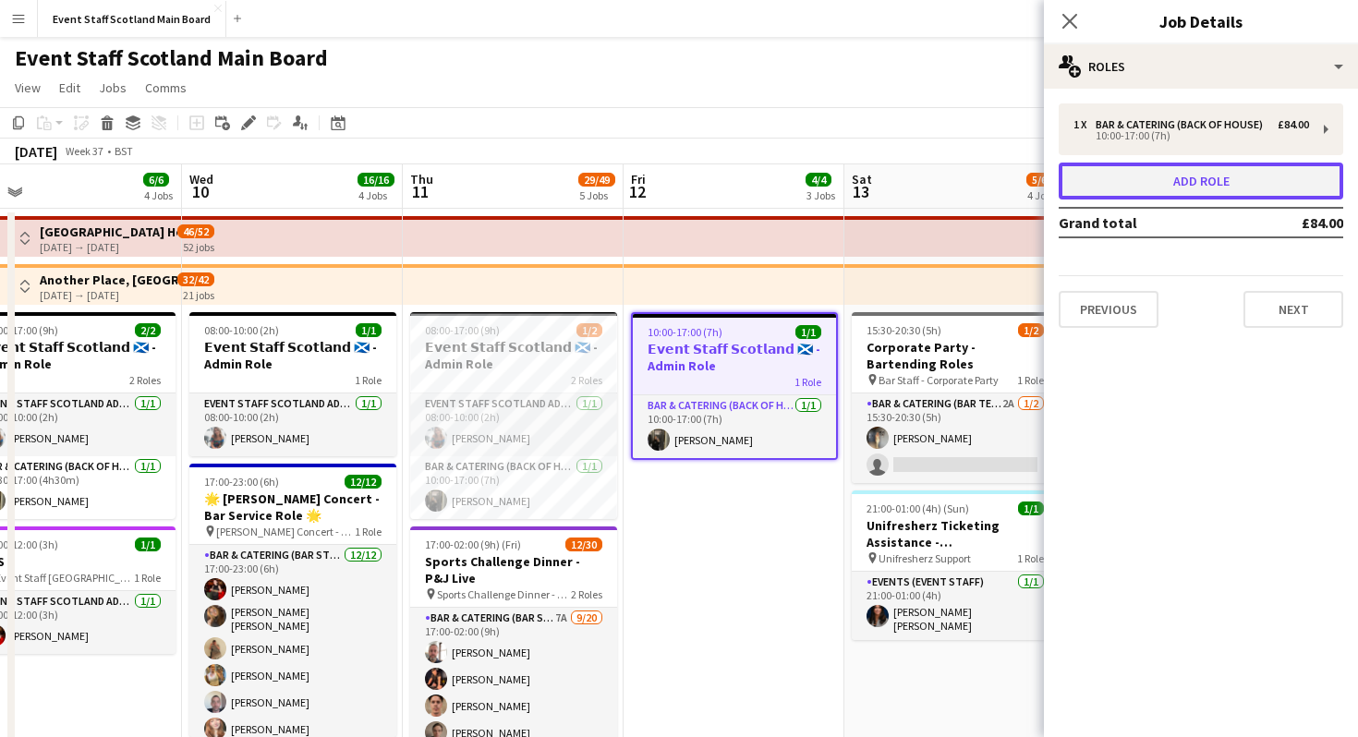
click at [1201, 178] on button "Add role" at bounding box center [1200, 181] width 284 height 37
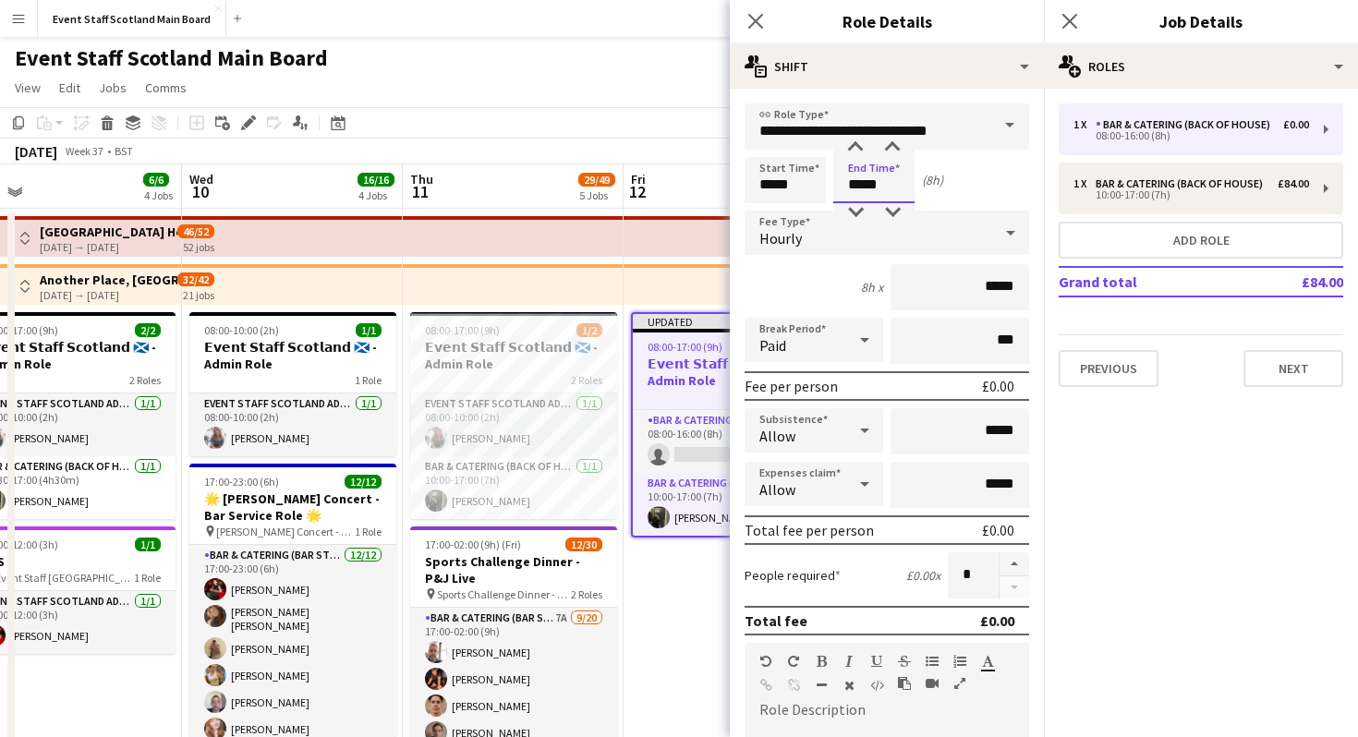
click at [897, 178] on input "*****" at bounding box center [873, 180] width 81 height 46
type input "*****"
click at [1021, 288] on input "*****" at bounding box center [959, 287] width 139 height 46
type input "**"
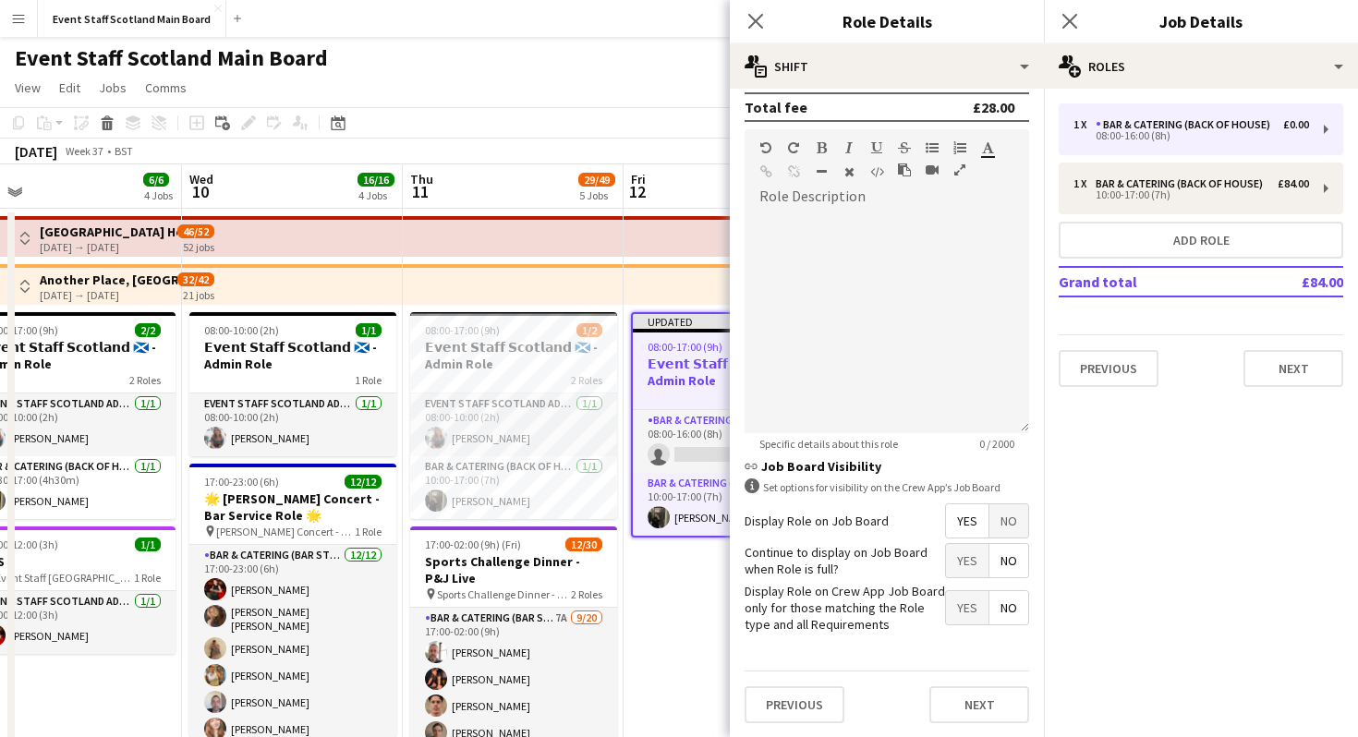
type input "***"
click at [1008, 524] on span "No" at bounding box center [1008, 520] width 39 height 33
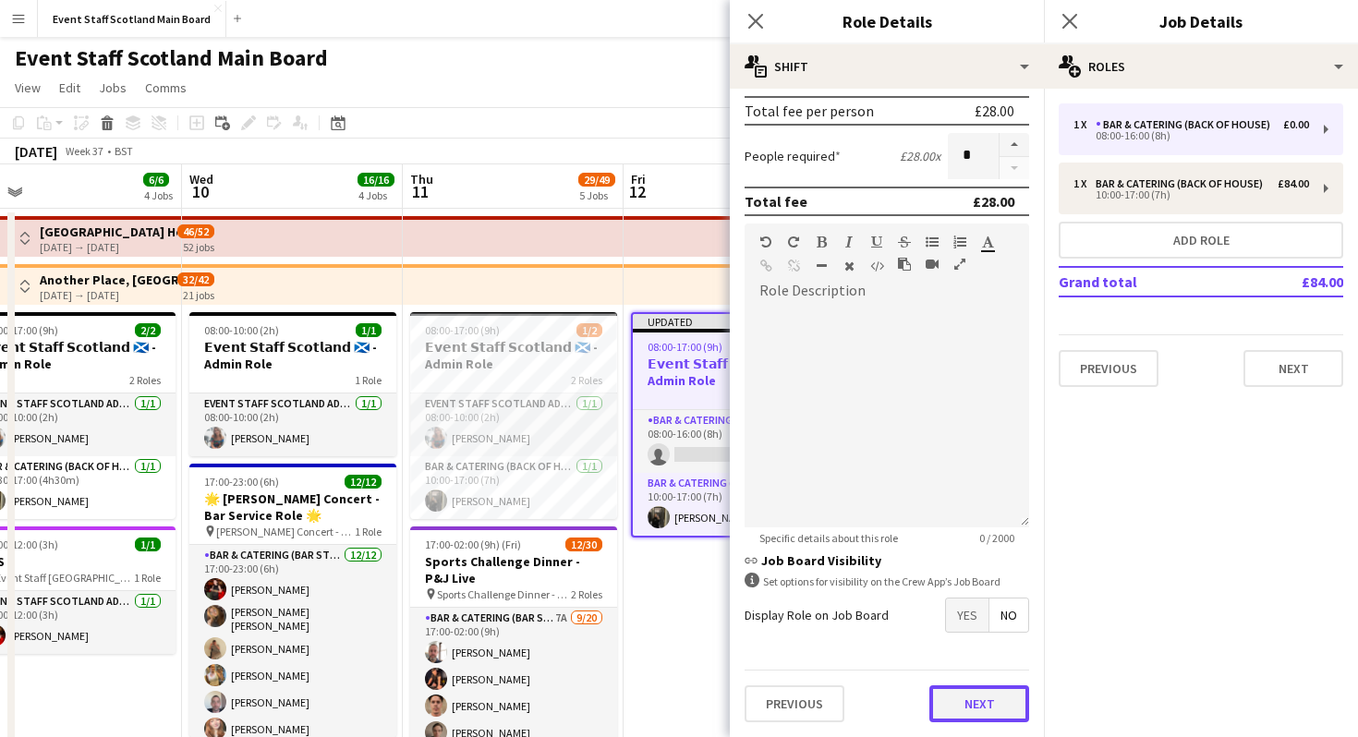
click at [984, 714] on button "Next" at bounding box center [979, 703] width 100 height 37
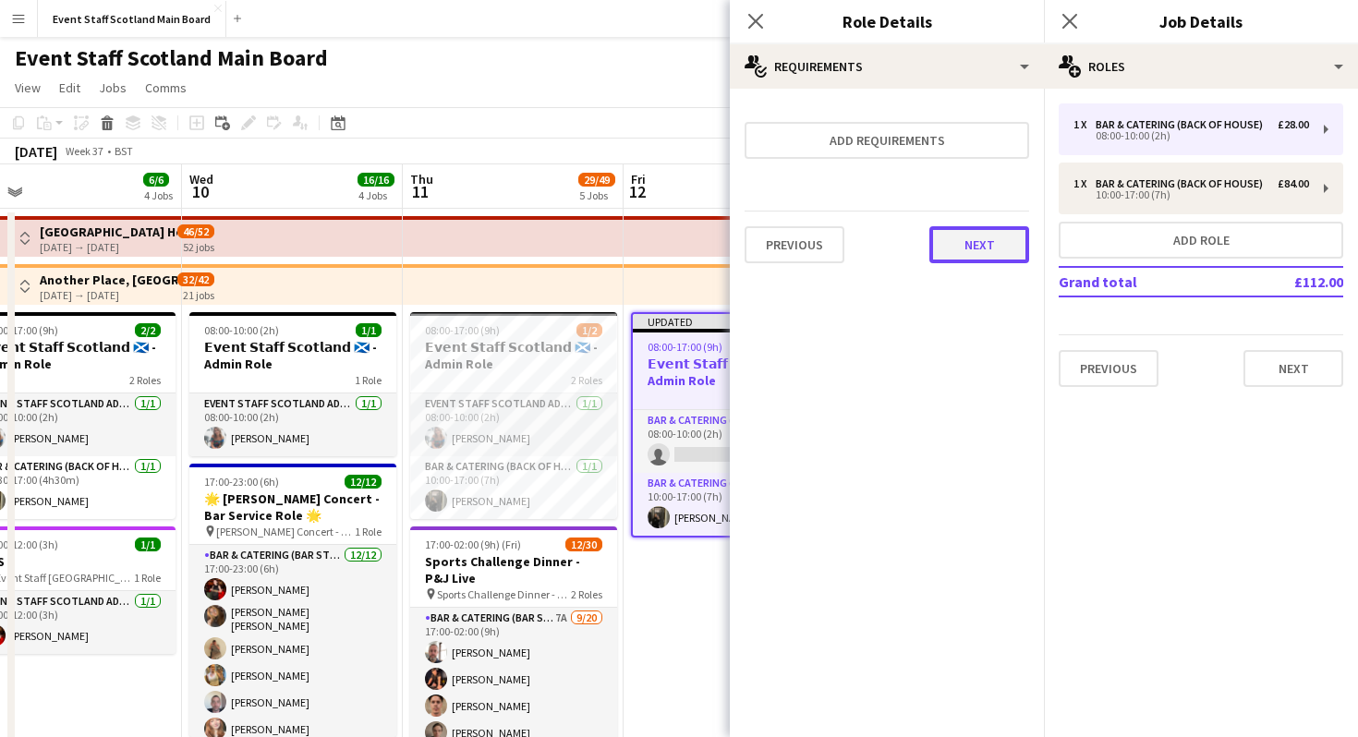
click at [985, 233] on button "Next" at bounding box center [979, 244] width 100 height 37
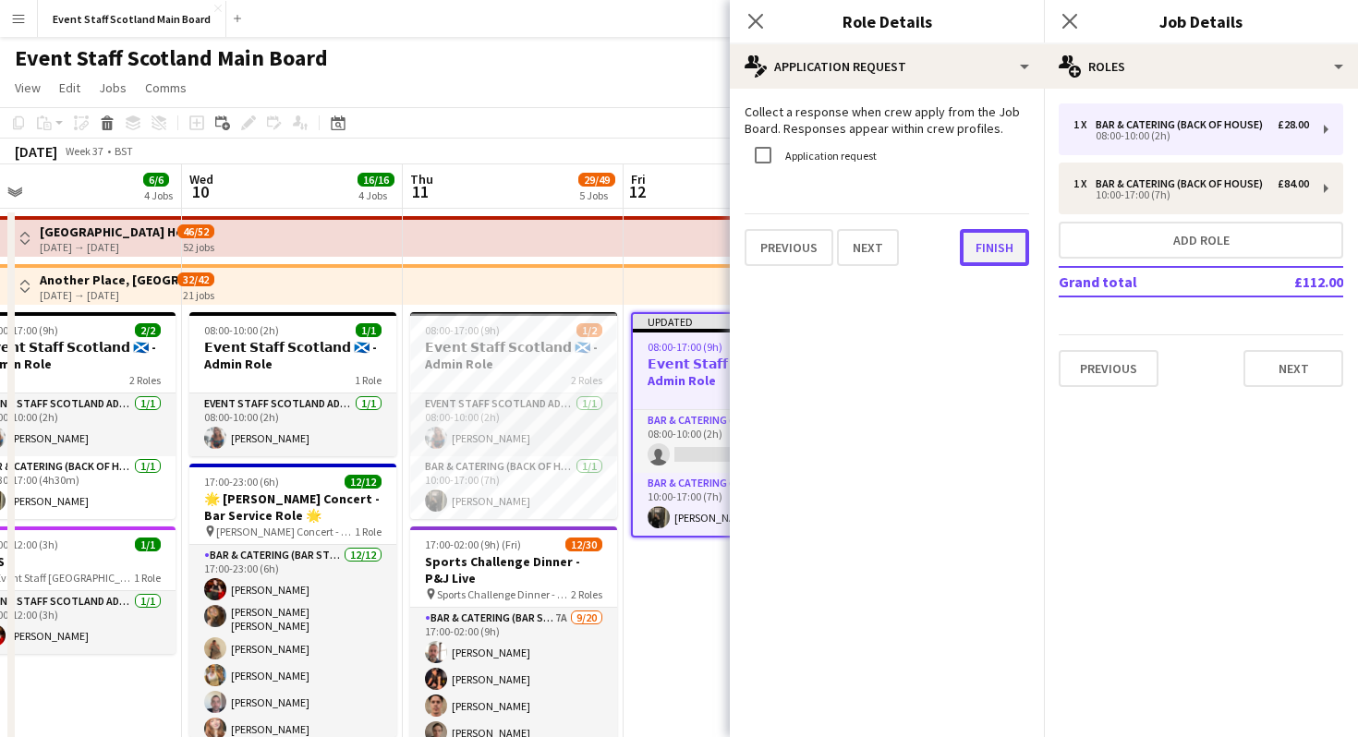
click at [986, 247] on button "Finish" at bounding box center [993, 247] width 69 height 37
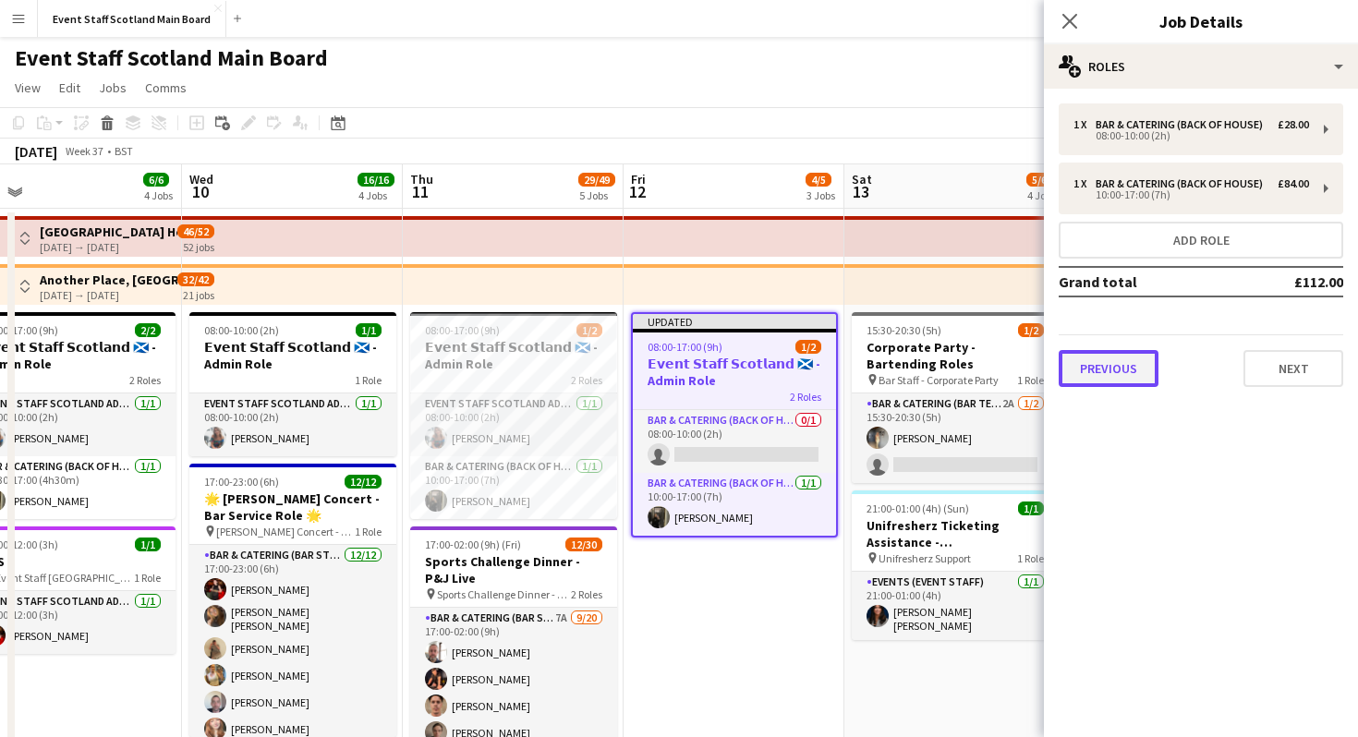
click at [1123, 369] on button "Previous" at bounding box center [1108, 368] width 100 height 37
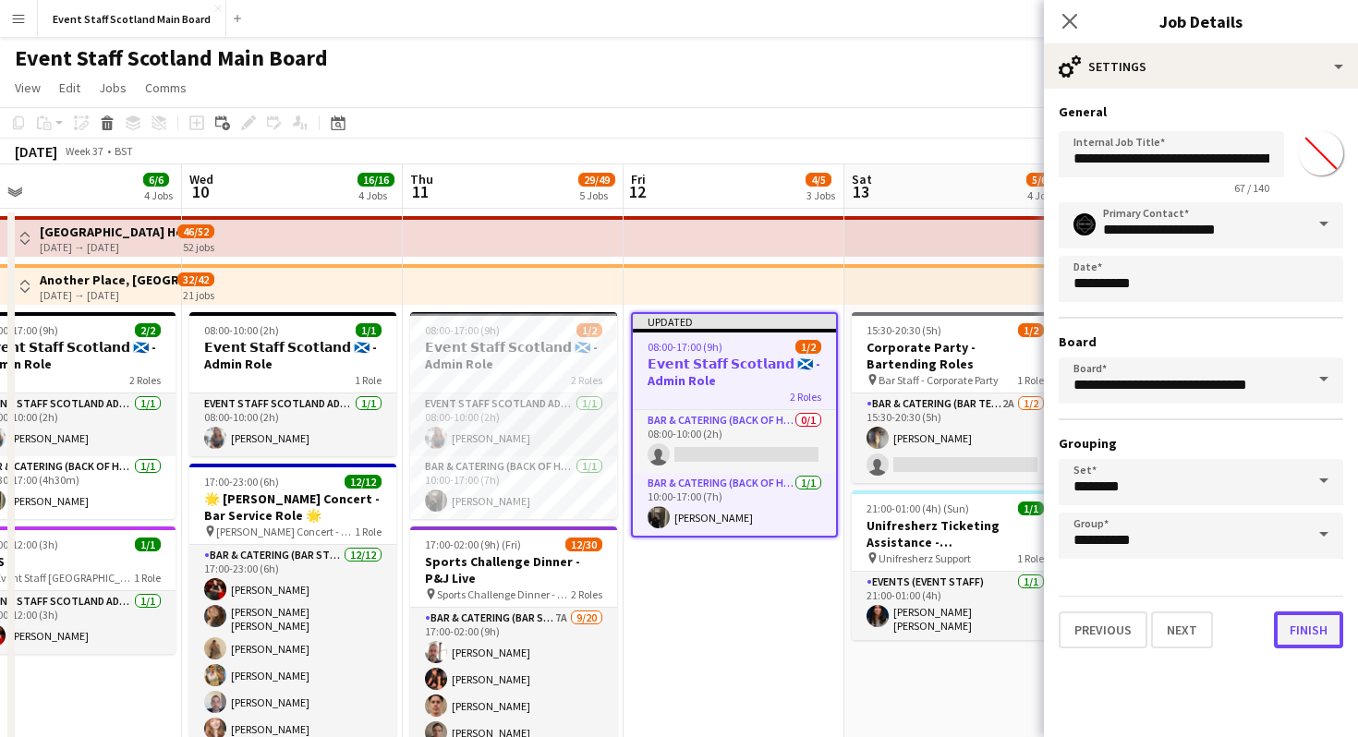
click at [1302, 637] on button "Finish" at bounding box center [1307, 629] width 69 height 37
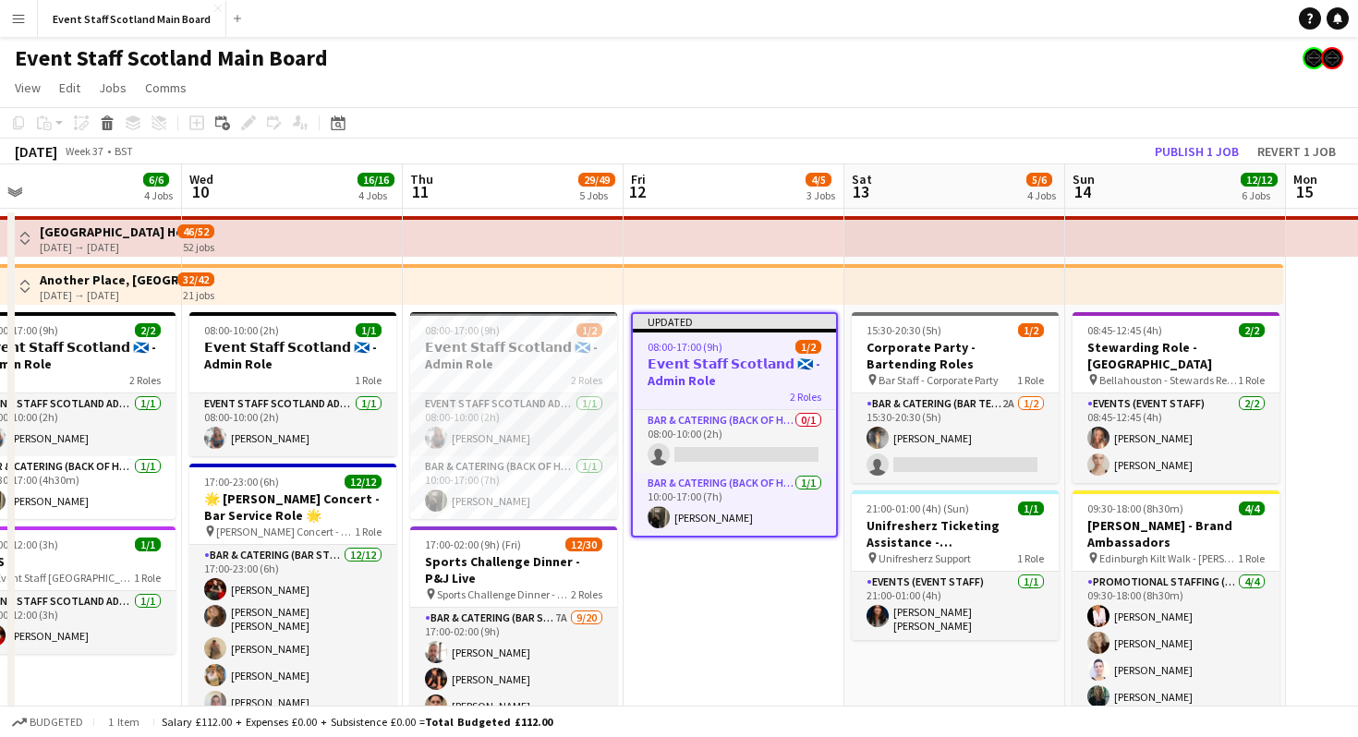
click at [788, 376] on h3 "𝗘𝘃𝗲𝗻𝘁 𝗦𝘁𝗮𝗳𝗳 𝗦𝗰𝗼𝘁𝗹𝗮𝗻𝗱 🏴󠁧󠁢󠁳󠁣󠁴󠁿 - Admin Role" at bounding box center [734, 372] width 203 height 33
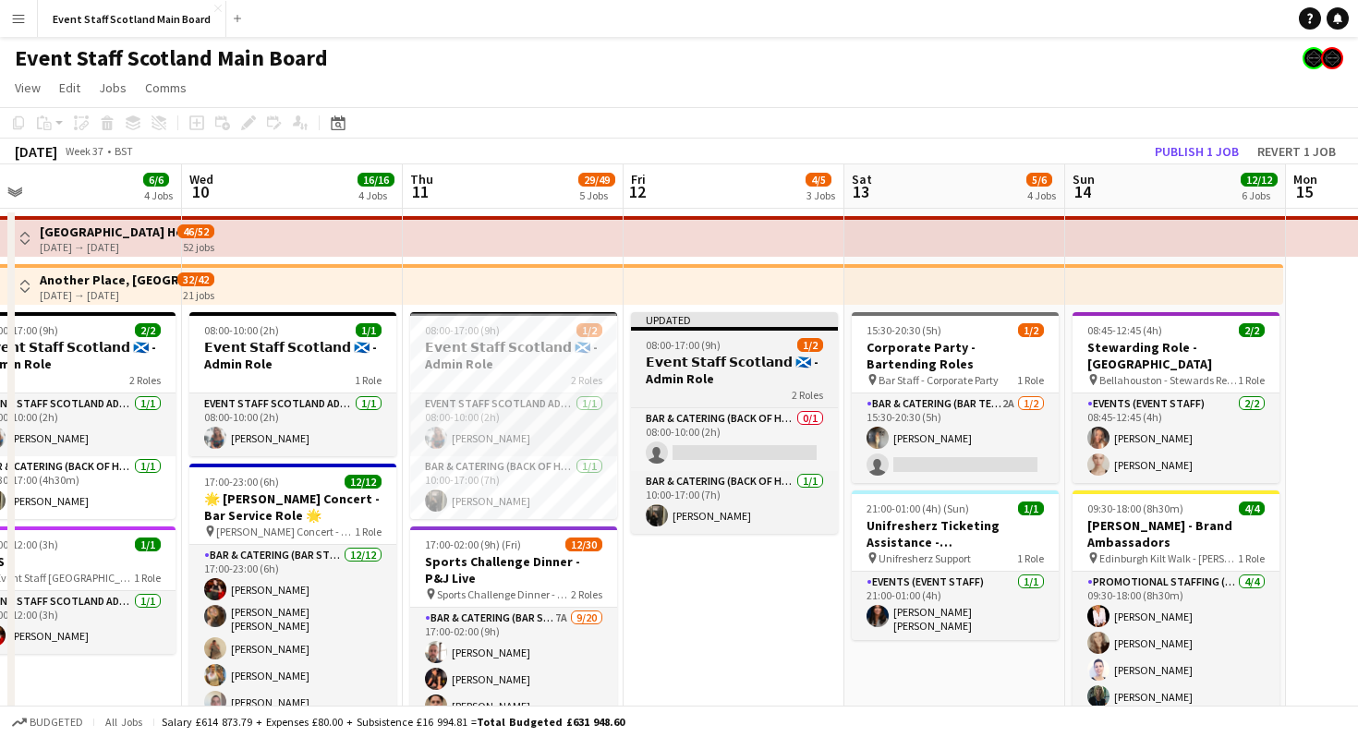
click at [755, 388] on div "2 Roles" at bounding box center [734, 394] width 207 height 15
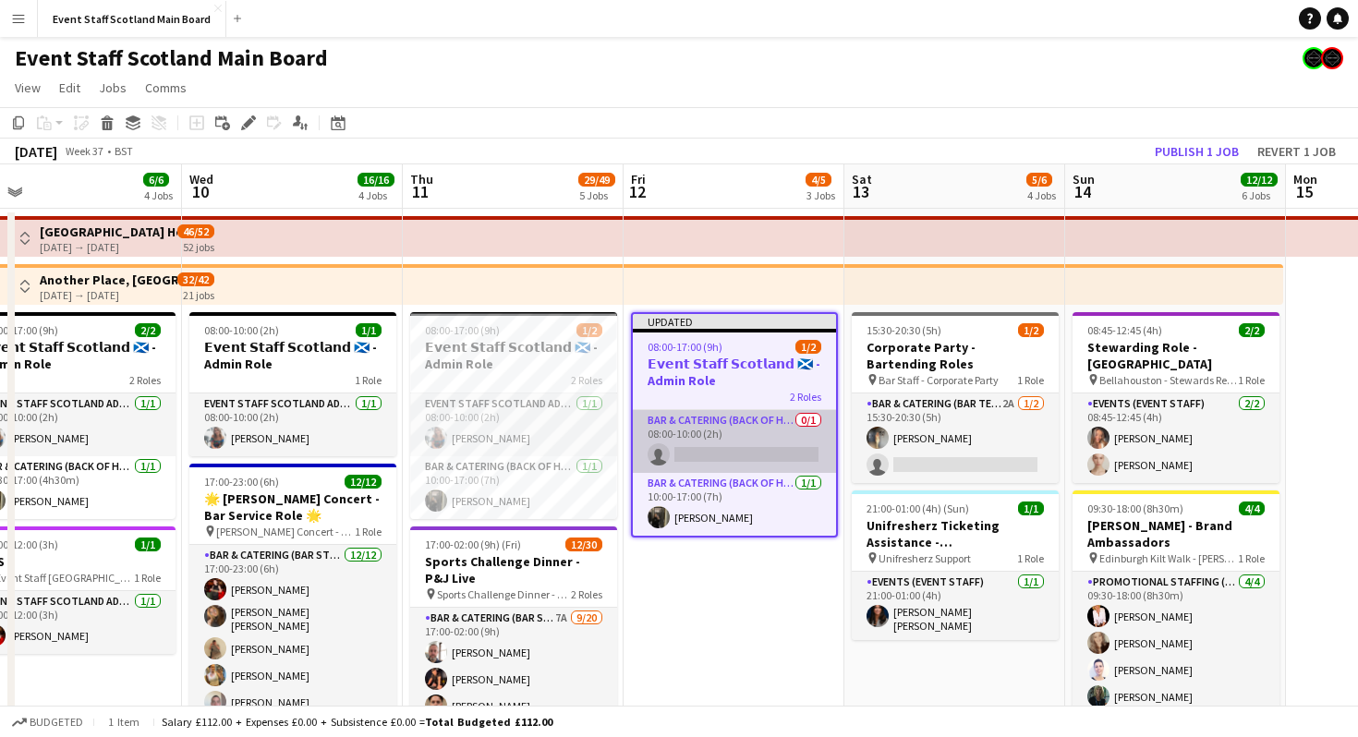
click at [747, 420] on app-card-role "Bar & Catering (Back of House) 0/1 08:00-10:00 (2h) single-neutral-actions" at bounding box center [734, 441] width 203 height 63
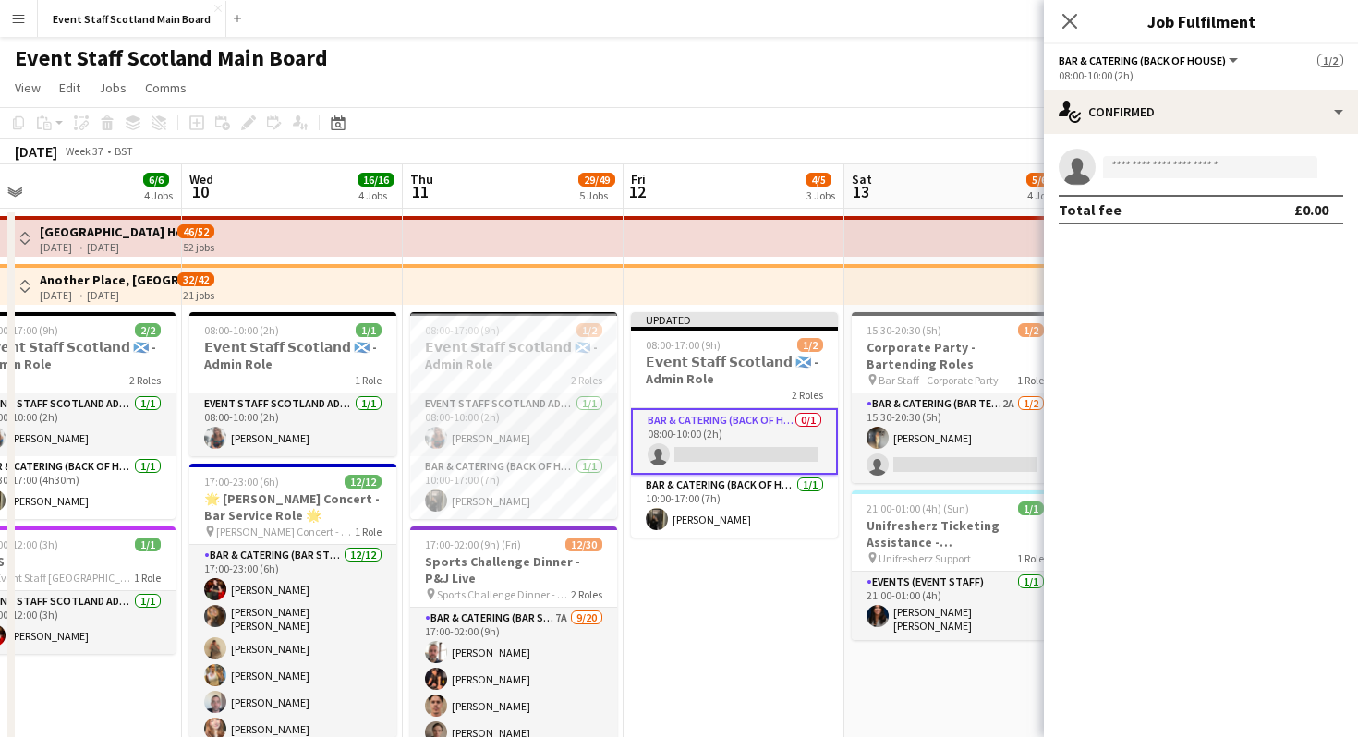
click at [1156, 61] on span "Bar & Catering (Back of House)" at bounding box center [1141, 61] width 167 height 14
click at [1187, 340] on mat-expansion-panel "check Confirmed single-neutral-actions Total fee £0.00" at bounding box center [1201, 435] width 314 height 603
click at [1067, 18] on icon at bounding box center [1069, 21] width 18 height 18
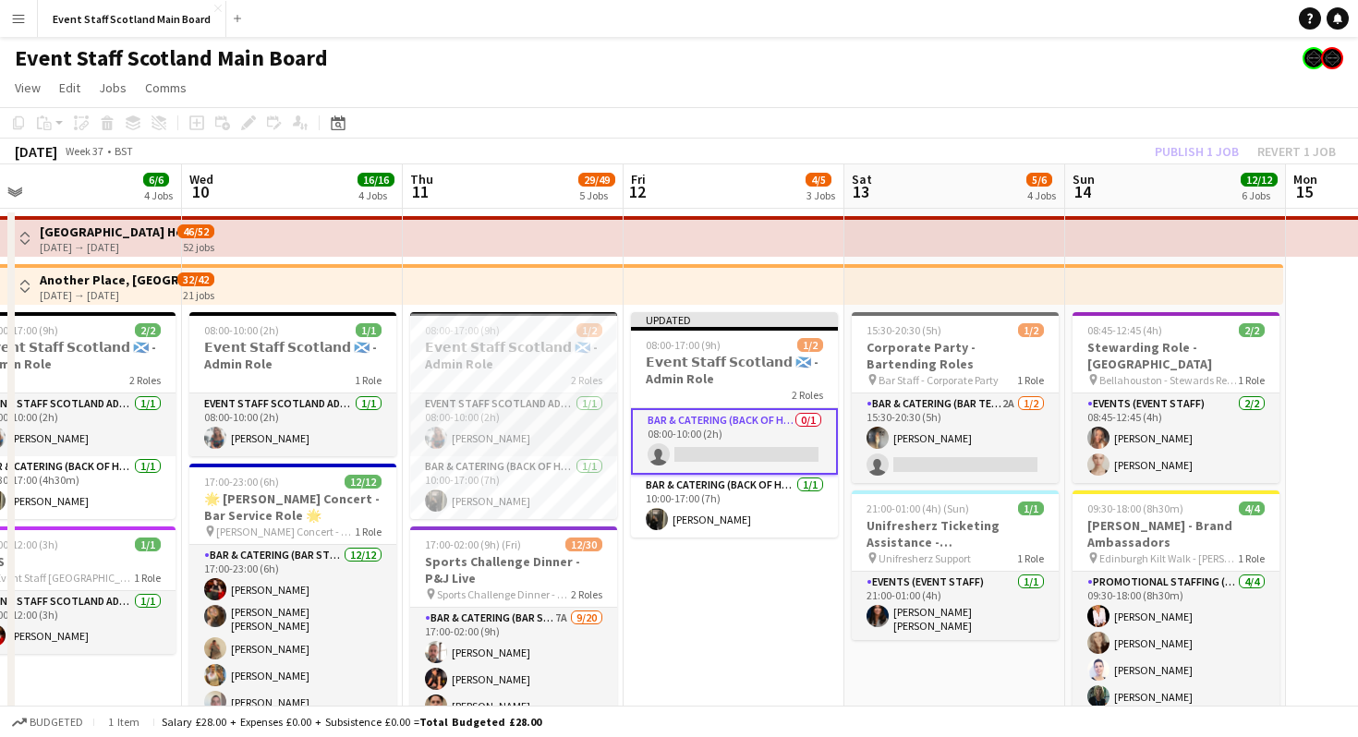
click at [411, 104] on app-page-menu "View Day view expanded Day view collapsed Month view Date picker Jump to today …" at bounding box center [679, 89] width 1358 height 35
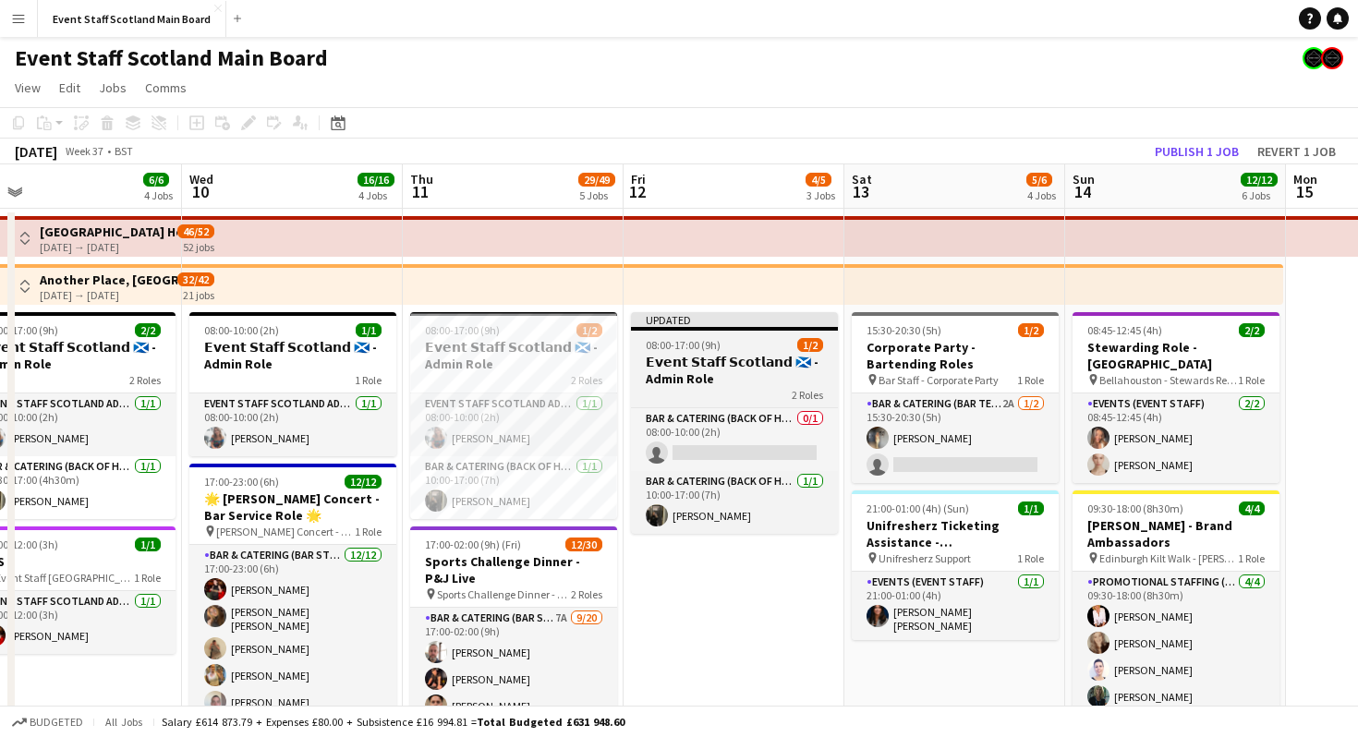
click at [738, 381] on h3 "𝗘𝘃𝗲𝗻𝘁 𝗦𝘁𝗮𝗳𝗳 𝗦𝗰𝗼𝘁𝗹𝗮𝗻𝗱 🏴󠁧󠁢󠁳󠁣󠁴󠁿 - Admin Role" at bounding box center [734, 370] width 207 height 33
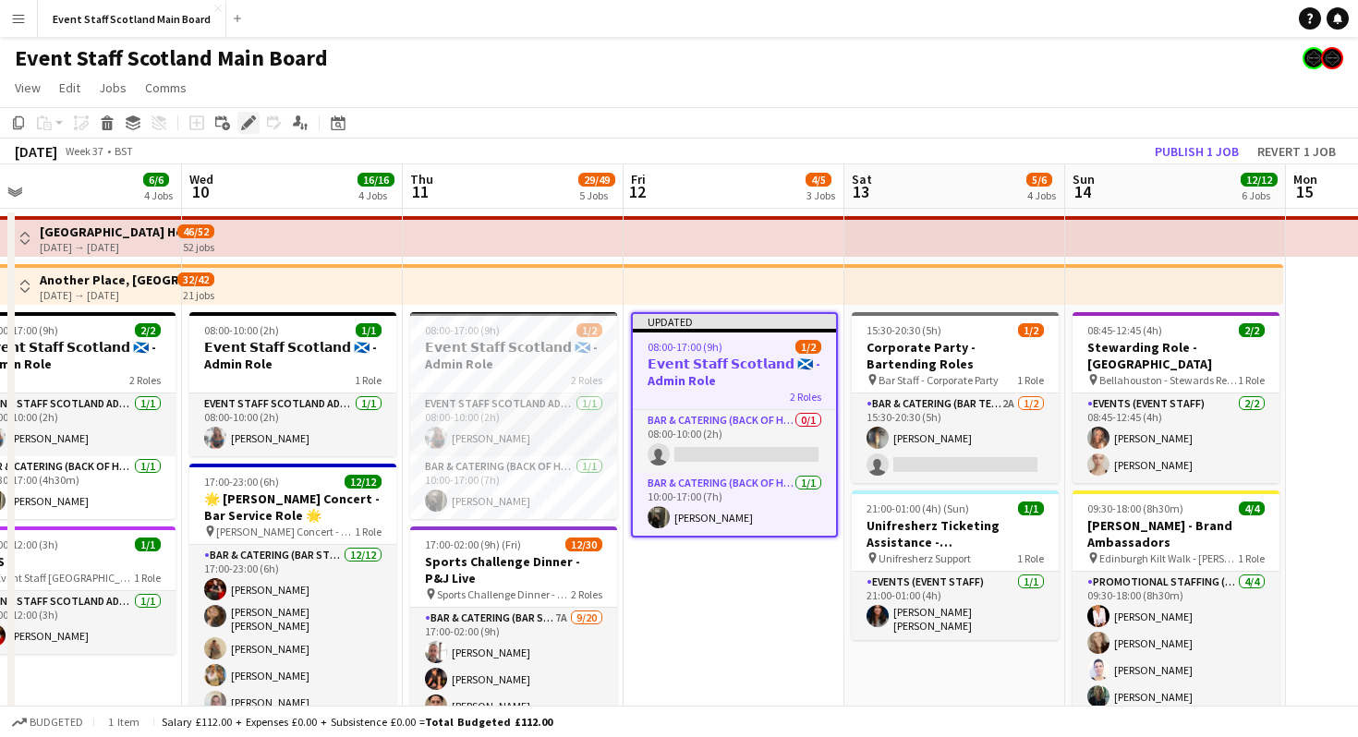
click at [249, 120] on icon at bounding box center [248, 123] width 10 height 10
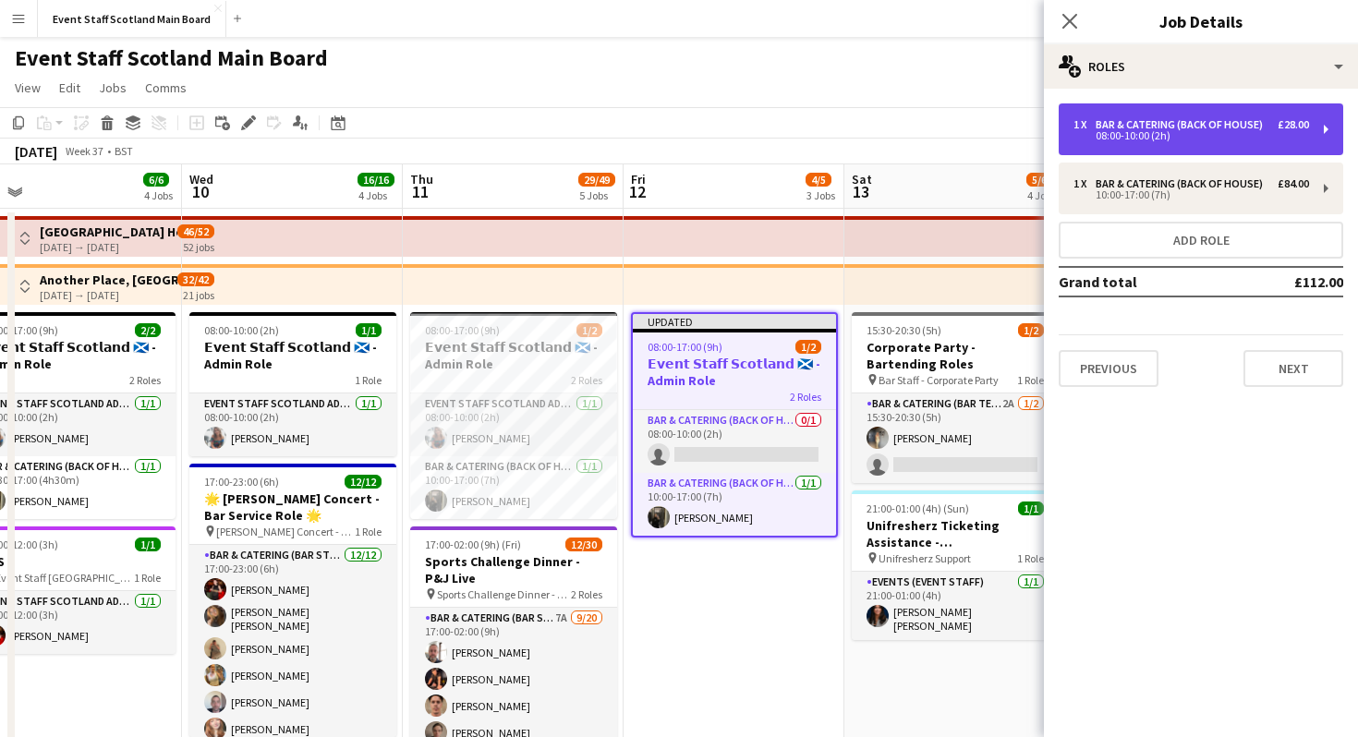
click at [1323, 127] on div "1 x Bar & Catering (Back of House) £28.00 08:00-10:00 (2h)" at bounding box center [1200, 129] width 284 height 52
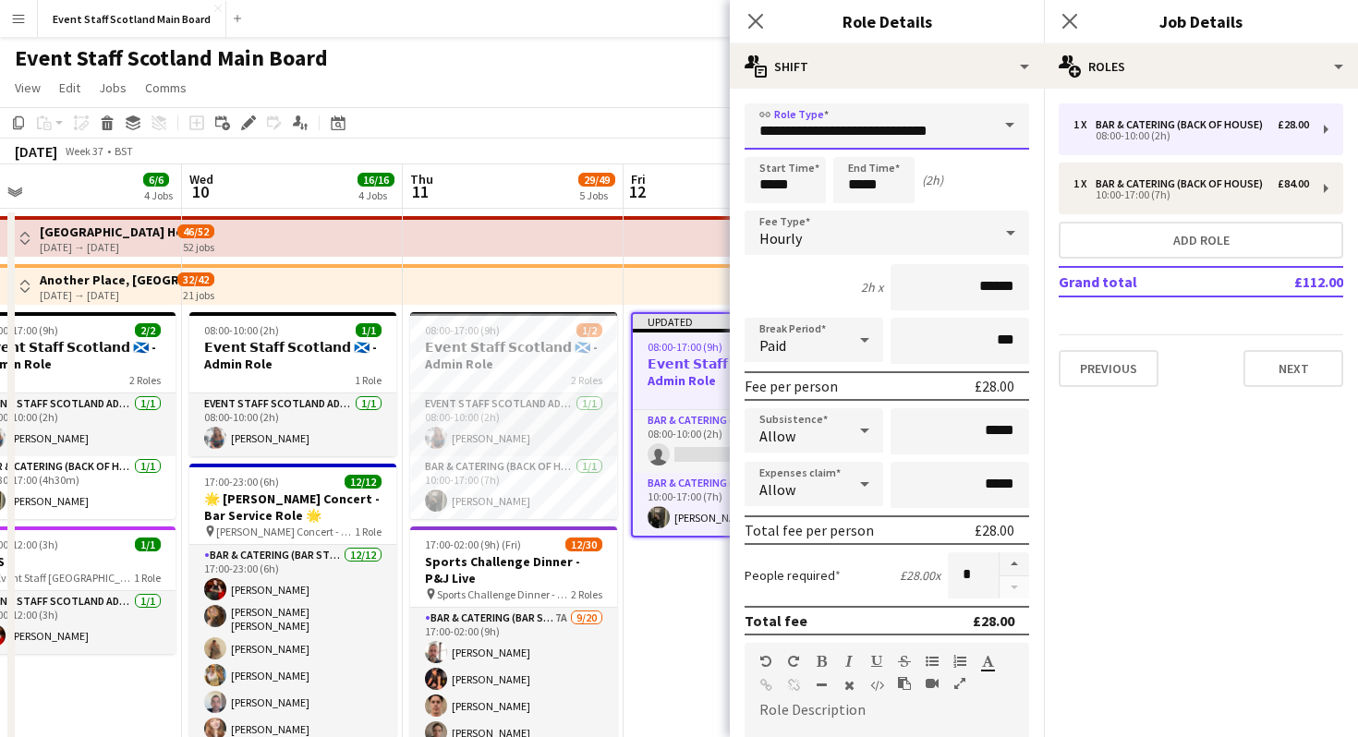
click at [969, 123] on input "**********" at bounding box center [886, 126] width 284 height 46
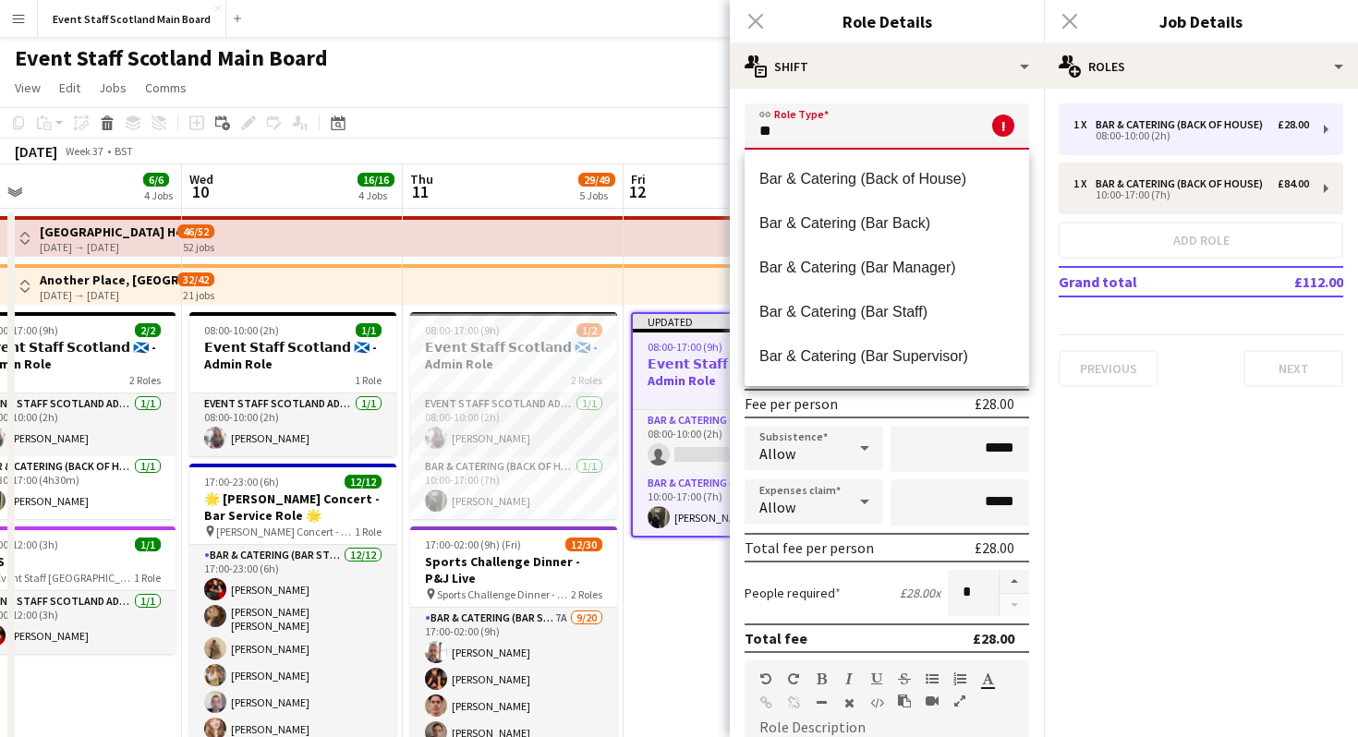
type input "*"
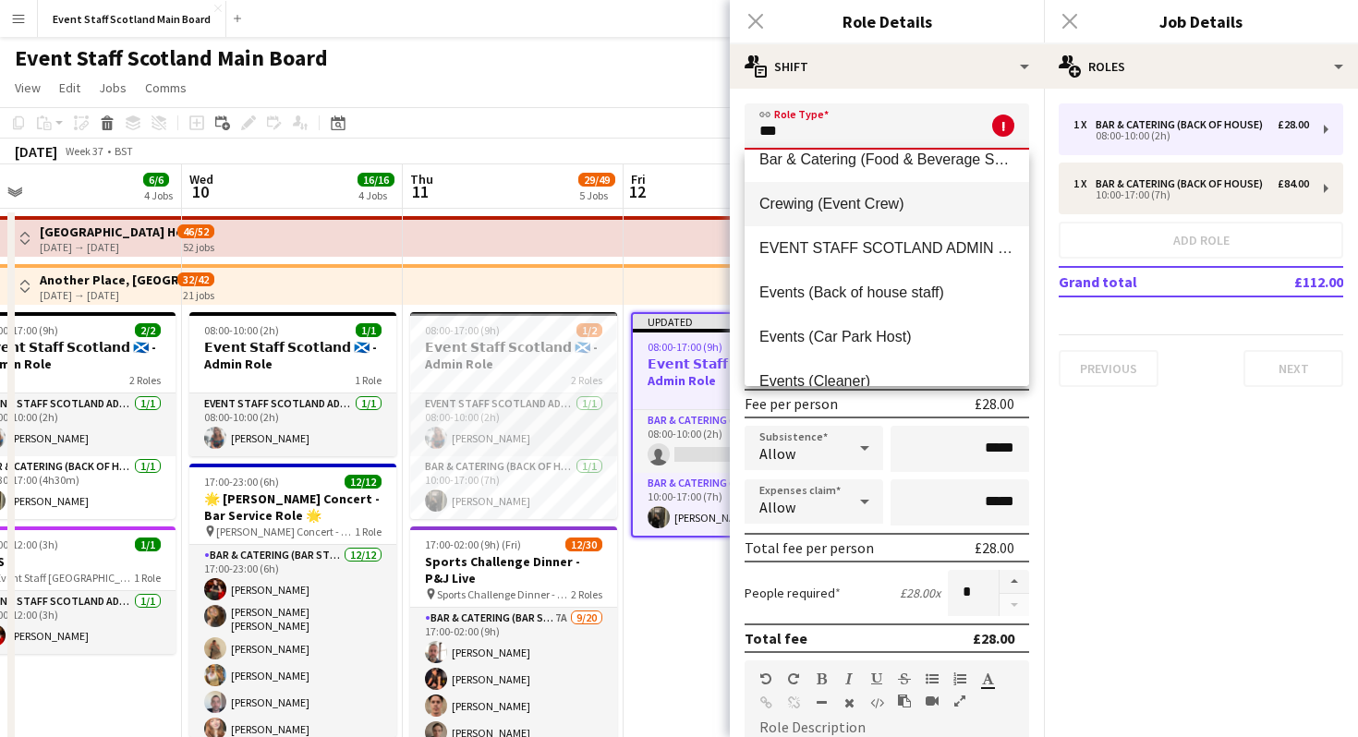
scroll to position [20, 0]
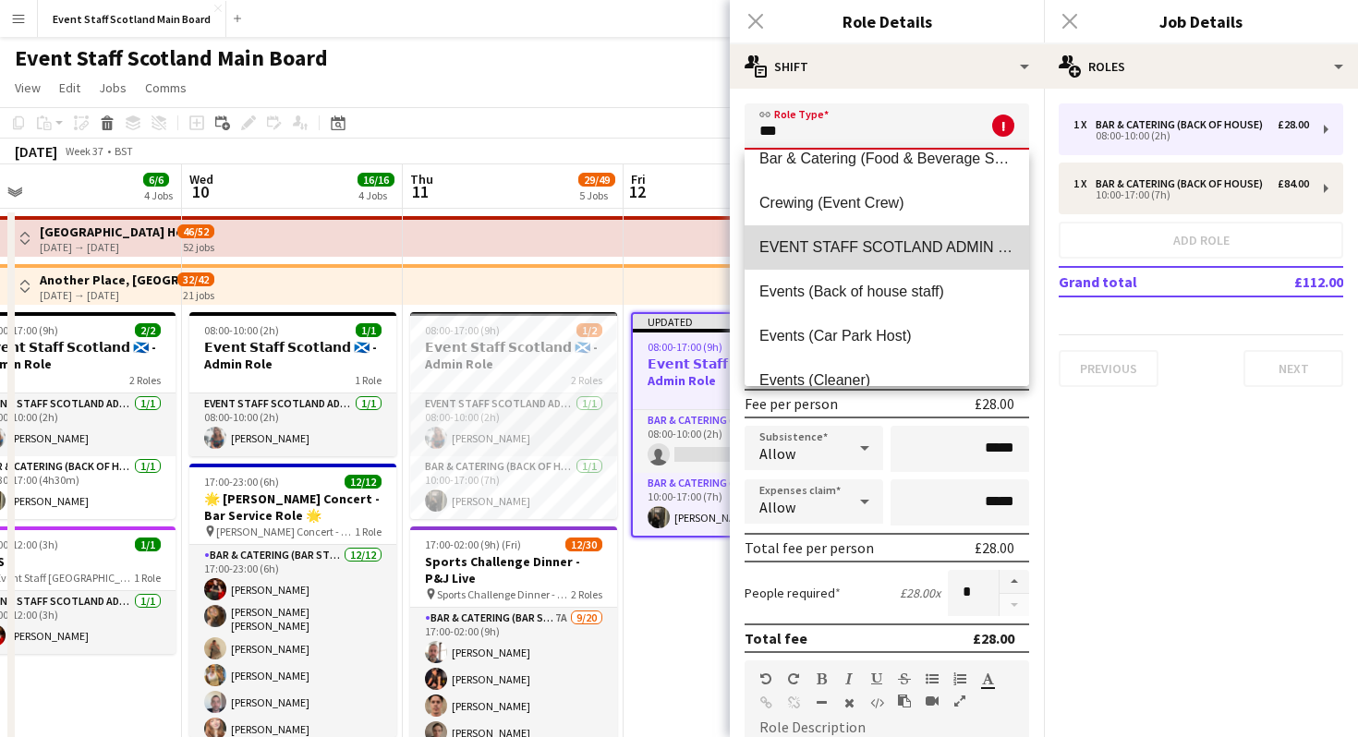
click at [931, 241] on span "EVENT STAFF SCOTLAND ADMIN ROLE" at bounding box center [886, 247] width 255 height 18
type input "**********"
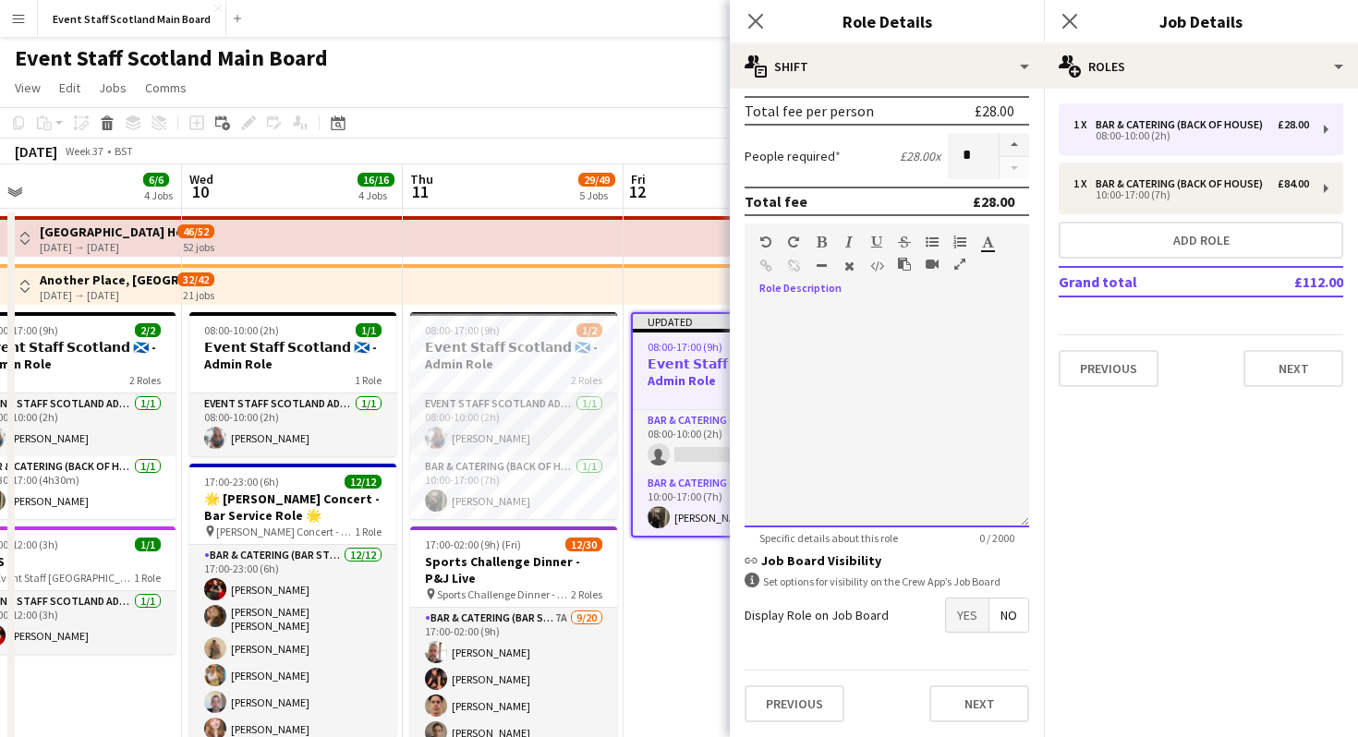
scroll to position [0, 0]
click at [877, 309] on div at bounding box center [886, 417] width 284 height 222
click at [993, 698] on button "Next" at bounding box center [979, 703] width 100 height 37
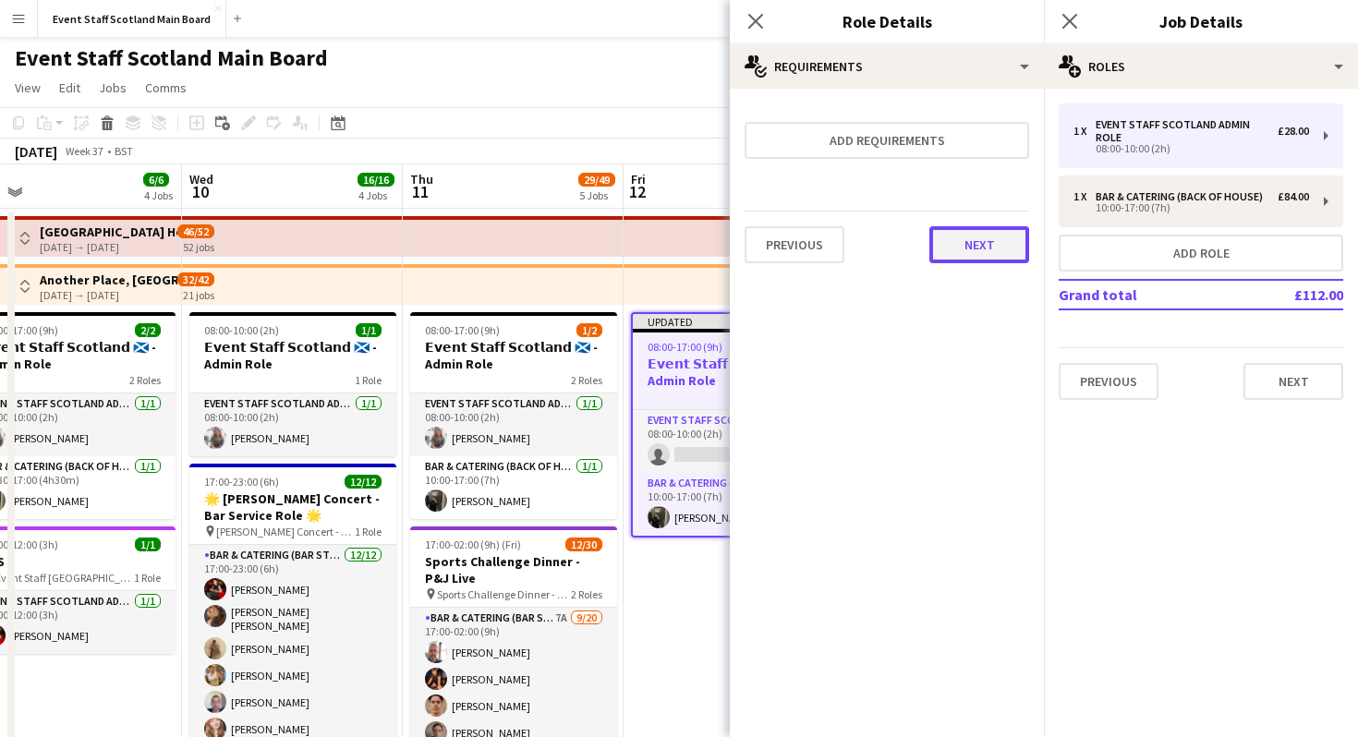
click at [959, 234] on button "Next" at bounding box center [979, 244] width 100 height 37
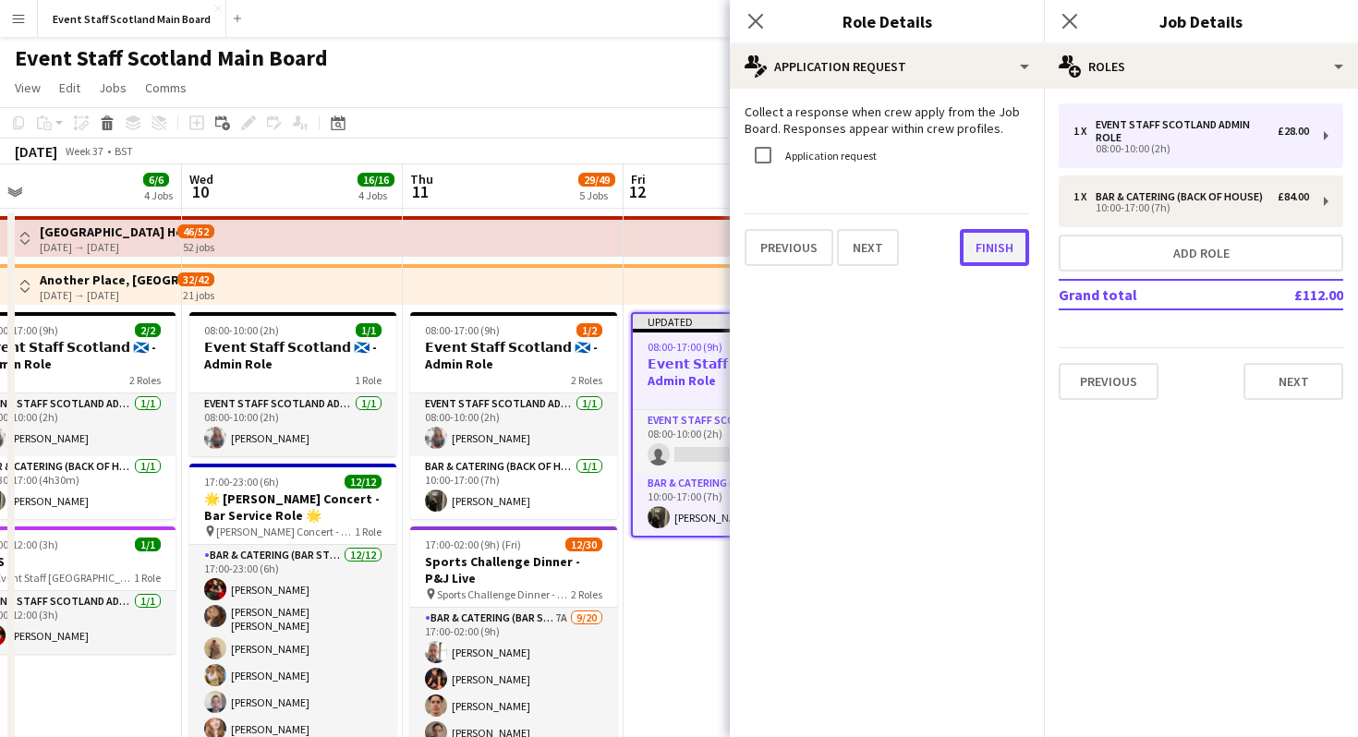
click at [987, 246] on button "Finish" at bounding box center [993, 247] width 69 height 37
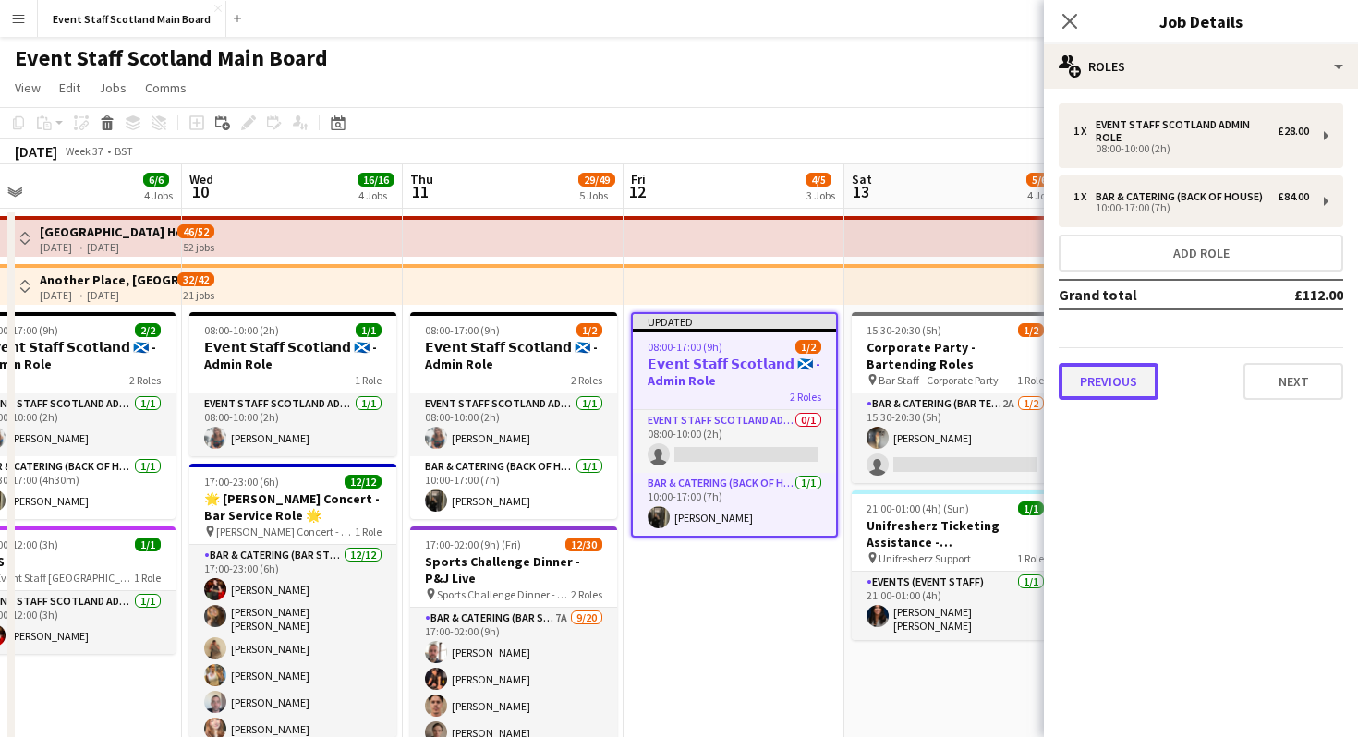
click at [1113, 397] on button "Previous" at bounding box center [1108, 381] width 100 height 37
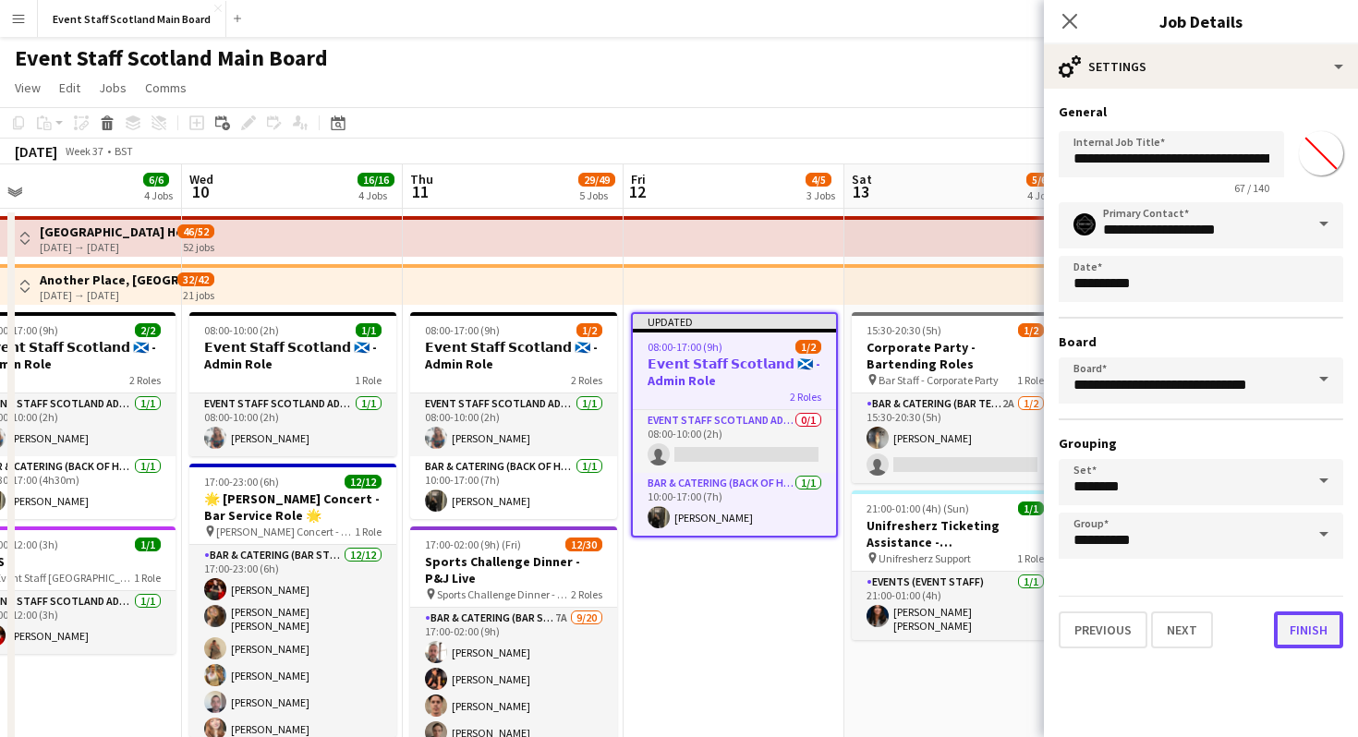
click at [1311, 616] on button "Finish" at bounding box center [1307, 629] width 69 height 37
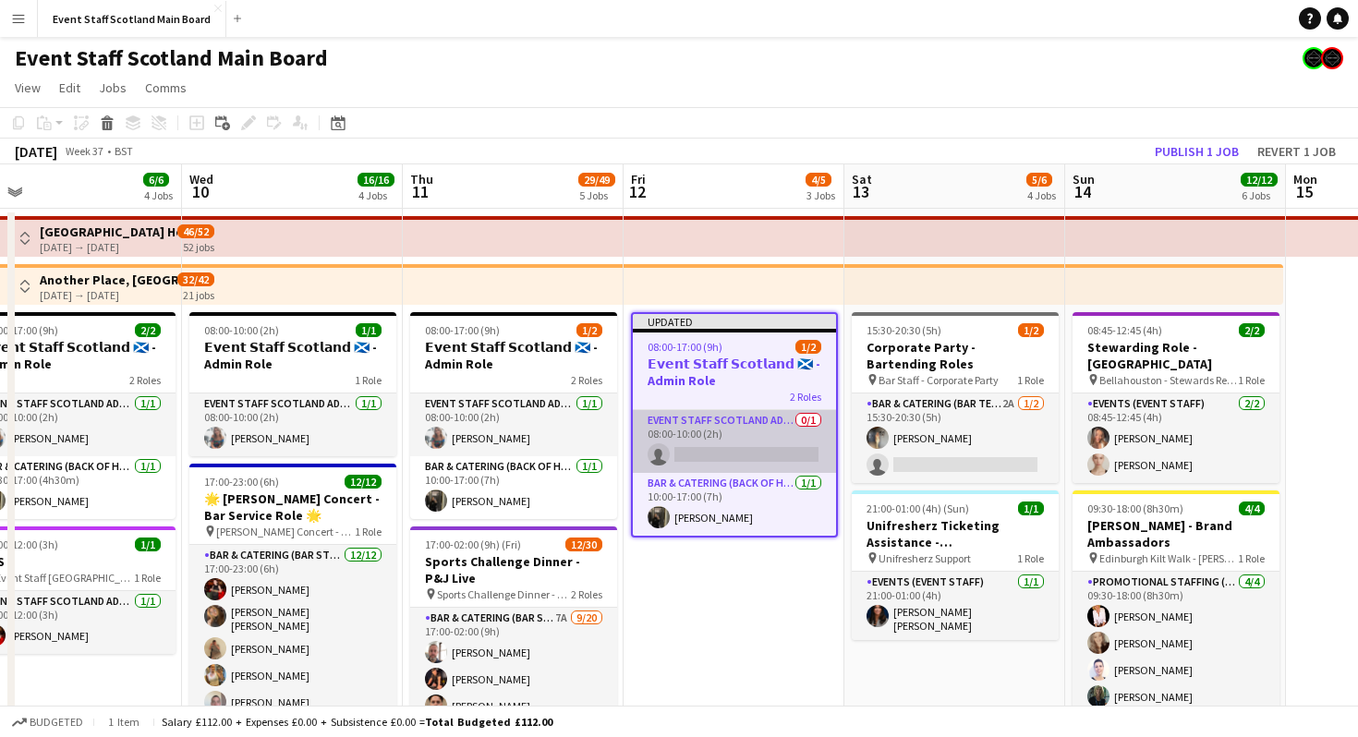
click at [726, 441] on app-card-role "EVENT STAFF SCOTLAND ADMIN ROLE 0/1 08:00-10:00 (2h) single-neutral-actions" at bounding box center [734, 441] width 203 height 63
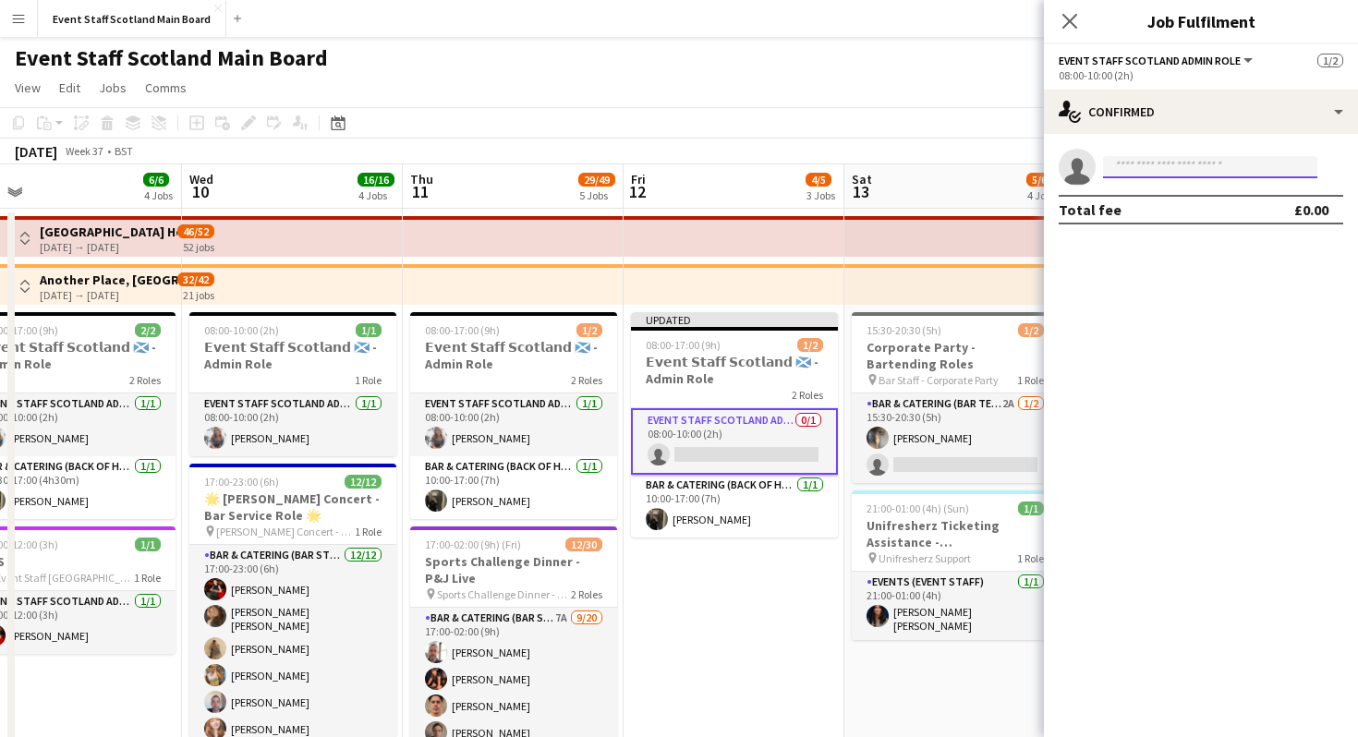
click at [1175, 160] on input at bounding box center [1210, 167] width 214 height 22
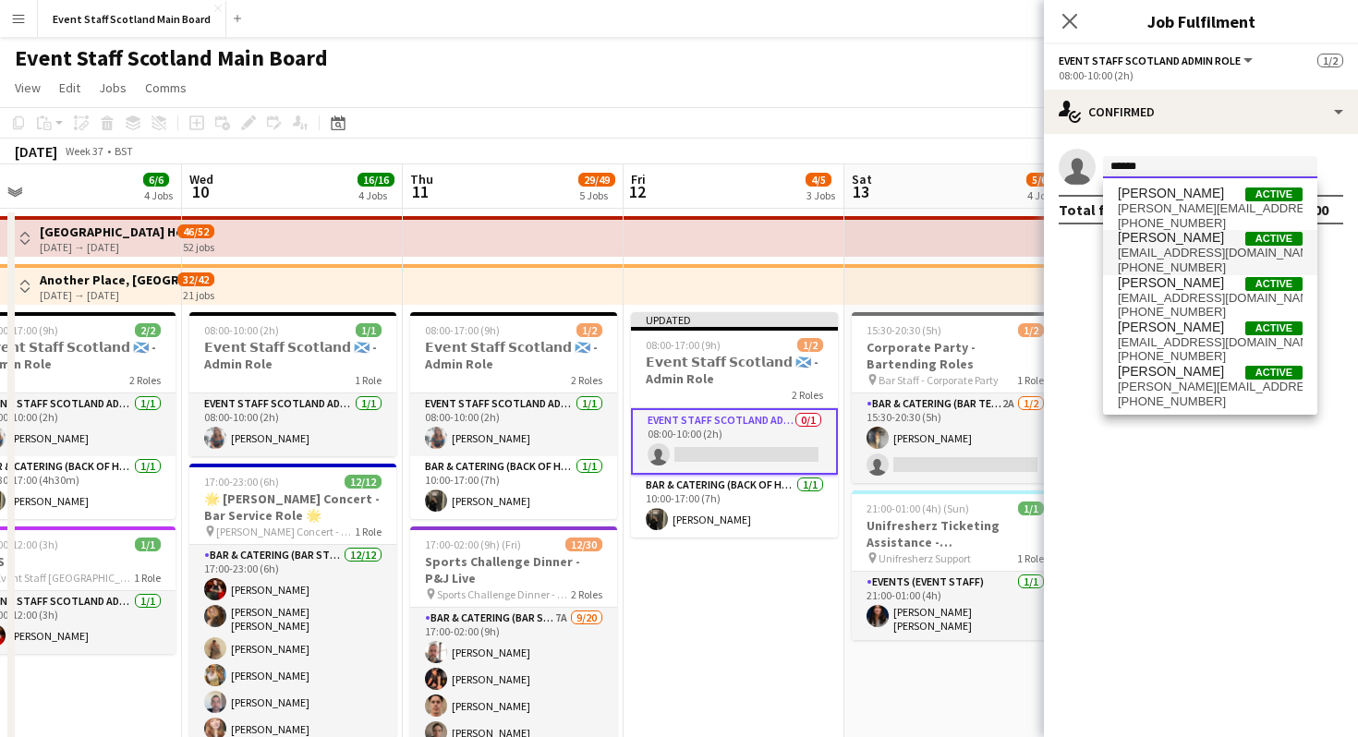
type input "******"
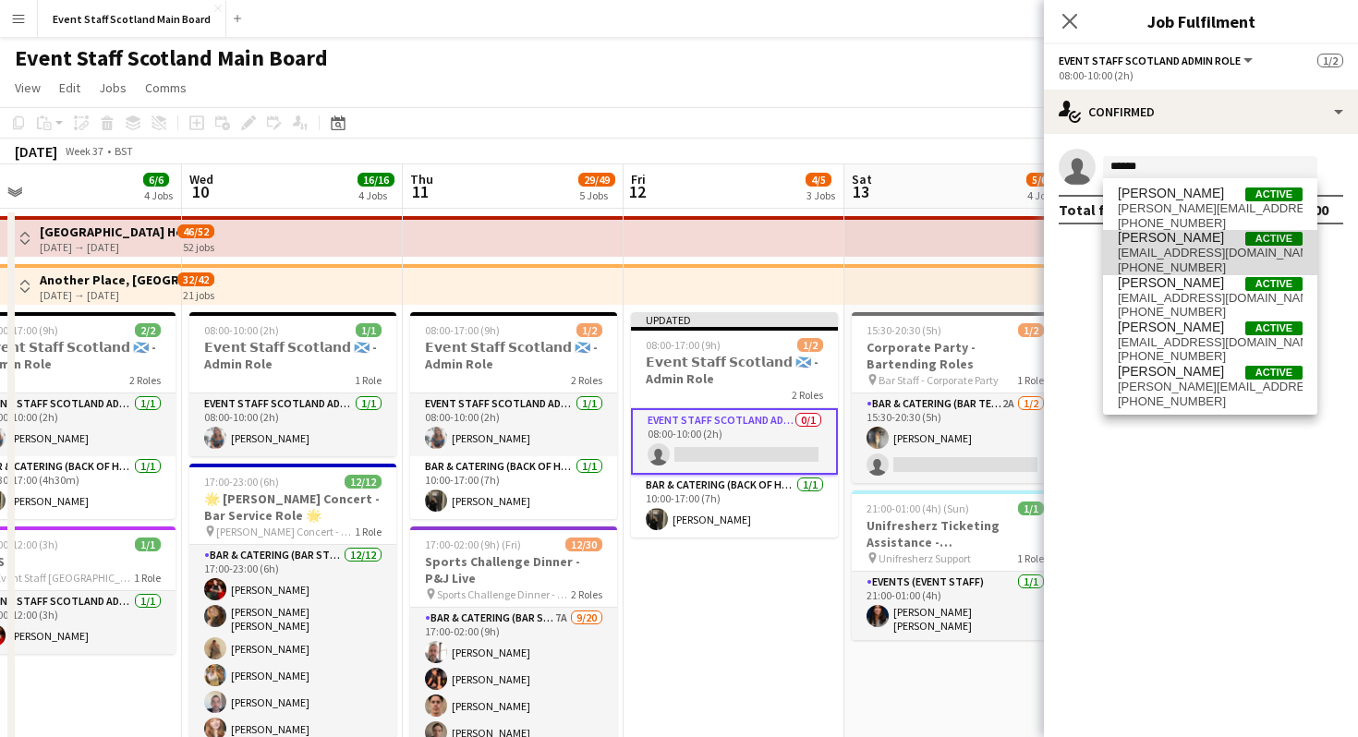
click at [1194, 244] on span "[PERSON_NAME]" at bounding box center [1170, 238] width 106 height 16
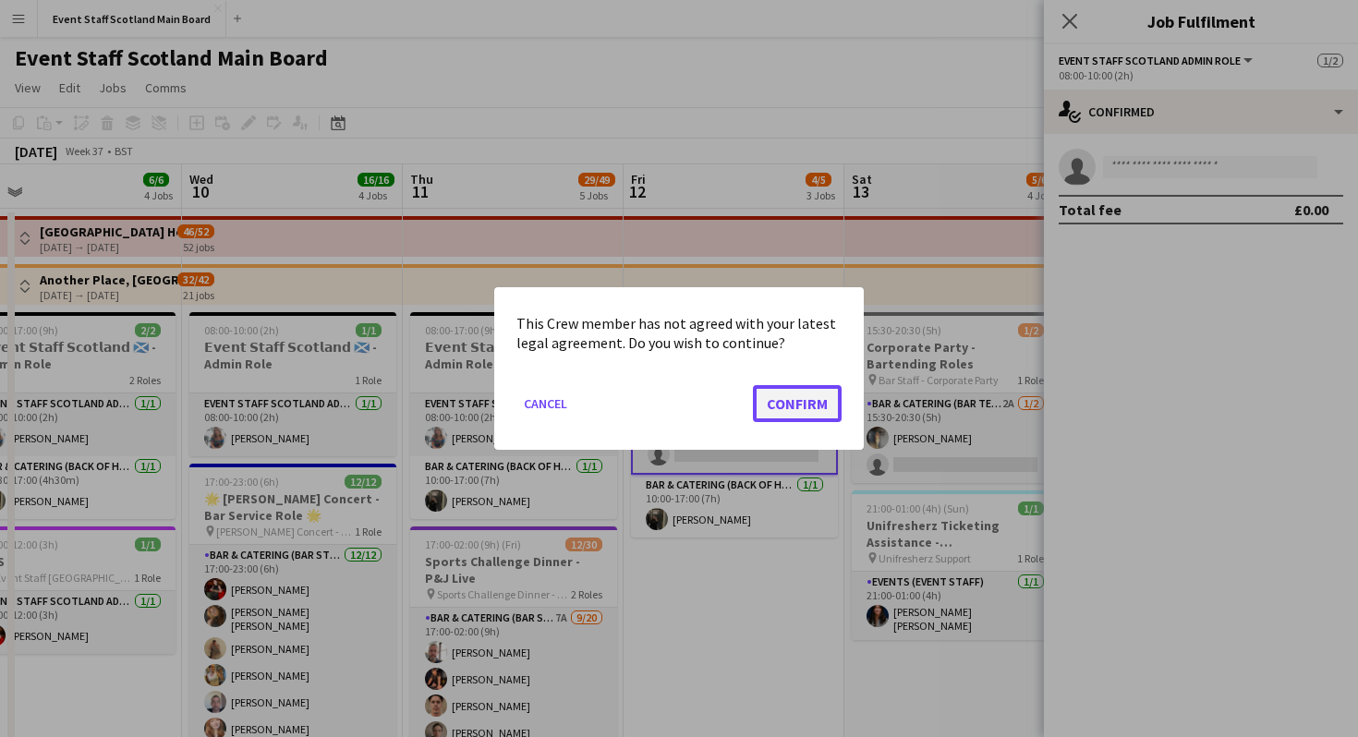
click at [792, 409] on button "Confirm" at bounding box center [797, 403] width 89 height 37
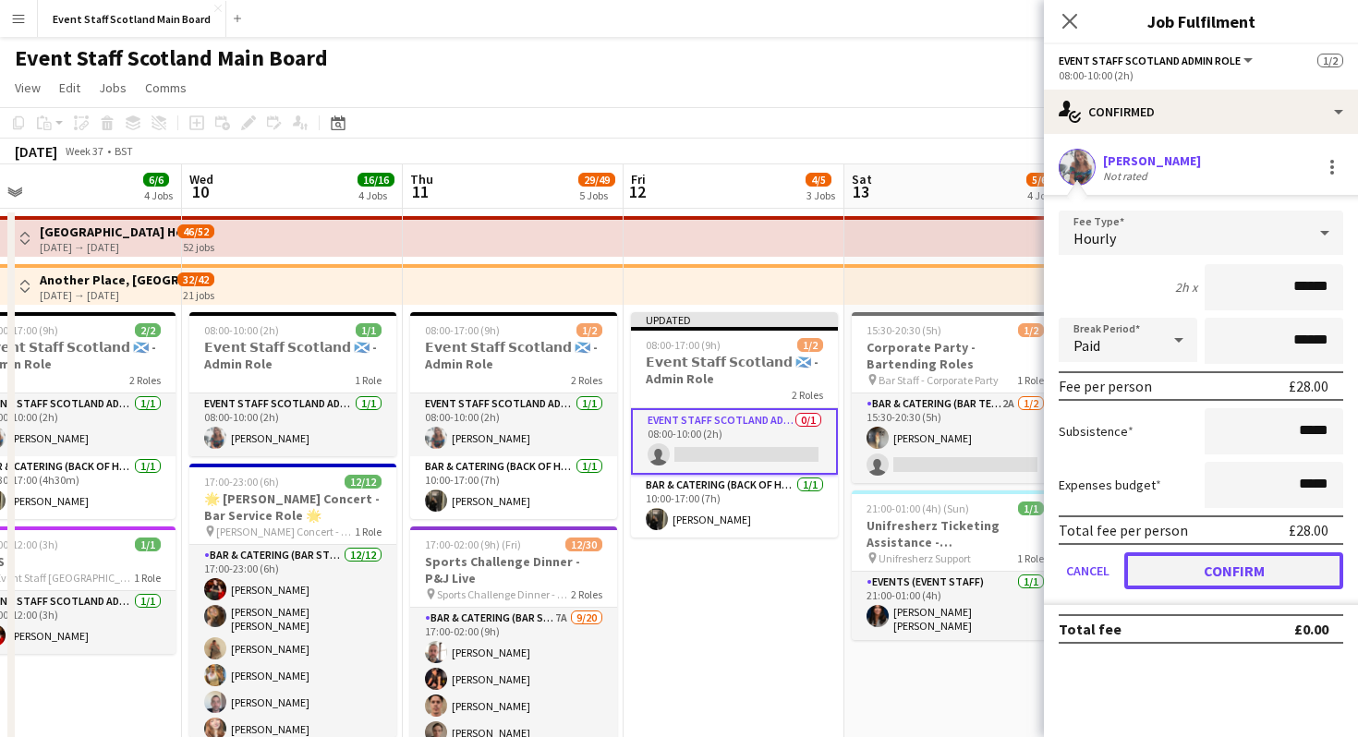
click at [1223, 580] on button "Confirm" at bounding box center [1233, 570] width 219 height 37
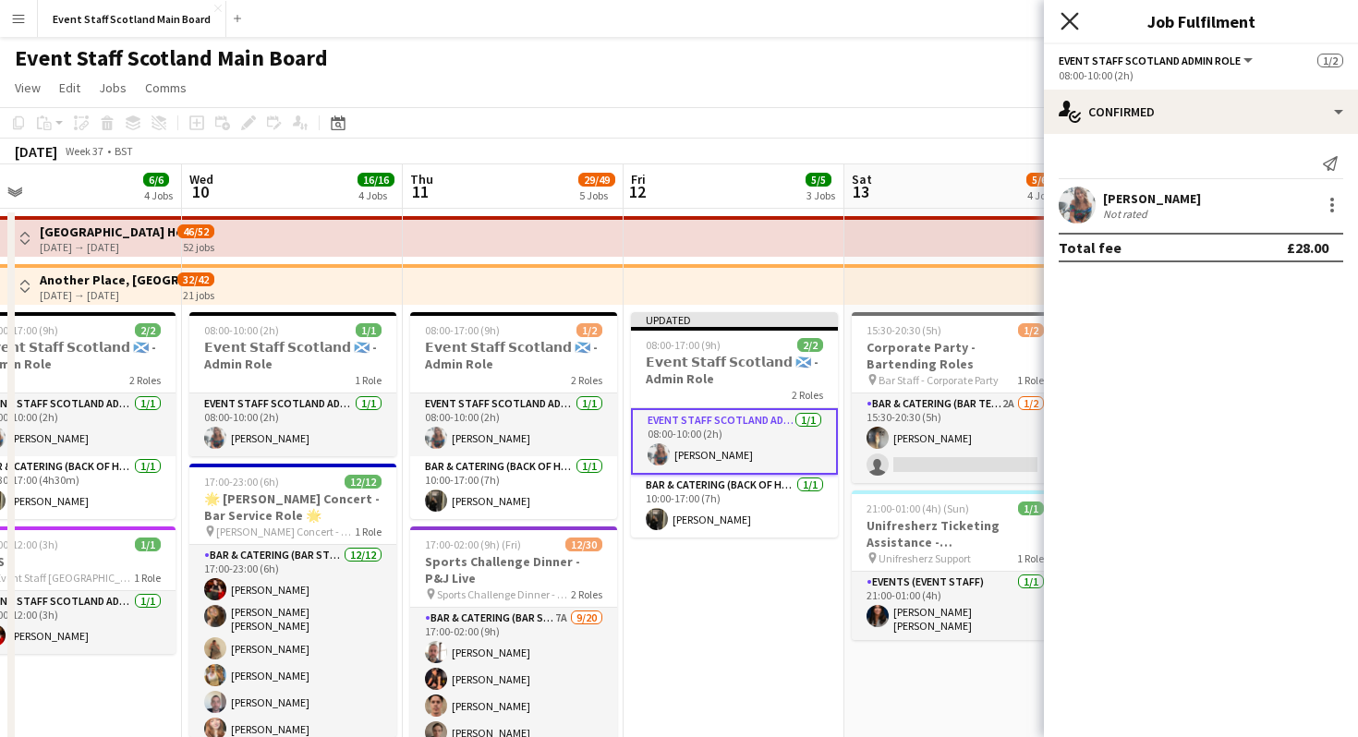
click at [1072, 20] on icon "Close pop-in" at bounding box center [1069, 21] width 18 height 18
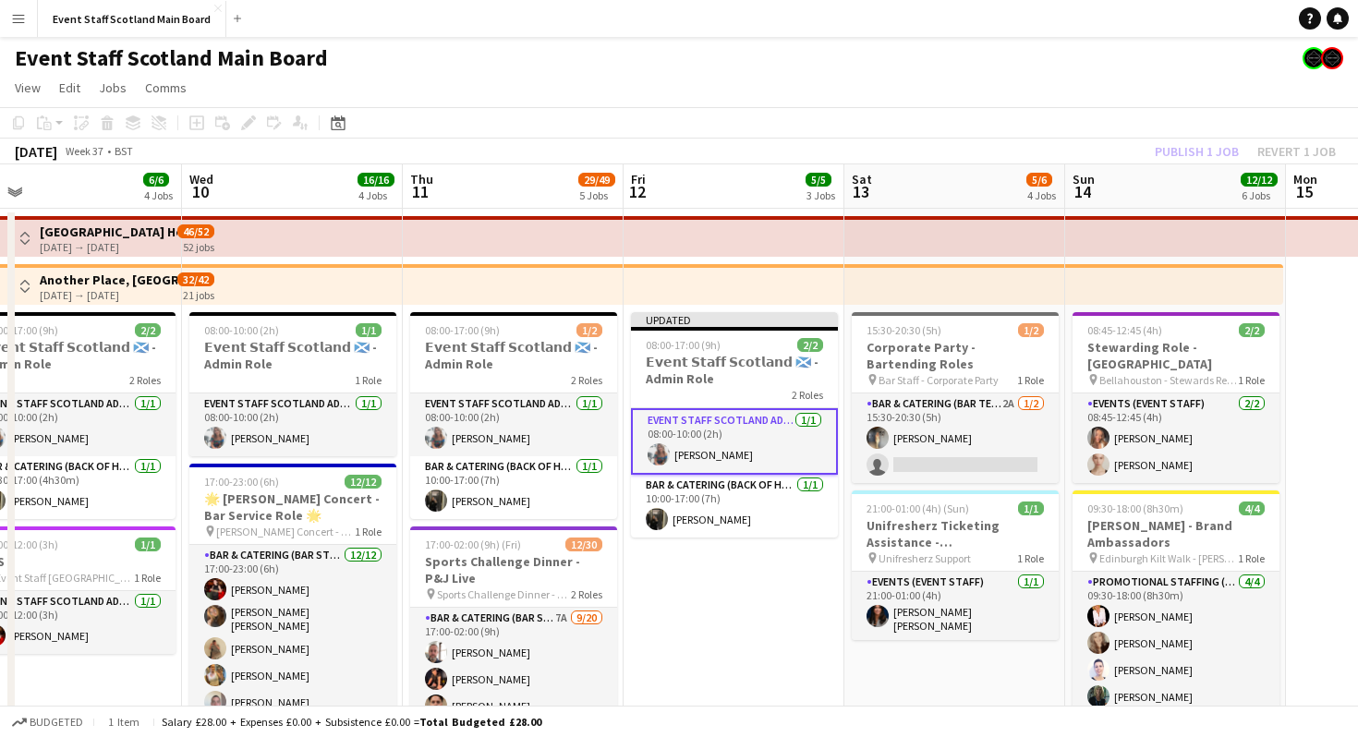
click at [1214, 130] on app-toolbar "Copy Paste Paste Command V Paste with crew Command Shift V Paste linked Job Del…" at bounding box center [679, 122] width 1358 height 31
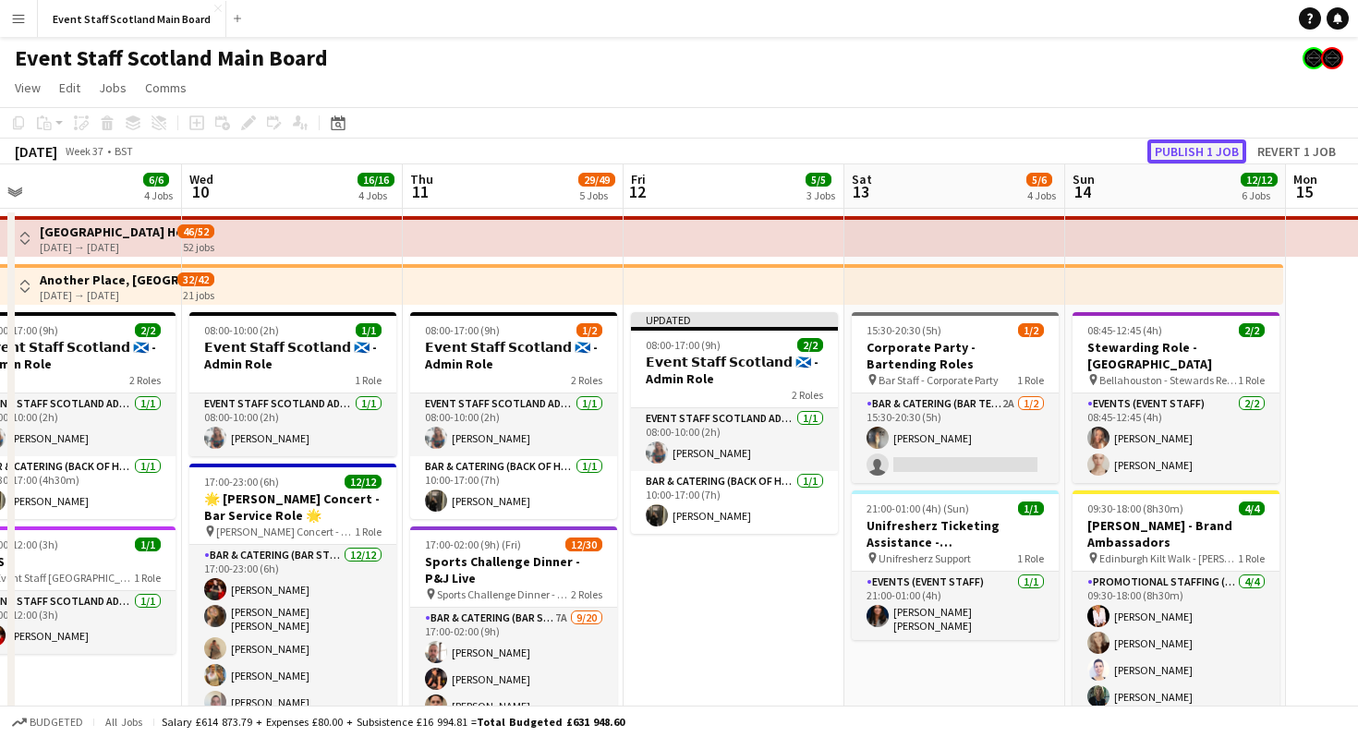
click at [1203, 149] on button "Publish 1 job" at bounding box center [1196, 151] width 99 height 24
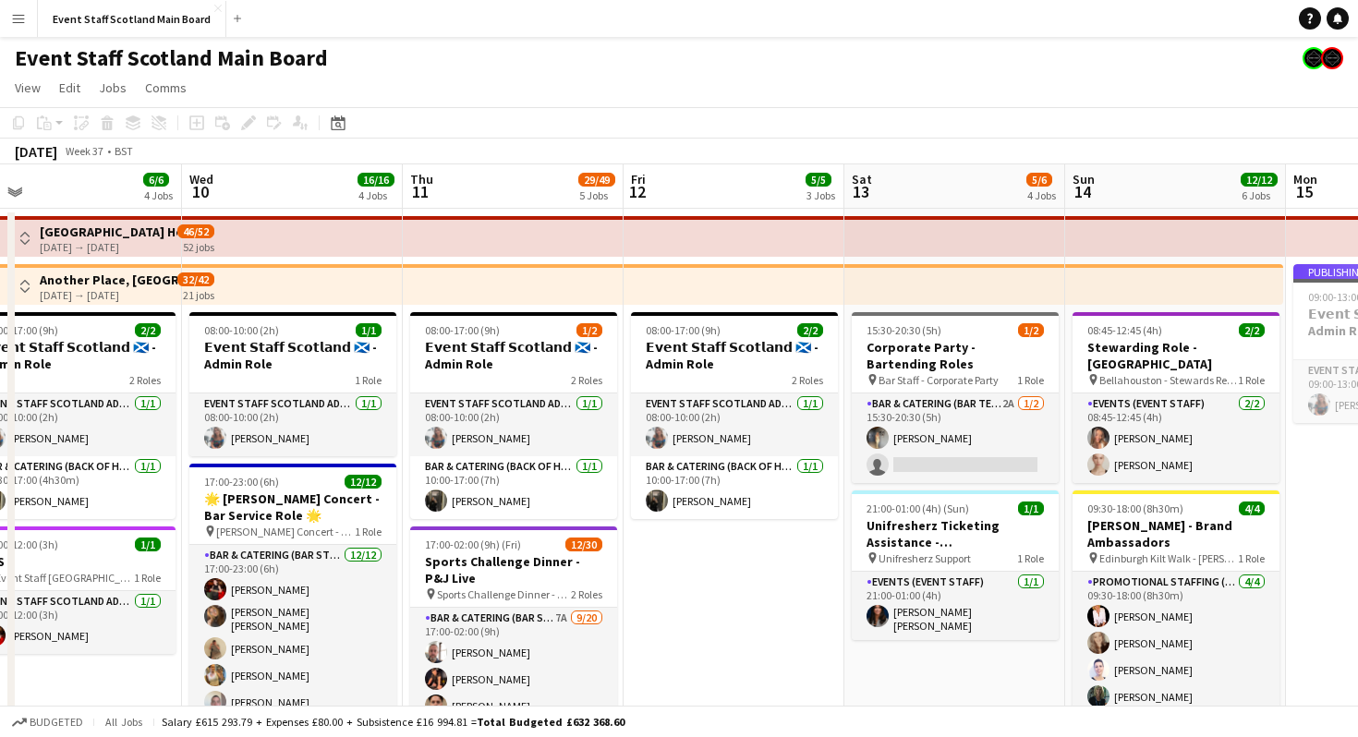
click at [538, 50] on div "Event Staff Scotland Main Board" at bounding box center [679, 54] width 1358 height 35
click at [36, 2] on button "Menu" at bounding box center [18, 18] width 37 height 37
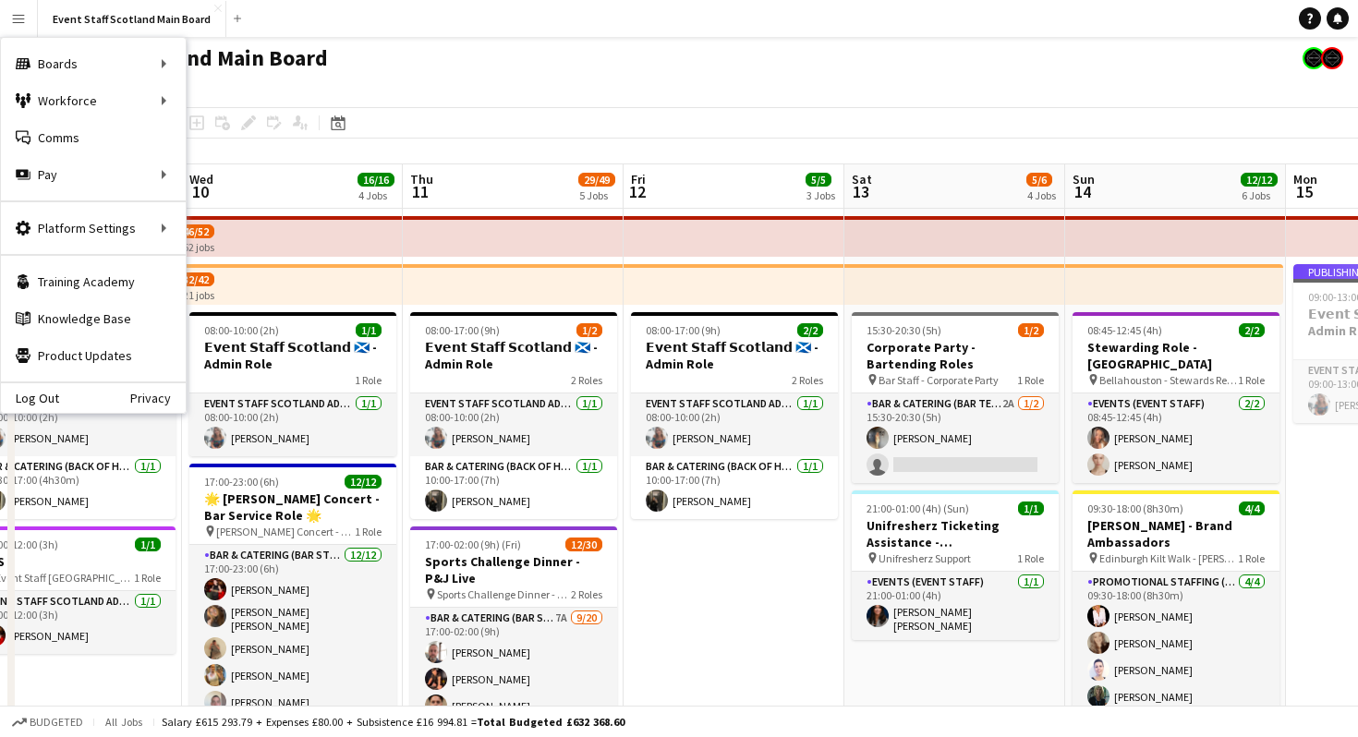
click at [20, 11] on app-icon "Menu" at bounding box center [18, 18] width 15 height 15
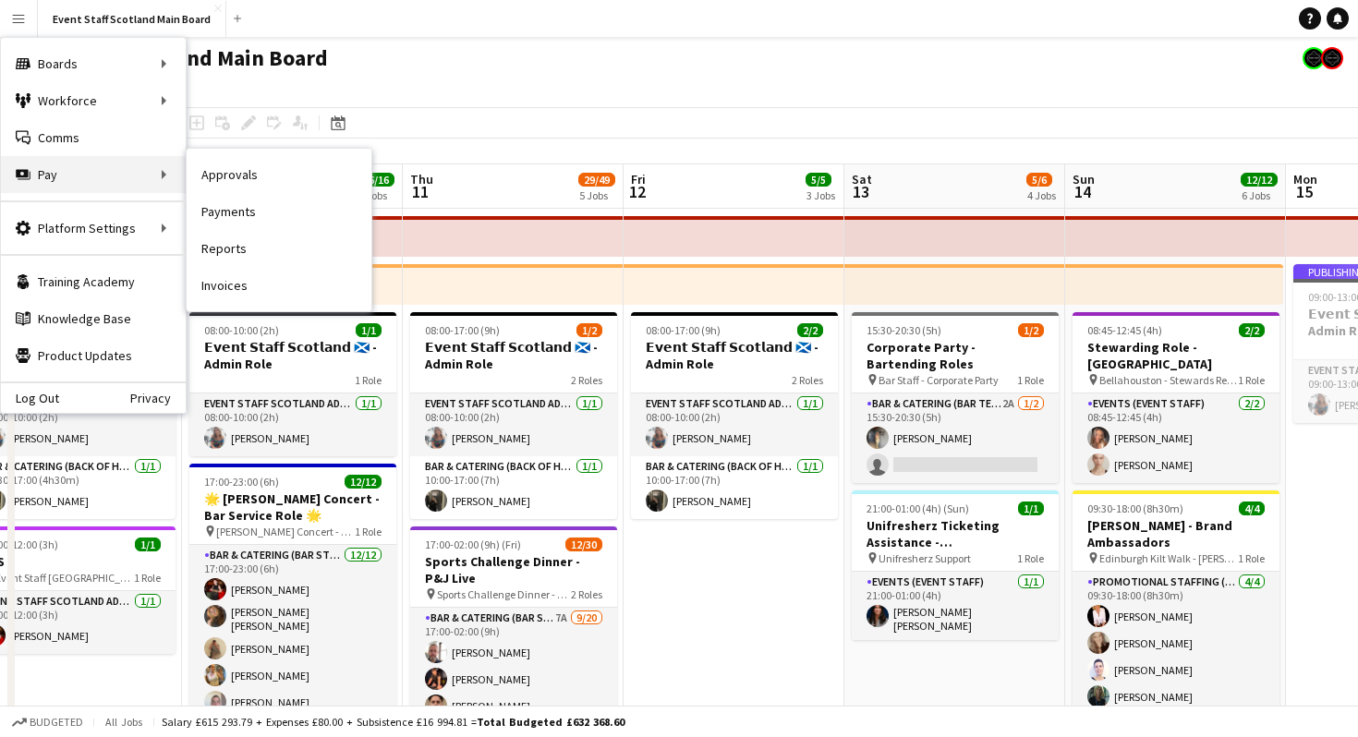
click at [119, 178] on div "Pay Pay" at bounding box center [93, 174] width 185 height 37
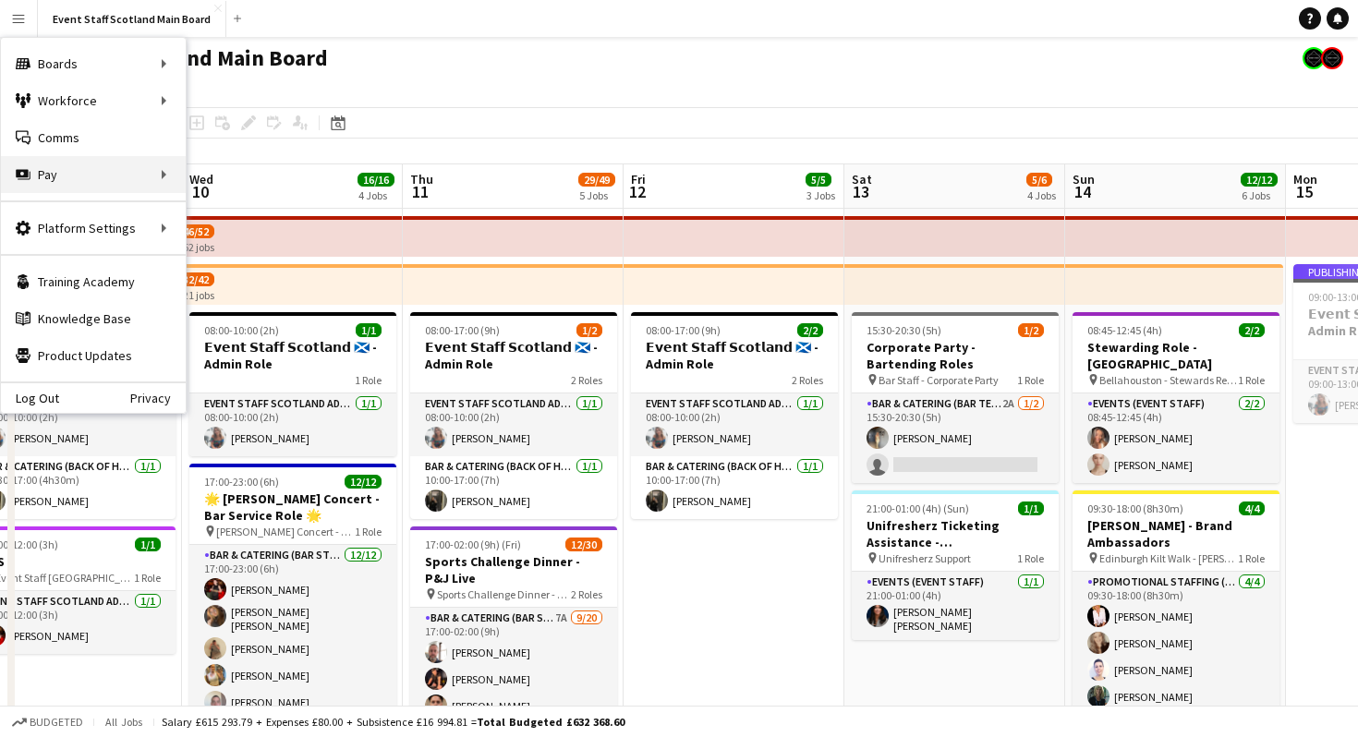
click at [163, 172] on div "Pay Pay" at bounding box center [93, 174] width 185 height 37
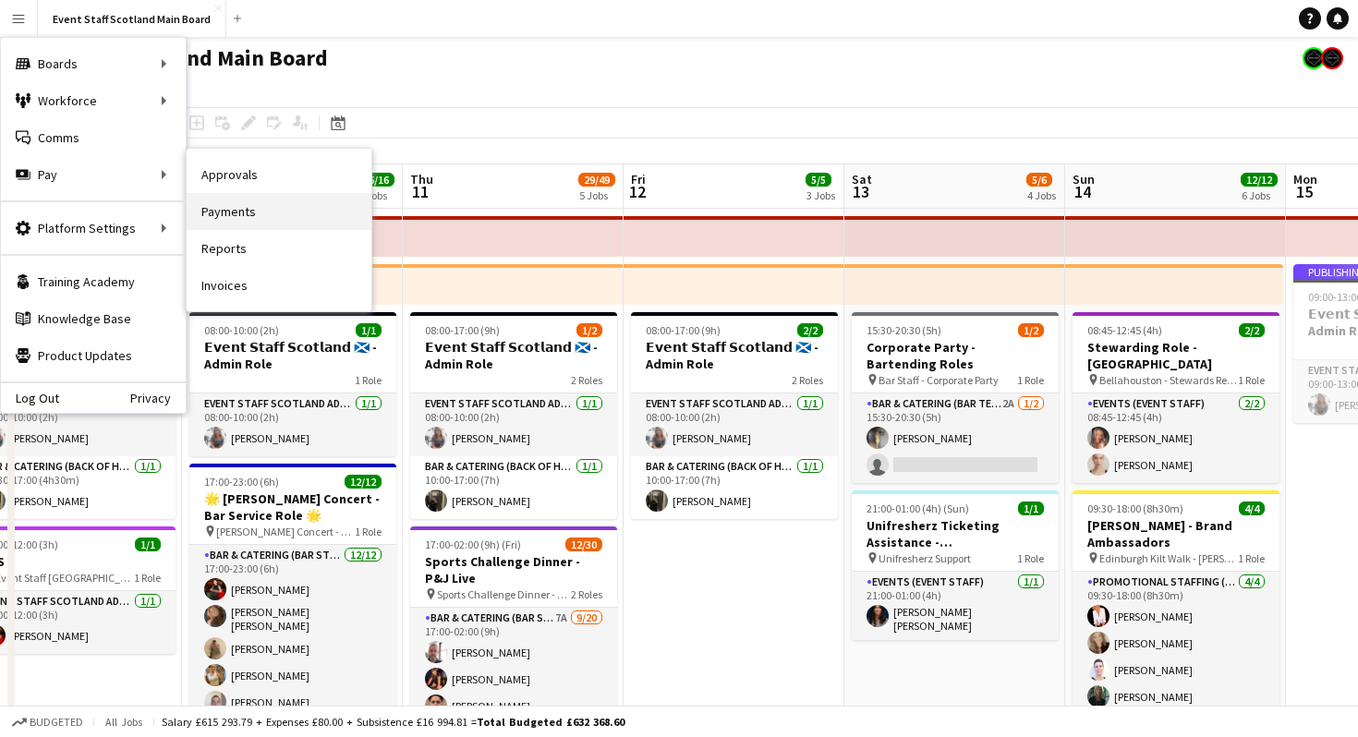
click at [223, 221] on link "Payments" at bounding box center [279, 211] width 185 height 37
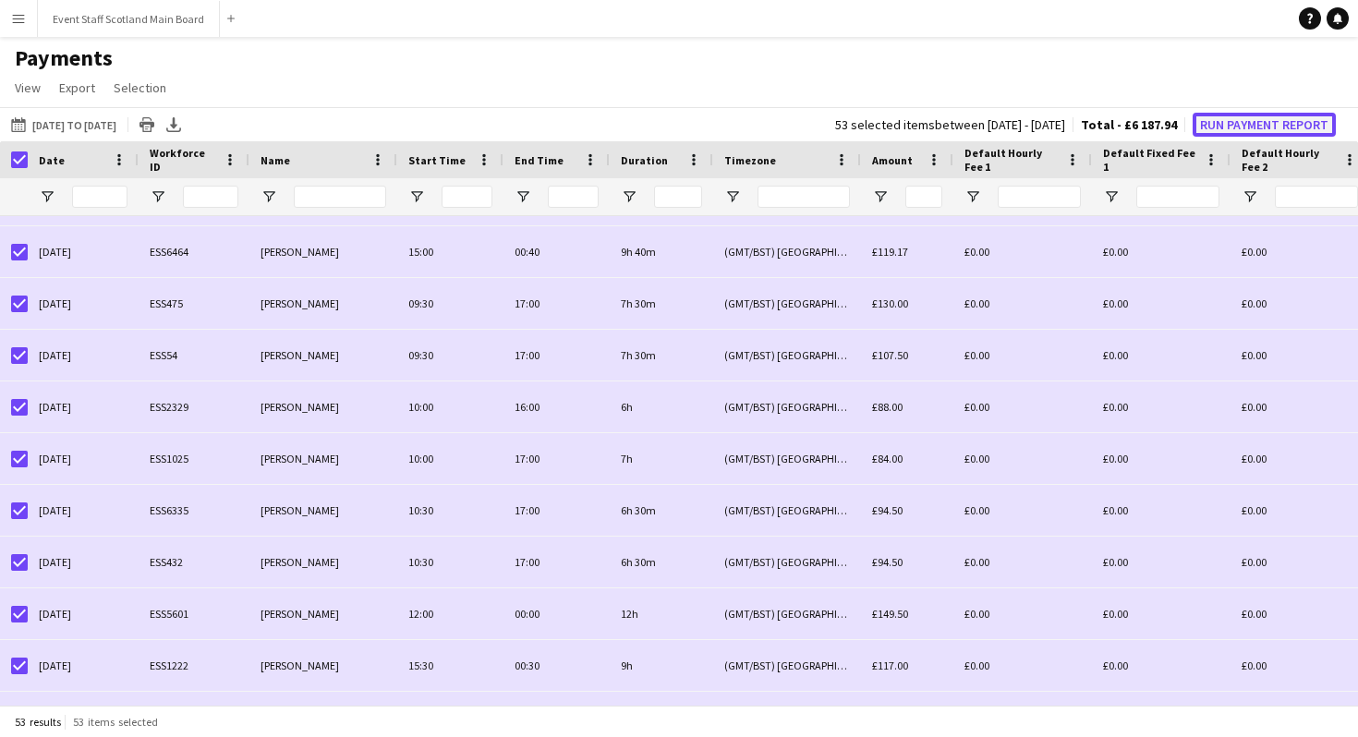
click at [1298, 117] on button "Run Payment Report" at bounding box center [1263, 125] width 143 height 24
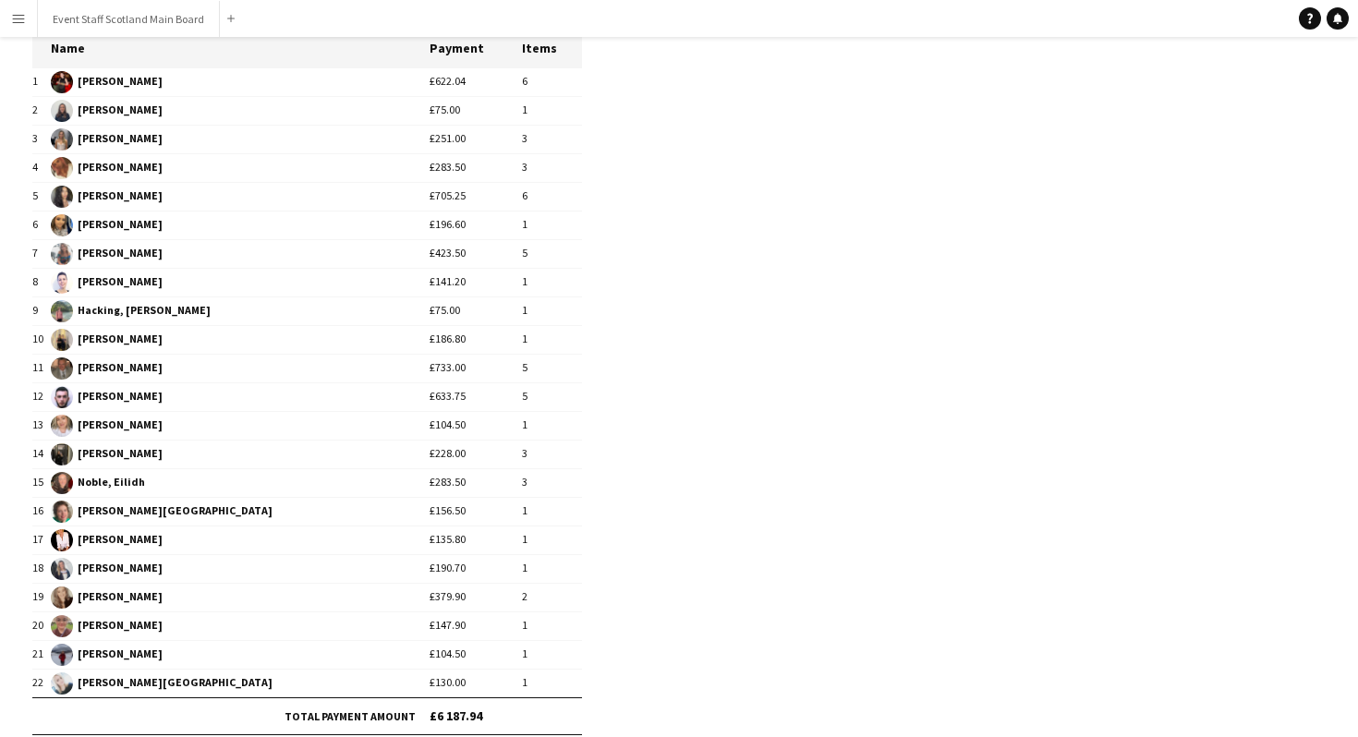
scroll to position [185, 0]
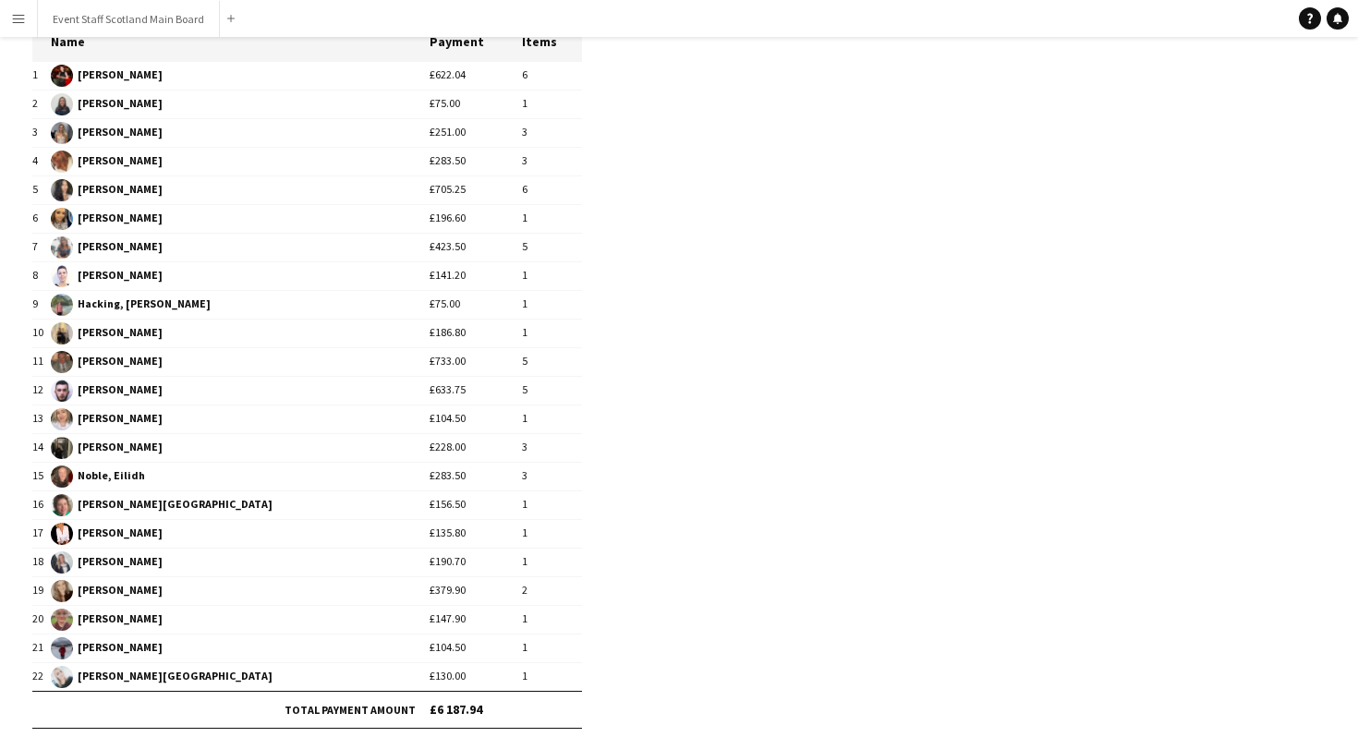
click at [18, 8] on button "Menu" at bounding box center [18, 18] width 37 height 37
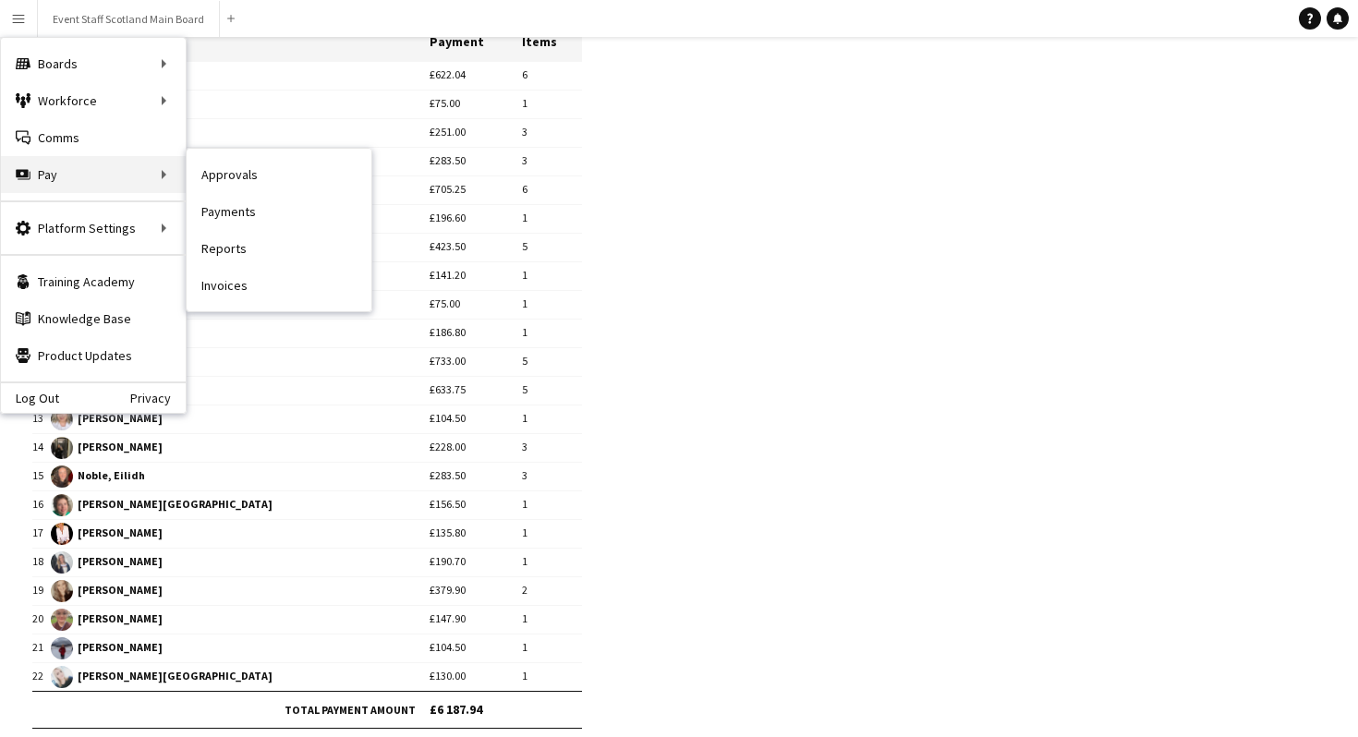
click at [128, 168] on div "Pay Pay" at bounding box center [93, 174] width 185 height 37
click at [162, 171] on div "Pay Pay" at bounding box center [93, 174] width 185 height 37
click at [238, 222] on link "Payments" at bounding box center [279, 211] width 185 height 37
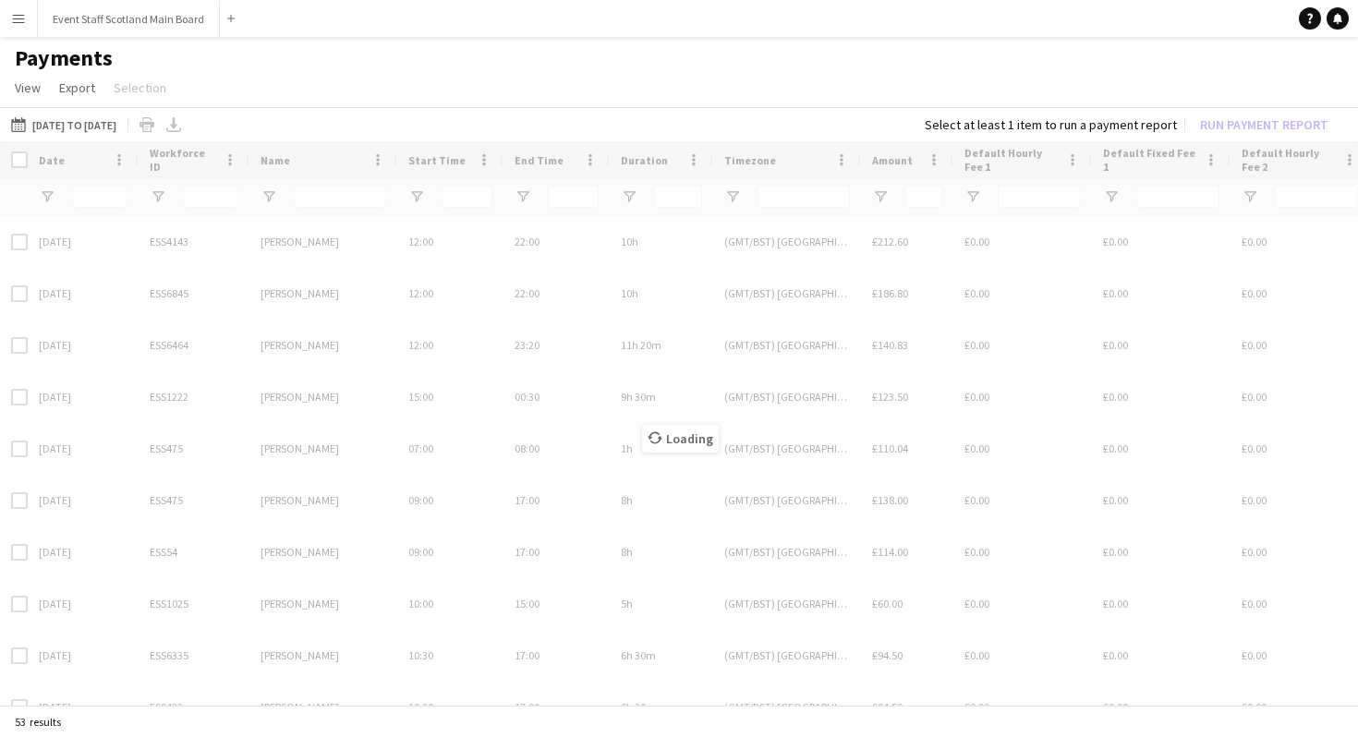
scroll to position [0, 0]
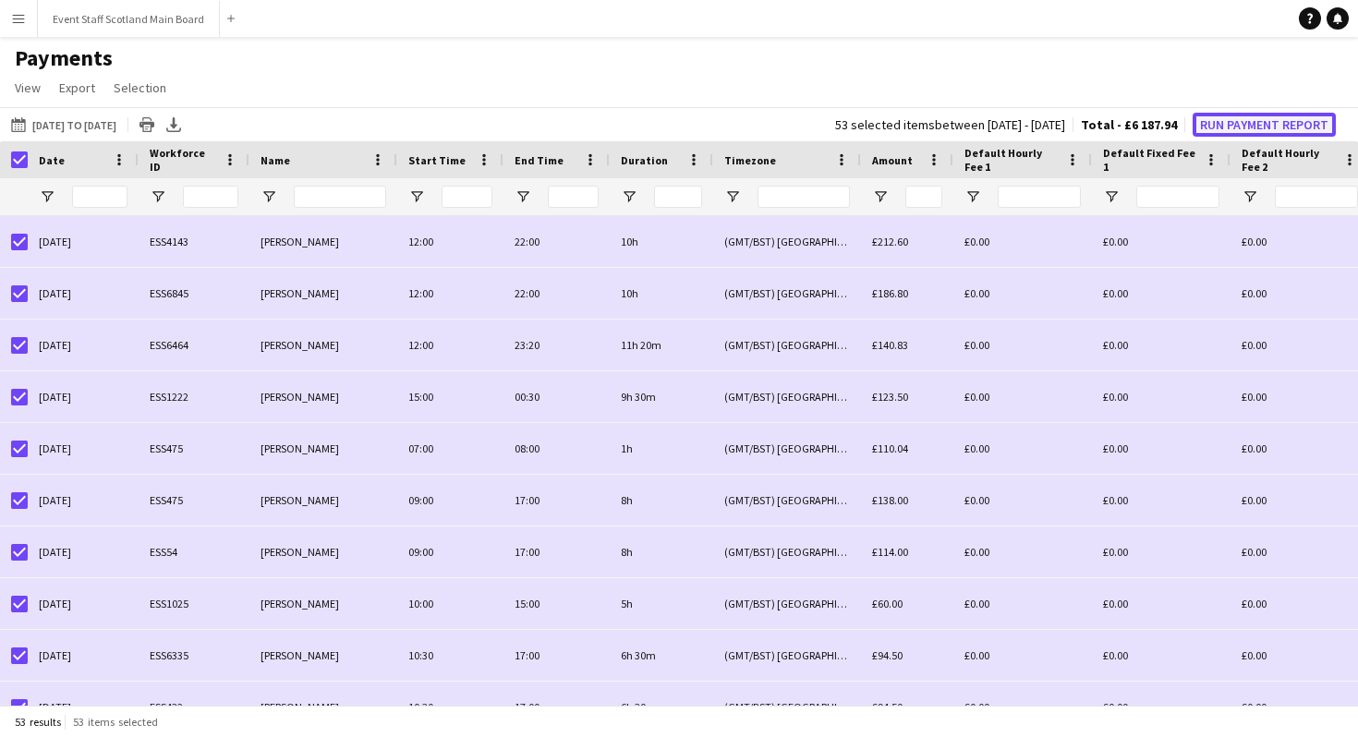
click at [1291, 123] on button "Run Payment Report" at bounding box center [1263, 125] width 143 height 24
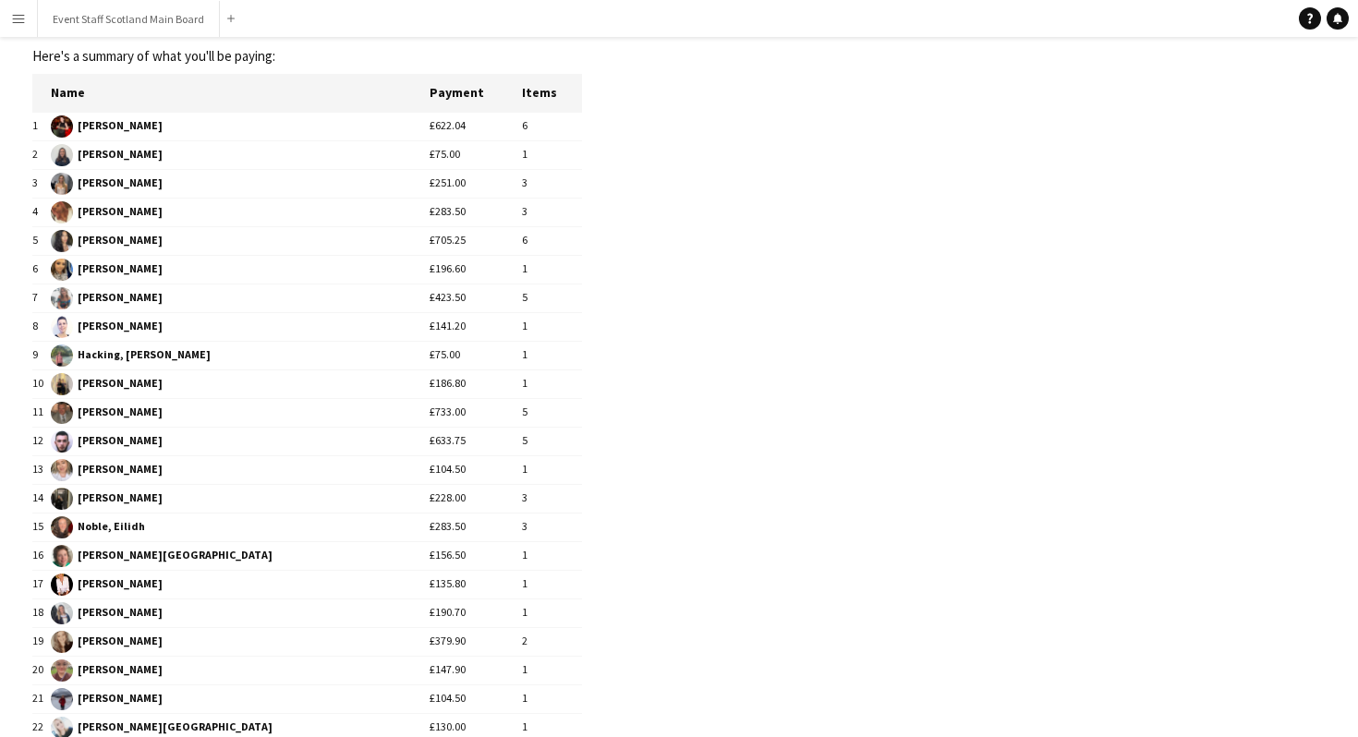
scroll to position [139, 0]
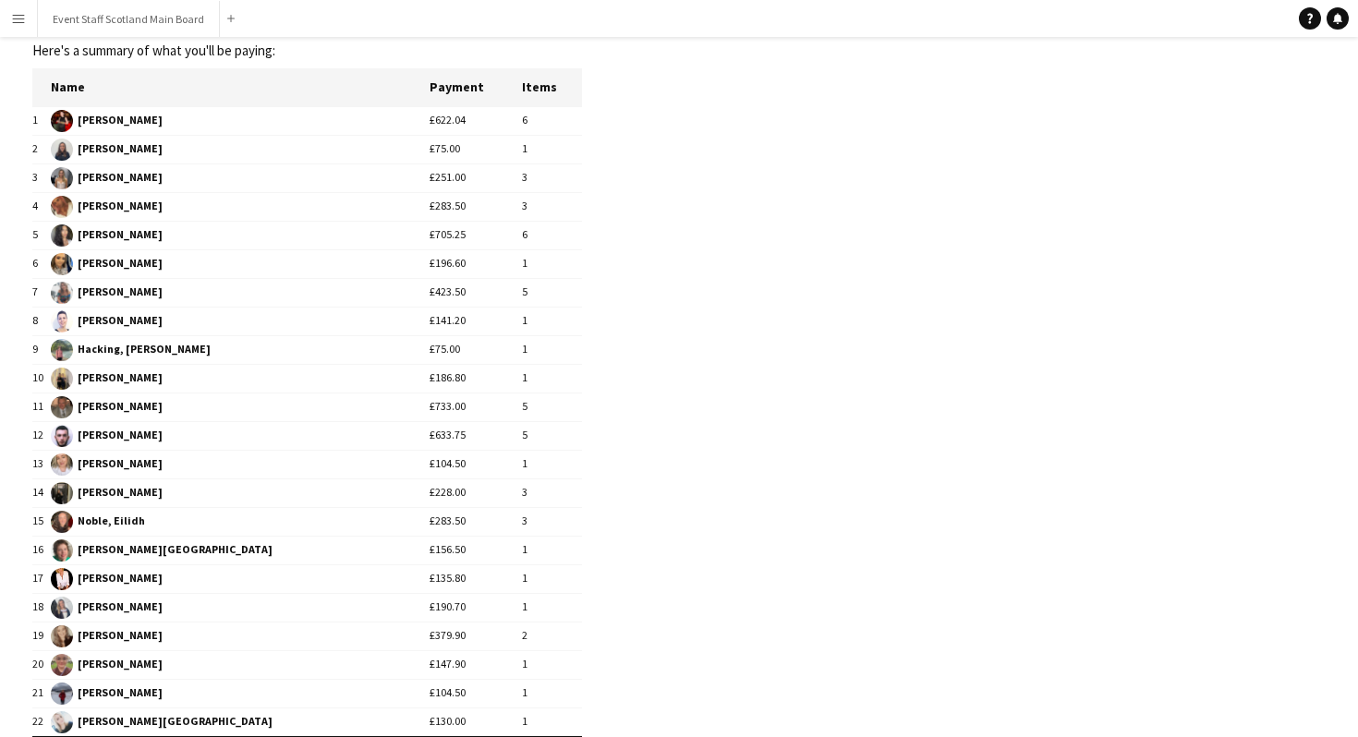
click at [19, 13] on app-icon "Menu" at bounding box center [18, 18] width 15 height 15
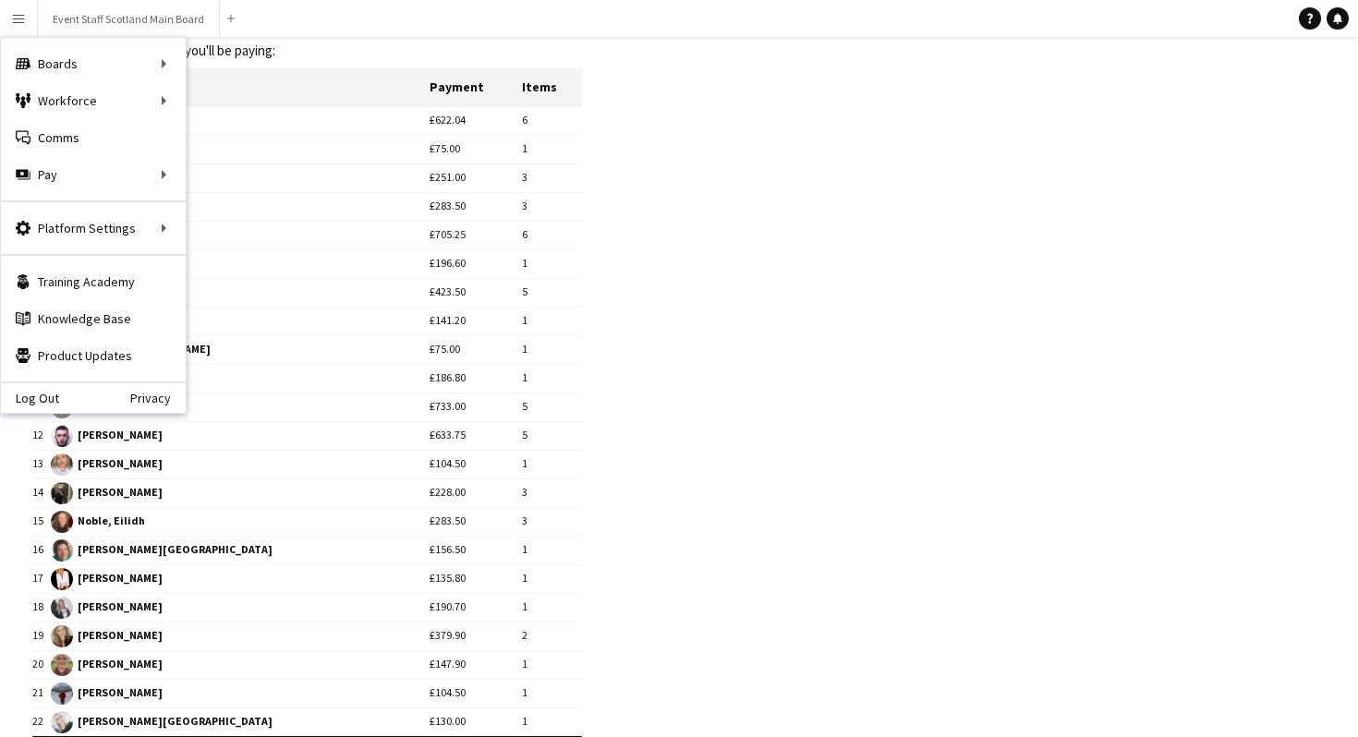
click at [770, 0] on html "**********" at bounding box center [679, 368] width 1358 height 1015
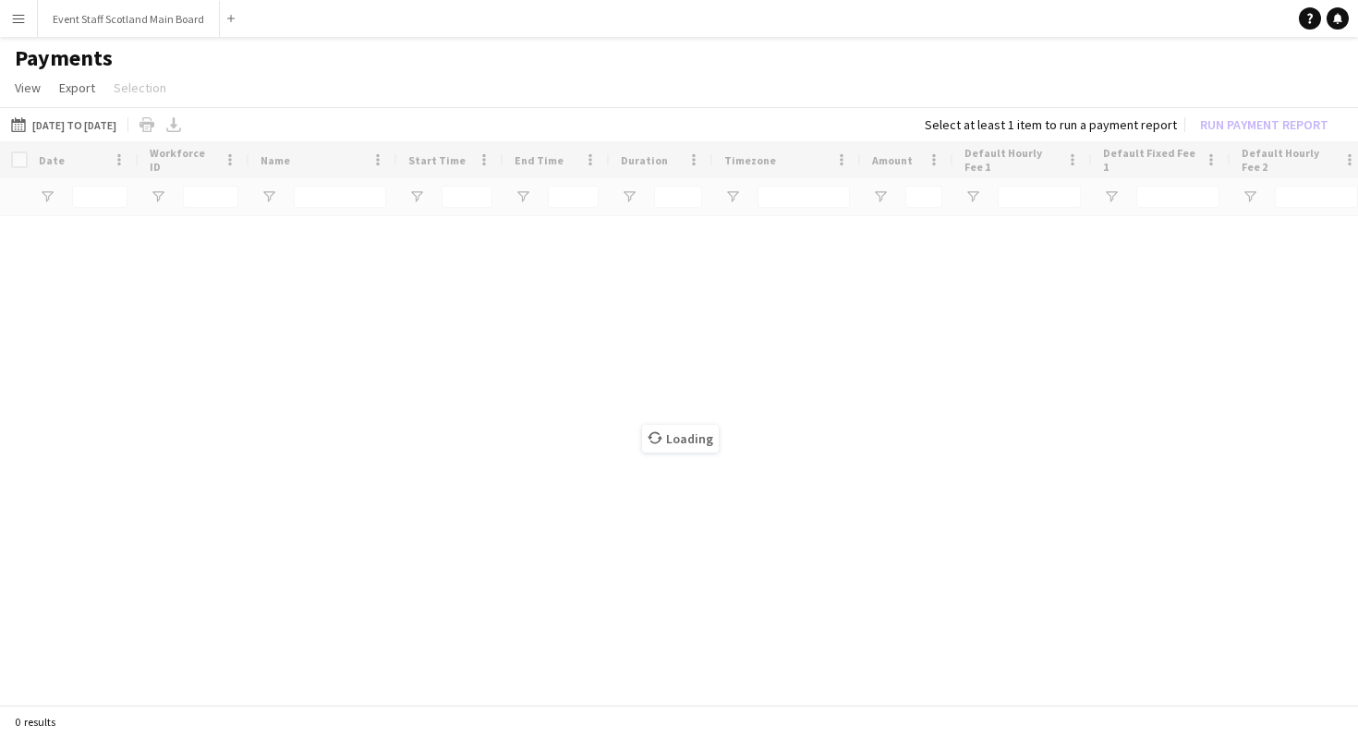
click at [20, 9] on button "Menu" at bounding box center [18, 18] width 37 height 37
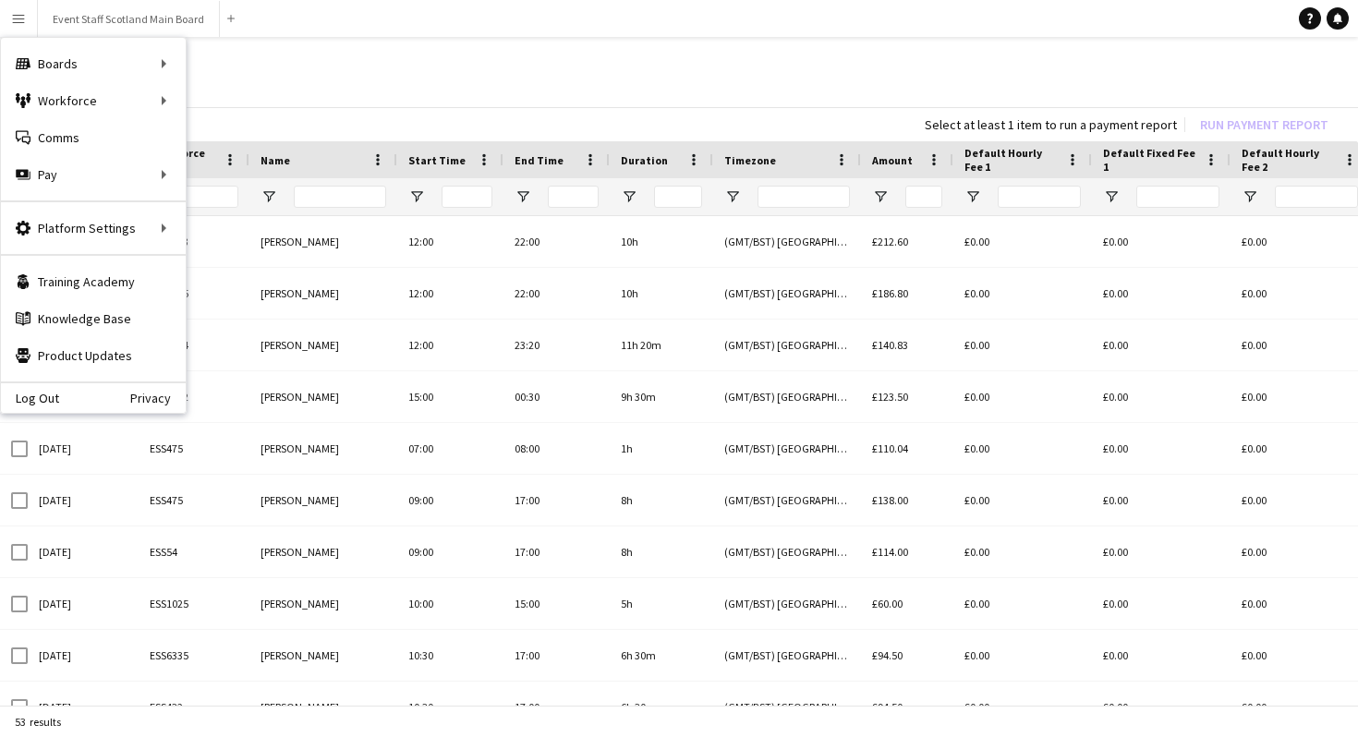
click at [530, 69] on h1 "Payments" at bounding box center [679, 58] width 1358 height 28
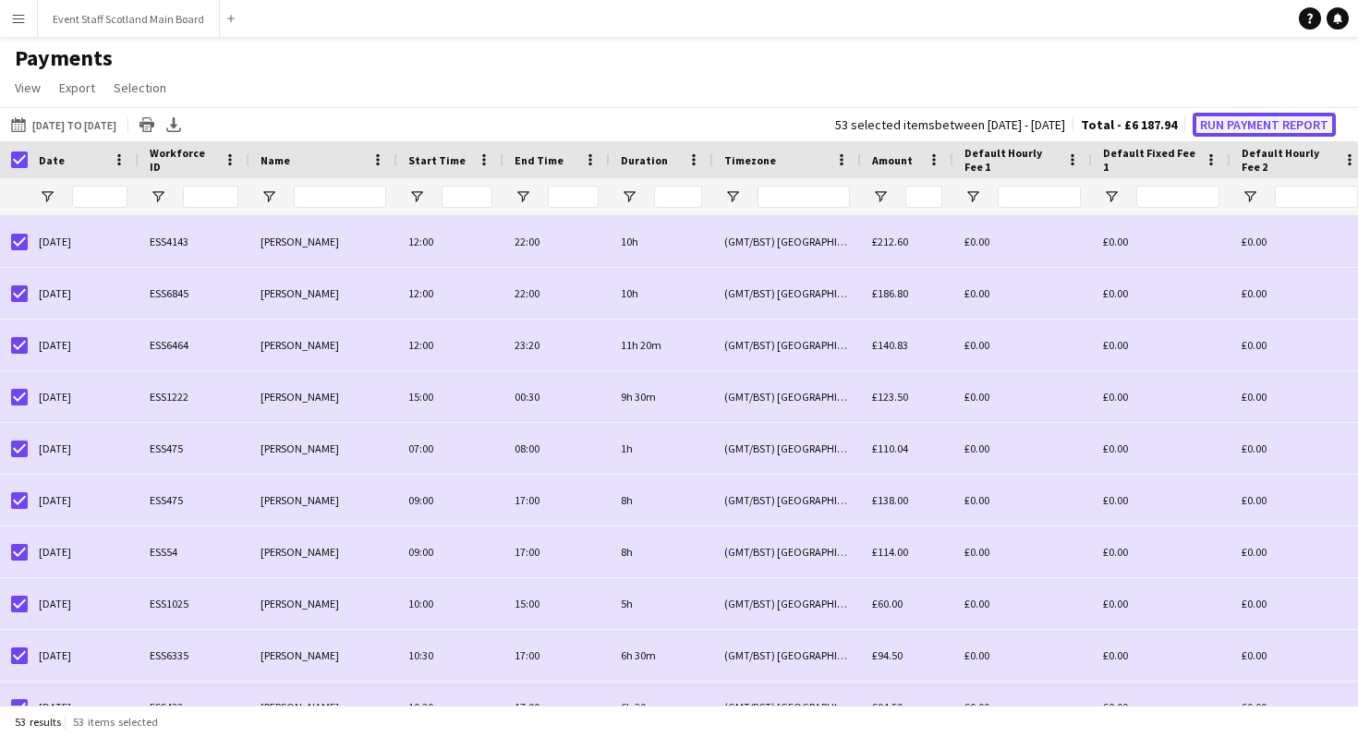
click at [1247, 127] on button "Run Payment Report" at bounding box center [1263, 125] width 143 height 24
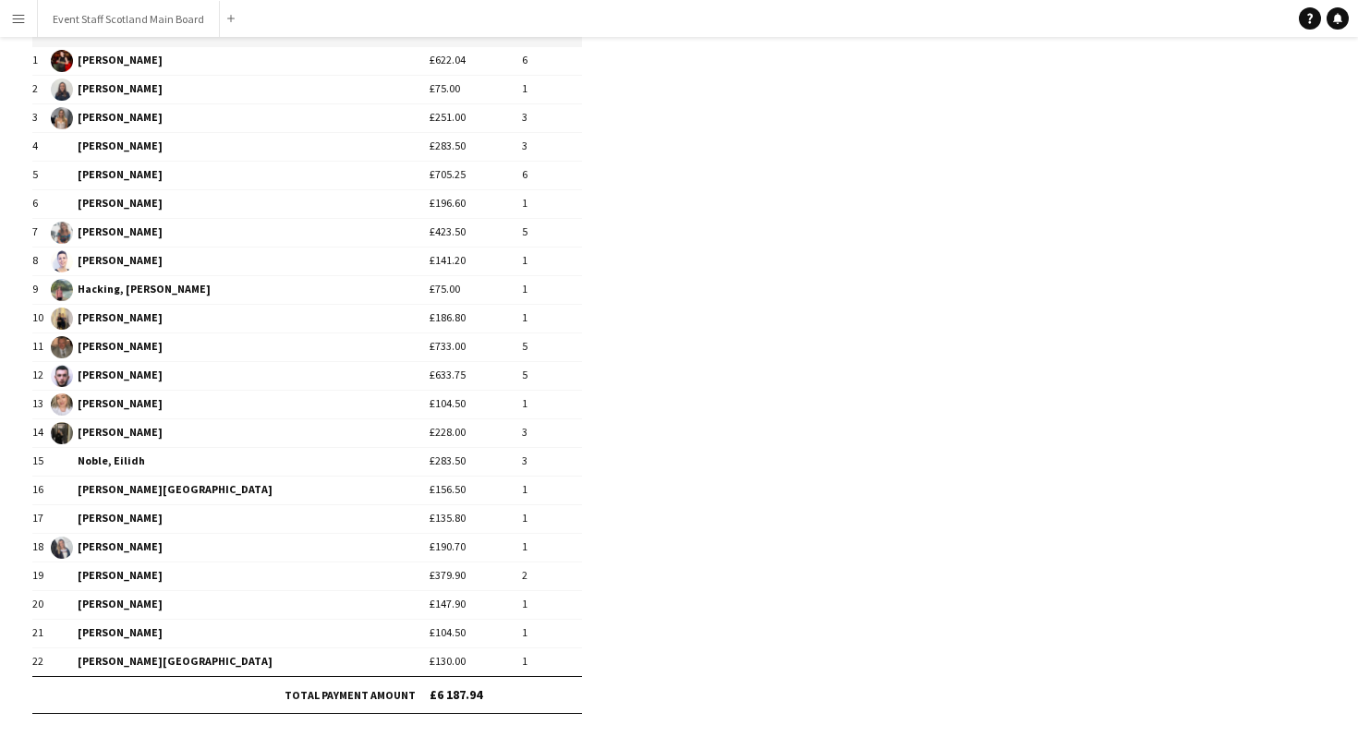
scroll to position [203, 0]
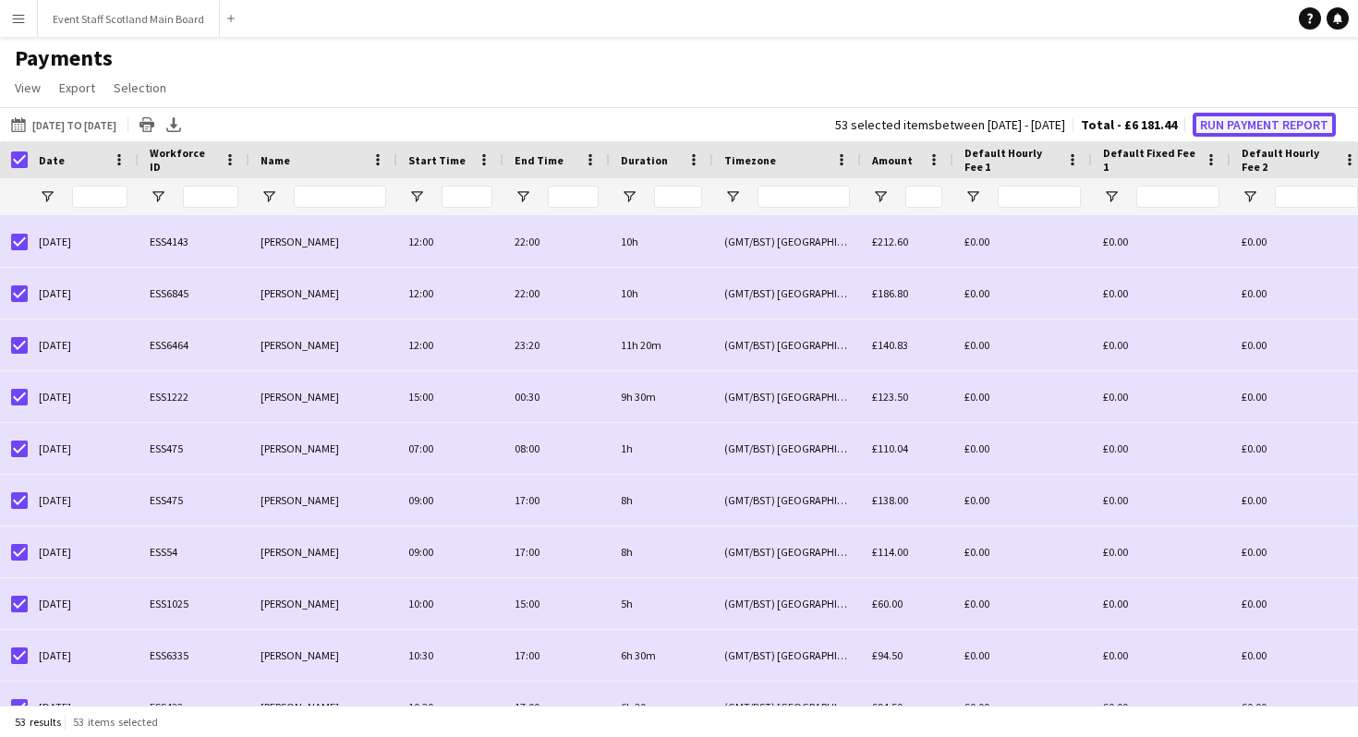
click at [1310, 115] on button "Run Payment Report" at bounding box center [1263, 125] width 143 height 24
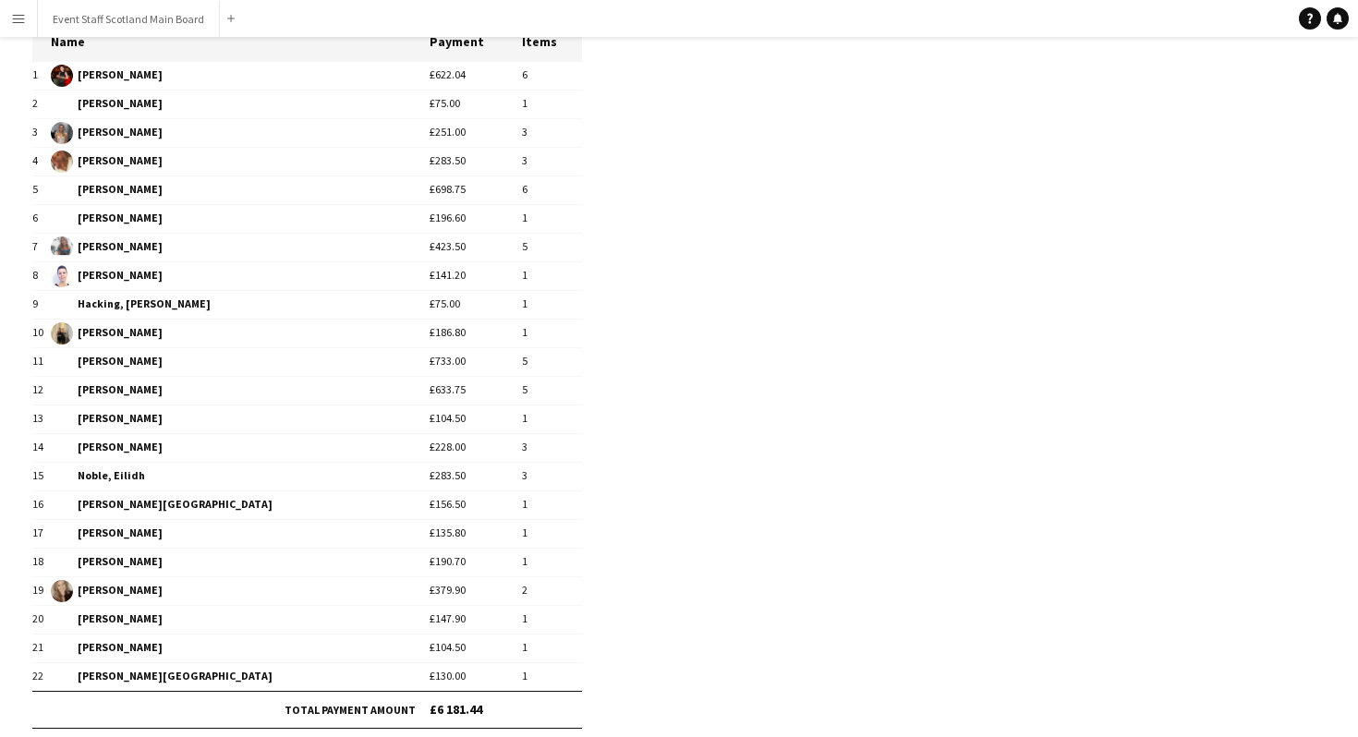
scroll to position [187, 0]
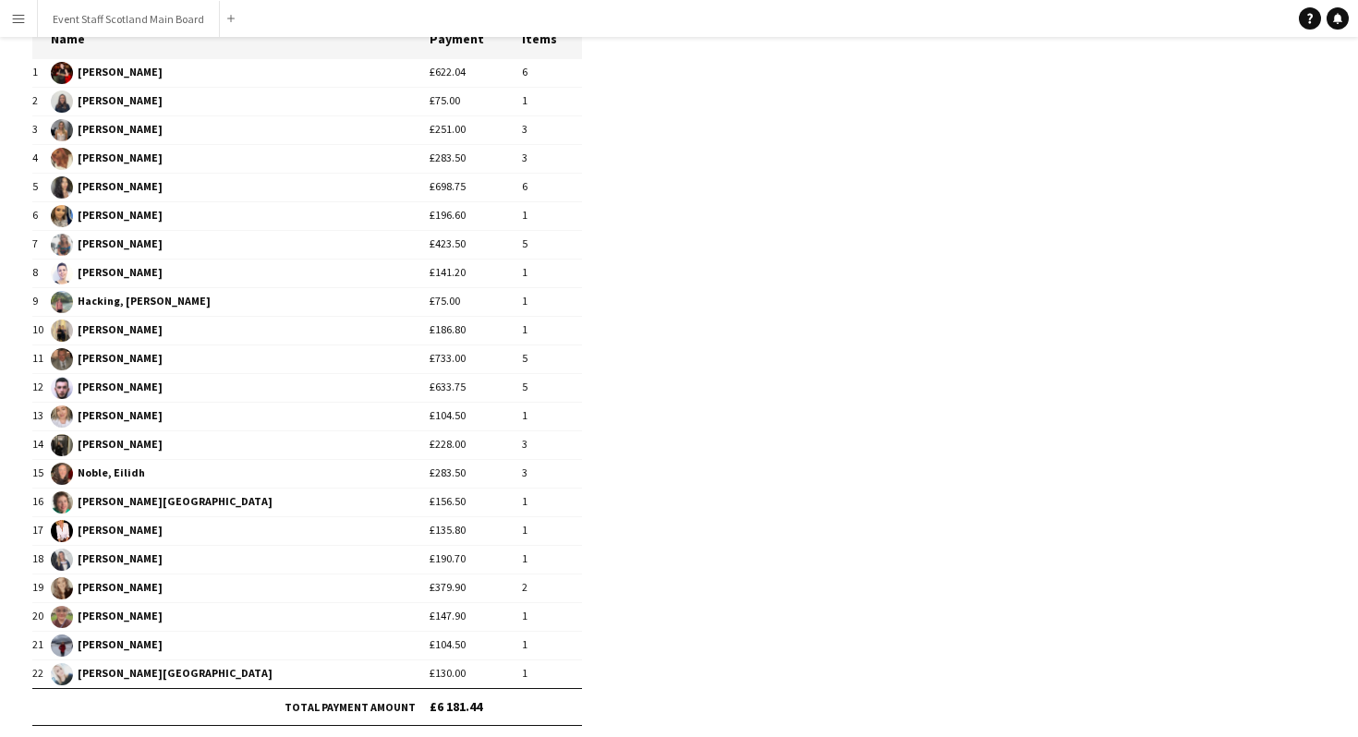
drag, startPoint x: 384, startPoint y: 269, endPoint x: 421, endPoint y: 268, distance: 37.0
click at [429, 268] on td "£141.20" at bounding box center [475, 273] width 93 height 29
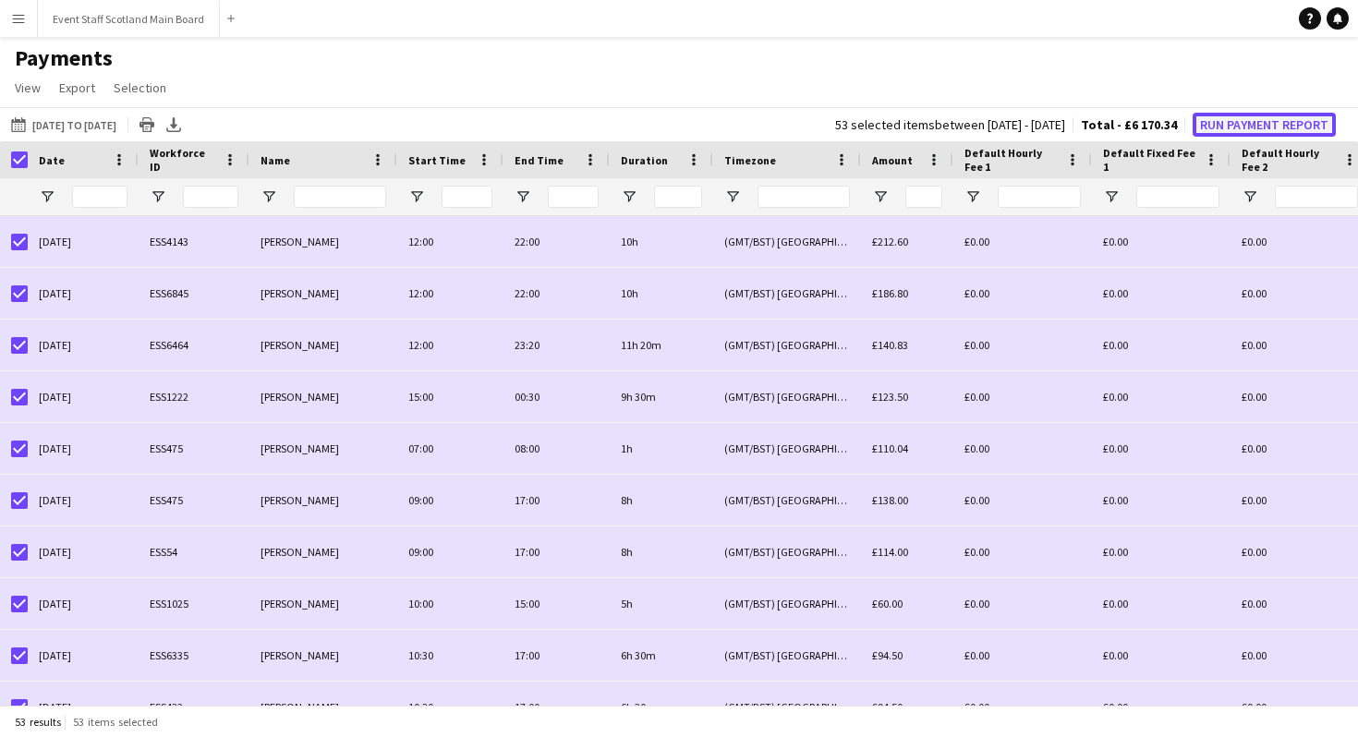
click at [1244, 119] on button "Run Payment Report" at bounding box center [1263, 125] width 143 height 24
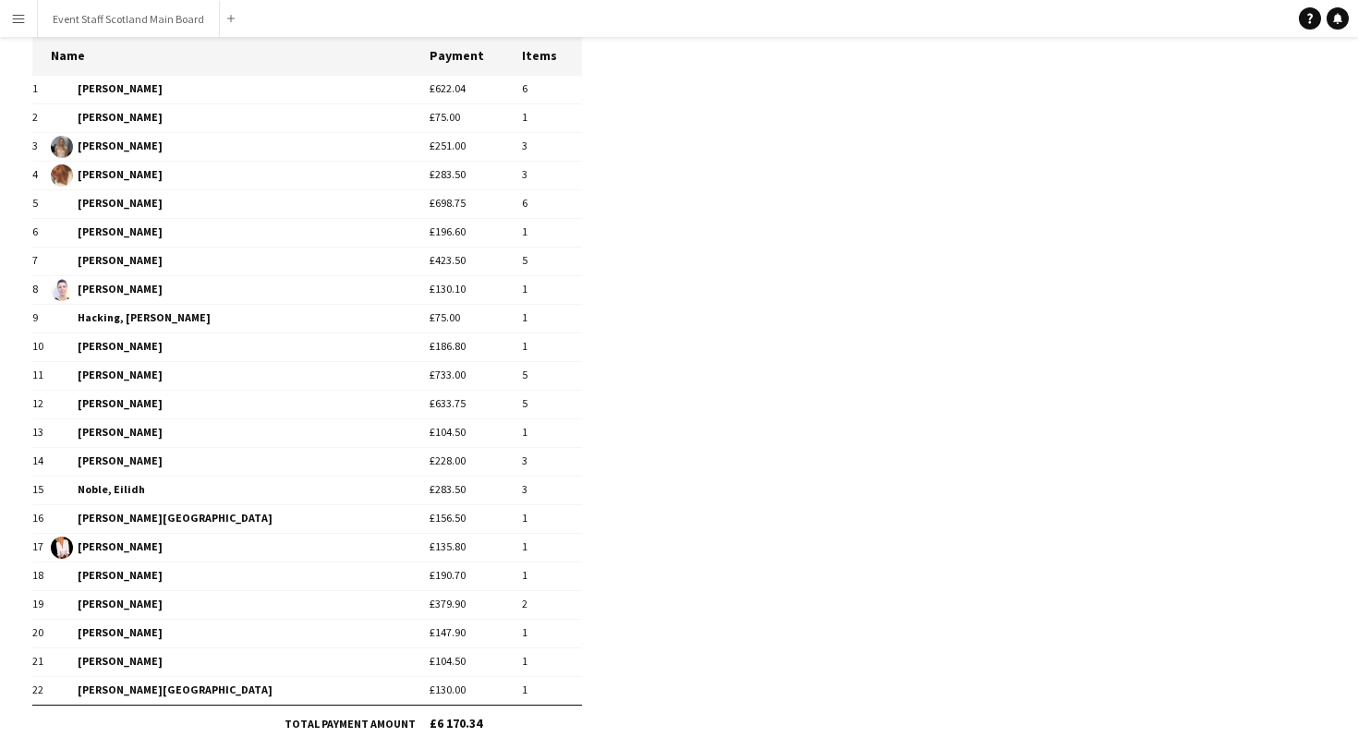
scroll to position [203, 0]
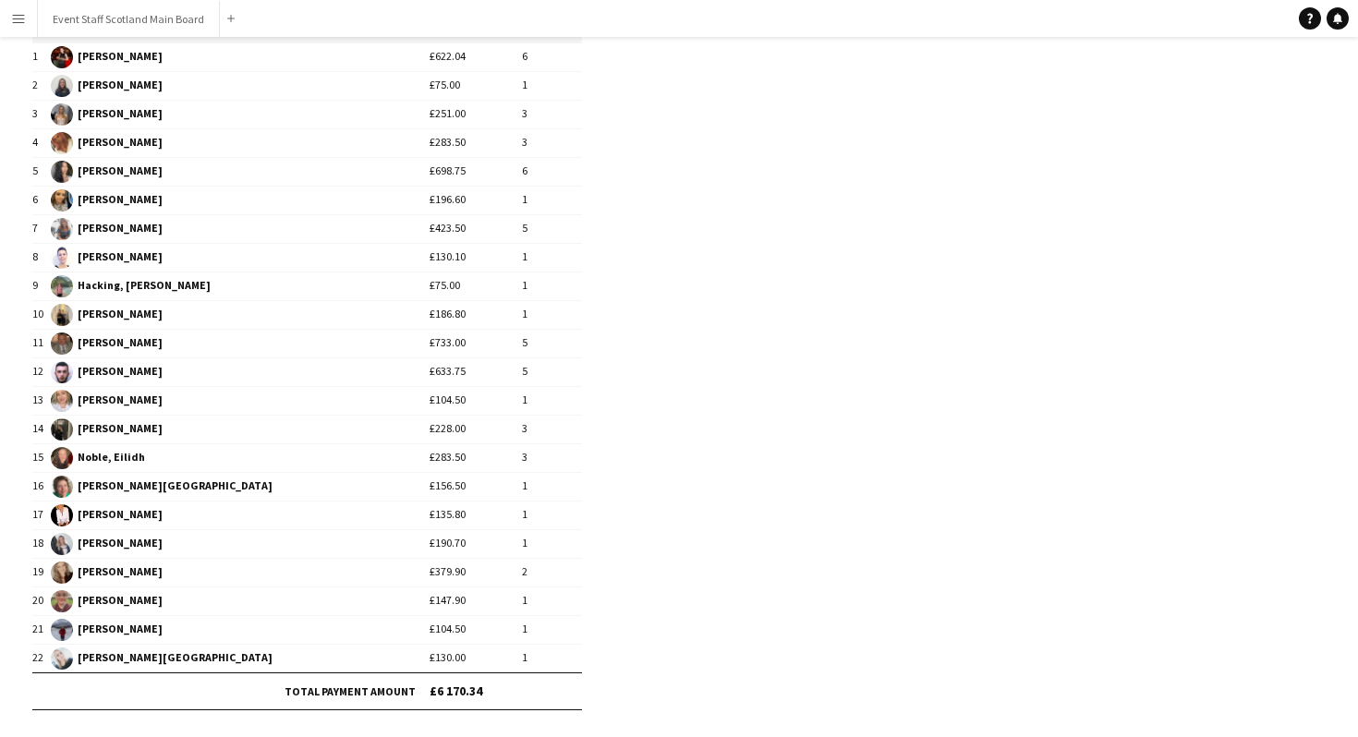
drag, startPoint x: 382, startPoint y: 313, endPoint x: 419, endPoint y: 315, distance: 37.0
click at [429, 315] on td "£186.80" at bounding box center [475, 314] width 93 height 29
click at [640, 372] on app-pay-new-report "**********" at bounding box center [679, 323] width 1358 height 978
drag, startPoint x: 386, startPoint y: 343, endPoint x: 417, endPoint y: 341, distance: 31.5
click at [429, 341] on td "£733.00" at bounding box center [475, 343] width 93 height 29
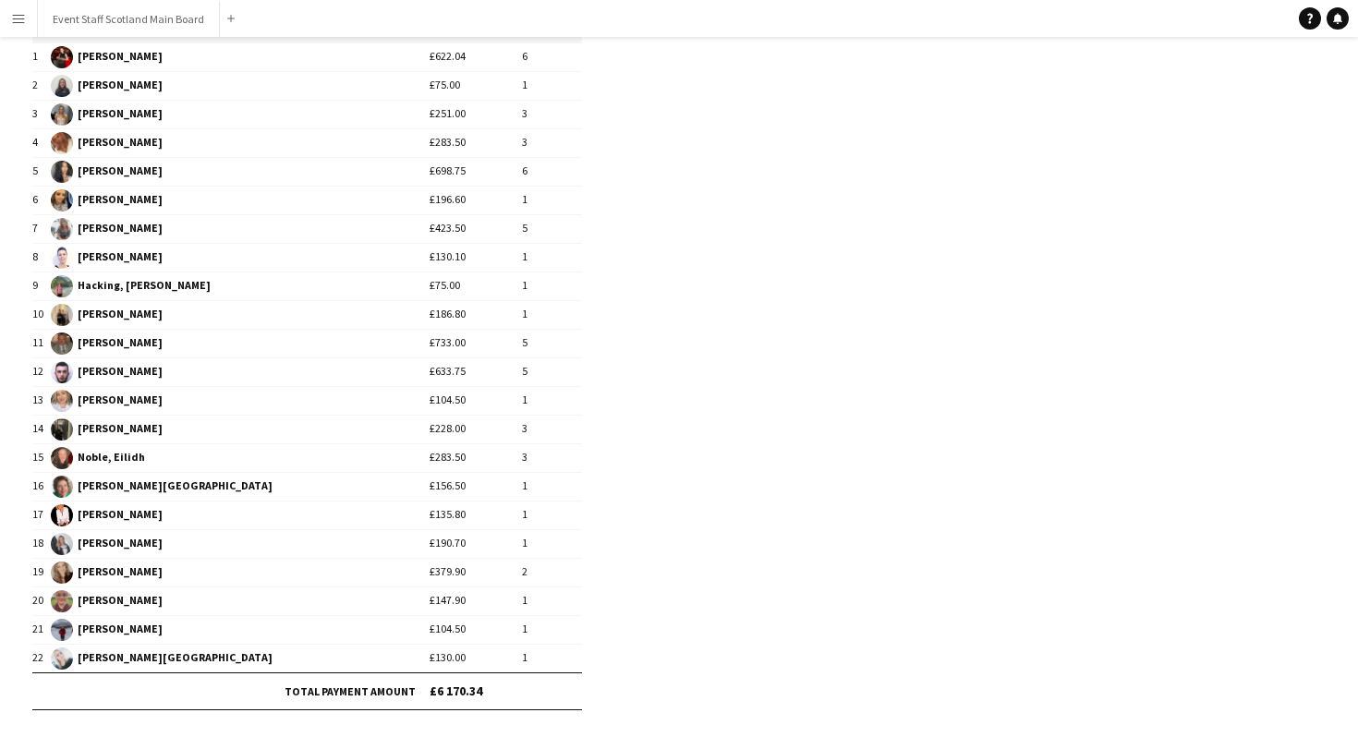
click at [699, 399] on app-pay-new-report "**********" at bounding box center [679, 323] width 1358 height 978
drag, startPoint x: 383, startPoint y: 370, endPoint x: 421, endPoint y: 368, distance: 37.9
click at [429, 368] on td "£633.75" at bounding box center [475, 371] width 93 height 29
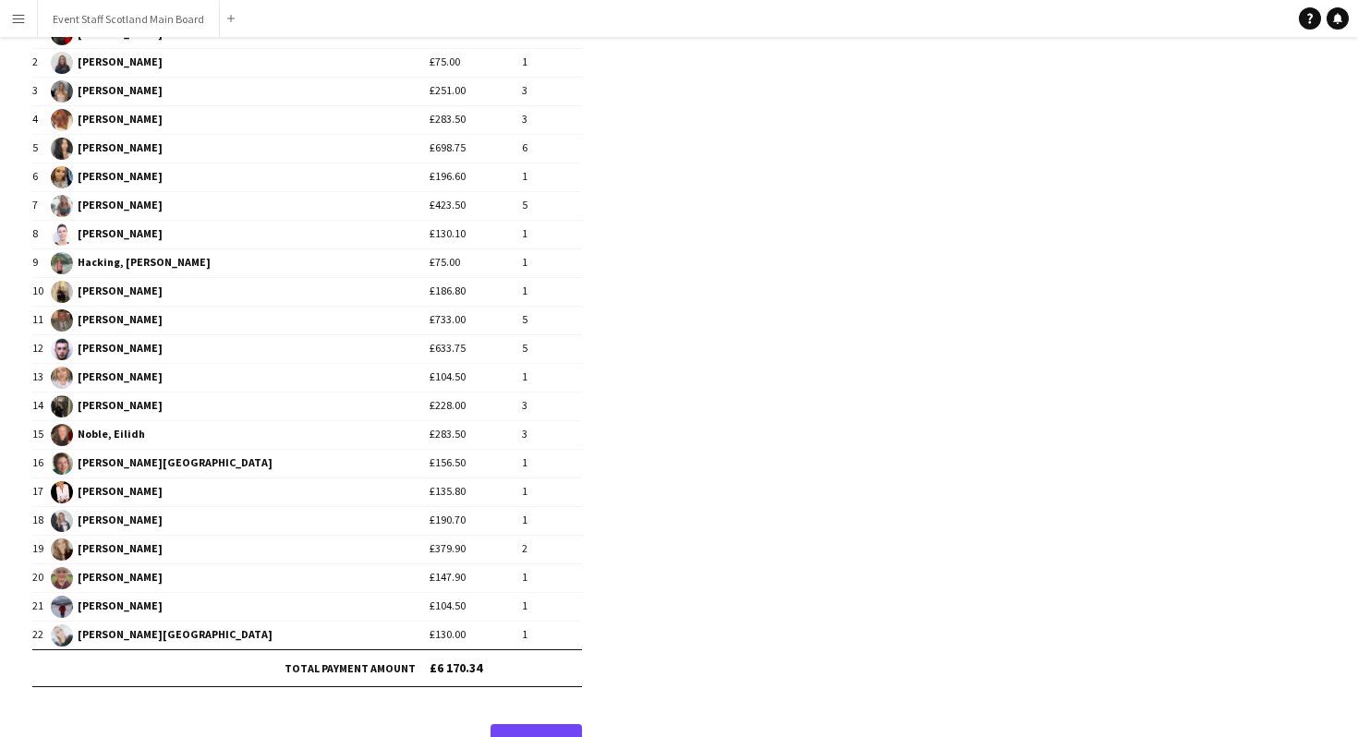
scroll to position [237, 0]
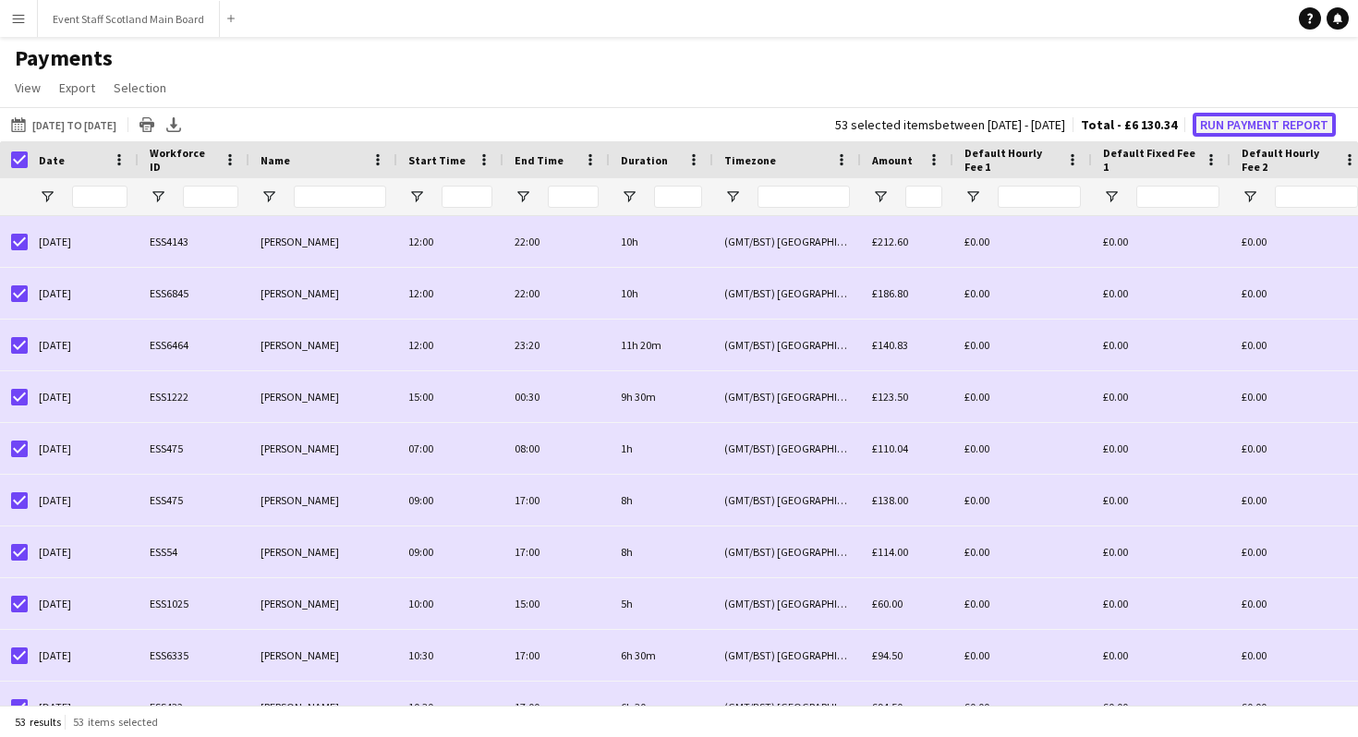
click at [1238, 127] on button "Run Payment Report" at bounding box center [1263, 125] width 143 height 24
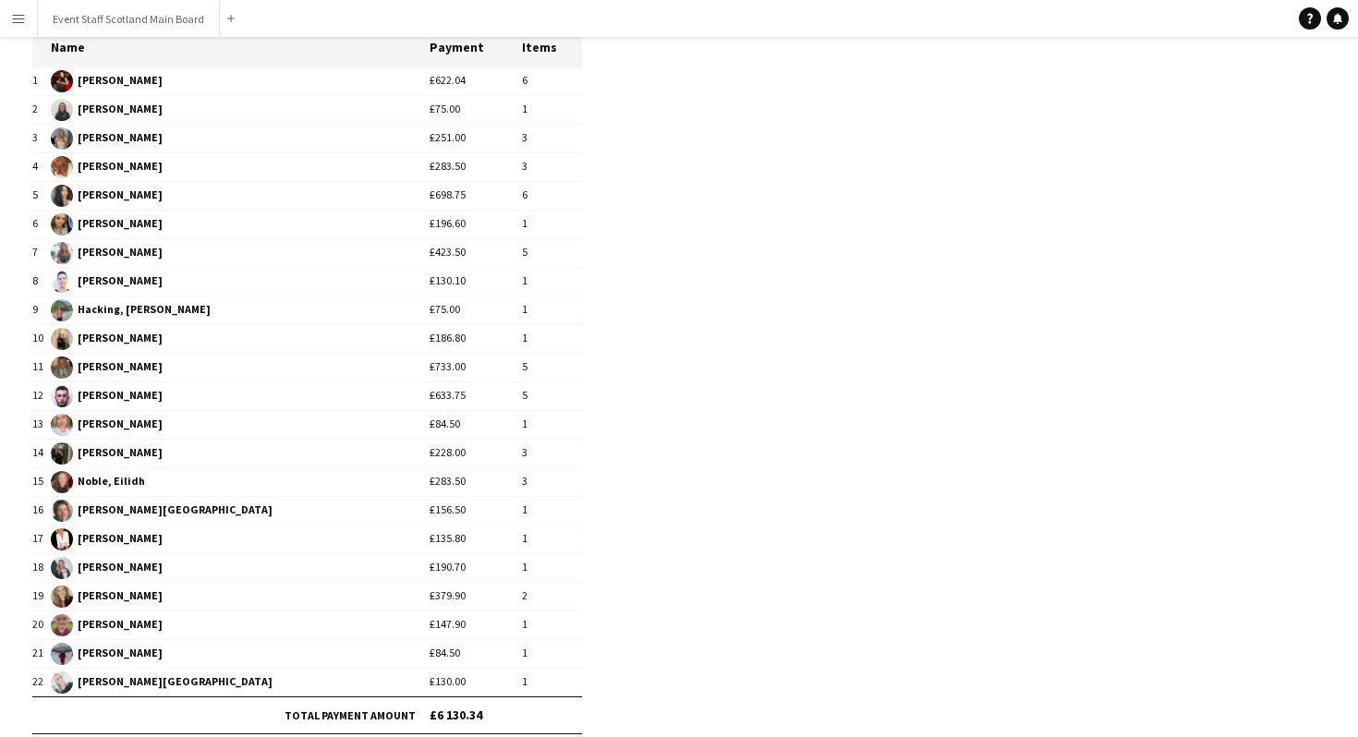
scroll to position [278, 0]
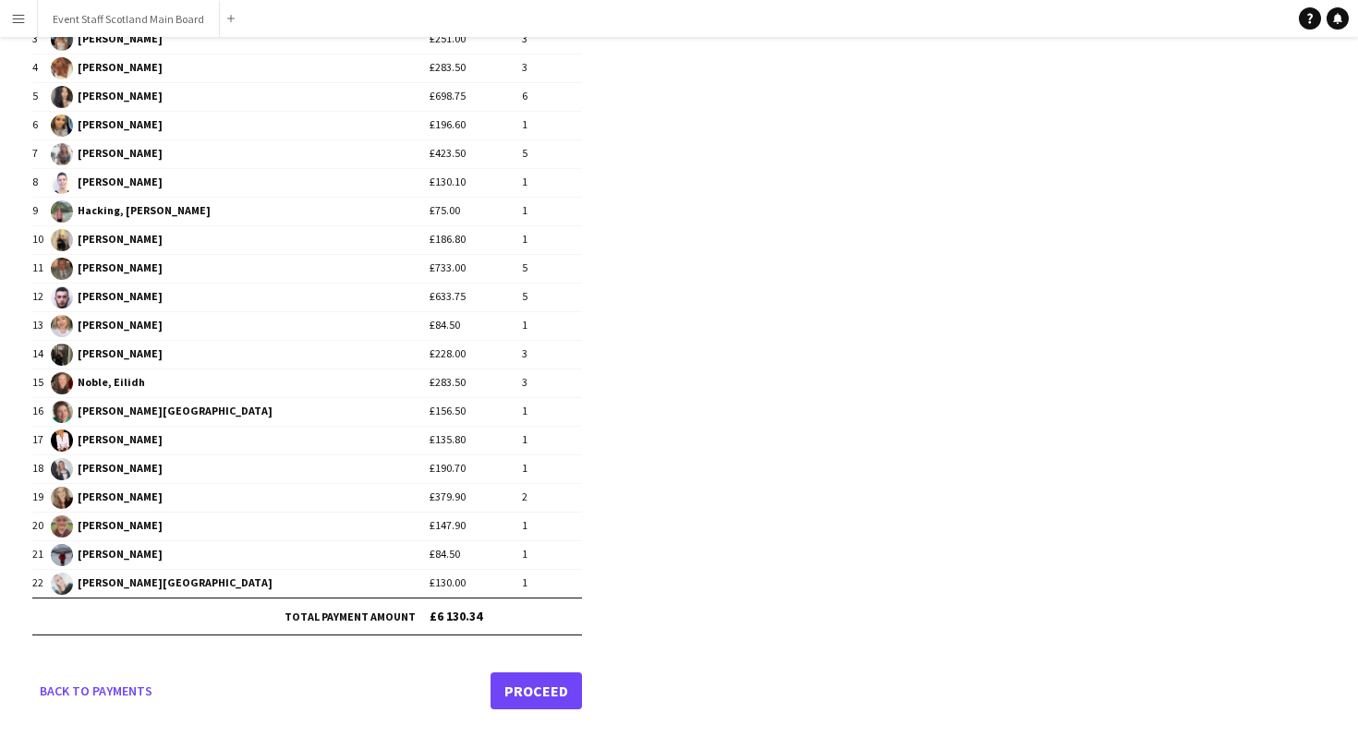
click at [530, 684] on link "Proceed" at bounding box center [535, 690] width 91 height 37
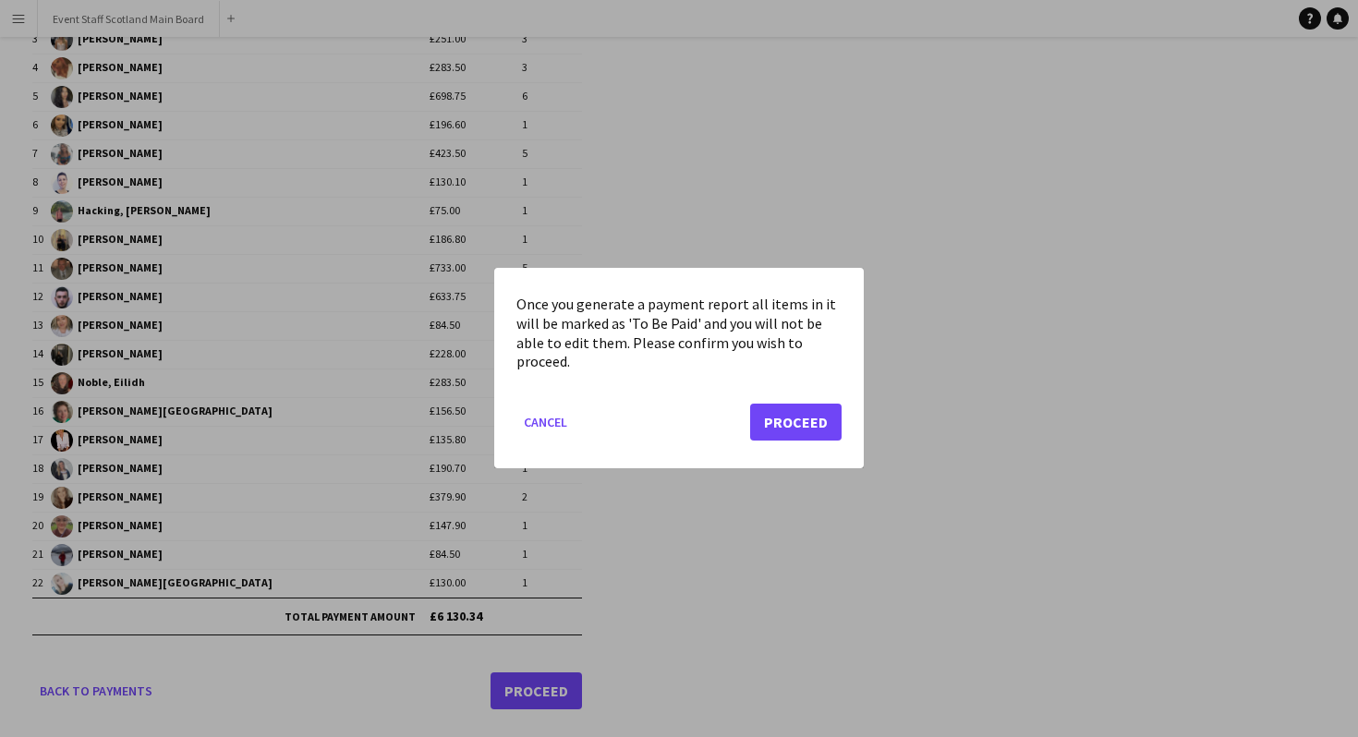
scroll to position [0, 0]
click at [817, 415] on button "Proceed" at bounding box center [795, 422] width 91 height 37
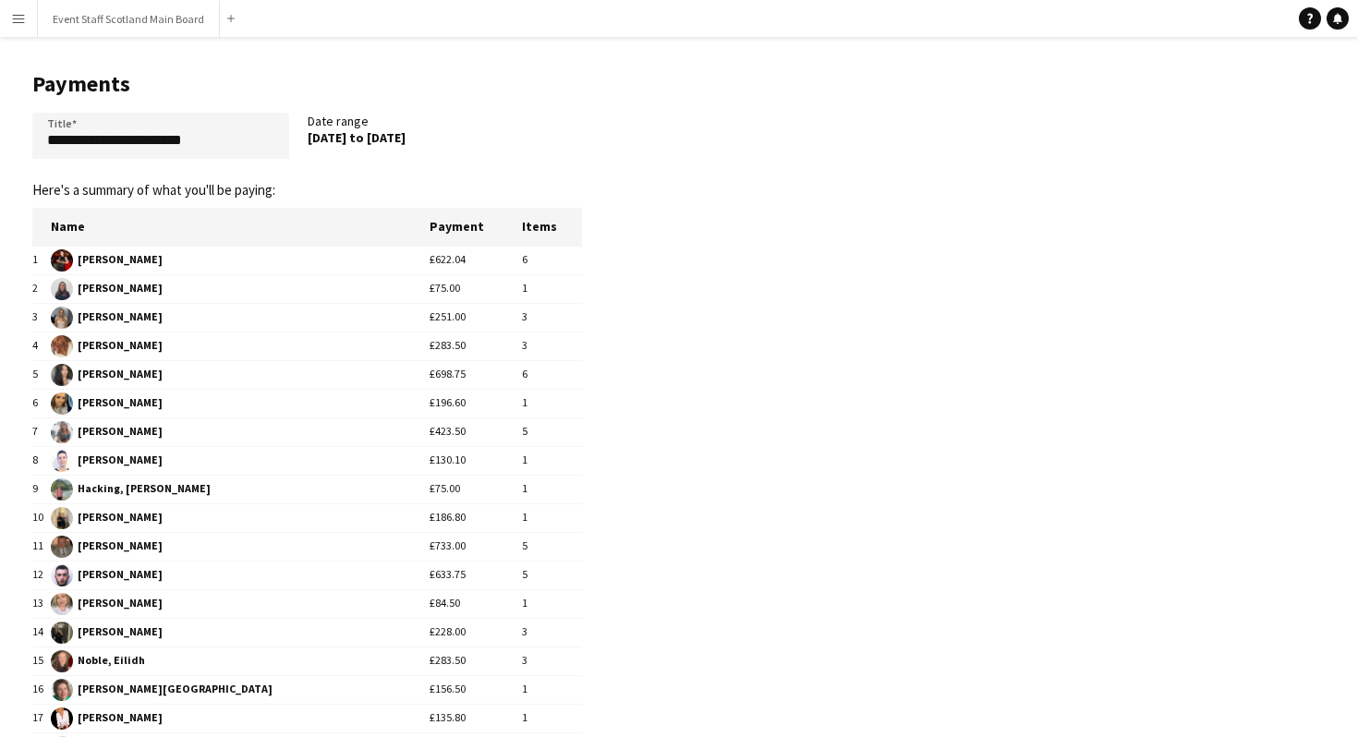
scroll to position [278, 0]
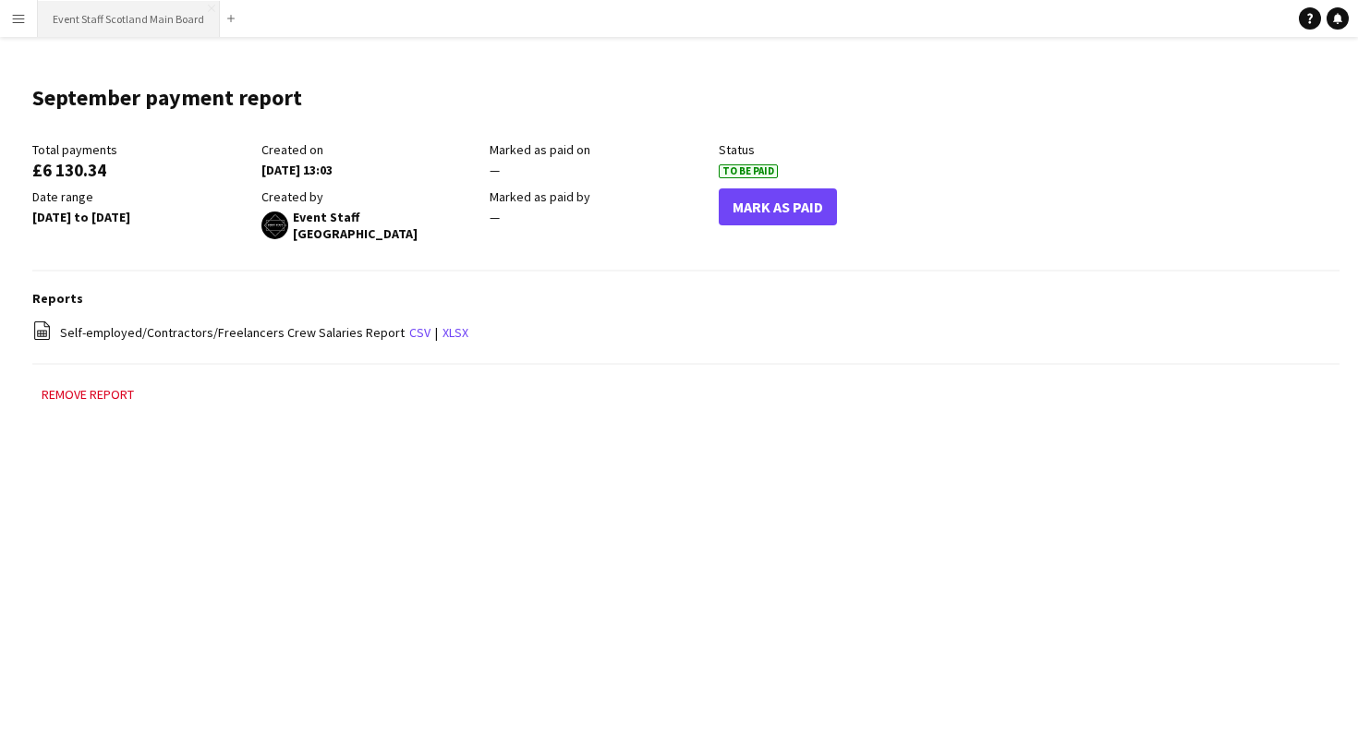
click at [74, 10] on button "Event Staff Scotland Main Board Close" at bounding box center [129, 19] width 182 height 36
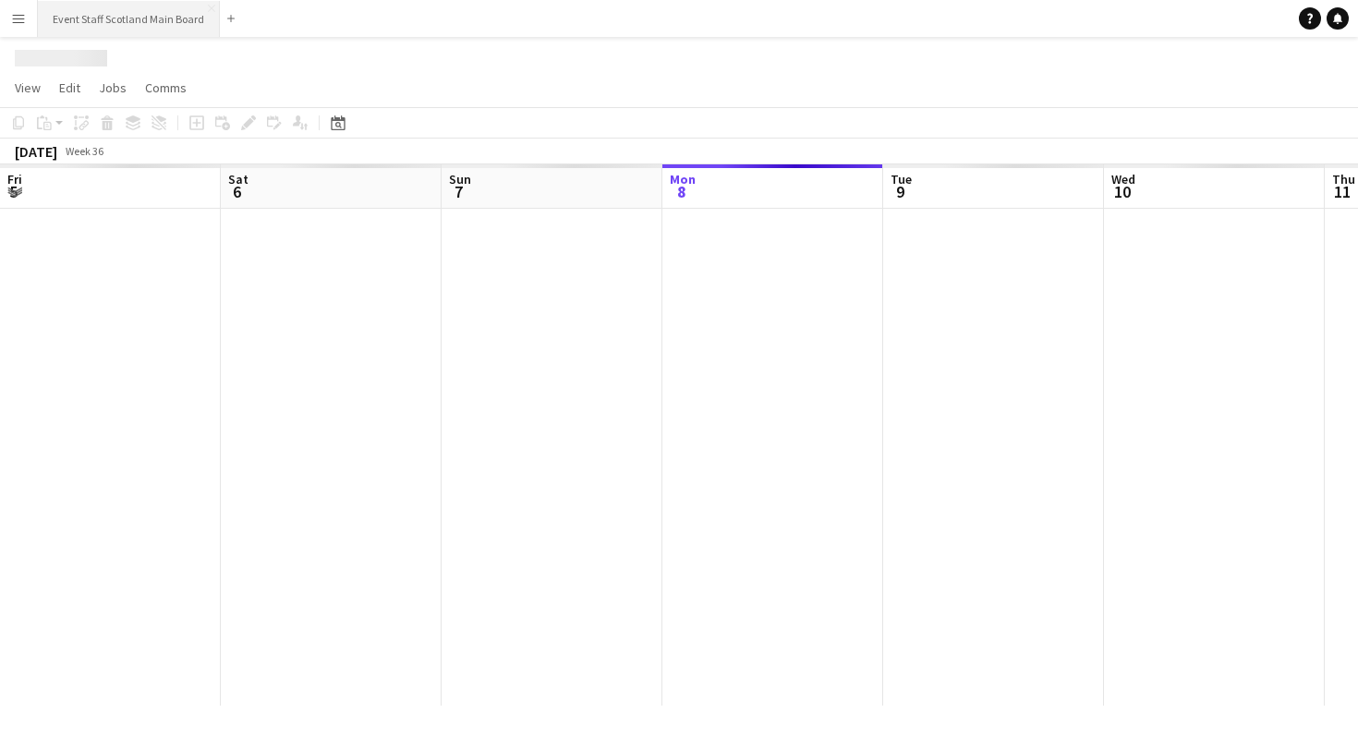
scroll to position [0, 441]
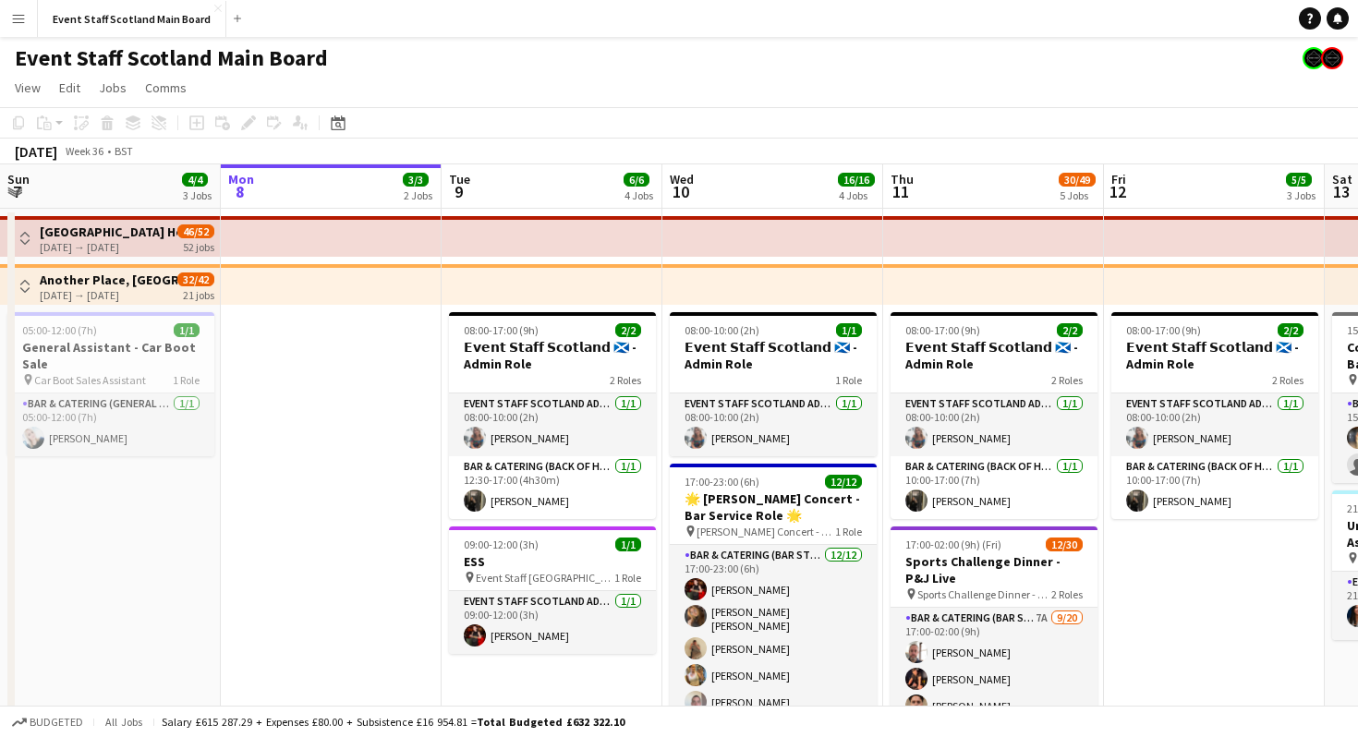
click at [521, 67] on div "Event Staff Scotland Main Board" at bounding box center [679, 54] width 1358 height 35
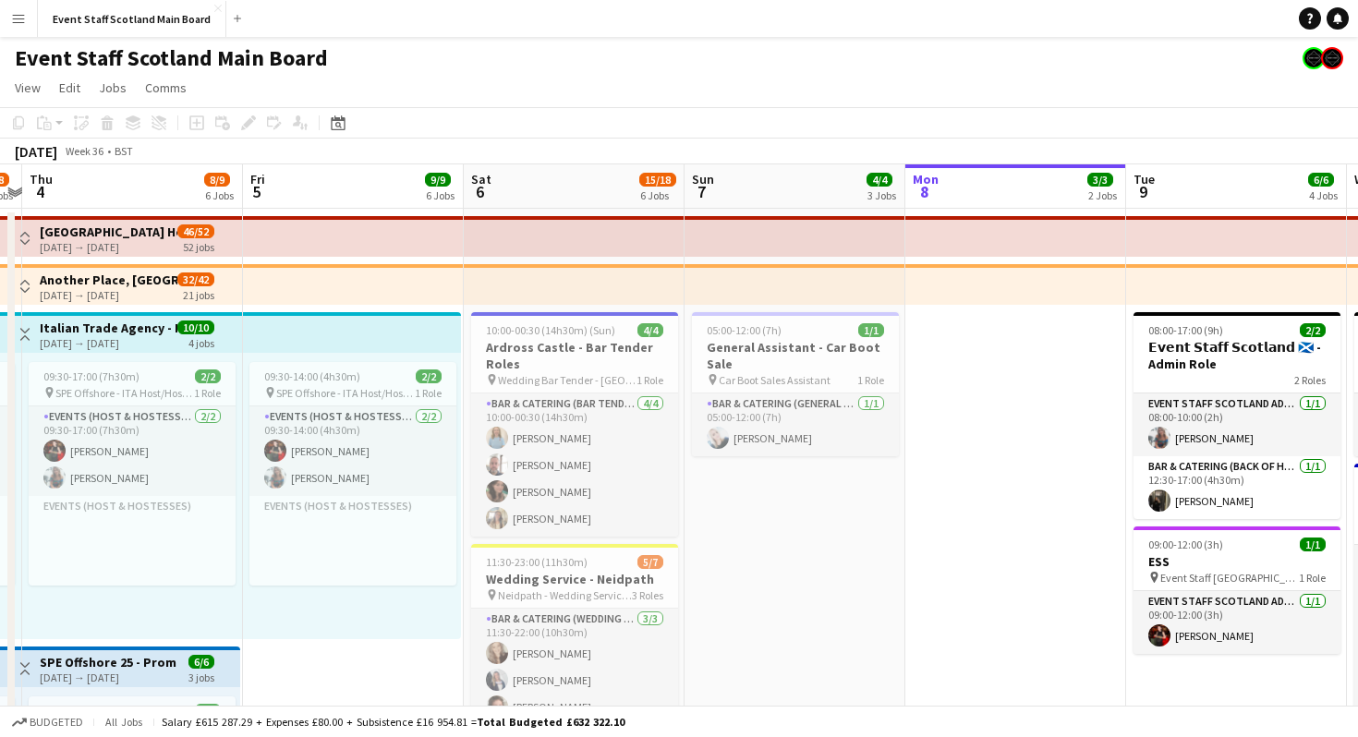
scroll to position [0, 402]
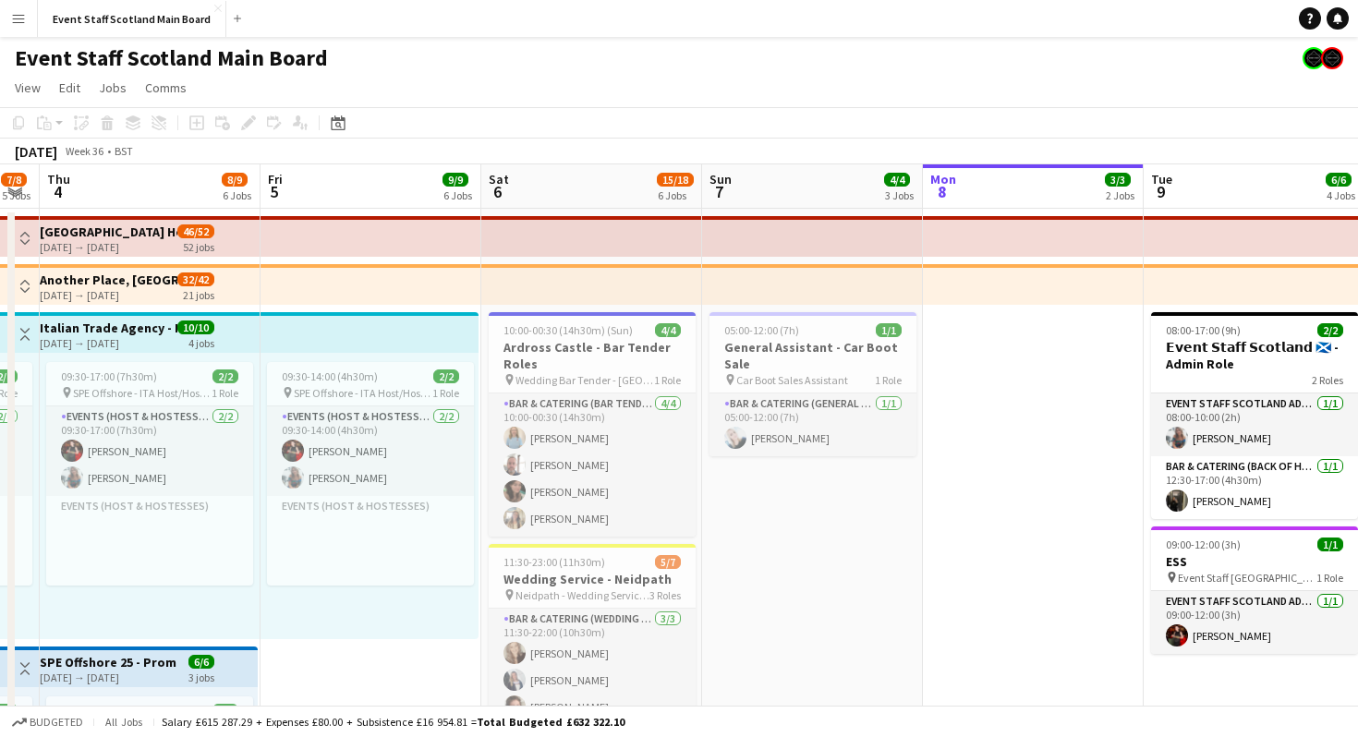
click at [534, 187] on app-board-header-date "Sat 6 15/18 6 Jobs" at bounding box center [591, 186] width 221 height 44
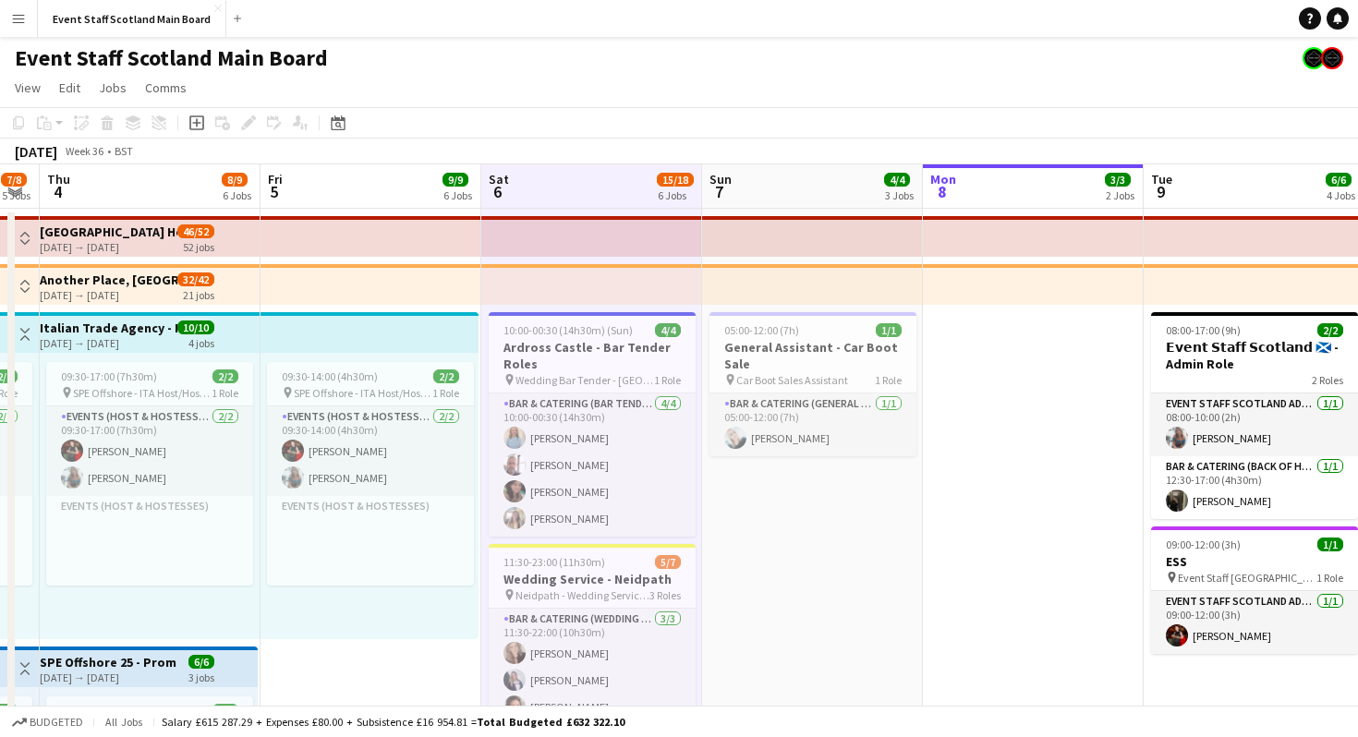
scroll to position [0, 401]
click at [331, 187] on app-board-header-date "Fri 5 9/9 6 Jobs" at bounding box center [371, 186] width 221 height 44
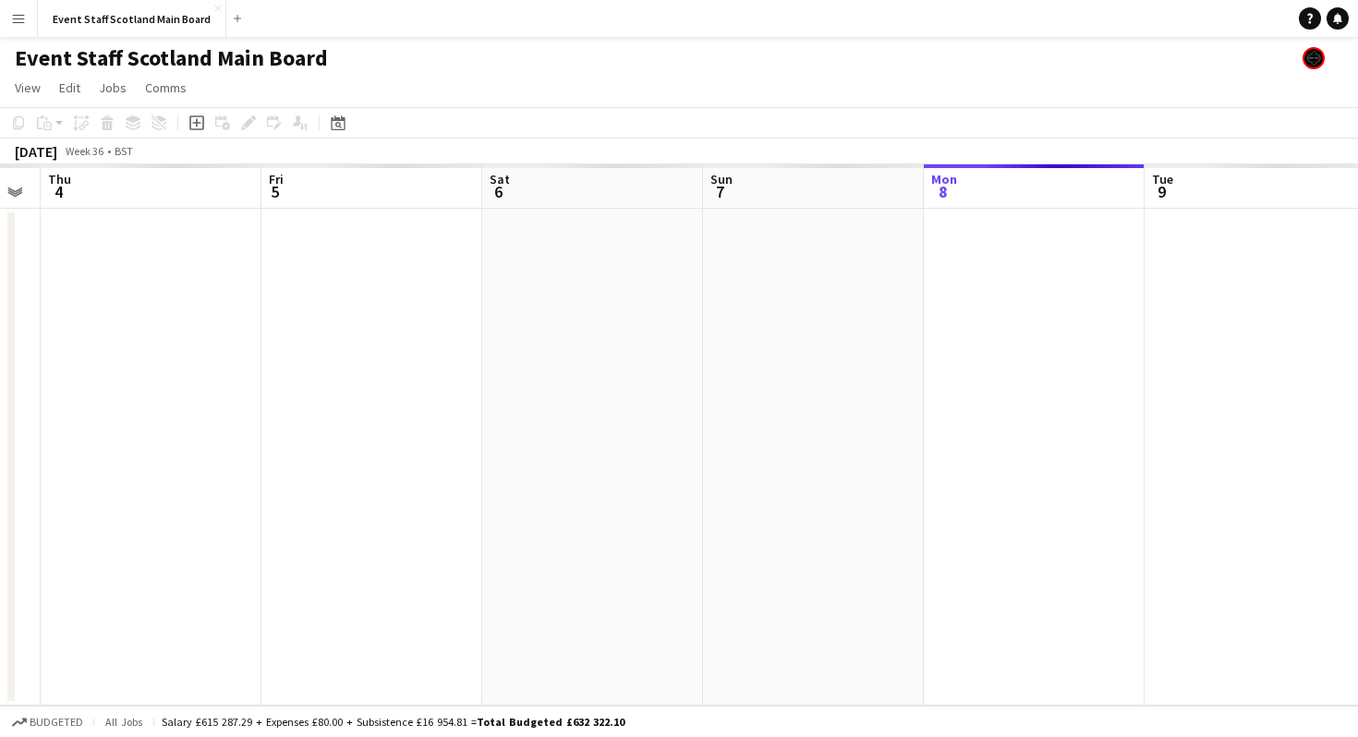
scroll to position [0, 0]
